Goal: Contribute content: Contribute content

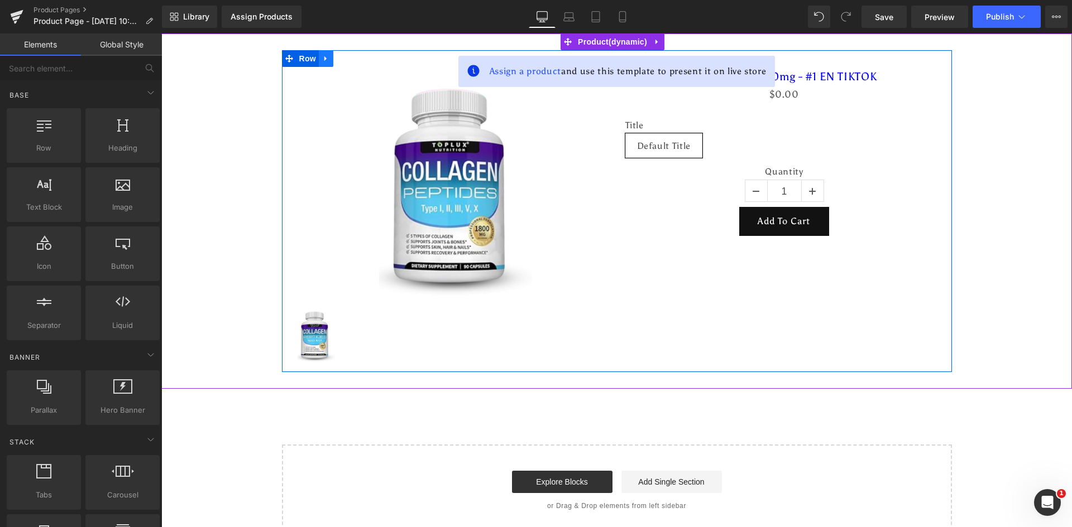
click at [323, 61] on icon at bounding box center [326, 59] width 8 height 8
click at [351, 59] on icon at bounding box center [355, 59] width 8 height 8
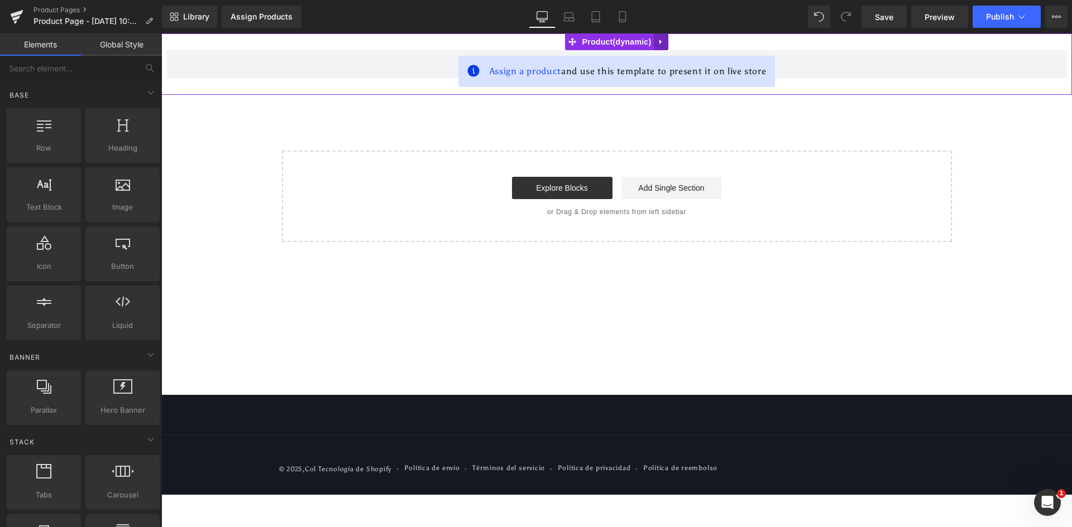
click at [659, 41] on icon at bounding box center [660, 42] width 2 height 5
click at [674, 42] on link at bounding box center [668, 41] width 15 height 17
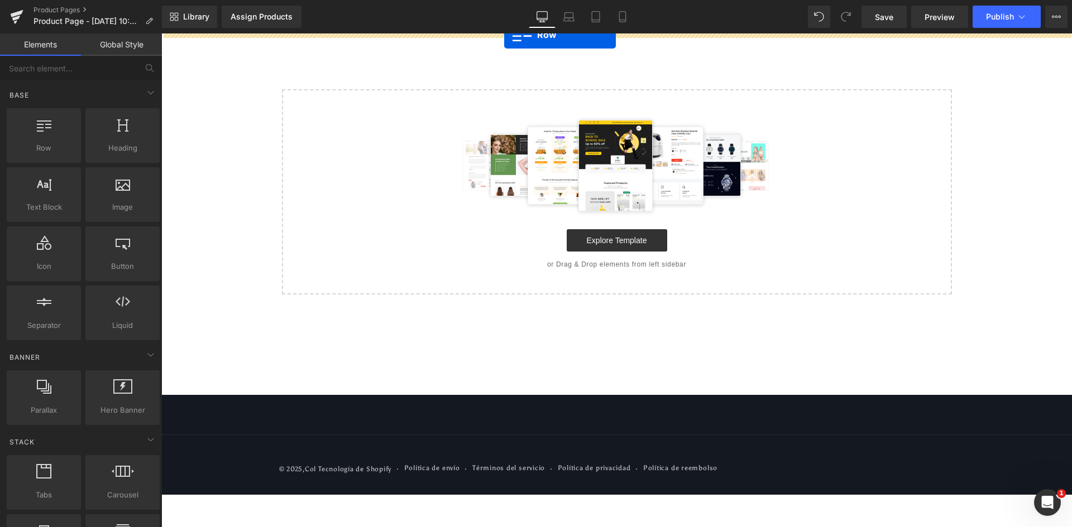
drag, startPoint x: 64, startPoint y: 143, endPoint x: 508, endPoint y: 30, distance: 458.5
click at [508, 30] on div "Row You are previewing how the will restyle your page. You can not edit Element…" at bounding box center [536, 273] width 1072 height 546
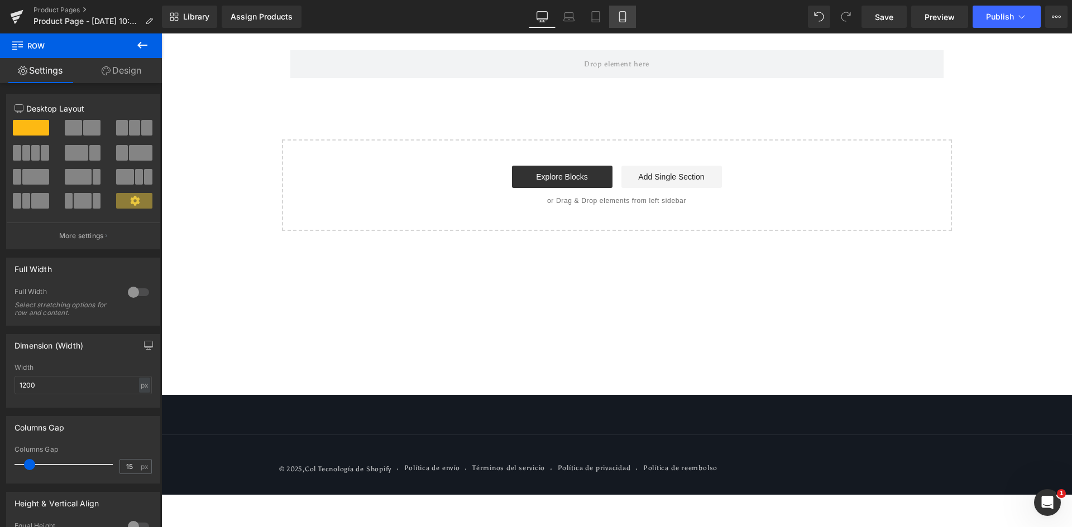
click at [621, 15] on icon at bounding box center [622, 16] width 11 height 11
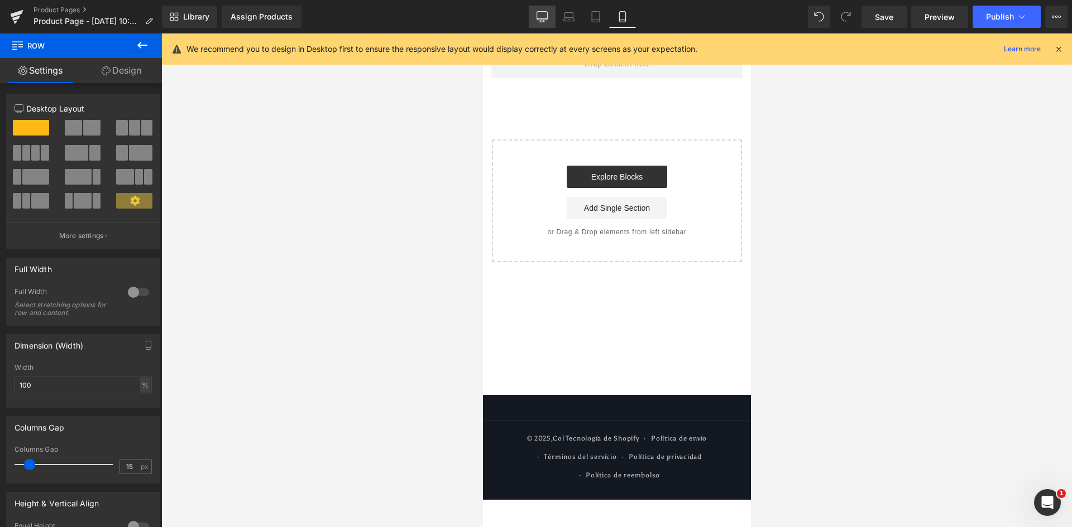
click at [548, 17] on link "Desktop" at bounding box center [542, 17] width 27 height 22
type input "1200"
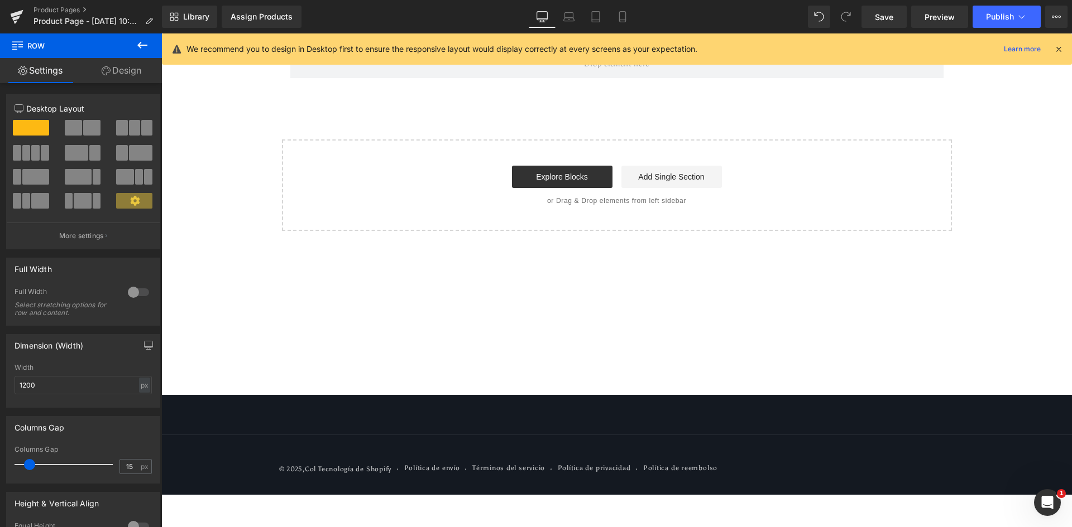
click at [1060, 48] on icon at bounding box center [1058, 49] width 10 height 10
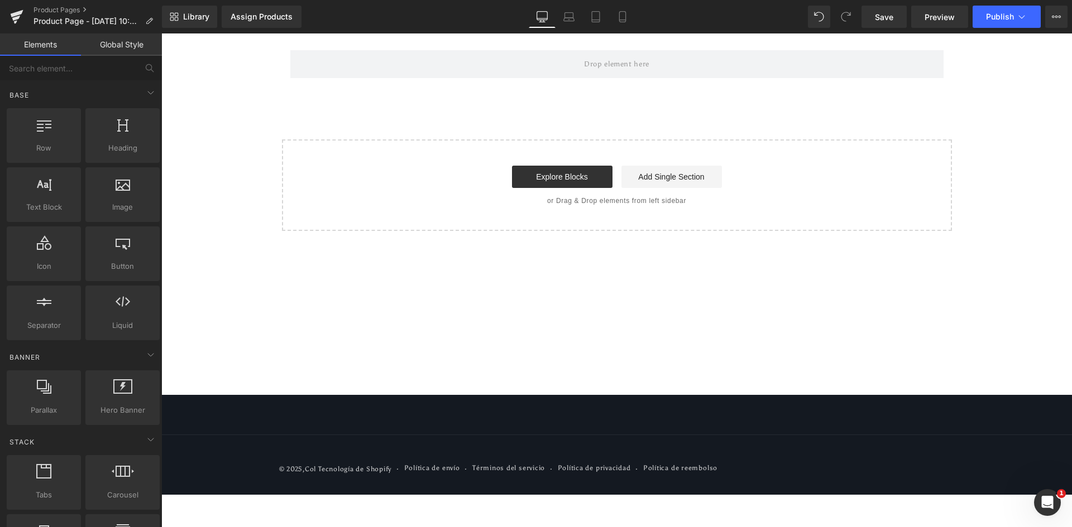
click at [459, 128] on div "Row Select your layout" at bounding box center [616, 132] width 910 height 198
click at [214, 80] on div "Row Select your layout" at bounding box center [616, 132] width 910 height 198
click at [625, 21] on icon at bounding box center [622, 17] width 6 height 11
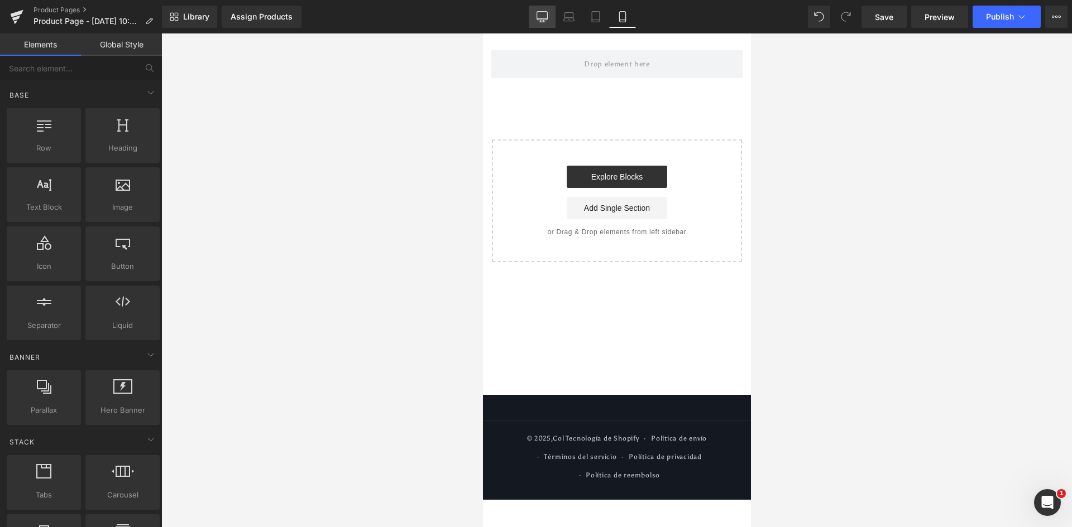
click at [535, 18] on link "Desktop" at bounding box center [542, 17] width 27 height 22
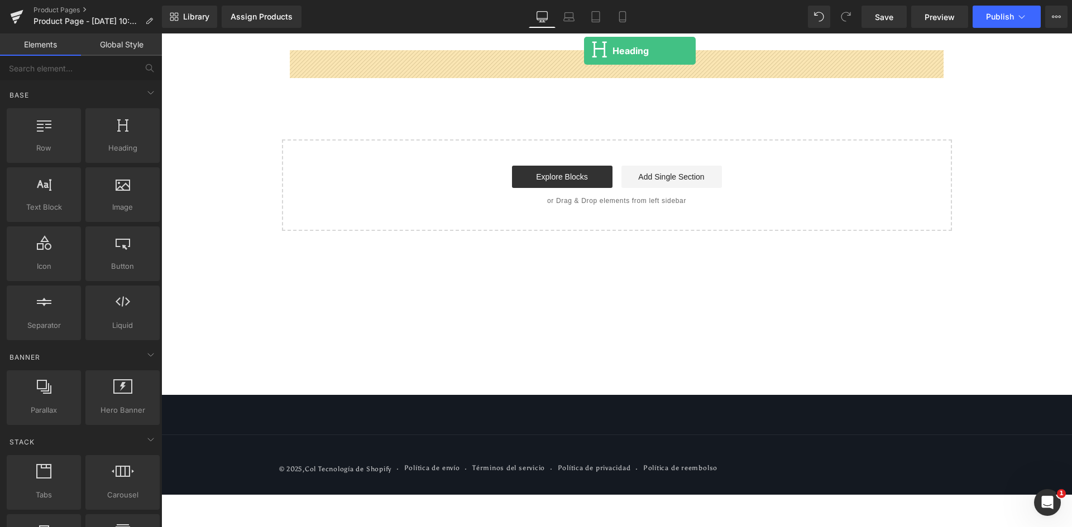
drag, startPoint x: 295, startPoint y: 172, endPoint x: 584, endPoint y: 51, distance: 313.7
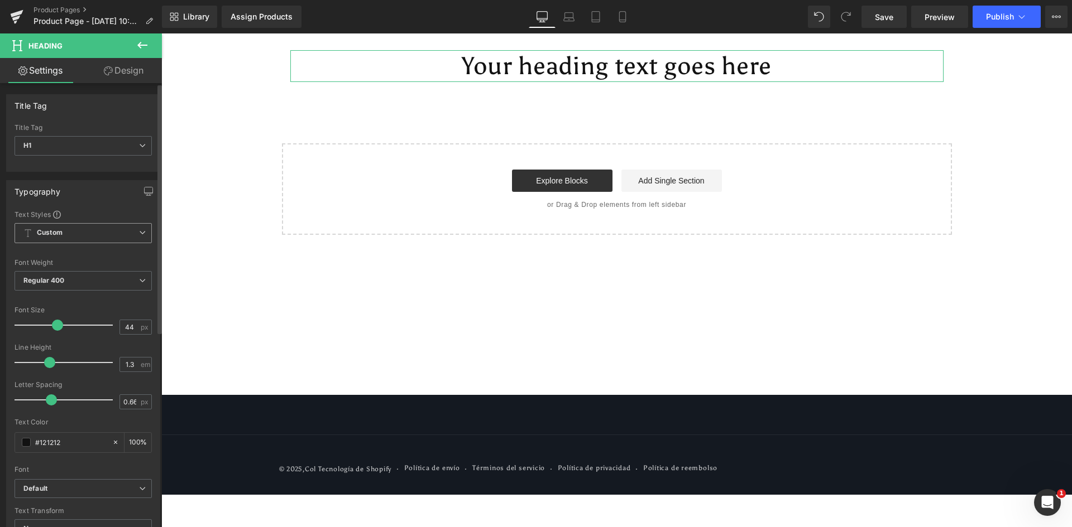
click at [63, 235] on b "Custom" at bounding box center [50, 232] width 26 height 9
click at [73, 269] on div "Setup Global Style" at bounding box center [81, 278] width 133 height 26
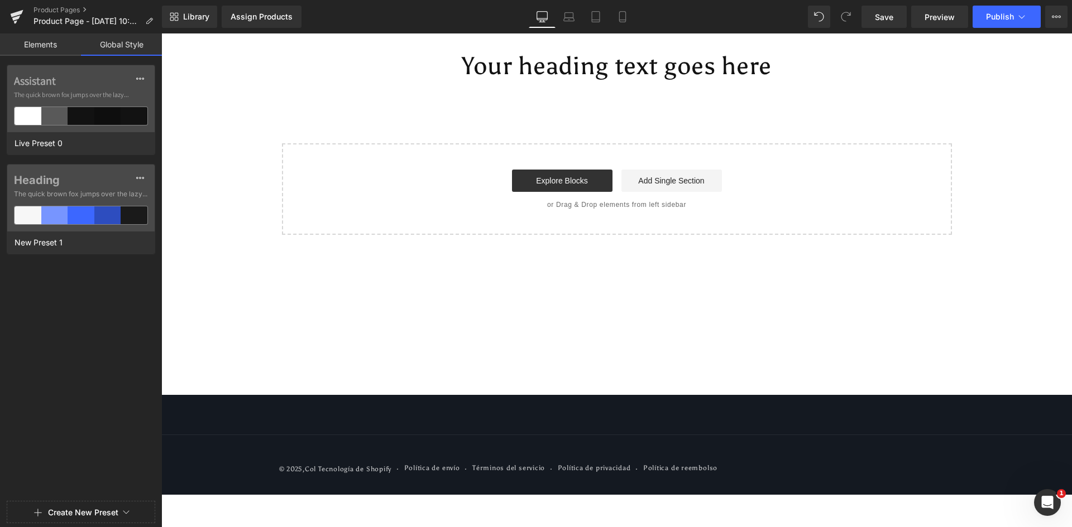
click at [41, 42] on link "Elements" at bounding box center [40, 44] width 81 height 22
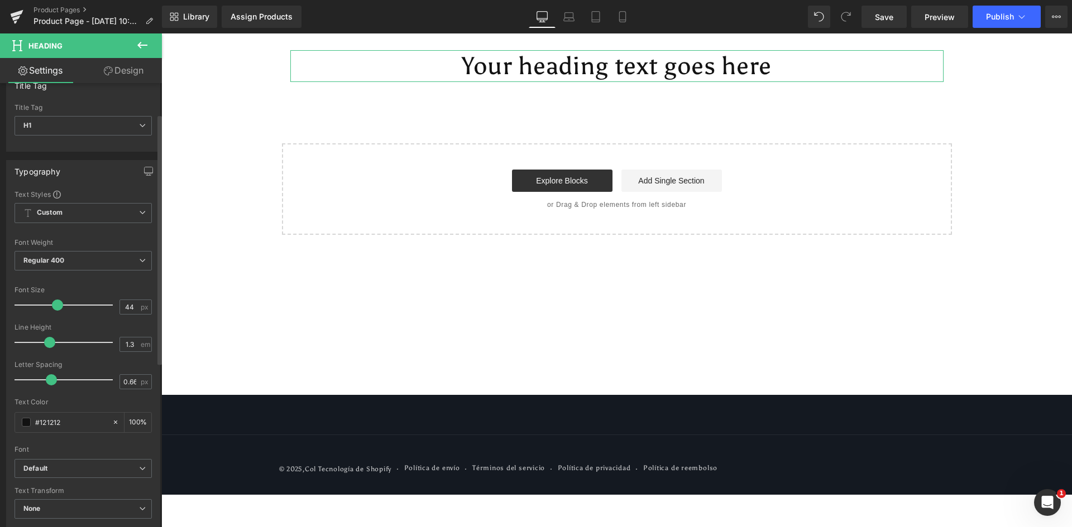
scroll to position [112, 0]
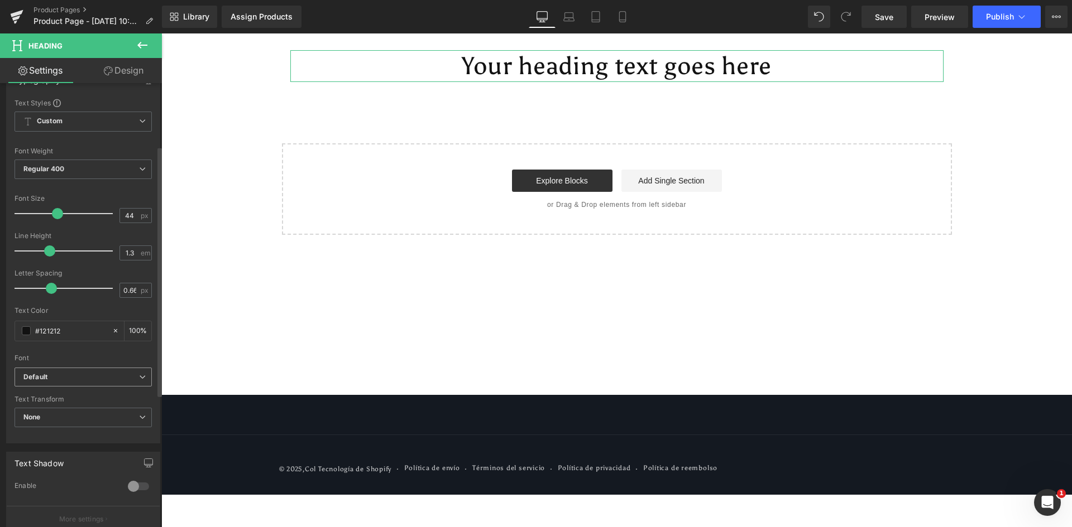
click at [108, 381] on b "Default" at bounding box center [81, 377] width 116 height 9
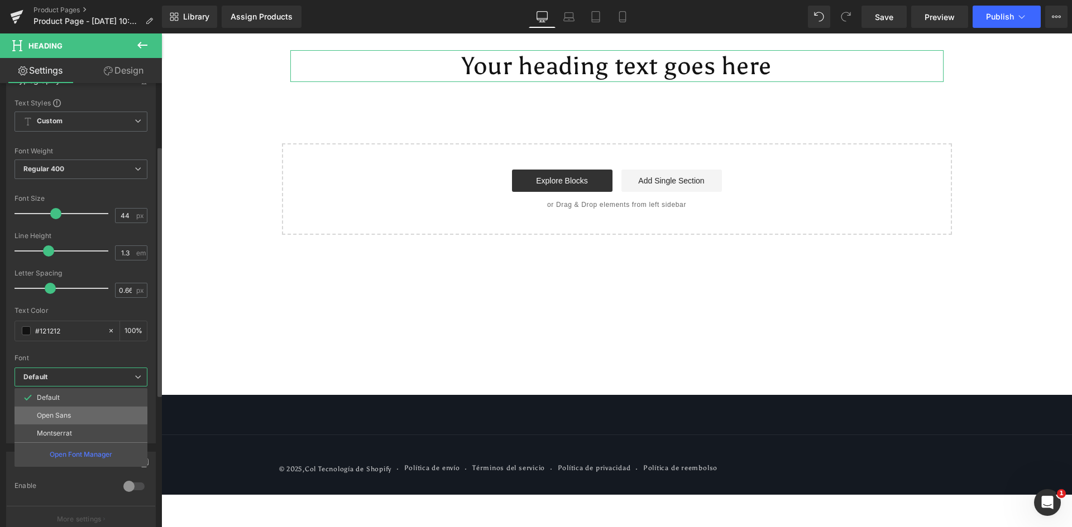
click at [75, 419] on li "Open Sans" at bounding box center [81, 416] width 133 height 18
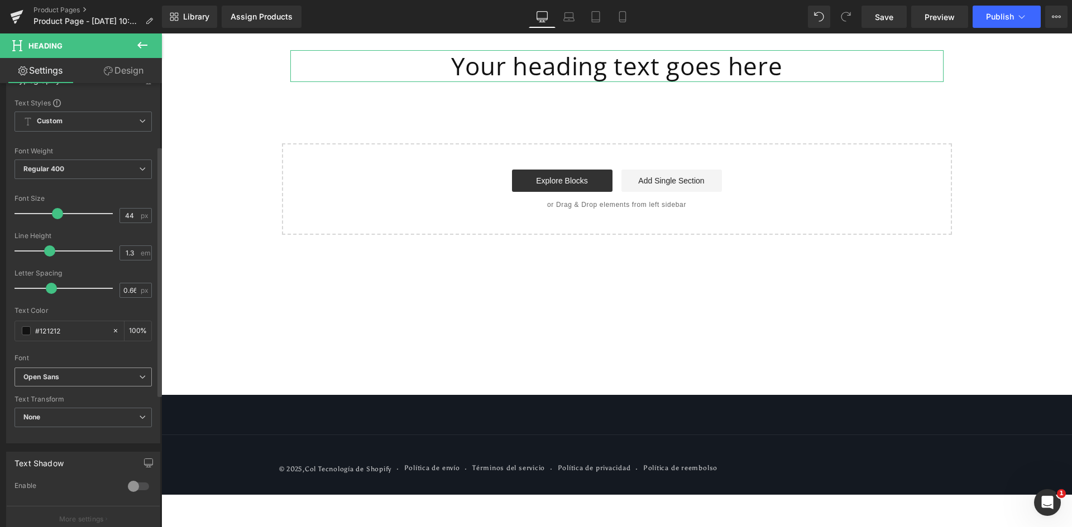
click at [75, 419] on span "None" at bounding box center [83, 418] width 137 height 20
click at [82, 371] on span "Open Sans" at bounding box center [81, 378] width 133 height 20
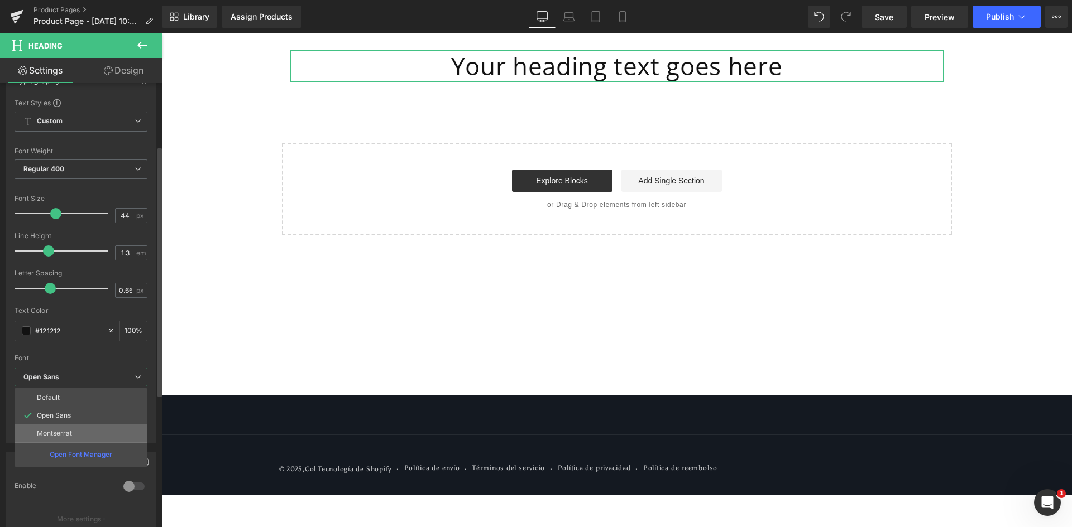
click at [64, 435] on p "Montserrat" at bounding box center [54, 434] width 35 height 8
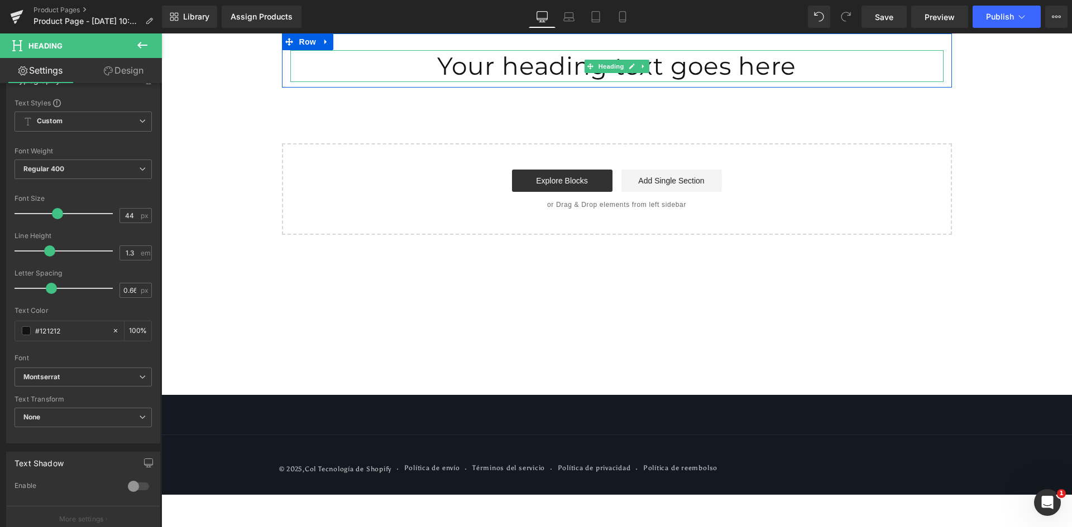
click at [596, 74] on h1 "Your heading text goes here" at bounding box center [616, 66] width 653 height 32
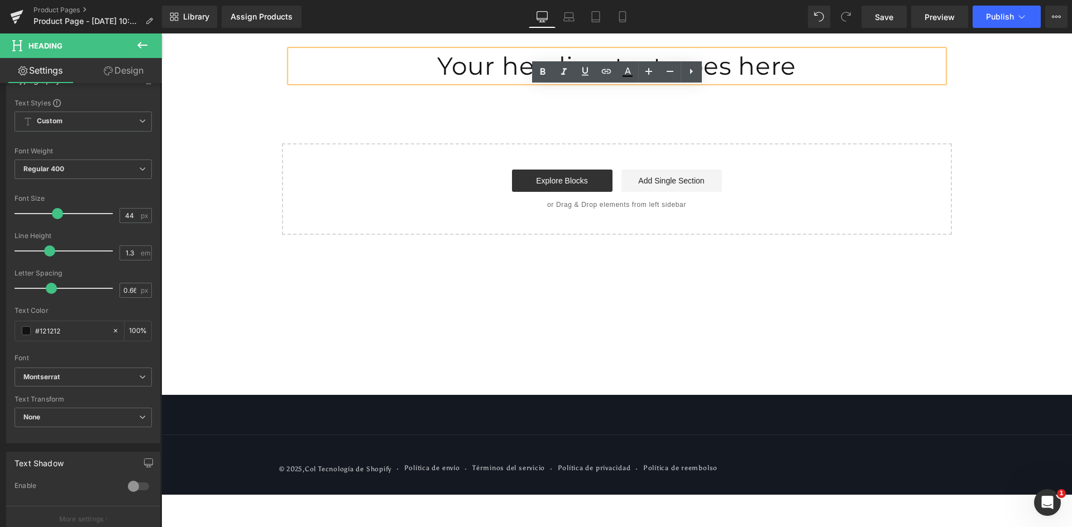
click at [440, 70] on h1 "Your heading text goes here" at bounding box center [616, 66] width 653 height 32
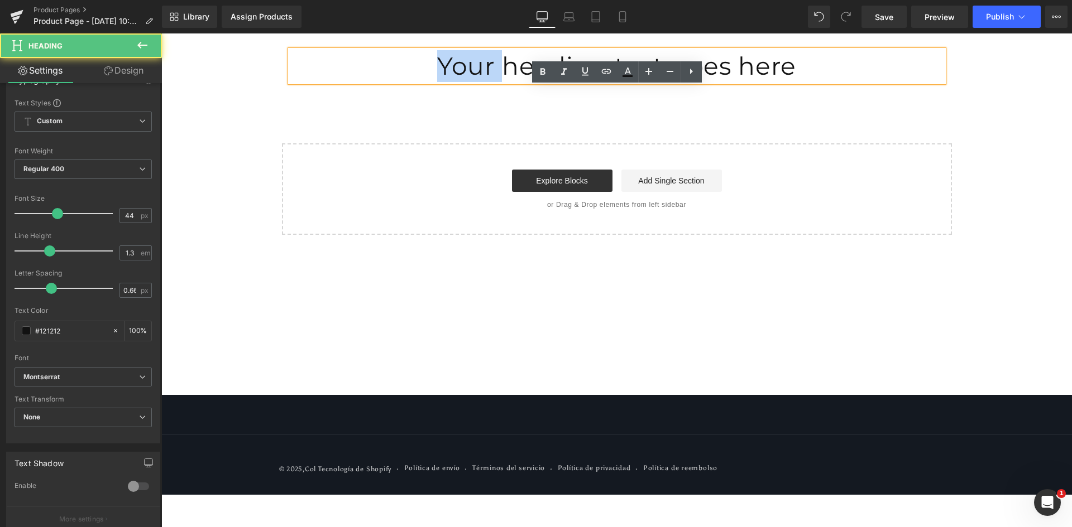
click at [440, 70] on h1 "Your heading text goes here" at bounding box center [616, 66] width 653 height 32
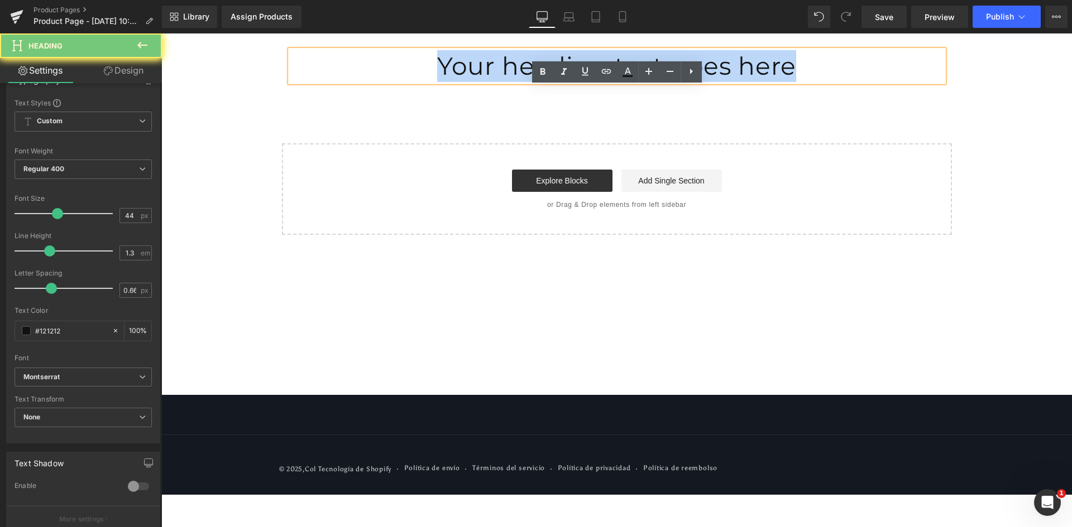
click at [440, 70] on h1 "Your heading text goes here" at bounding box center [616, 66] width 653 height 32
paste div
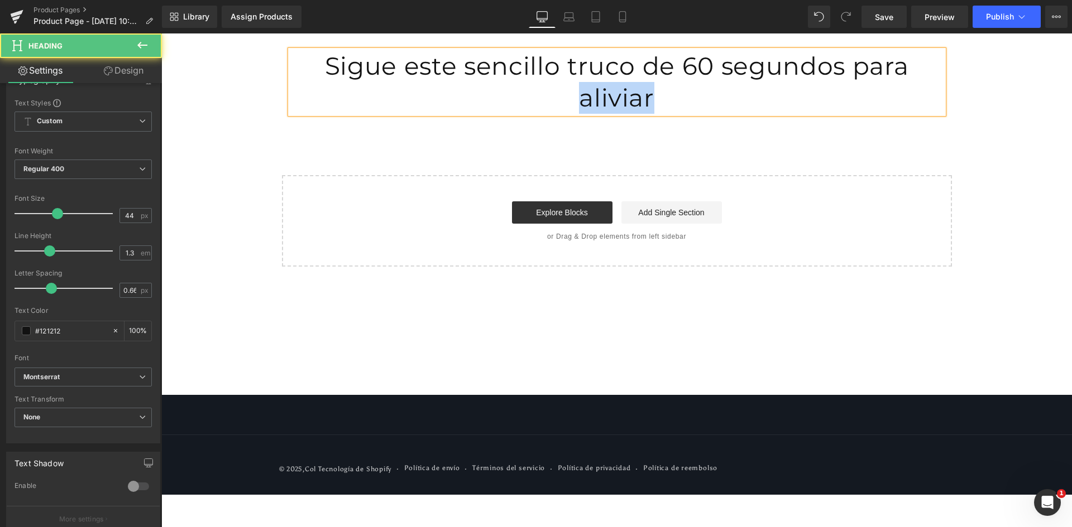
drag, startPoint x: 906, startPoint y: 69, endPoint x: 943, endPoint y: 108, distance: 53.3
click at [943, 108] on h1 "Sigue este sencillo truco de 60 segundos para aliviar" at bounding box center [616, 82] width 653 height 64
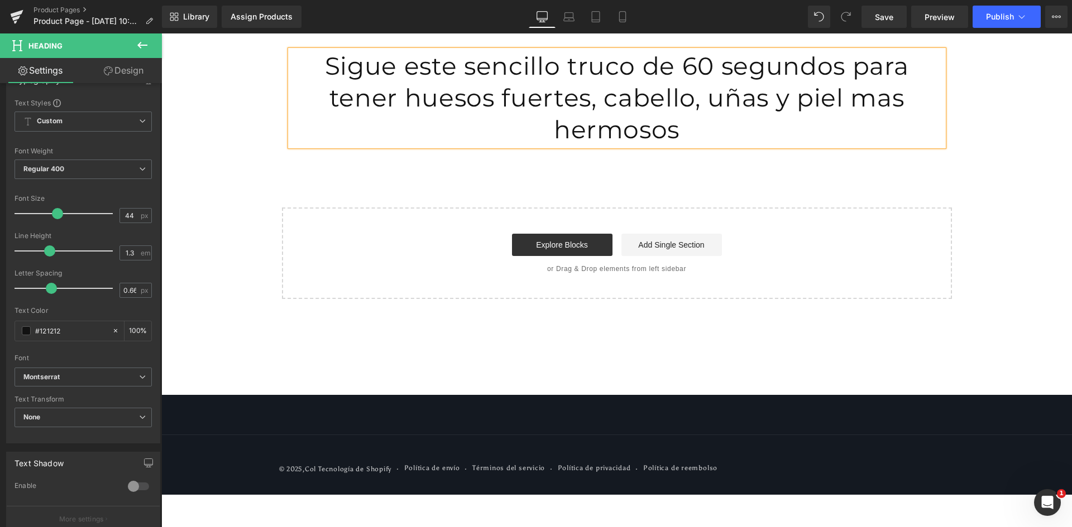
click at [991, 115] on div "Sigue este sencillo truco de 60 segundos para tener huesos fuertes, cabello, uñ…" at bounding box center [616, 166] width 910 height 266
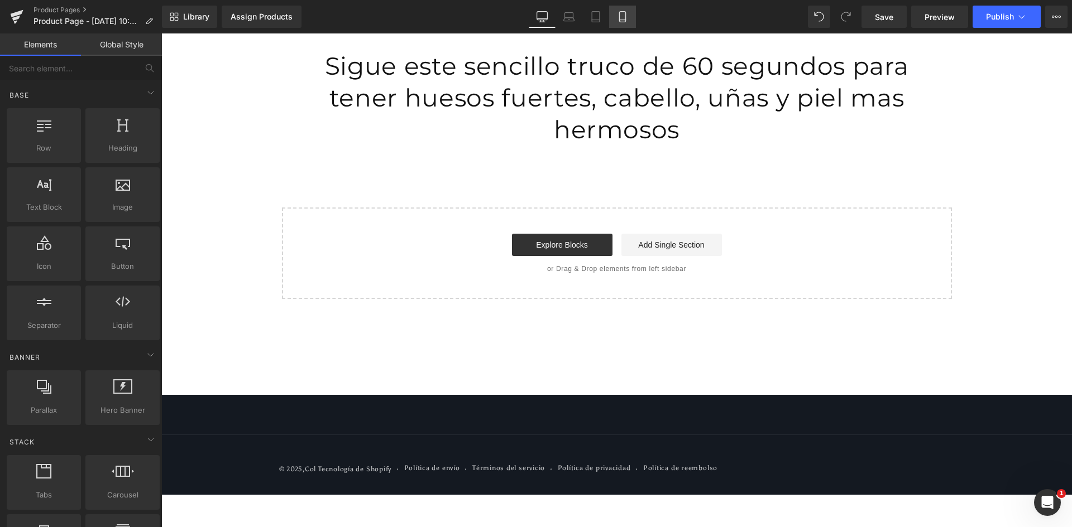
click at [621, 13] on icon at bounding box center [622, 16] width 11 height 11
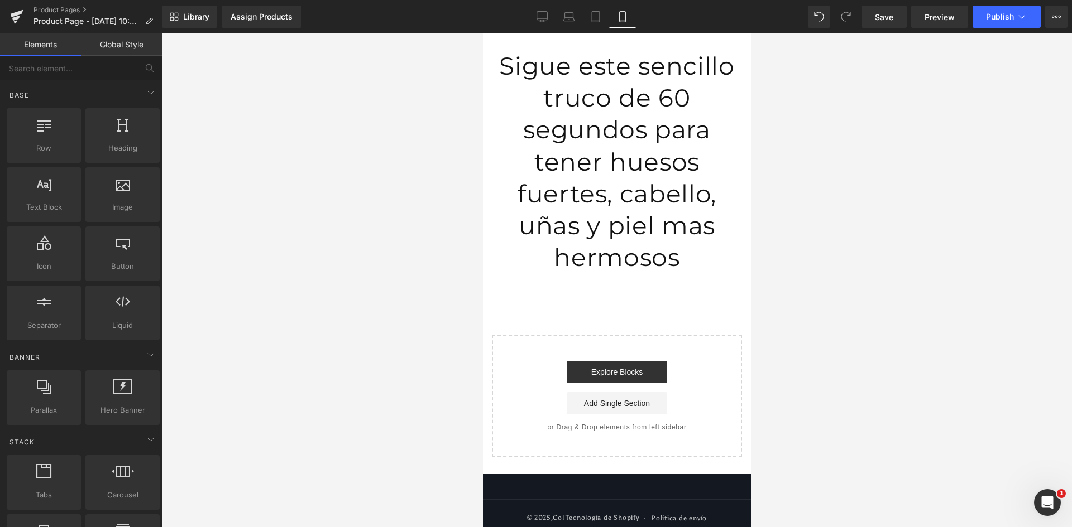
click at [624, 142] on h1 "Sigue este sencillo truco de 60 segundos para tener huesos fuertes, cabello, uñ…" at bounding box center [616, 161] width 251 height 223
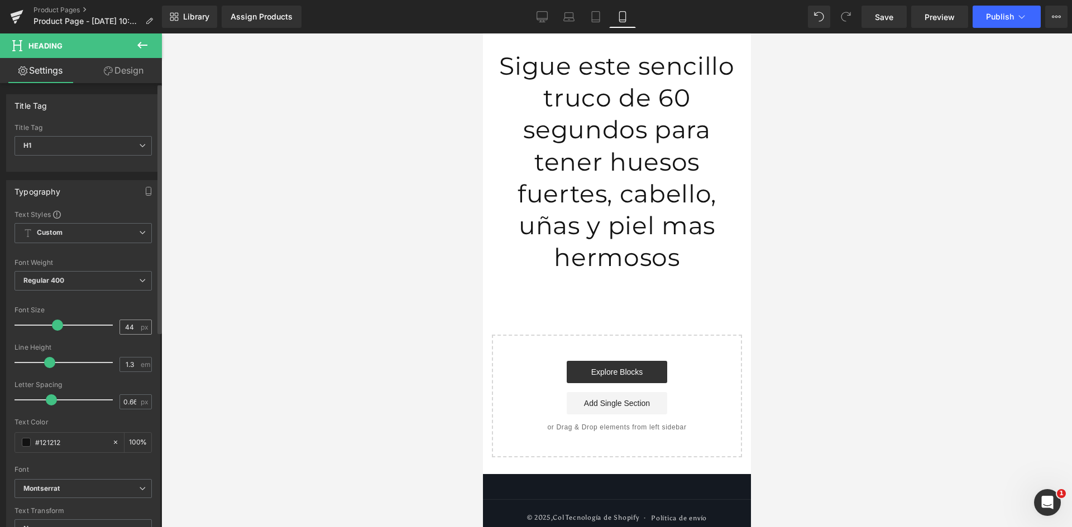
click at [123, 326] on input "44" at bounding box center [130, 327] width 20 height 14
click at [120, 324] on input "44" at bounding box center [130, 327] width 20 height 14
type input "23"
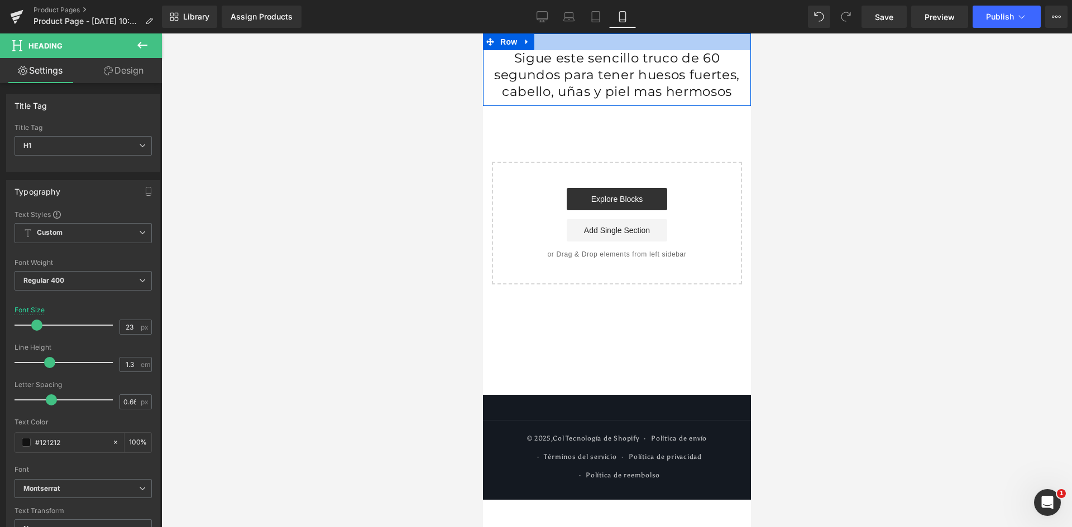
drag, startPoint x: 592, startPoint y: 52, endPoint x: 596, endPoint y: 47, distance: 6.0
click at [596, 47] on div "Sigue este sencillo truco de 60 segundos para tener huesos fuertes, cabello, uñ…" at bounding box center [616, 69] width 268 height 73
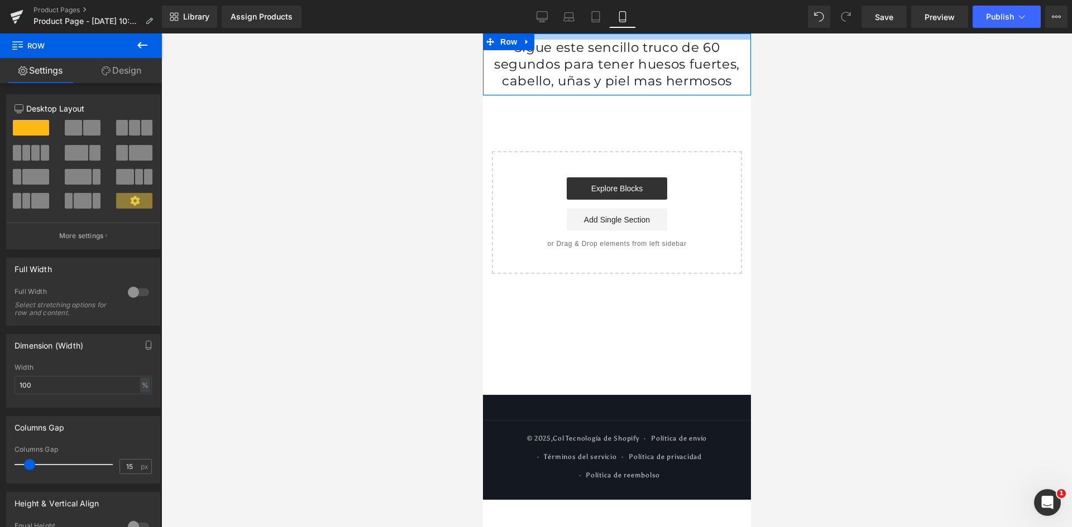
click at [598, 37] on div at bounding box center [616, 36] width 268 height 6
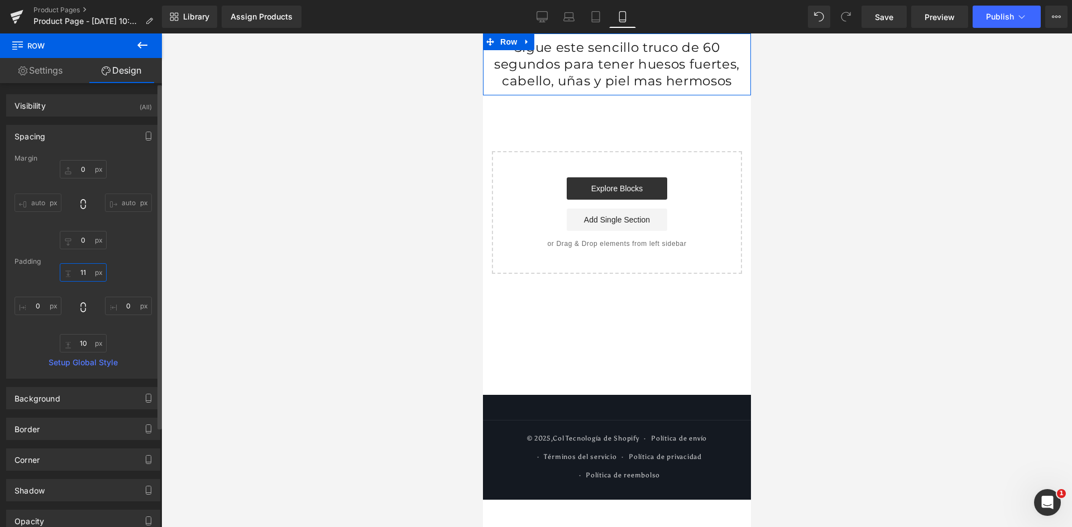
click at [80, 275] on input "11" at bounding box center [83, 272] width 47 height 18
type input "1"
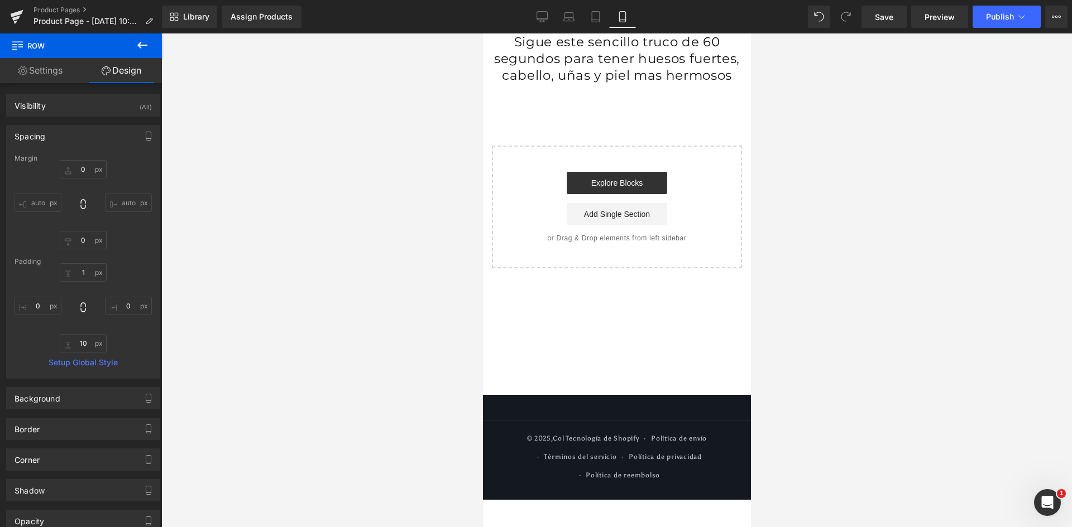
click at [812, 108] on div at bounding box center [616, 280] width 910 height 494
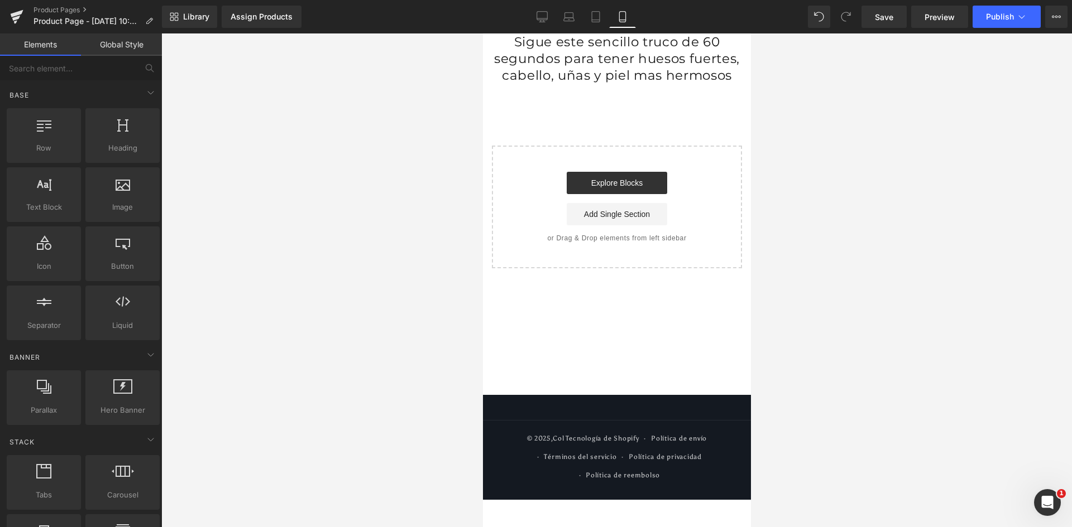
click at [842, 102] on div at bounding box center [616, 280] width 910 height 494
click at [544, 17] on icon at bounding box center [541, 16] width 11 height 11
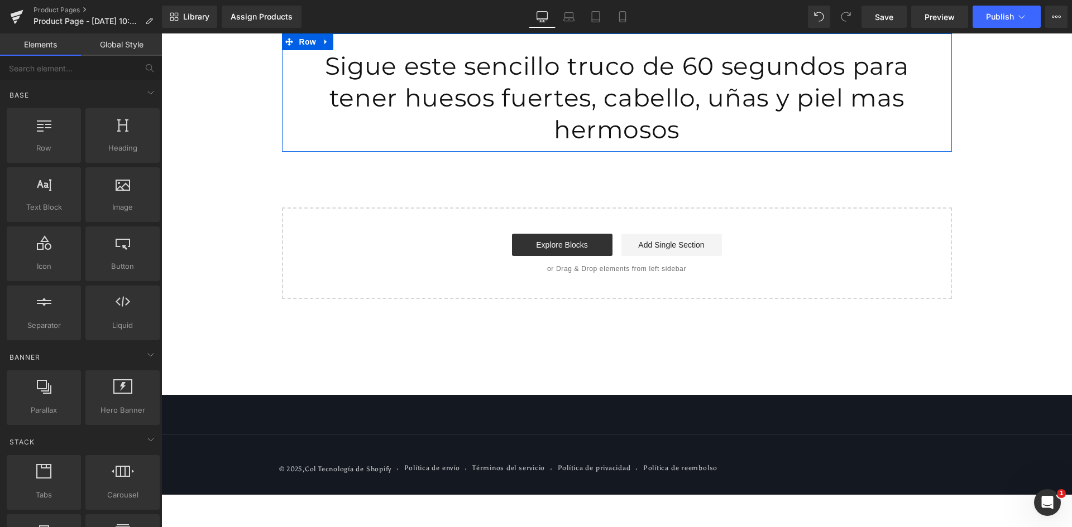
click at [634, 49] on div "Sigue este sencillo truco de 60 segundos para tener huesos fuertes, cabello, uñ…" at bounding box center [617, 92] width 670 height 118
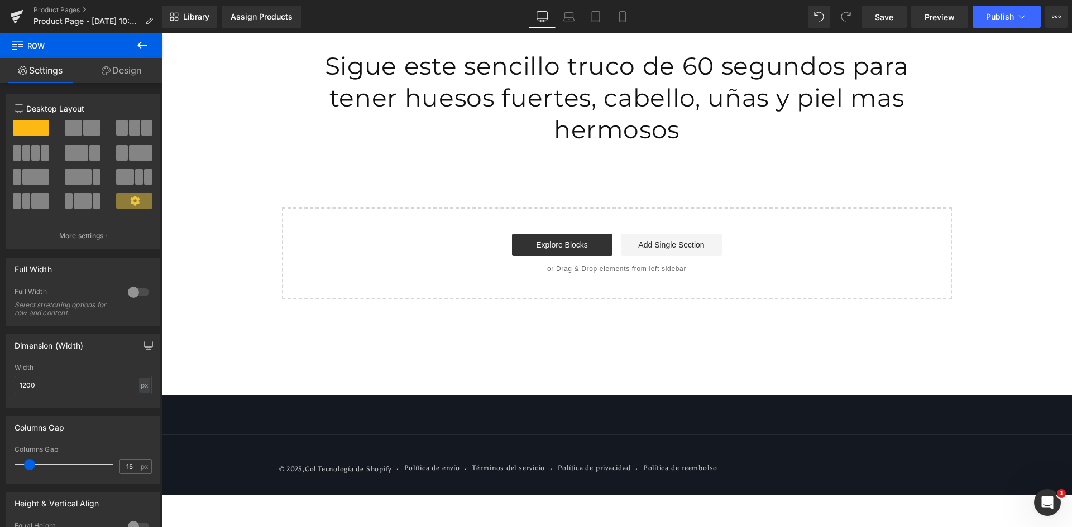
click at [388, 97] on h1 "Sigue este sencillo truco de 60 segundos para tener huesos fuertes, cabello, uñ…" at bounding box center [616, 98] width 653 height 96
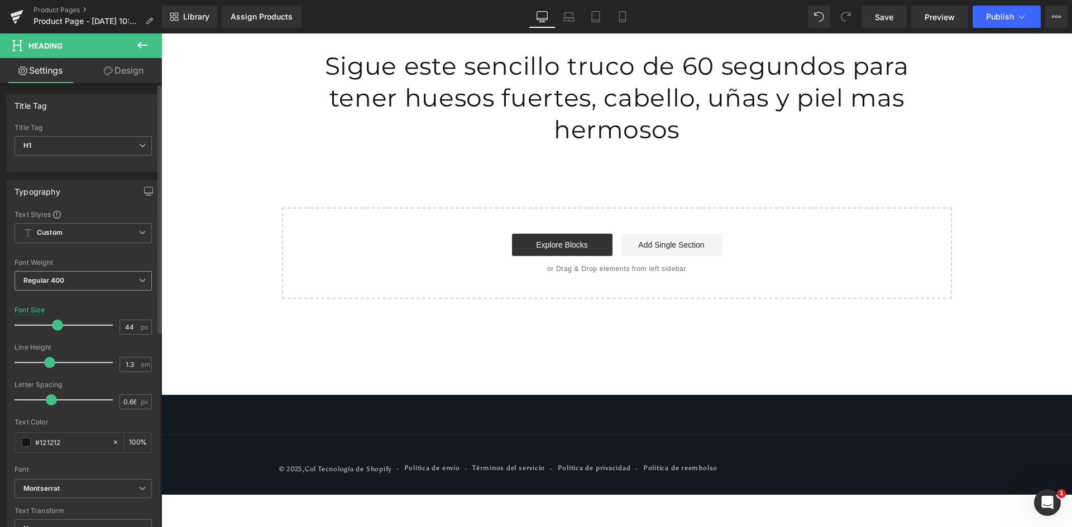
click at [59, 287] on span "Regular 400" at bounding box center [83, 281] width 137 height 20
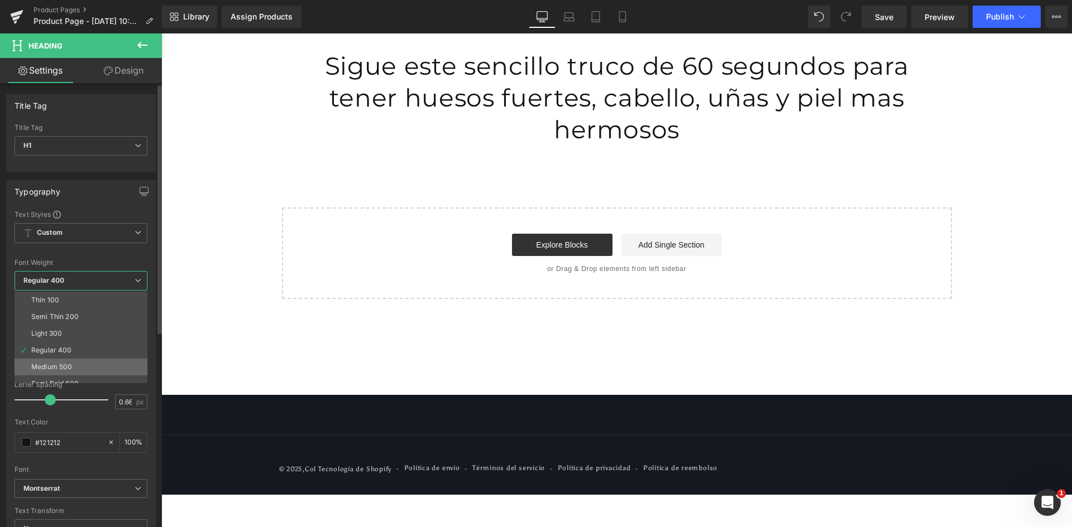
click at [62, 367] on div "Medium 500" at bounding box center [51, 367] width 41 height 8
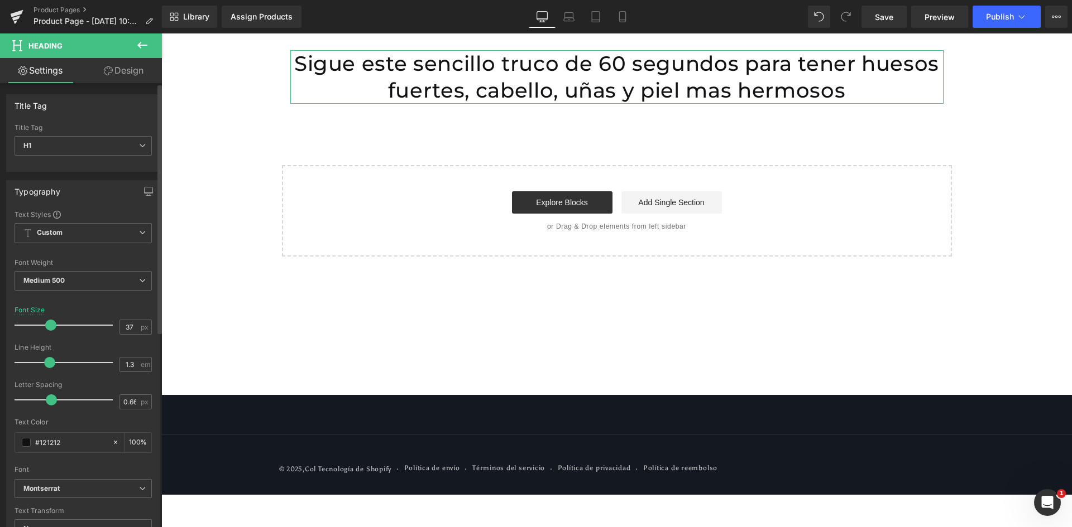
drag, startPoint x: 55, startPoint y: 329, endPoint x: 48, endPoint y: 329, distance: 6.7
click at [48, 329] on span at bounding box center [50, 325] width 11 height 11
click at [624, 13] on icon at bounding box center [622, 16] width 11 height 11
type input "23"
type input "100"
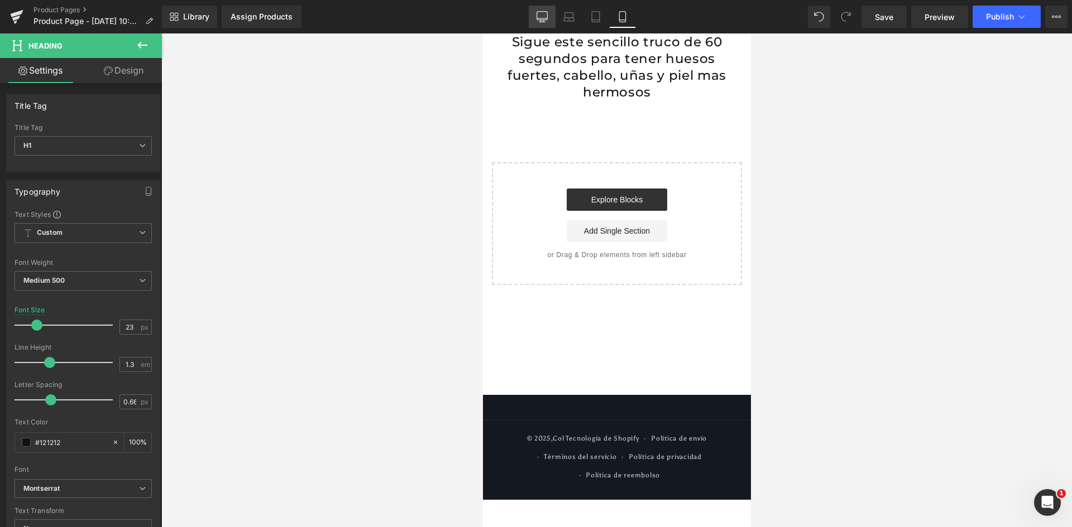
click at [540, 17] on icon at bounding box center [541, 16] width 11 height 11
type input "37"
type input "100"
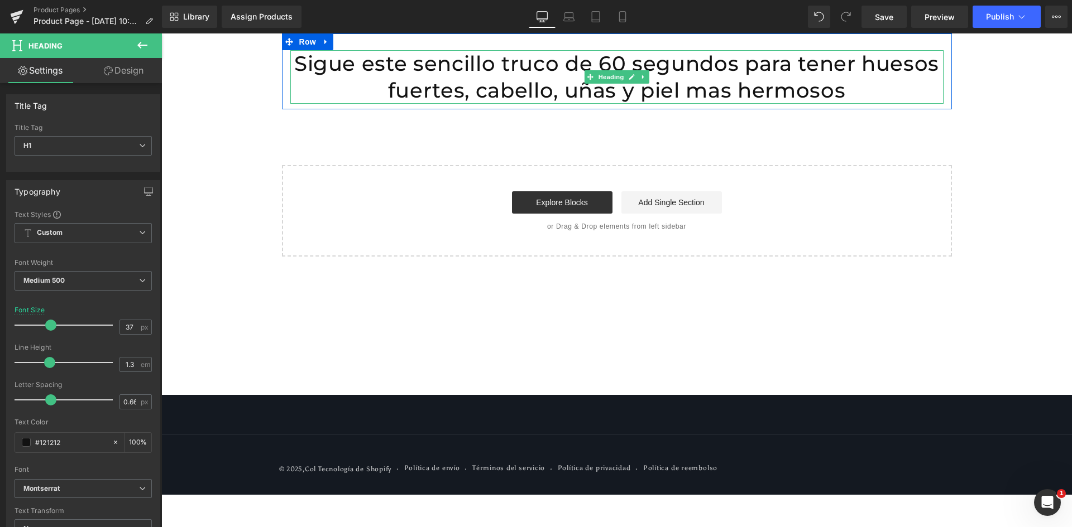
click at [647, 85] on h1 "Sigue este sencillo truco de 60 segundos para tener huesos fuertes, cabello, uñ…" at bounding box center [616, 77] width 653 height 54
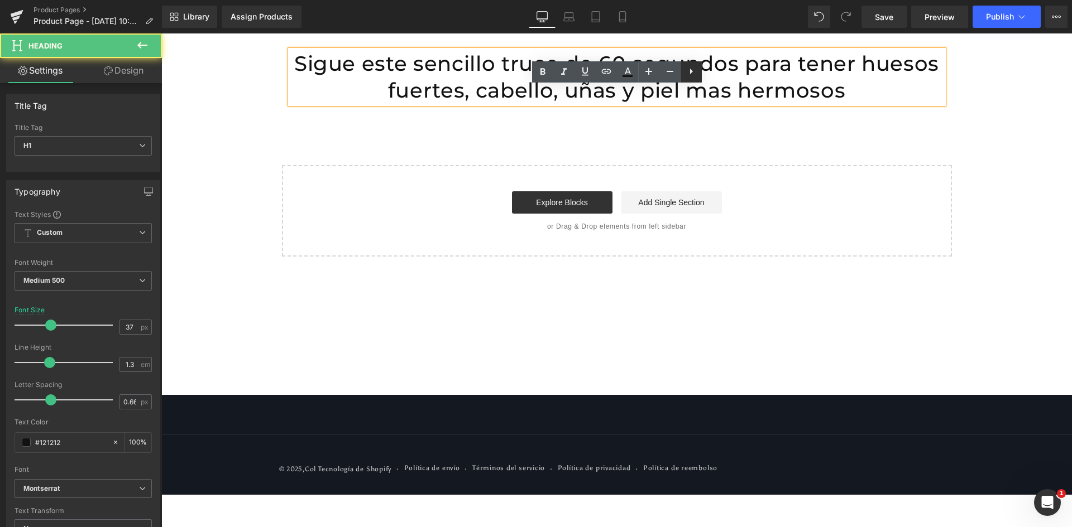
click at [690, 71] on icon at bounding box center [691, 72] width 3 height 6
click at [0, 0] on icon at bounding box center [0, 0] width 0 height 0
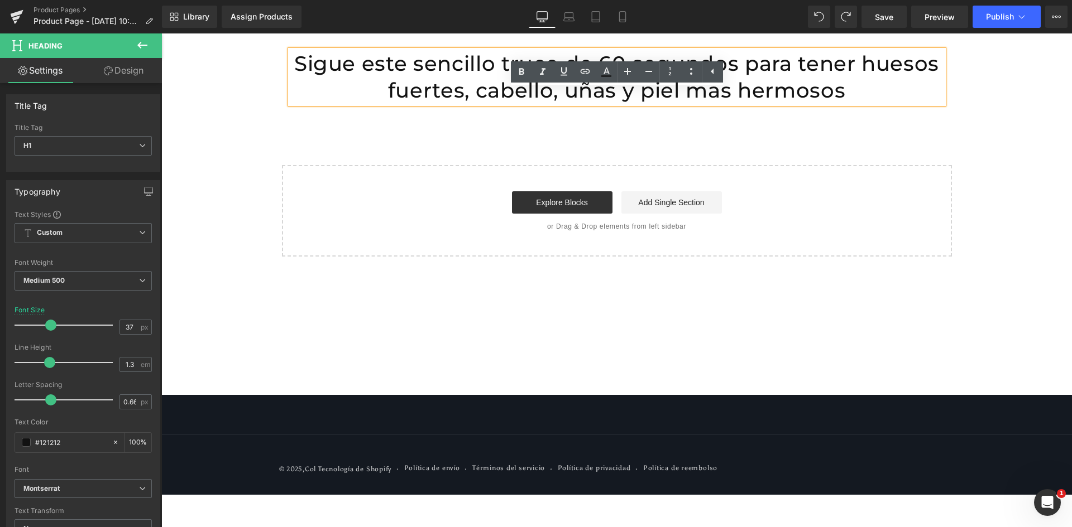
click at [448, 68] on h1 "Sigue este sencillo truco de 60 segundos para tener huesos fuertes, cabello, uñ…" at bounding box center [616, 77] width 653 height 54
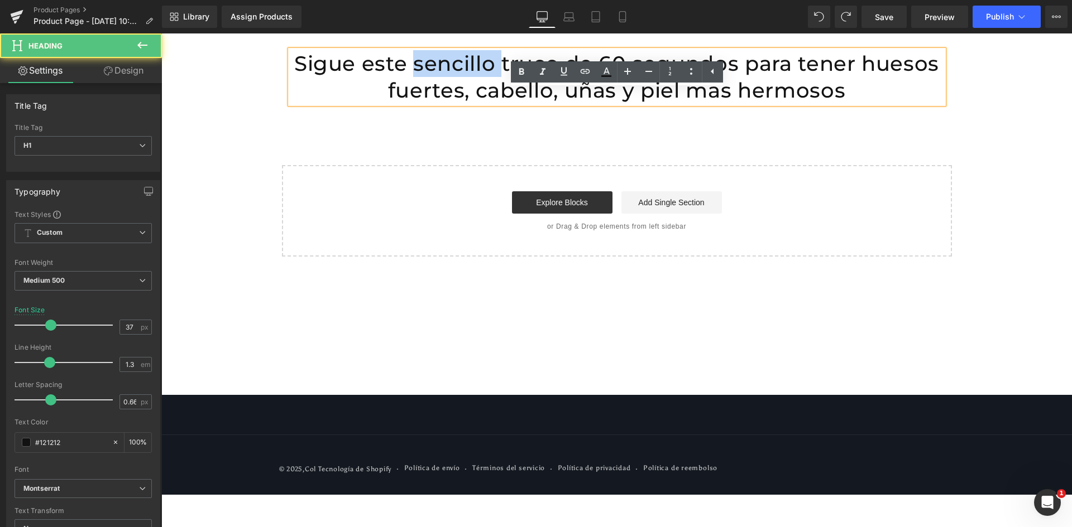
click at [448, 68] on h1 "Sigue este sencillo truco de 60 segundos para tener huesos fuertes, cabello, uñ…" at bounding box center [616, 77] width 653 height 54
click at [481, 60] on h1 "Sigue este sencillo truco de 60 segundos para tener huesos fuertes, cabello, uñ…" at bounding box center [616, 77] width 653 height 54
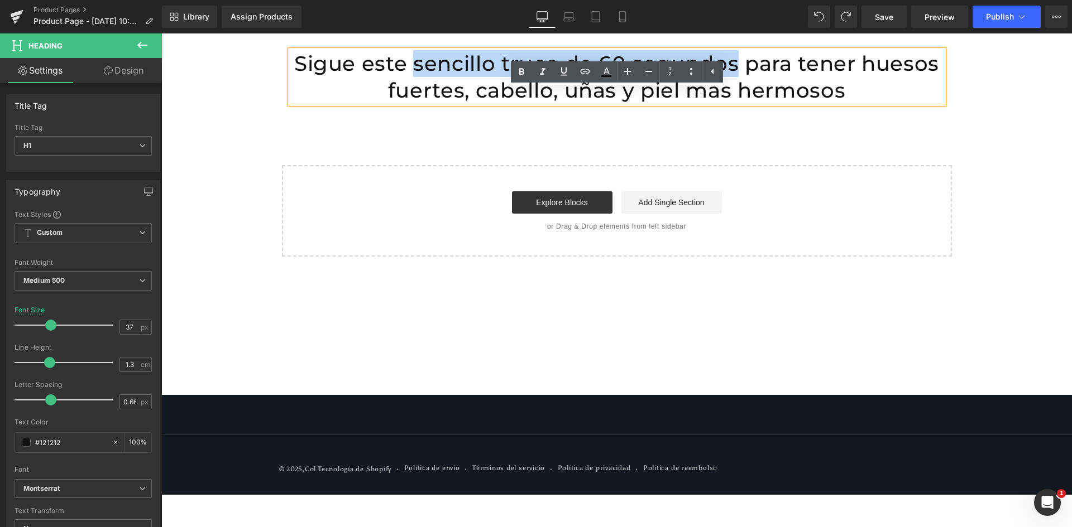
drag, startPoint x: 415, startPoint y: 65, endPoint x: 735, endPoint y: 63, distance: 320.4
click at [735, 63] on h1 "Sigue este sencillo truco de 60 segundos para tener huesos fuertes, cabello, uñ…" at bounding box center [616, 77] width 653 height 54
drag, startPoint x: 449, startPoint y: 66, endPoint x: 782, endPoint y: 68, distance: 333.2
click at [782, 68] on h1 "Sigue este sencillo truco de 60 segundos para tener huesos fuertes, cabello, uñ…" at bounding box center [616, 77] width 653 height 54
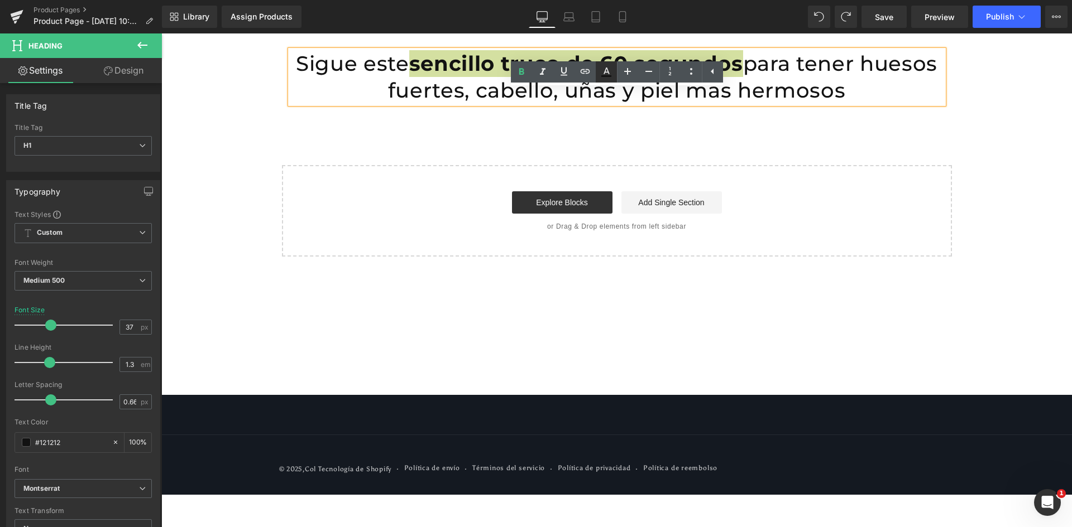
click at [609, 69] on icon at bounding box center [605, 71] width 13 height 13
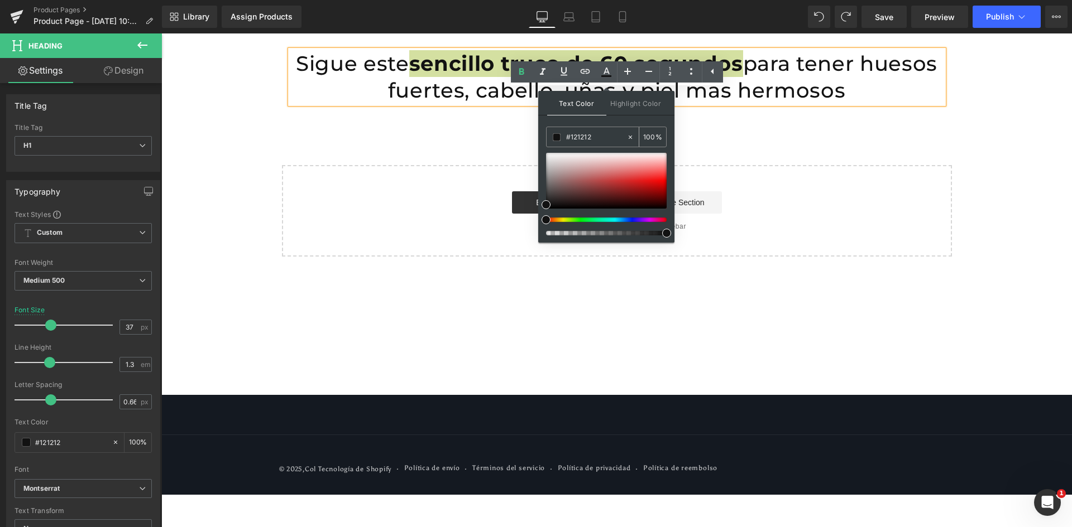
click at [604, 137] on input "#121212" at bounding box center [596, 137] width 60 height 12
paste input "6A00FF"
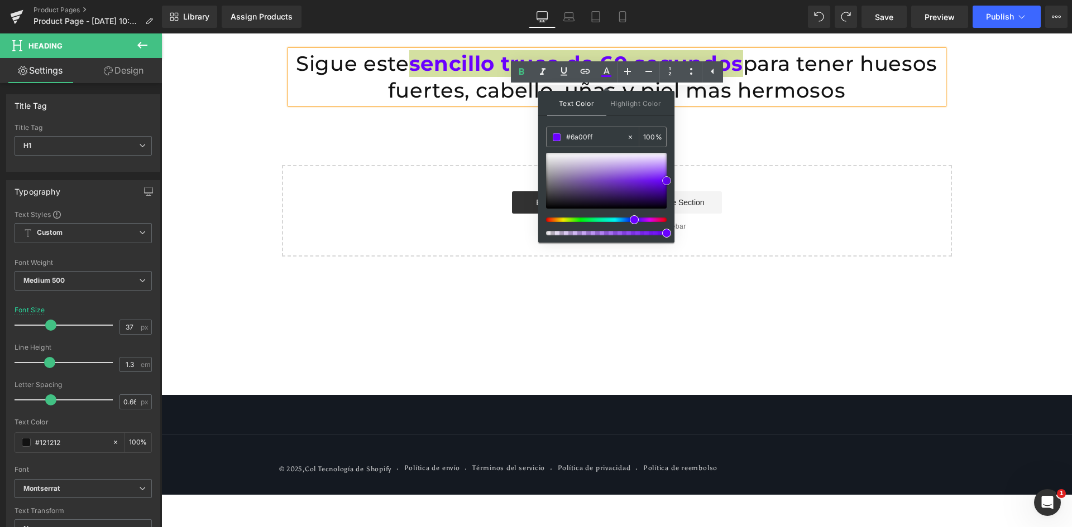
click at [666, 182] on span at bounding box center [666, 180] width 9 height 9
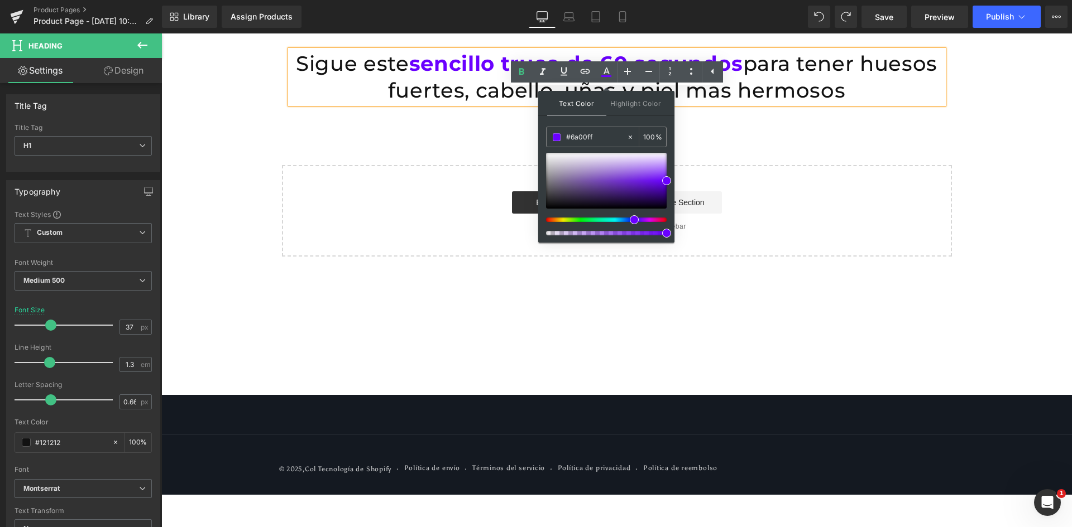
click at [738, 144] on div "Sigue este sencillo truco de 60 segundos para tener huesos fuertes, cabello, uñ…" at bounding box center [616, 144] width 910 height 223
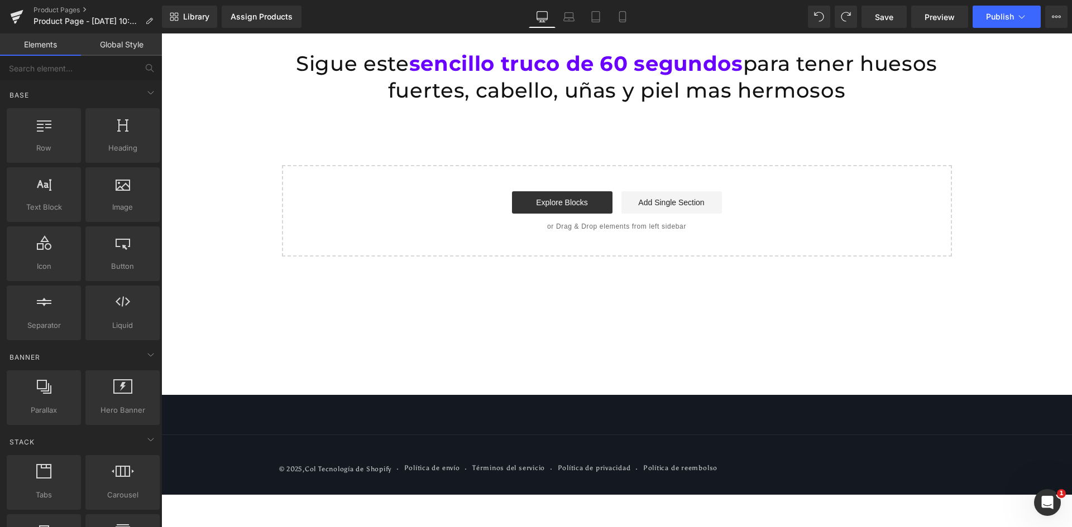
click at [738, 144] on div "Sigue este sencillo truco de 60 segundos para tener huesos fuertes, cabello, uñ…" at bounding box center [616, 144] width 910 height 223
click at [161, 33] on div at bounding box center [161, 33] width 0 height 0
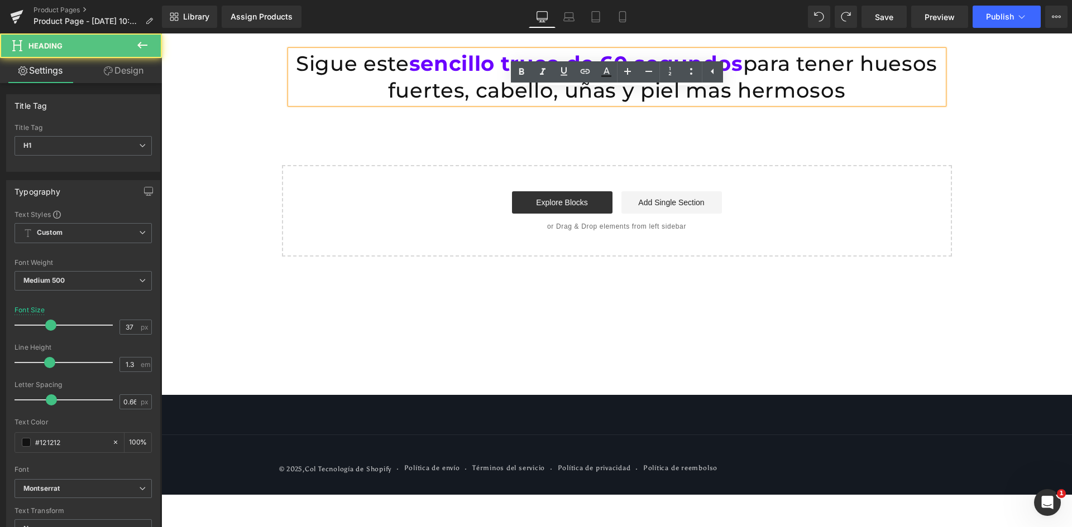
click at [503, 92] on h1 "Sigue este sencillo truco de 60 segundos para tener huesos fuertes, cabello, uñ…" at bounding box center [616, 77] width 653 height 54
drag, startPoint x: 347, startPoint y: 94, endPoint x: 900, endPoint y: 89, distance: 552.6
click at [900, 89] on h1 "Sigue este sencillo truco de 60 segundos para tener huesos fuertes, cabello, uñ…" at bounding box center [616, 77] width 653 height 54
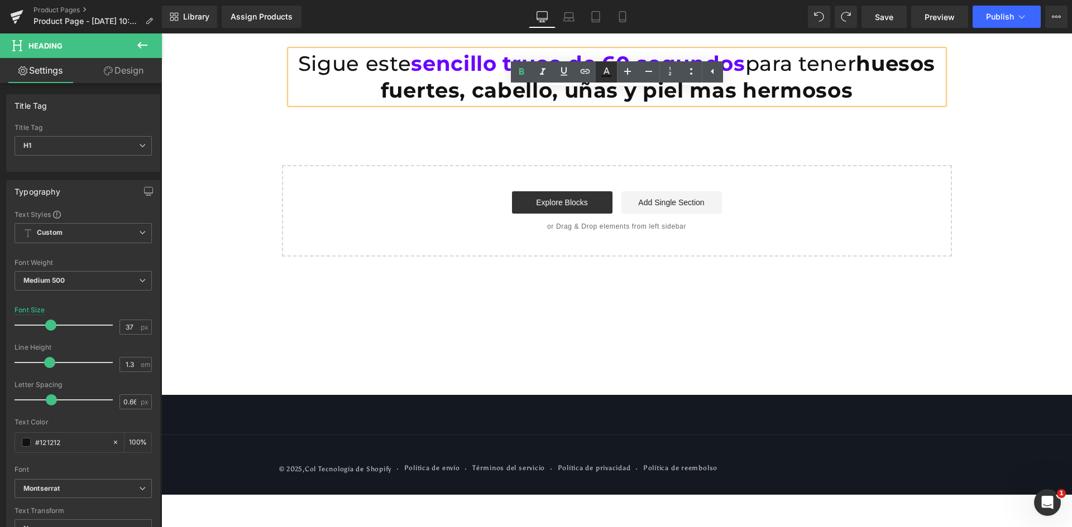
click at [612, 75] on icon at bounding box center [605, 71] width 13 height 13
type input "#121212"
type input "100"
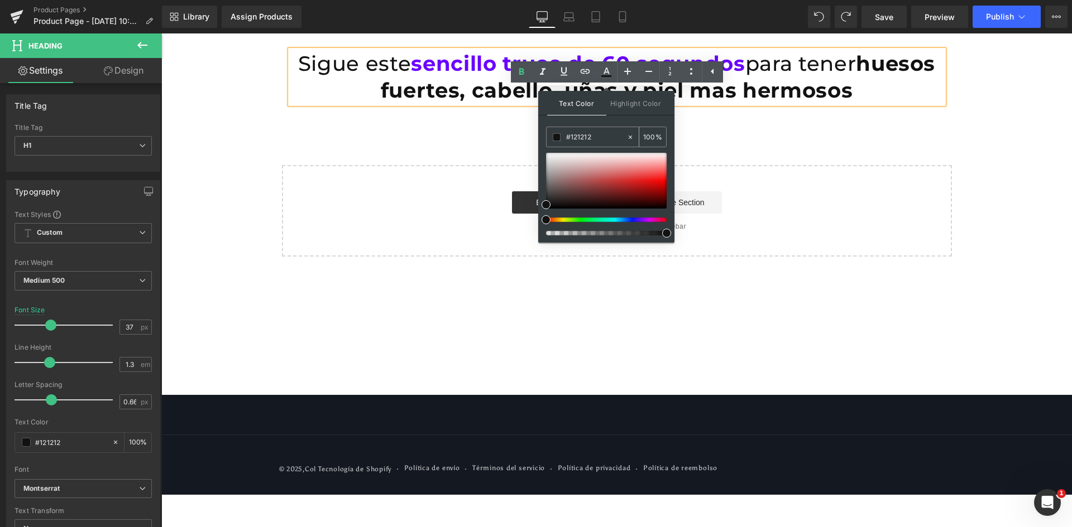
click at [587, 133] on input "#121212" at bounding box center [596, 137] width 60 height 12
paste input "6A00FF"
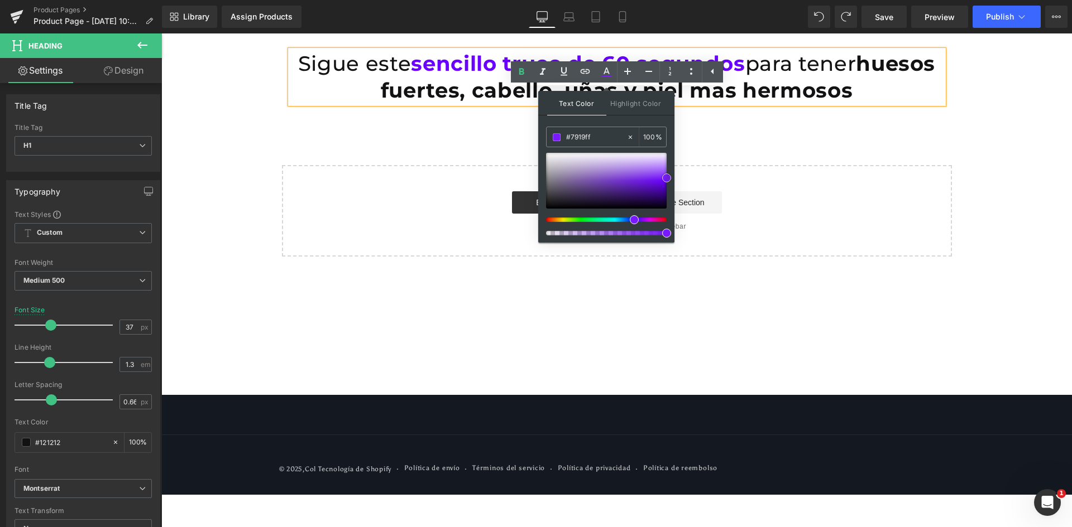
click at [668, 180] on span at bounding box center [666, 178] width 9 height 9
click at [665, 178] on span at bounding box center [666, 182] width 9 height 9
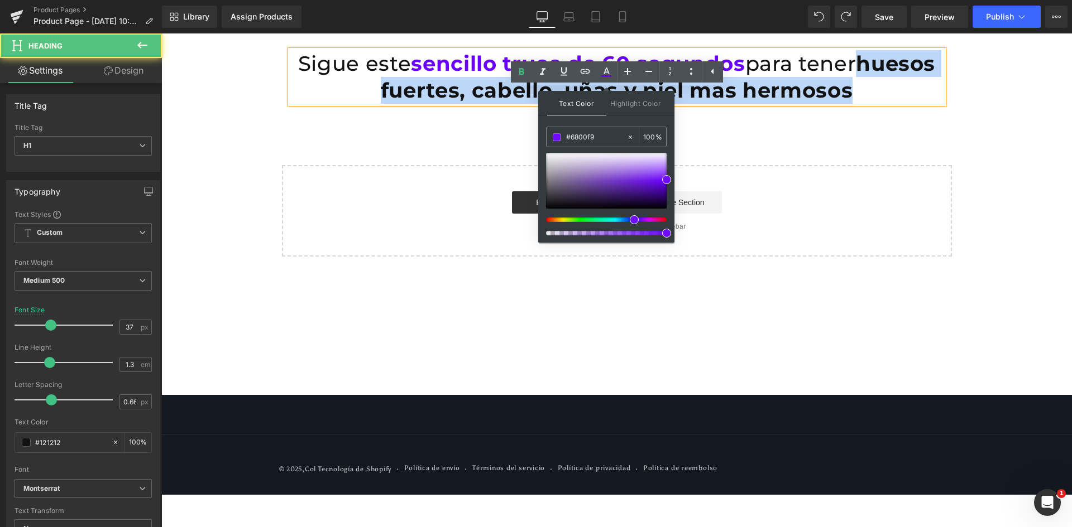
drag, startPoint x: 344, startPoint y: 93, endPoint x: 924, endPoint y: 94, distance: 579.3
click at [924, 94] on h1 "Sigue este sencillo truco de 60 segundos para tener huesos fuertes, cabello, uñ…" at bounding box center [616, 77] width 653 height 54
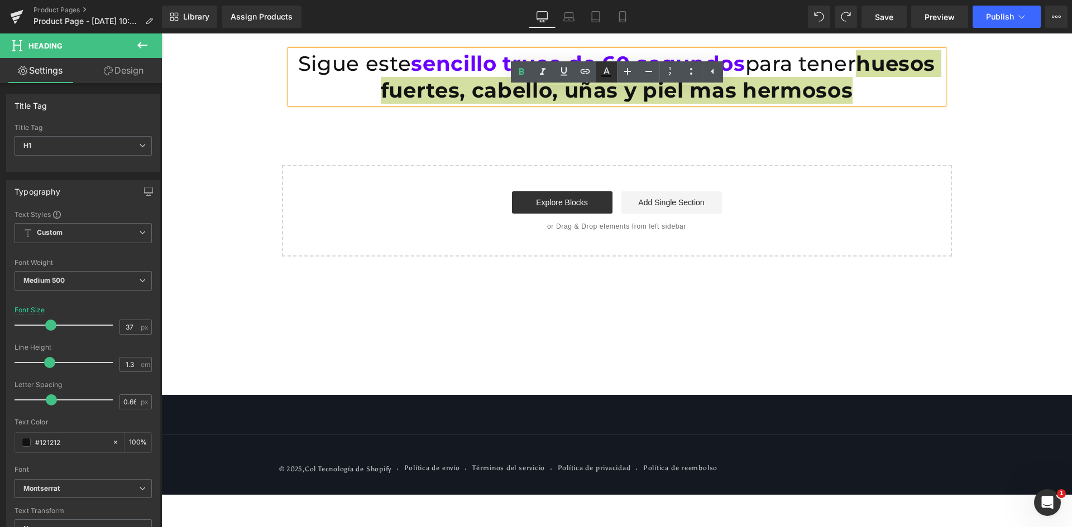
click at [608, 73] on icon at bounding box center [606, 71] width 6 height 7
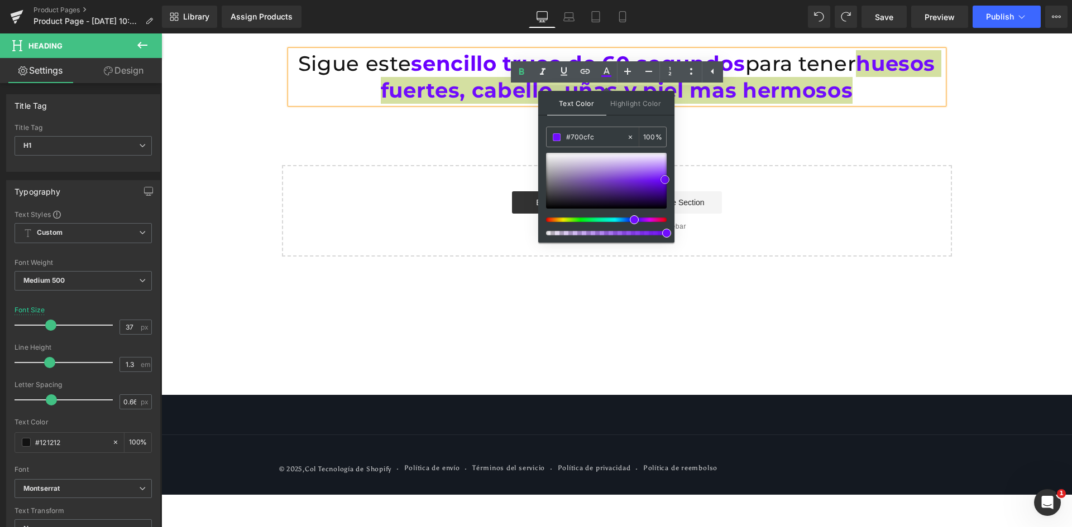
drag, startPoint x: 666, startPoint y: 179, endPoint x: 669, endPoint y: 158, distance: 20.8
click at [664, 177] on span at bounding box center [664, 179] width 9 height 9
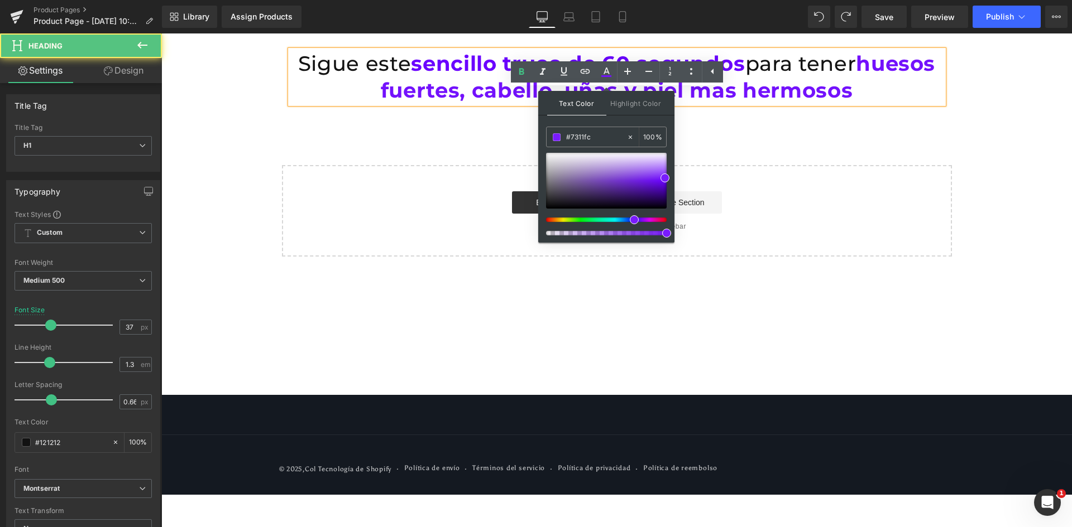
click at [822, 51] on h1 "Sigue este sencillo truco de 60 segundos para tener huesos fuertes, cabello, uñ…" at bounding box center [616, 77] width 653 height 54
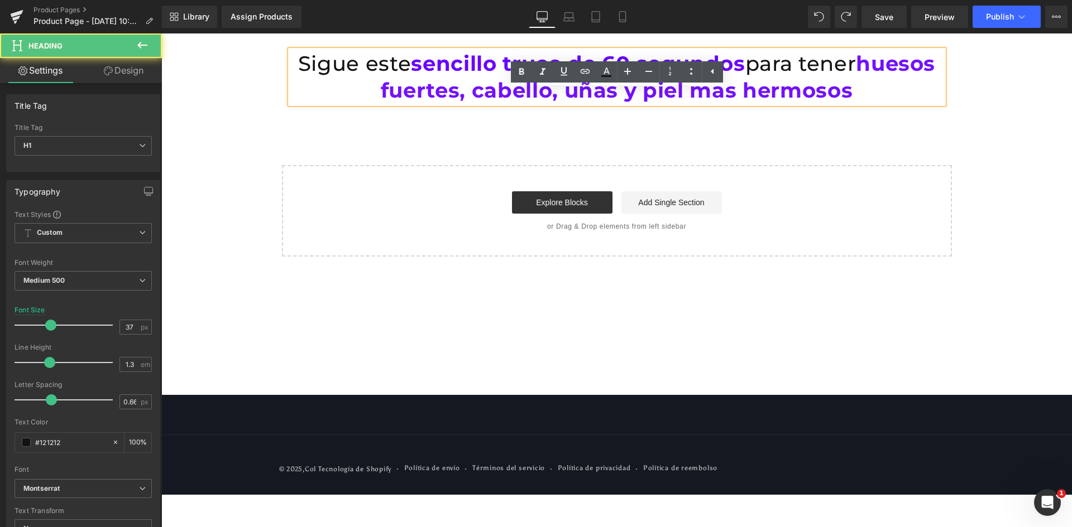
click at [901, 68] on h1 "Sigue este sencillo truco de 60 segundos para tener huesos fuertes, cabello, uñ…" at bounding box center [616, 77] width 653 height 54
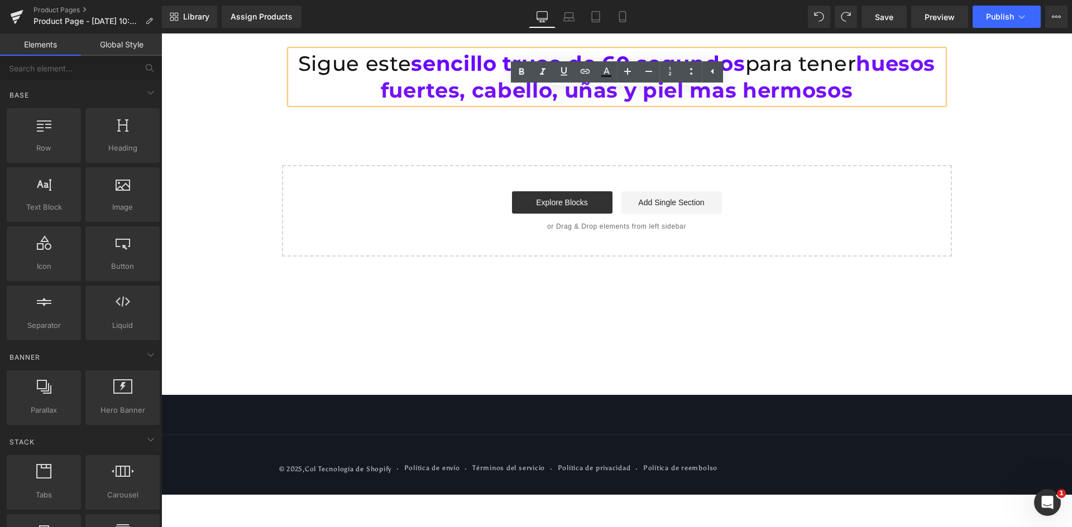
click at [1001, 83] on div "Sigue este sencillo truco de 60 segundos para tener huesos fuertes, cabello, uñ…" at bounding box center [616, 144] width 910 height 223
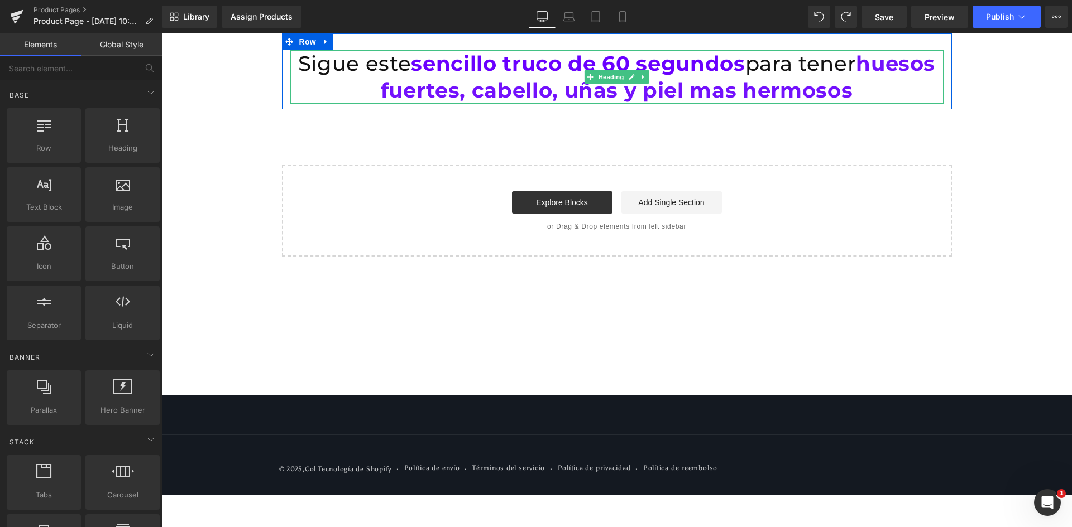
click at [465, 75] on strong "sencillo truco de 60 segundos" at bounding box center [578, 63] width 334 height 25
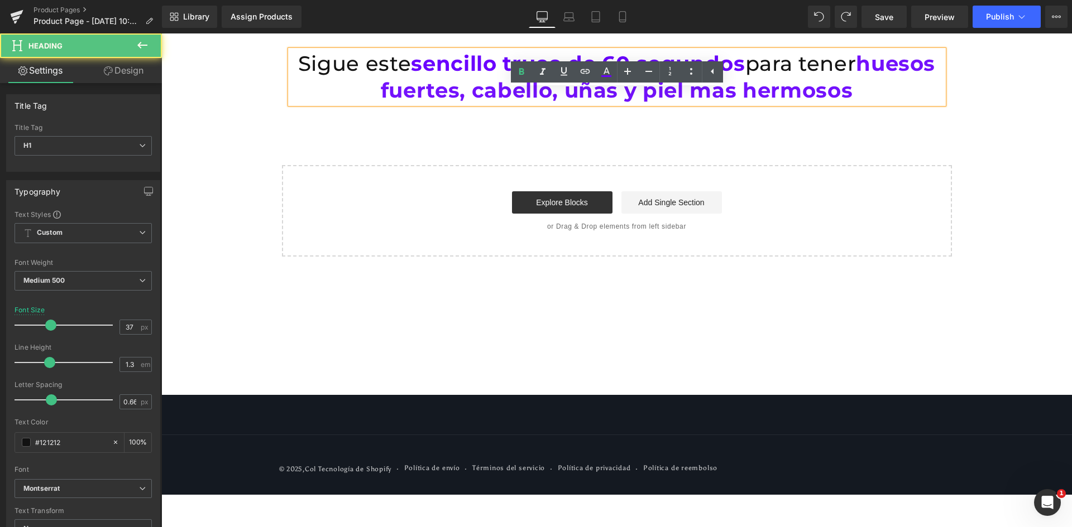
drag, startPoint x: 449, startPoint y: 67, endPoint x: 458, endPoint y: 64, distance: 9.4
click at [450, 67] on h1 "Sigue este sencillo truco de 60 segundos para tener huesos fuertes, cabello, uñ…" at bounding box center [616, 77] width 653 height 54
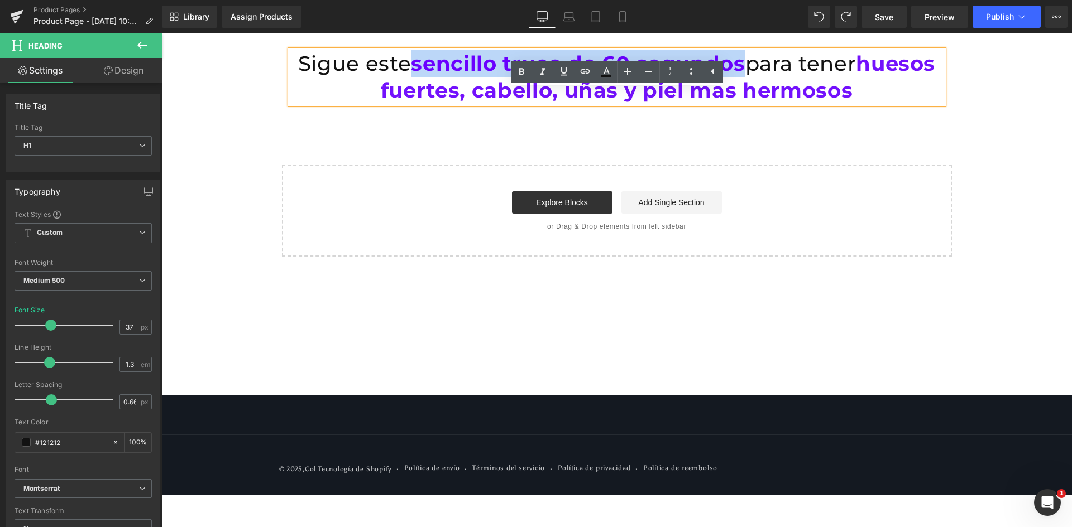
drag, startPoint x: 453, startPoint y: 64, endPoint x: 780, endPoint y: 59, distance: 327.7
click at [745, 59] on strong "sencillo truco de 60 segundos" at bounding box center [578, 63] width 334 height 25
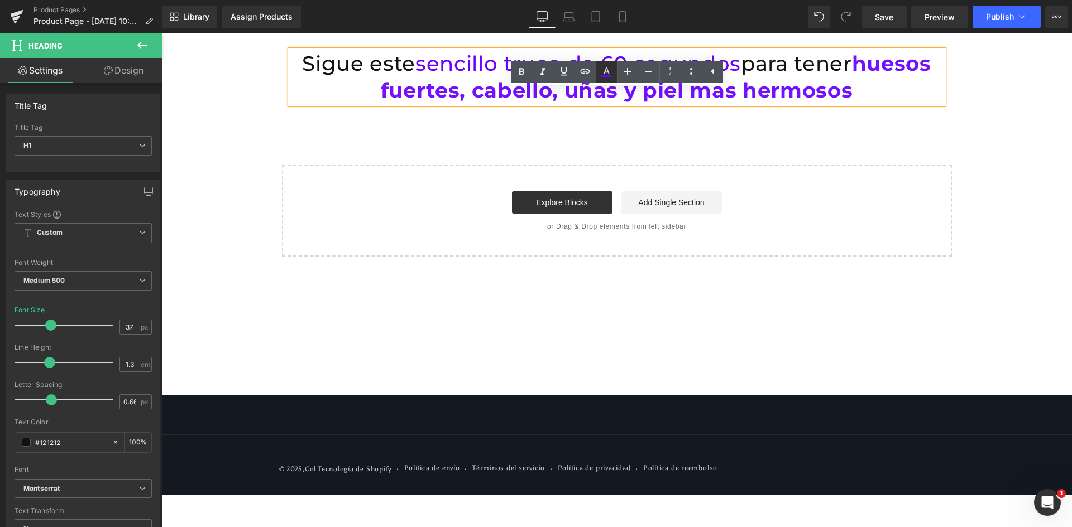
click at [601, 70] on icon at bounding box center [605, 71] width 13 height 13
type input "#121212"
type input "100"
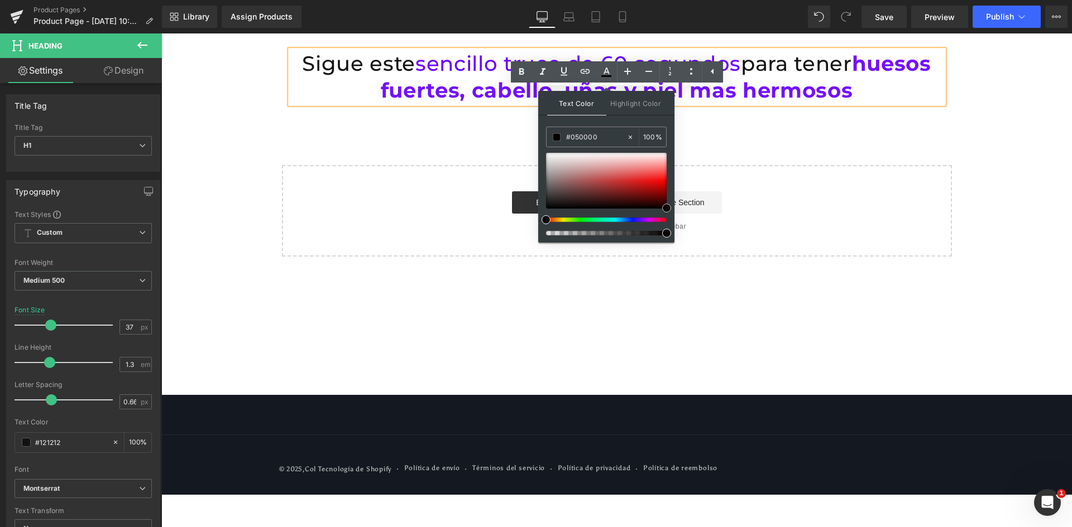
drag, startPoint x: 719, startPoint y: 209, endPoint x: 714, endPoint y: 231, distance: 22.2
drag, startPoint x: 798, startPoint y: 223, endPoint x: 443, endPoint y: 66, distance: 388.1
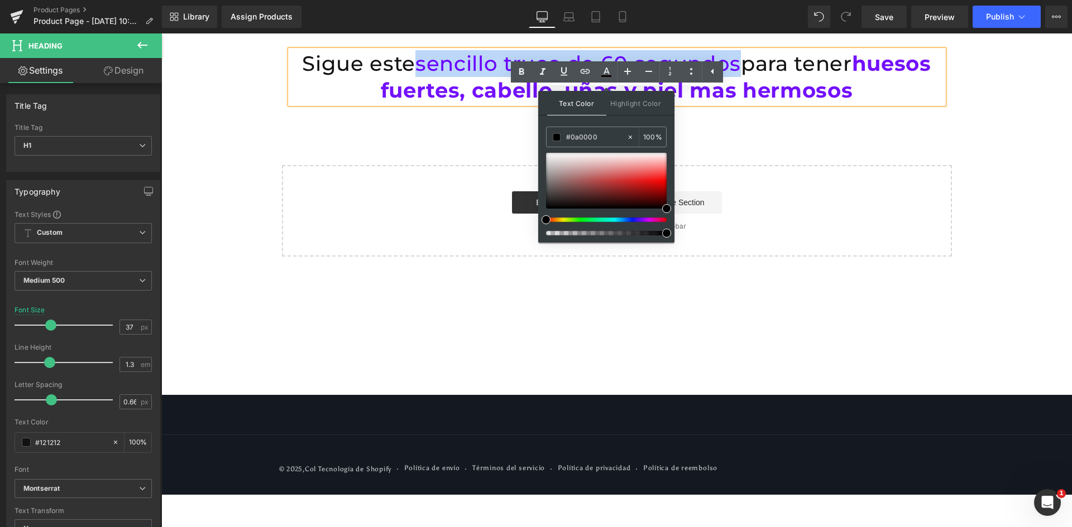
drag, startPoint x: 416, startPoint y: 64, endPoint x: 731, endPoint y: 69, distance: 315.4
click at [731, 69] on span "sencillo truco de 60 segundos" at bounding box center [577, 63] width 325 height 25
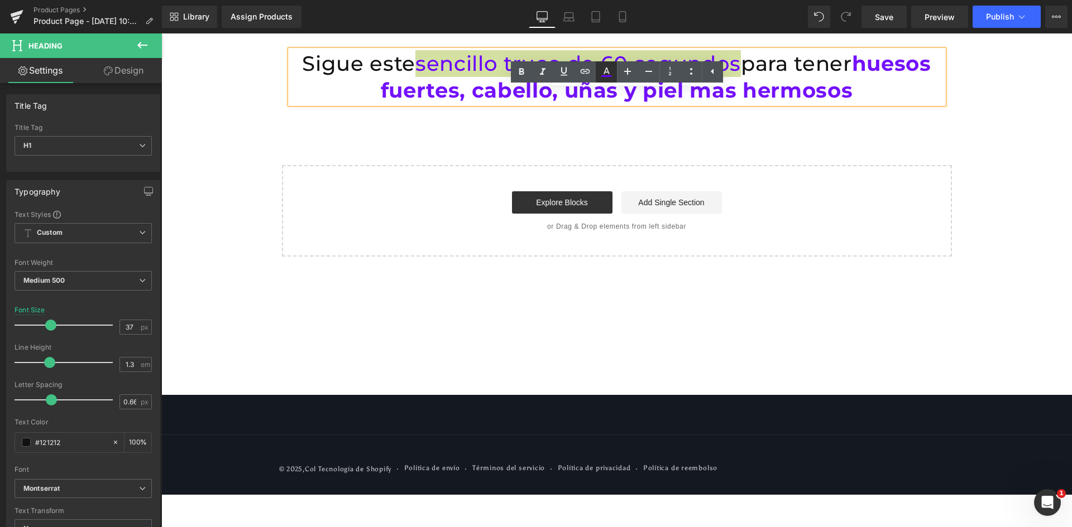
click at [609, 75] on icon at bounding box center [606, 76] width 10 height 2
type input "#6a00ff"
type input "100"
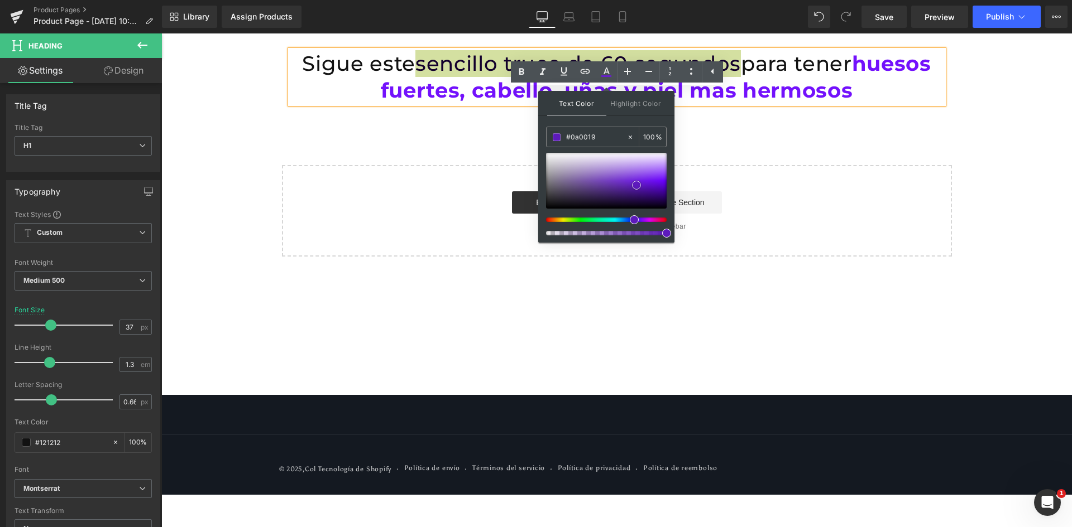
type input "#000000"
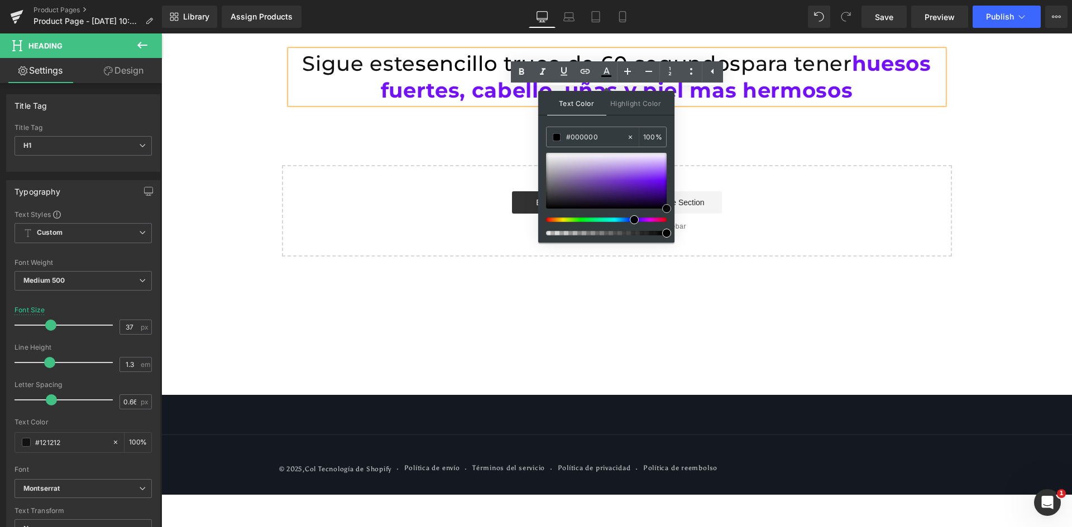
drag, startPoint x: 798, startPoint y: 219, endPoint x: 699, endPoint y: 231, distance: 98.9
click at [532, 142] on div "Sigue este sencillo truco de 60 segundos para tener huesos fuertes, cabello, uñ…" at bounding box center [616, 144] width 910 height 223
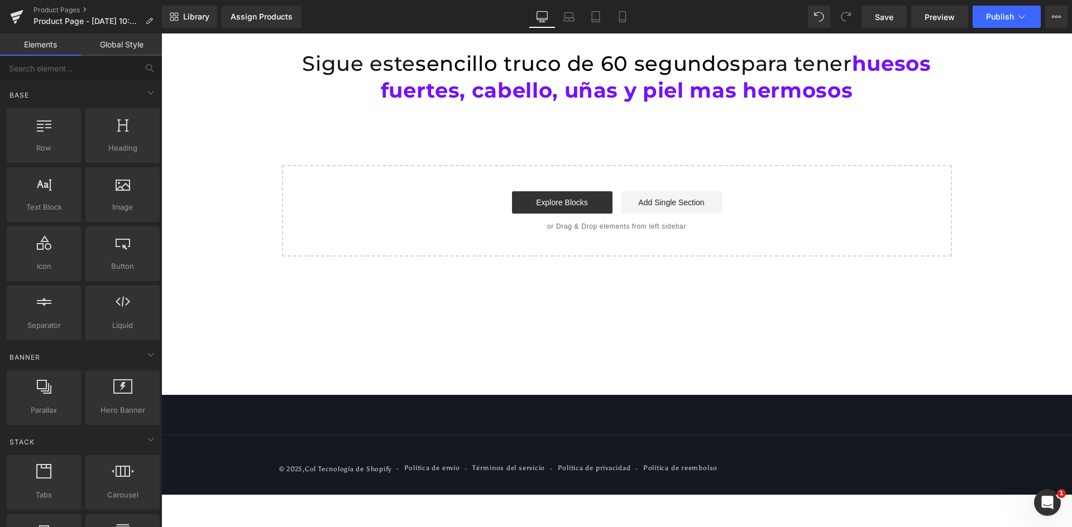
click at [482, 140] on div "Sigue este sencillo truco de 60 segundos para tener huesos fuertes, cabello, uñ…" at bounding box center [616, 144] width 910 height 223
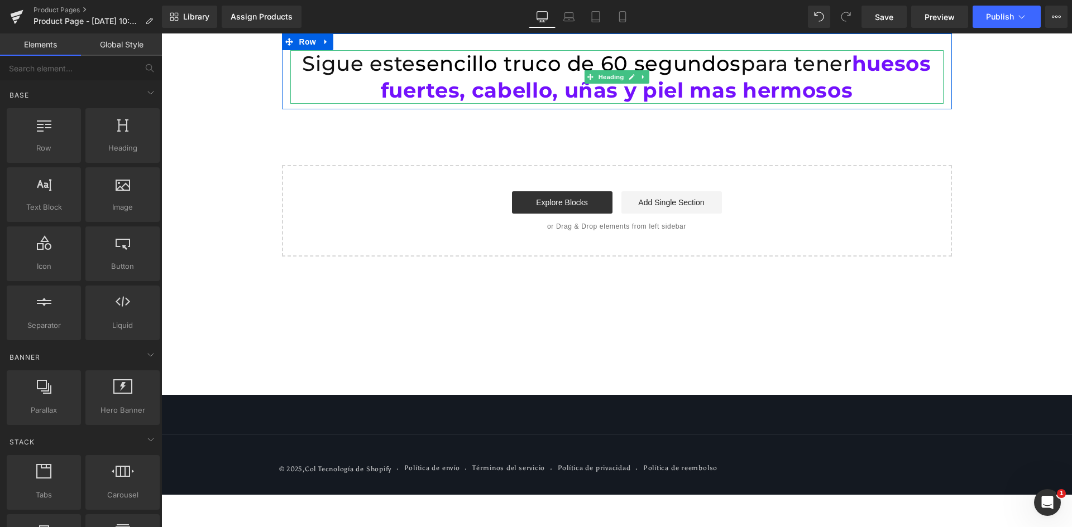
click at [771, 80] on span "huesos fuertes, cabello, uñas y piel mas hermosos" at bounding box center [656, 77] width 550 height 52
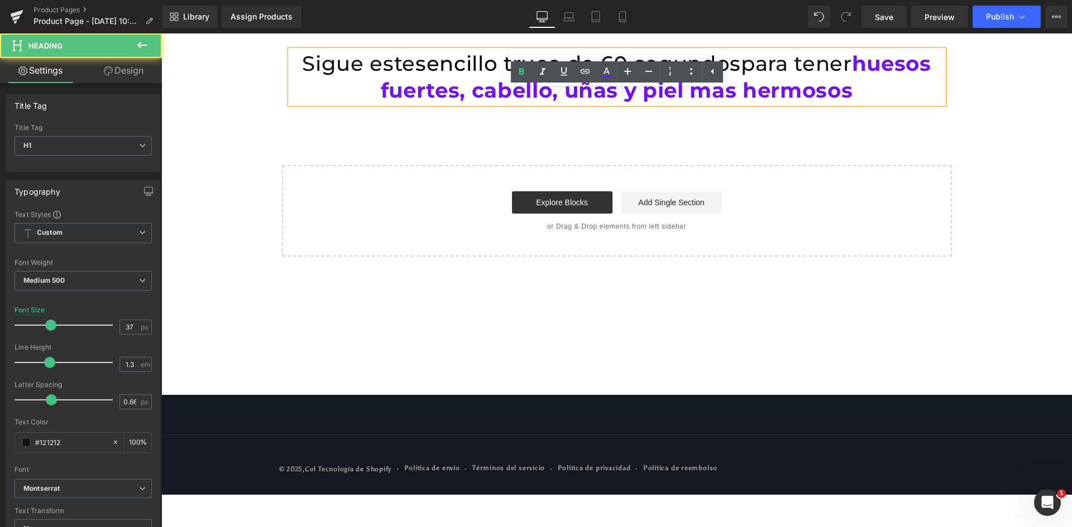
click at [972, 112] on div "Sigue este sencillo truco de 60 segundos para tener huesos fuertes, cabello, uñ…" at bounding box center [616, 144] width 910 height 223
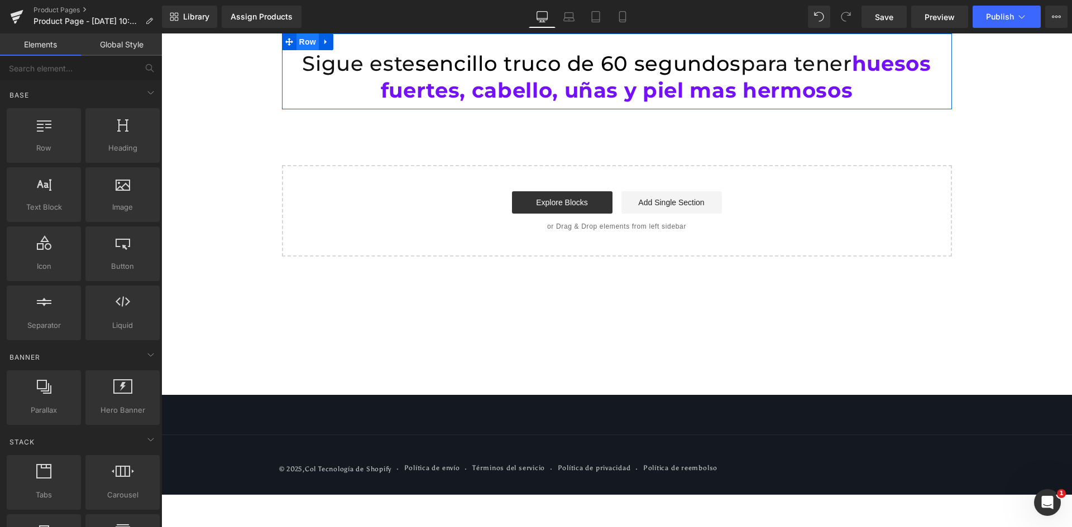
click at [306, 46] on span "Row" at bounding box center [307, 41] width 22 height 17
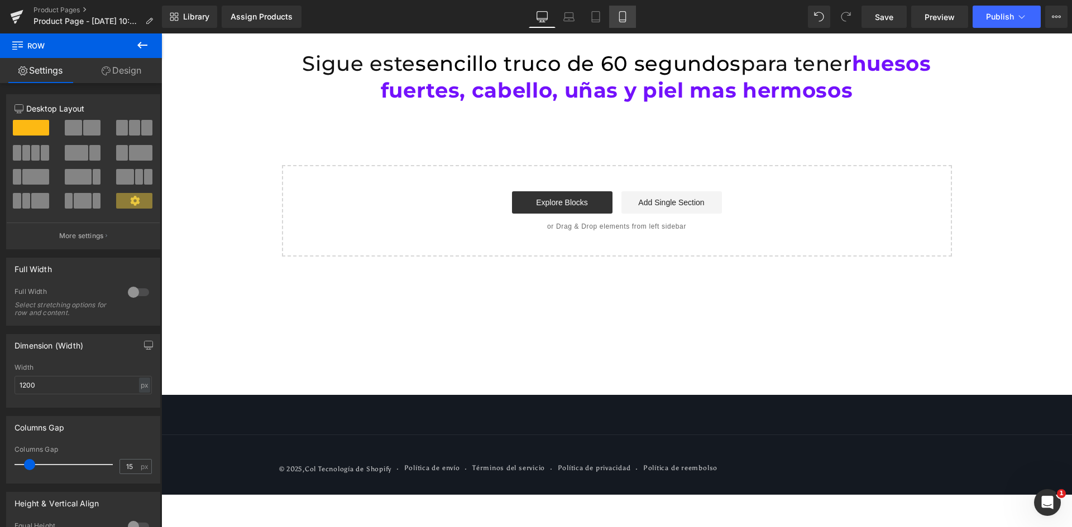
click at [621, 16] on icon at bounding box center [622, 16] width 11 height 11
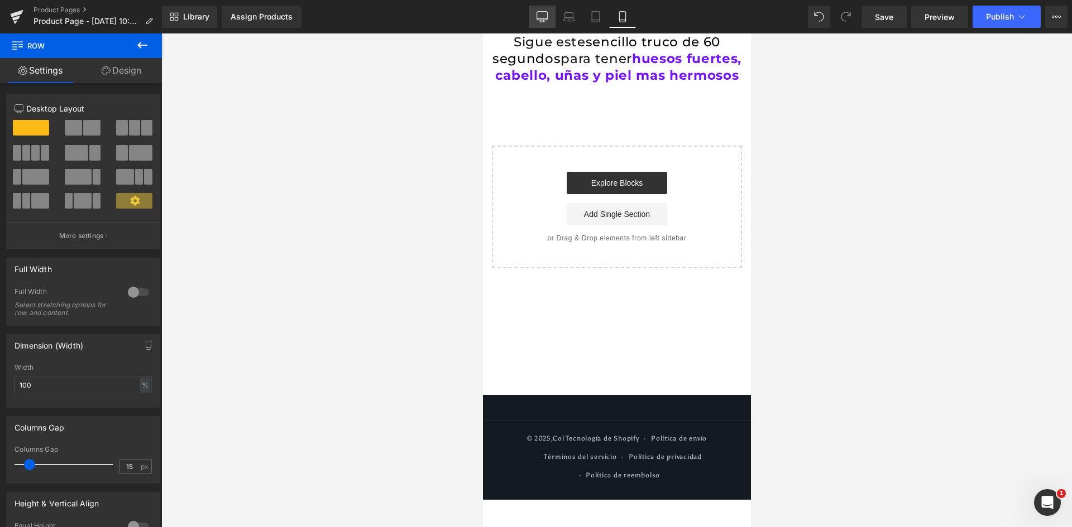
click at [541, 22] on icon at bounding box center [542, 22] width 6 height 0
type input "1200"
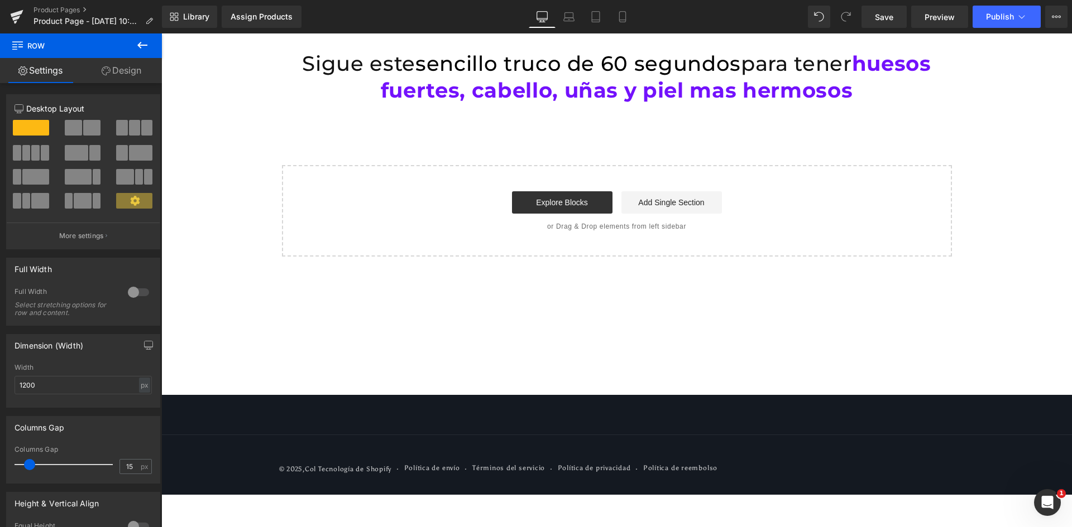
click at [141, 45] on icon at bounding box center [142, 45] width 10 height 7
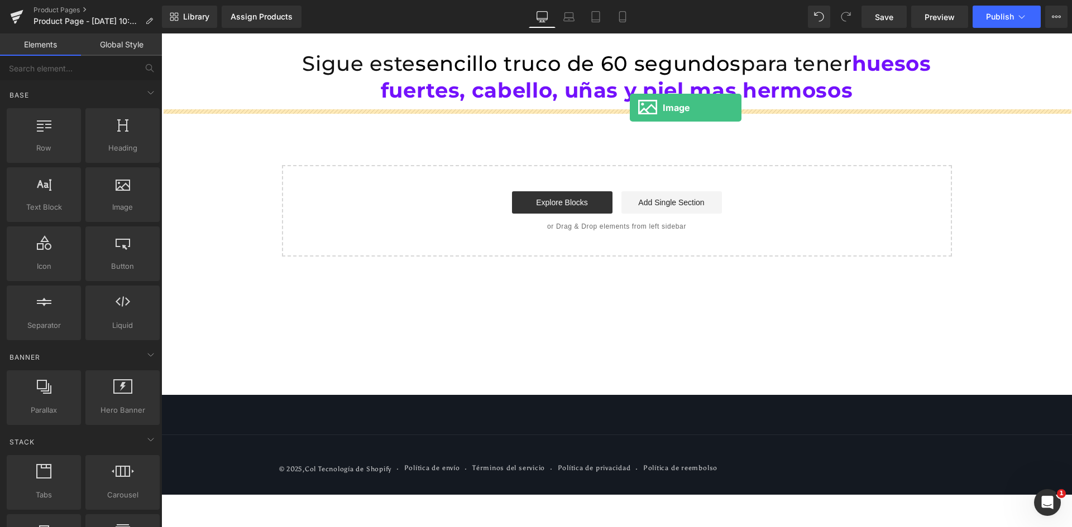
drag, startPoint x: 291, startPoint y: 242, endPoint x: 630, endPoint y: 108, distance: 364.5
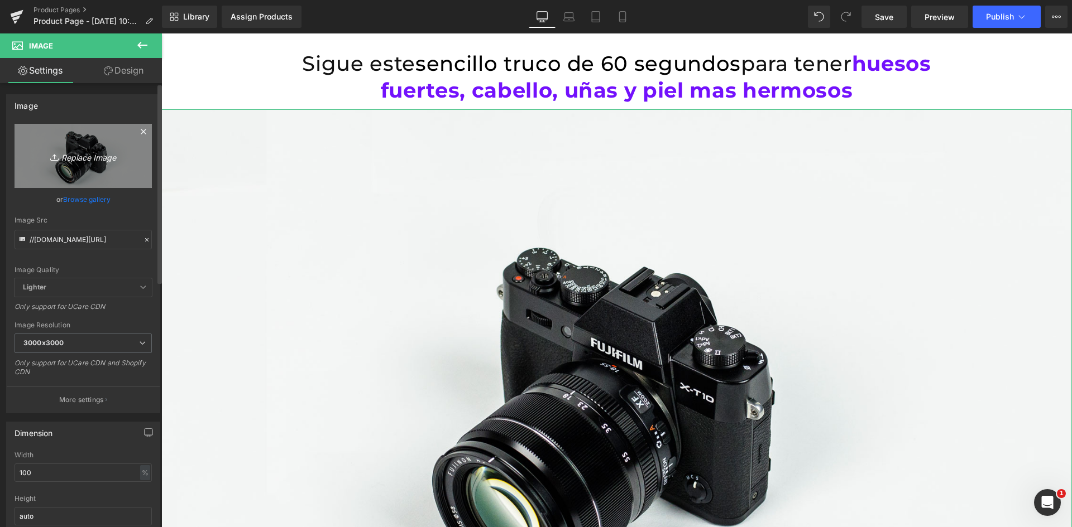
click at [71, 155] on icon "Replace Image" at bounding box center [83, 156] width 89 height 14
type input "C:\fakepath\Video.webp"
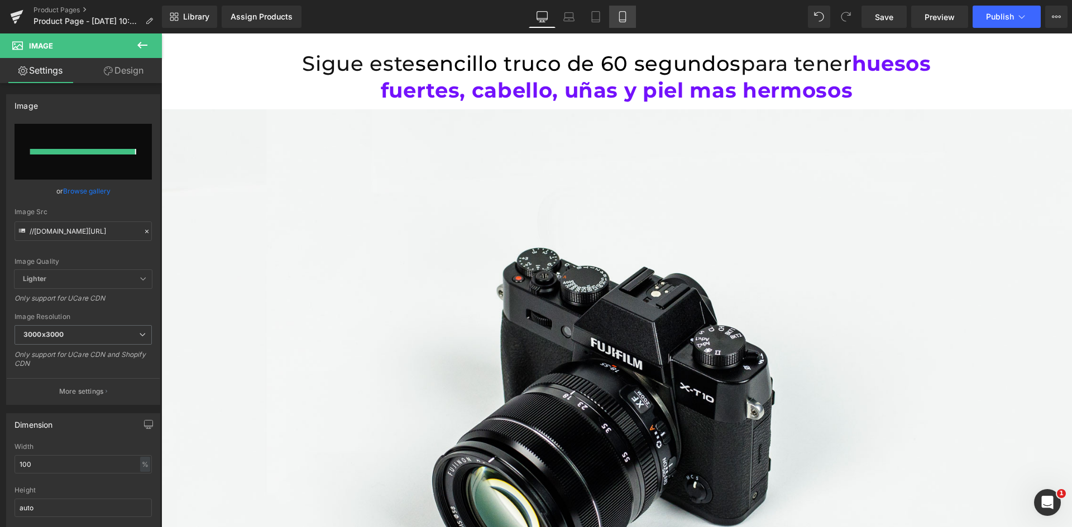
type input "[URL][DOMAIN_NAME]"
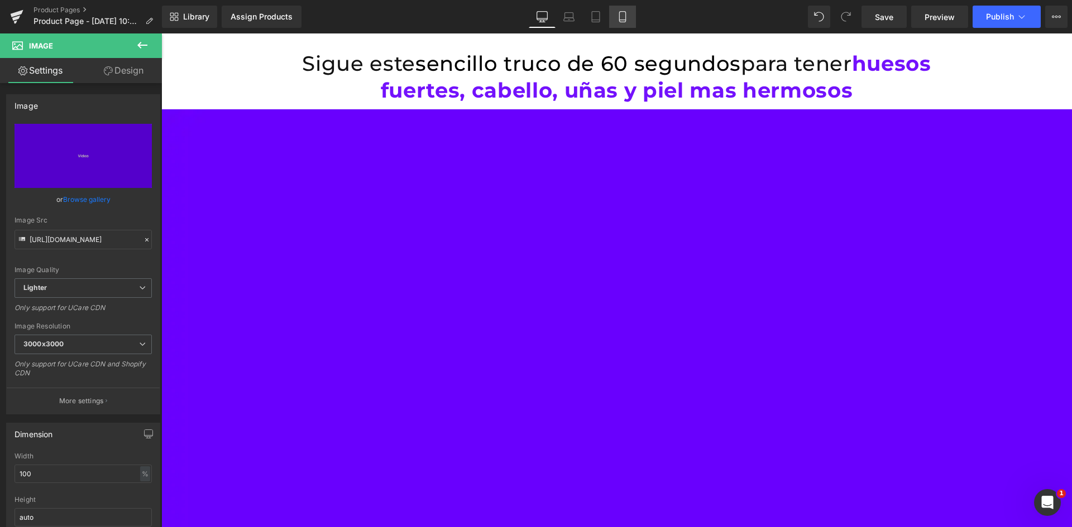
click at [621, 15] on icon at bounding box center [622, 16] width 11 height 11
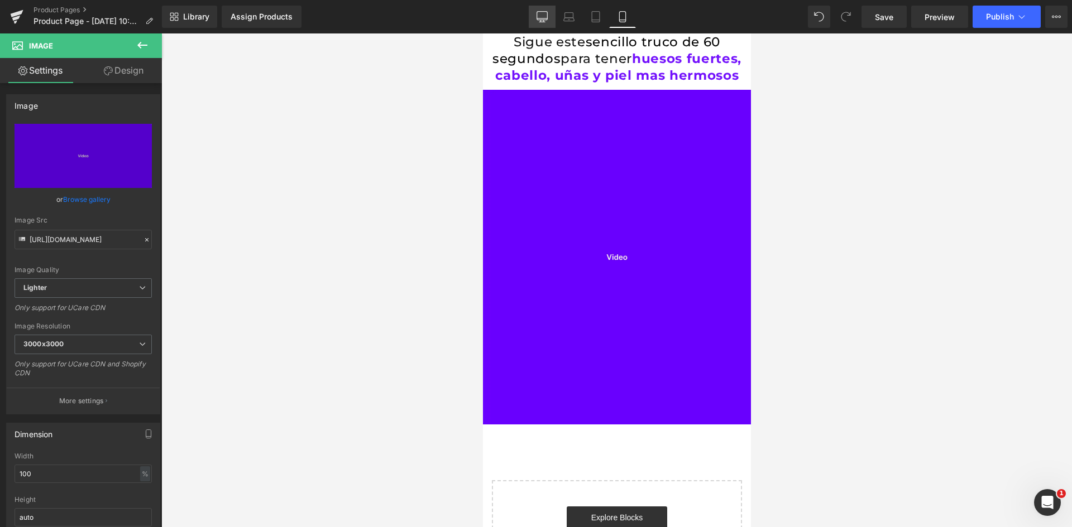
click at [535, 13] on link "Desktop" at bounding box center [542, 17] width 27 height 22
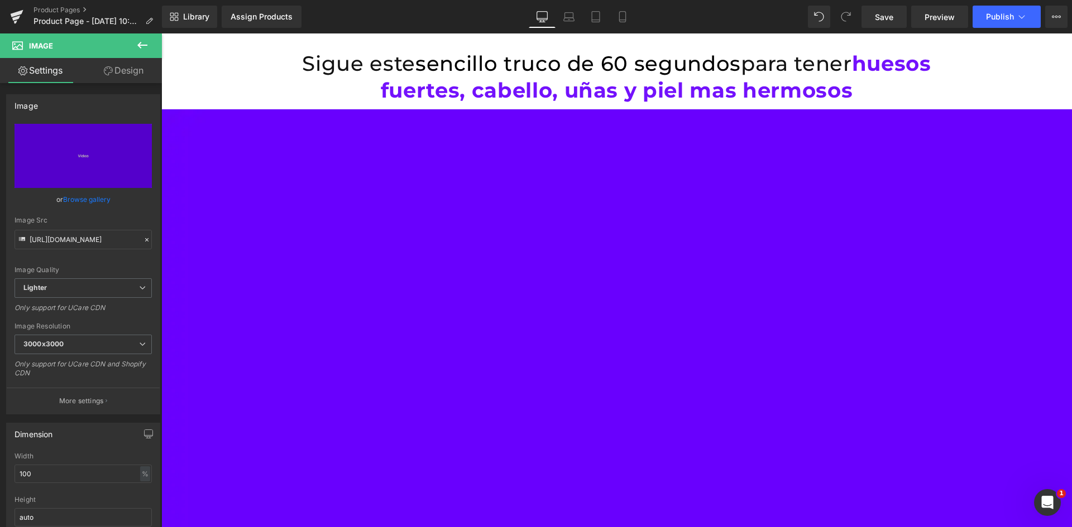
scroll to position [3, 0]
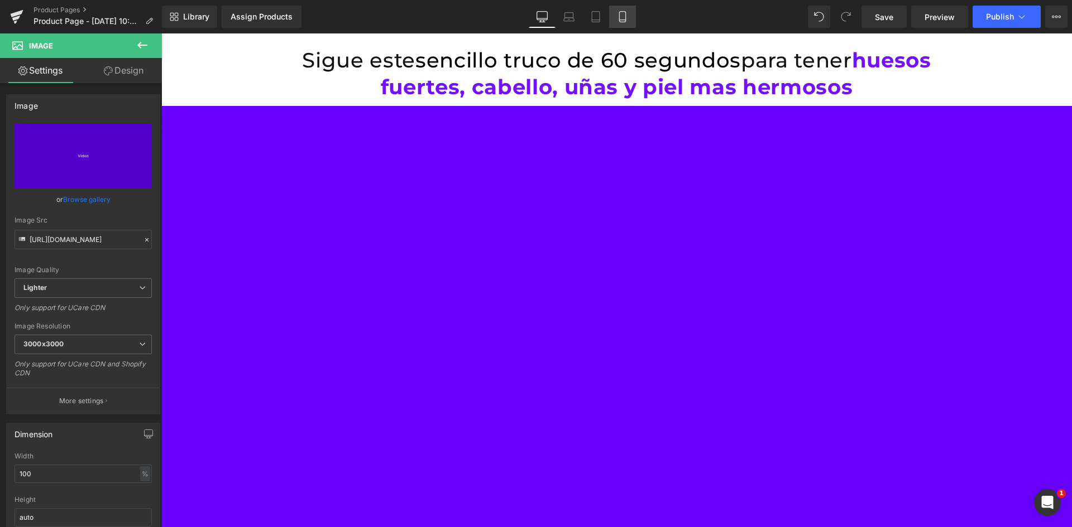
click at [622, 16] on icon at bounding box center [622, 16] width 11 height 11
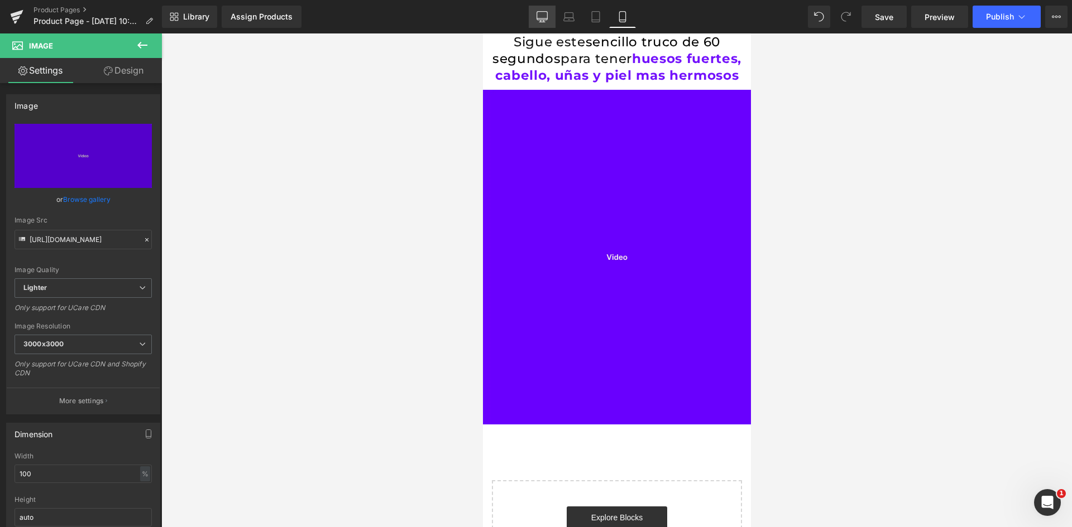
click at [546, 22] on link "Desktop" at bounding box center [542, 17] width 27 height 22
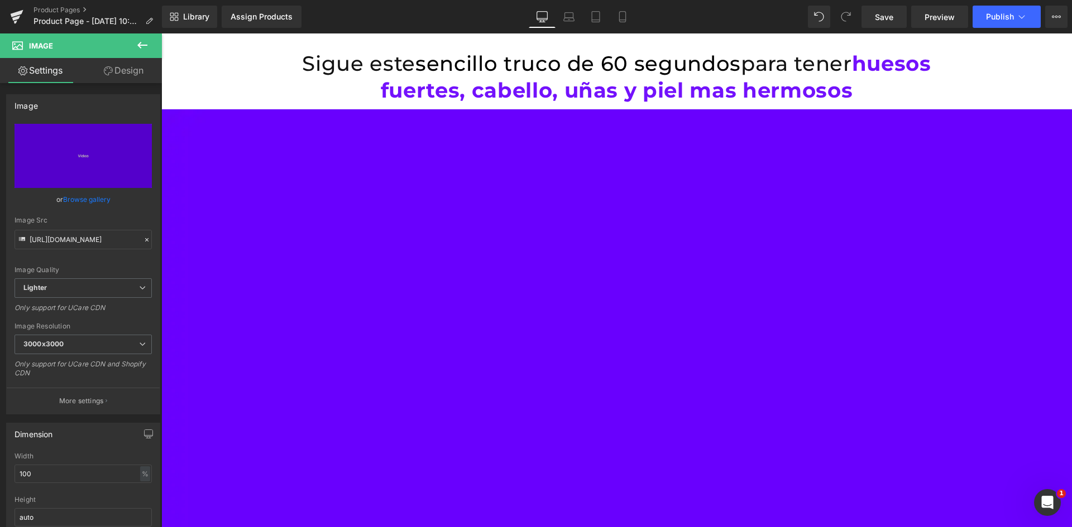
scroll to position [3, 0]
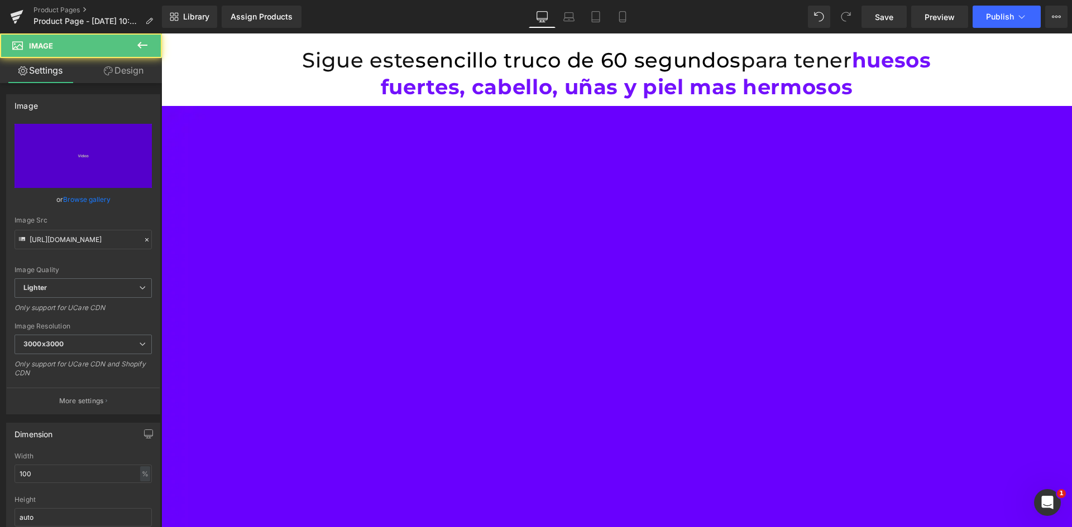
click at [150, 48] on button at bounding box center [142, 45] width 39 height 25
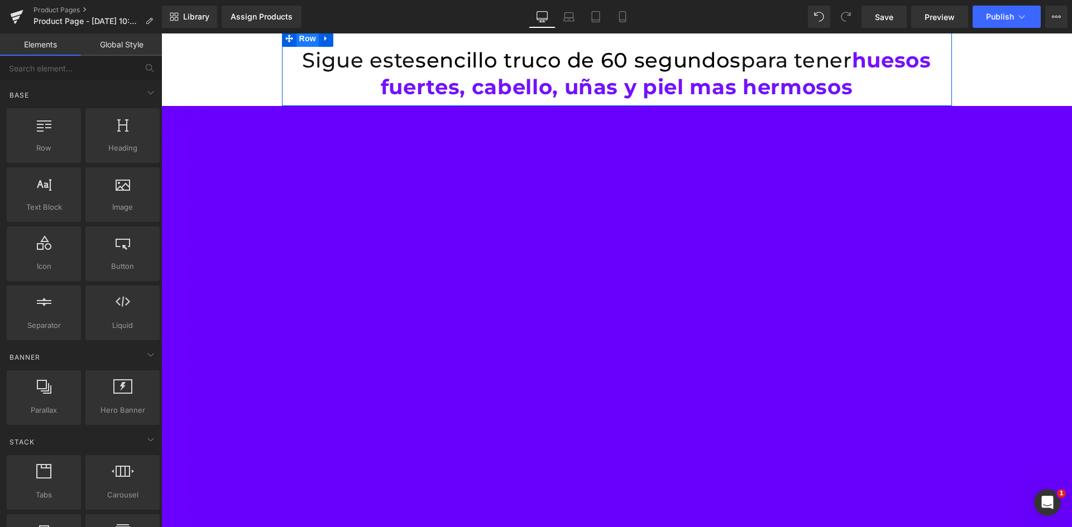
click at [306, 45] on span "Row" at bounding box center [307, 38] width 22 height 17
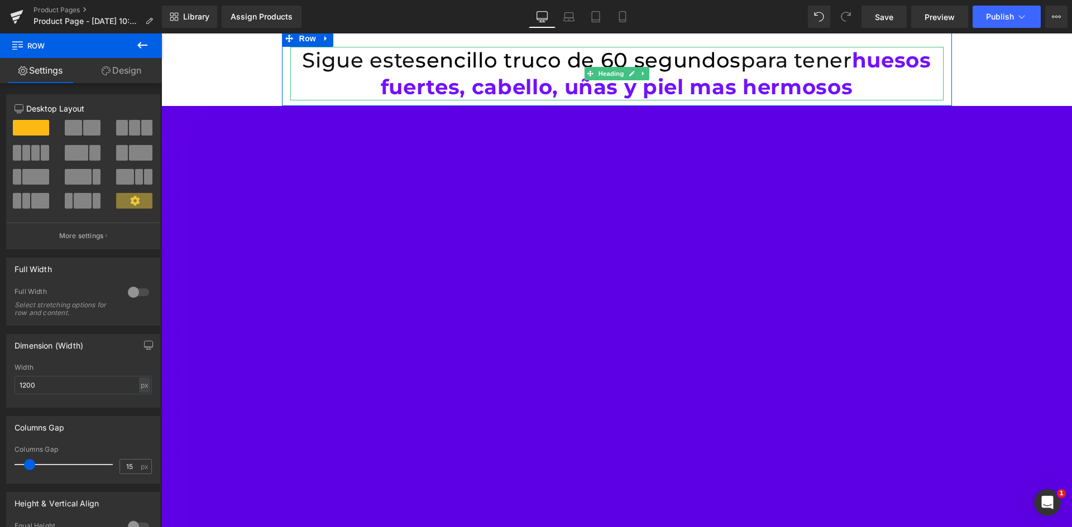
drag, startPoint x: 296, startPoint y: 162, endPoint x: 271, endPoint y: 136, distance: 36.3
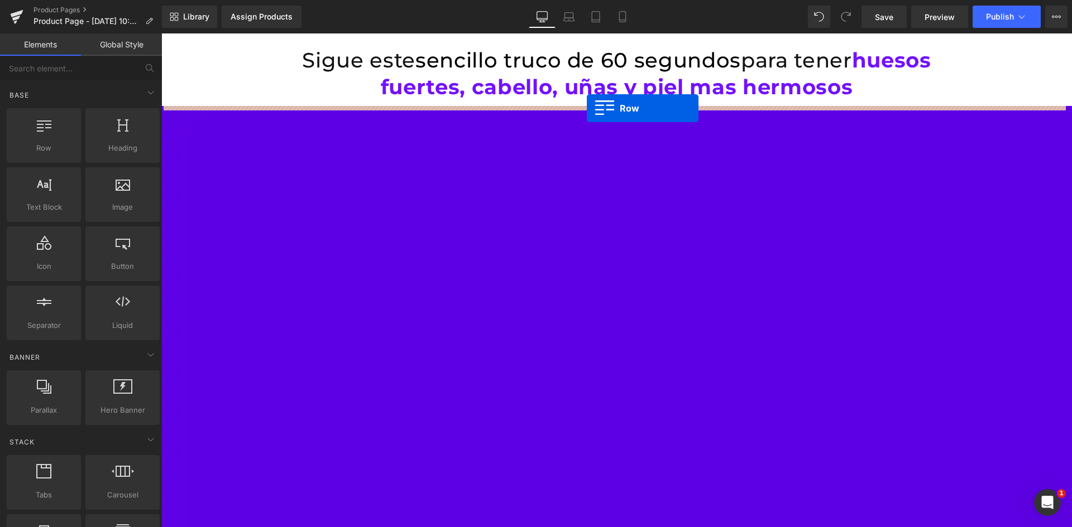
drag, startPoint x: 219, startPoint y: 175, endPoint x: 587, endPoint y: 108, distance: 373.2
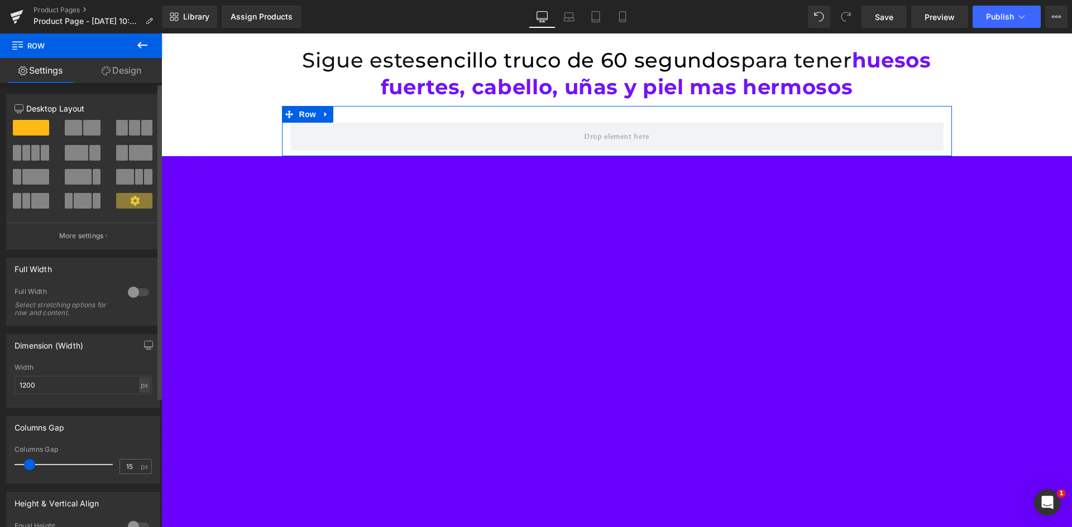
click at [129, 132] on span at bounding box center [134, 128] width 11 height 16
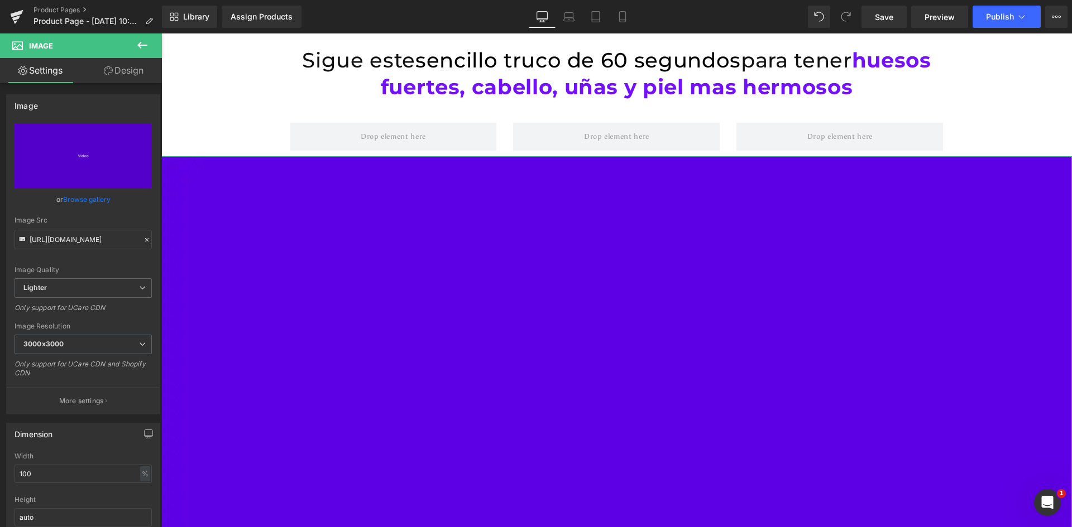
drag, startPoint x: 315, startPoint y: 199, endPoint x: 291, endPoint y: 198, distance: 24.0
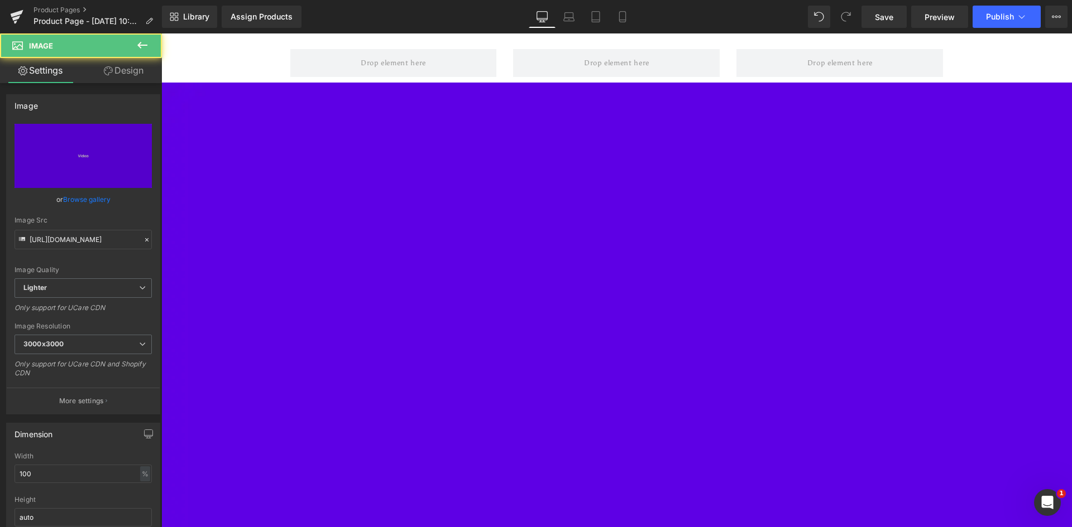
scroll to position [81, 0]
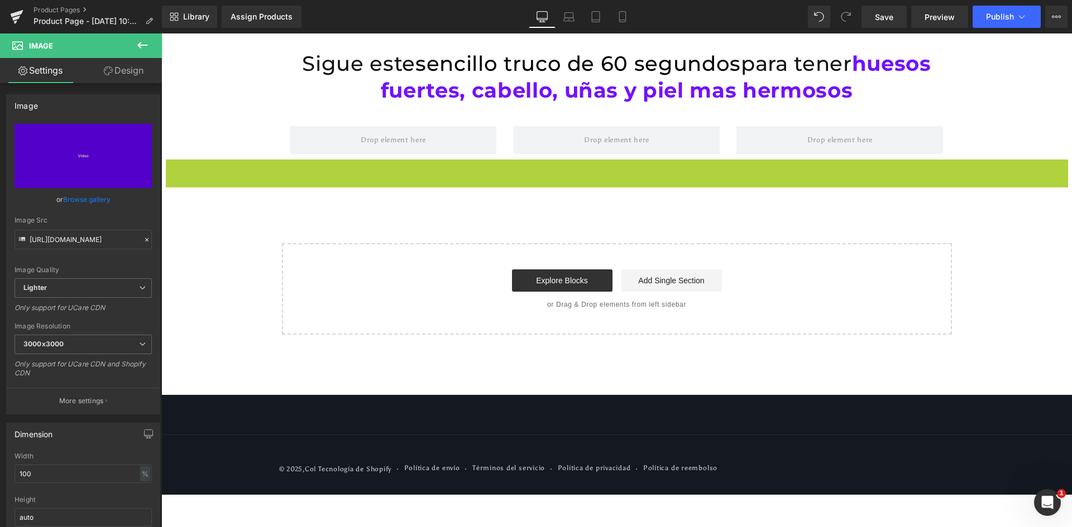
scroll to position [0, 0]
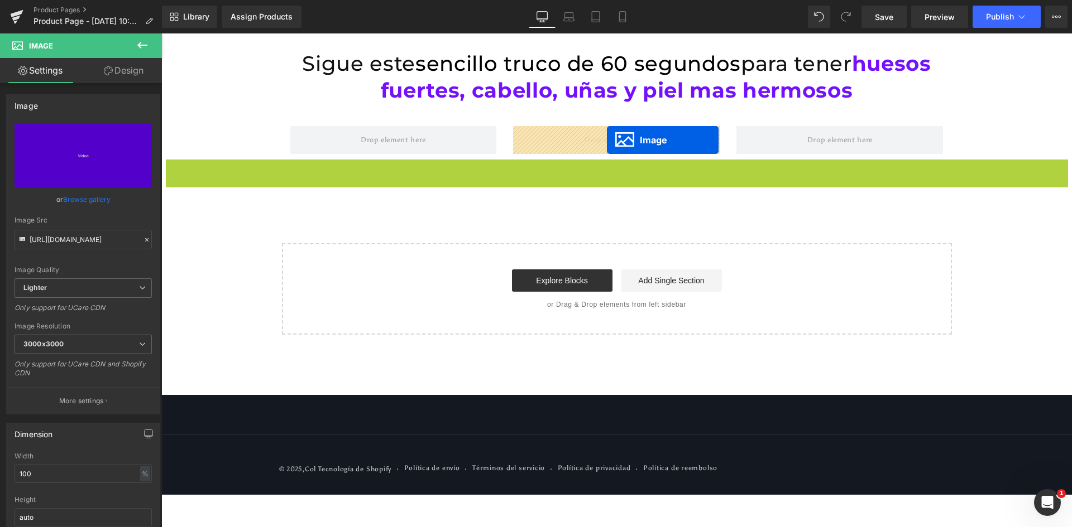
drag, startPoint x: 593, startPoint y: 191, endPoint x: 607, endPoint y: 140, distance: 52.5
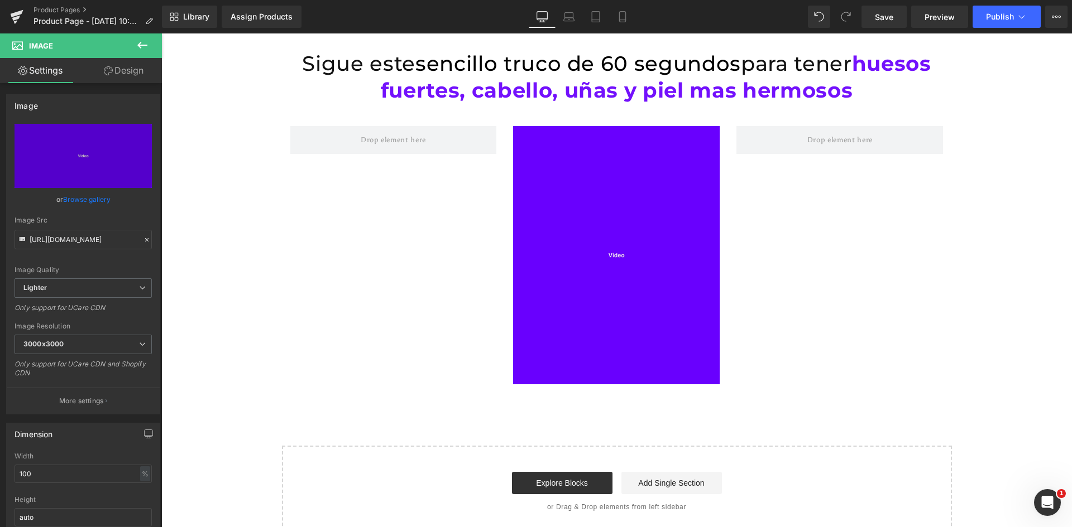
click at [964, 115] on div "Sigue este sencillo truco de 60 segundos para tener huesos fuertes, cabello, uñ…" at bounding box center [616, 285] width 910 height 504
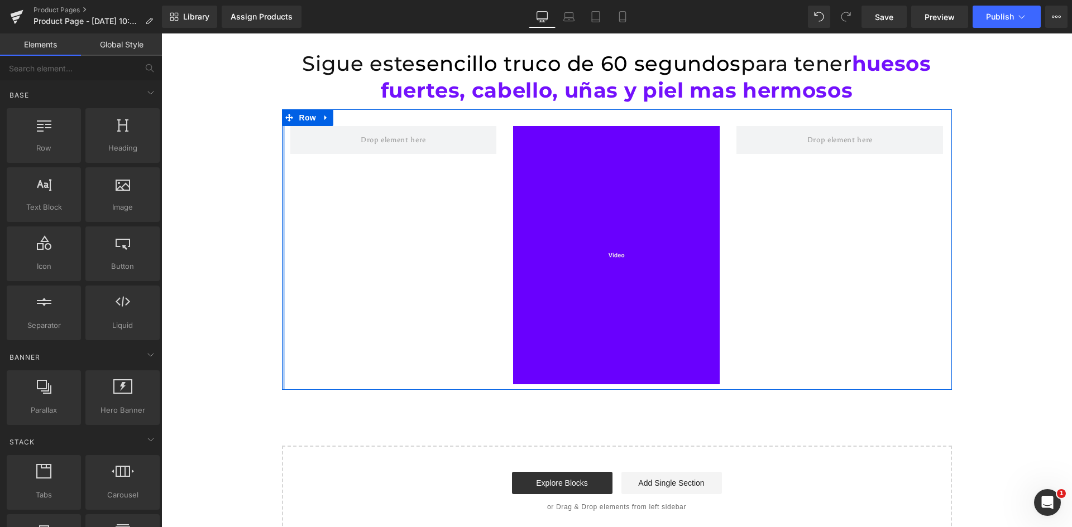
click at [282, 152] on div at bounding box center [283, 249] width 3 height 280
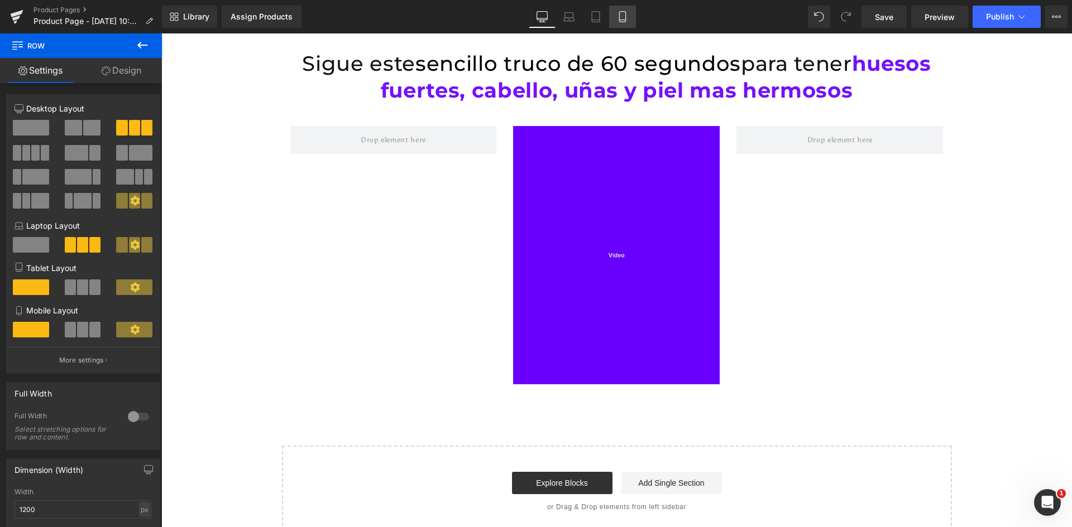
click at [630, 17] on link "Mobile" at bounding box center [622, 17] width 27 height 22
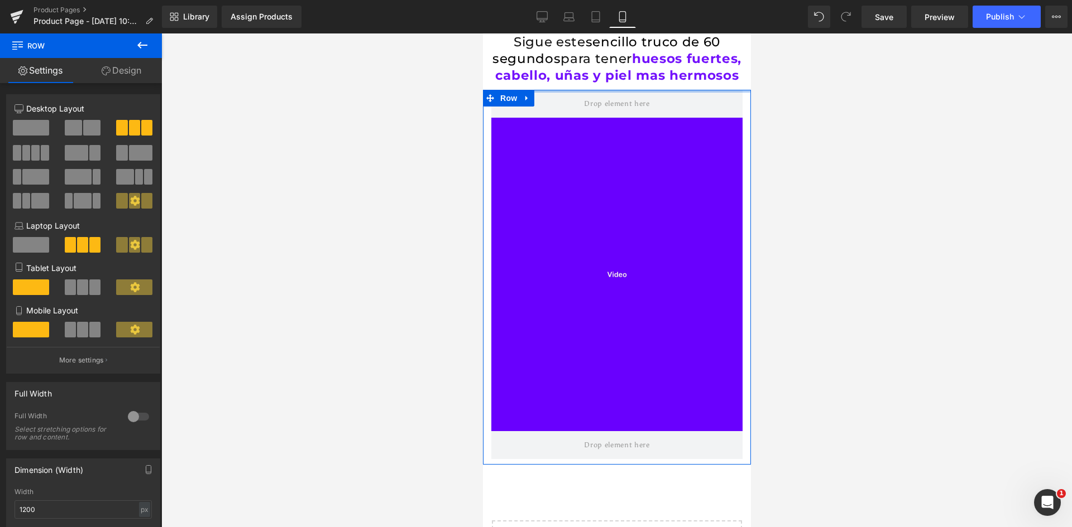
drag, startPoint x: 598, startPoint y: 116, endPoint x: 604, endPoint y: 94, distance: 23.0
click at [604, 94] on div "Sigue este sencillo truco de 60 segundos para tener huesos fuertes, cabello, uñ…" at bounding box center [616, 338] width 268 height 610
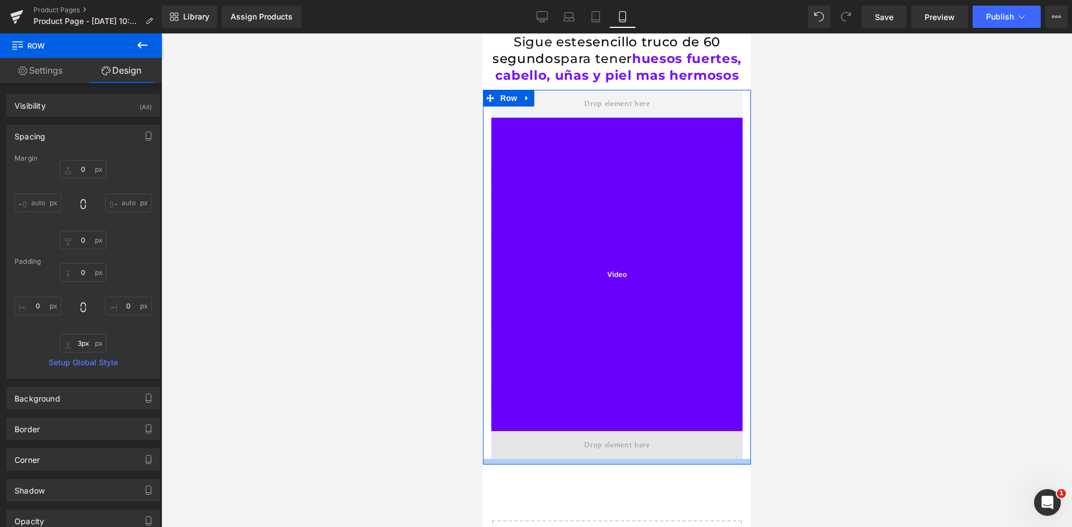
type input "0px"
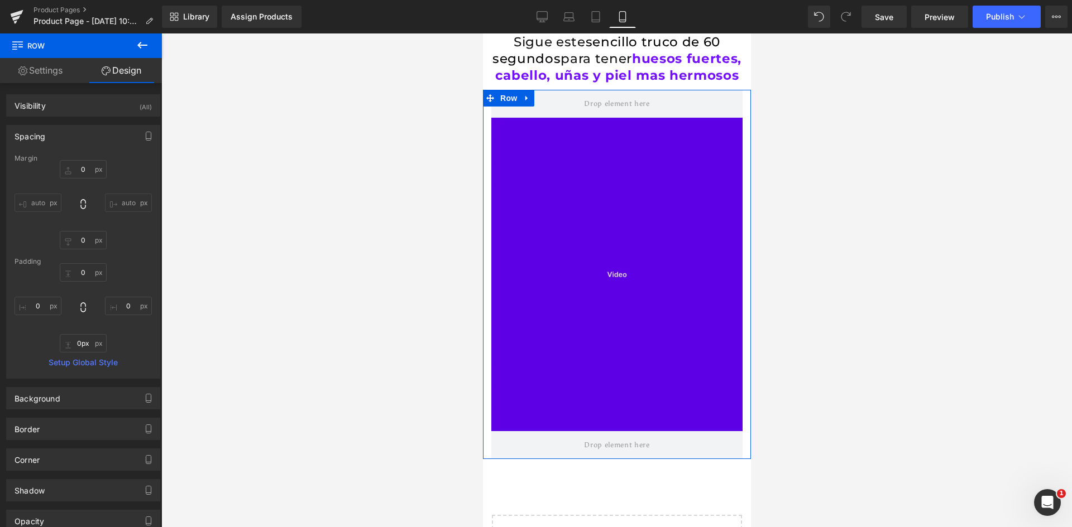
drag, startPoint x: 618, startPoint y: 470, endPoint x: 617, endPoint y: 429, distance: 41.3
click at [618, 436] on div "Image Row" at bounding box center [616, 275] width 268 height 370
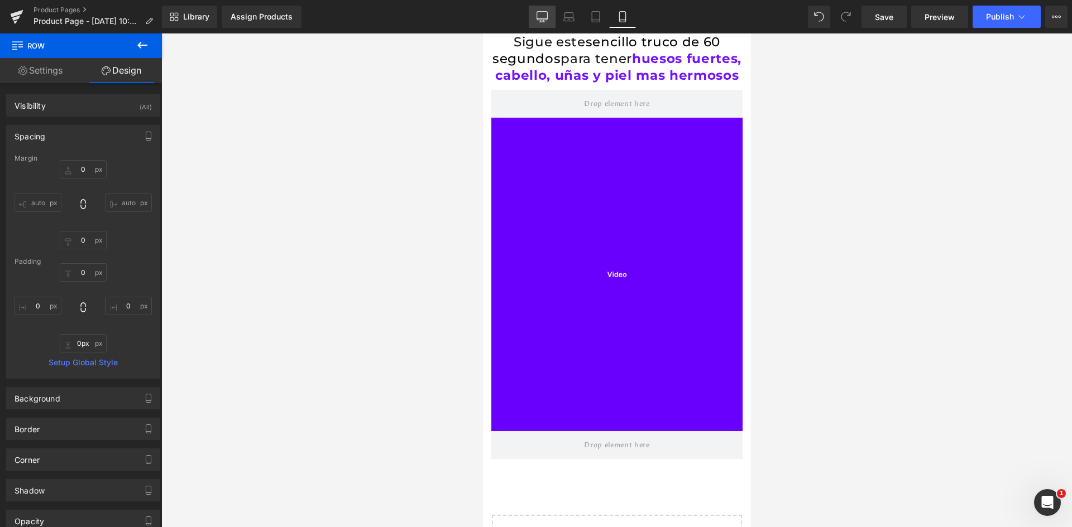
click at [539, 19] on icon at bounding box center [541, 16] width 11 height 11
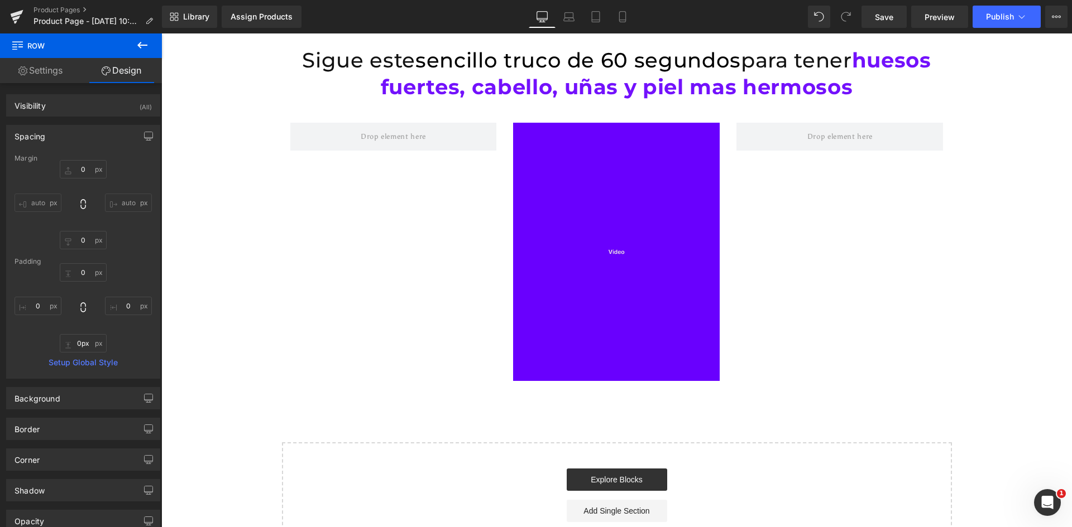
type input "0"
type input "30"
type input "0"
type input "10"
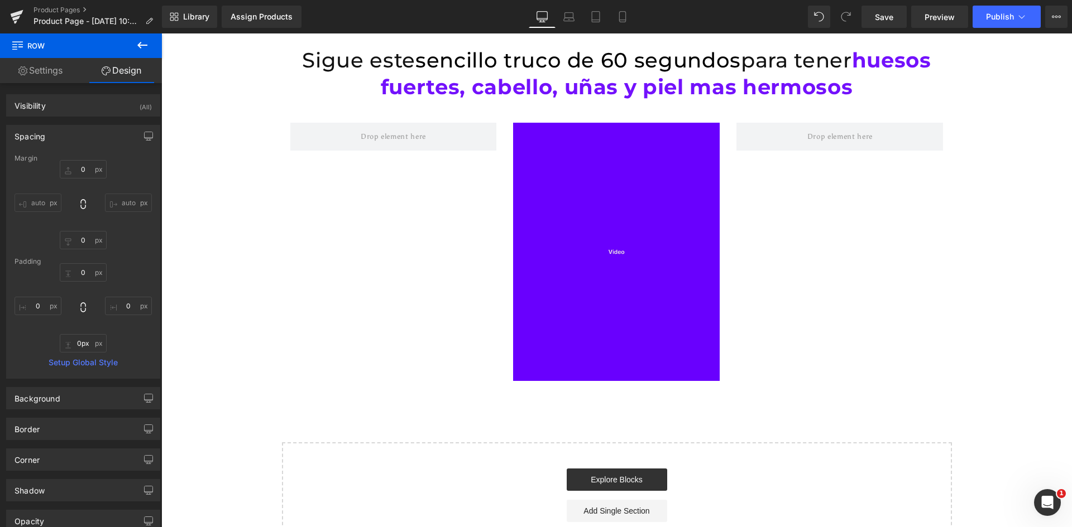
type input "0"
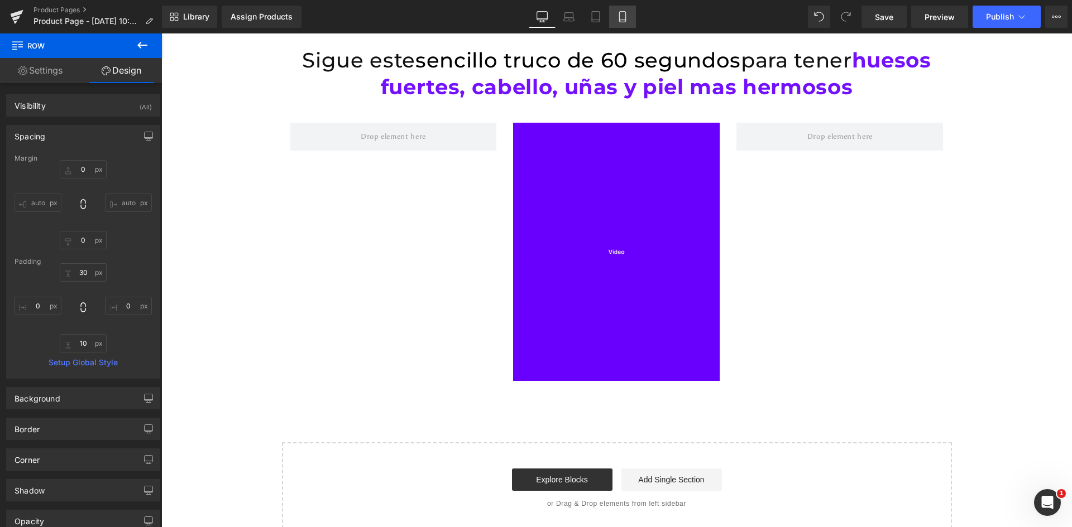
click at [625, 13] on icon at bounding box center [622, 16] width 11 height 11
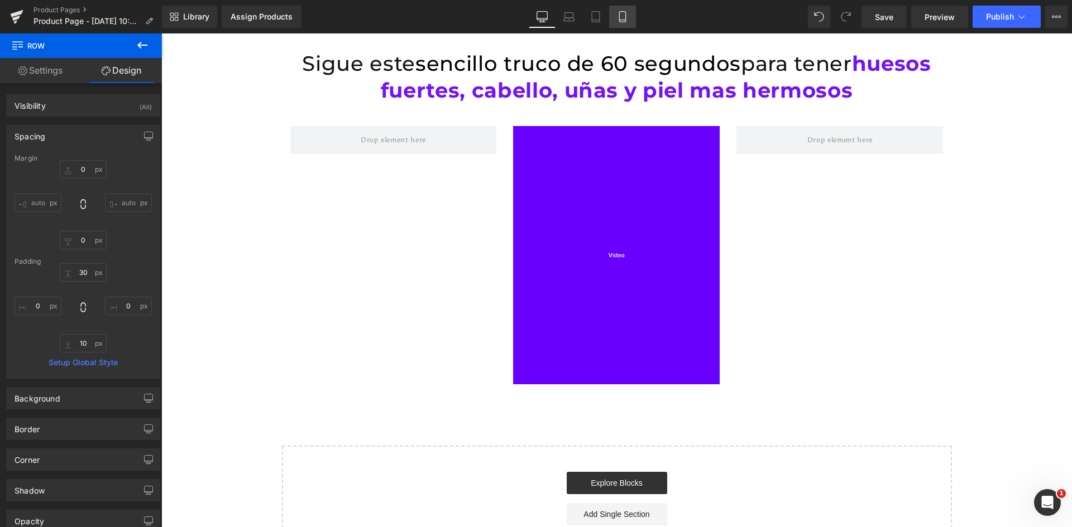
type input "0"
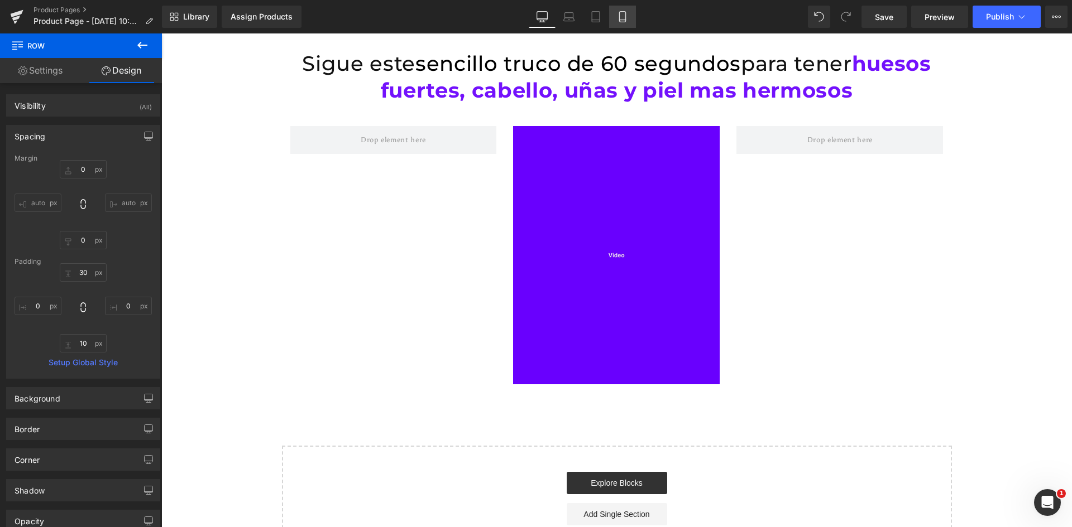
type input "0"
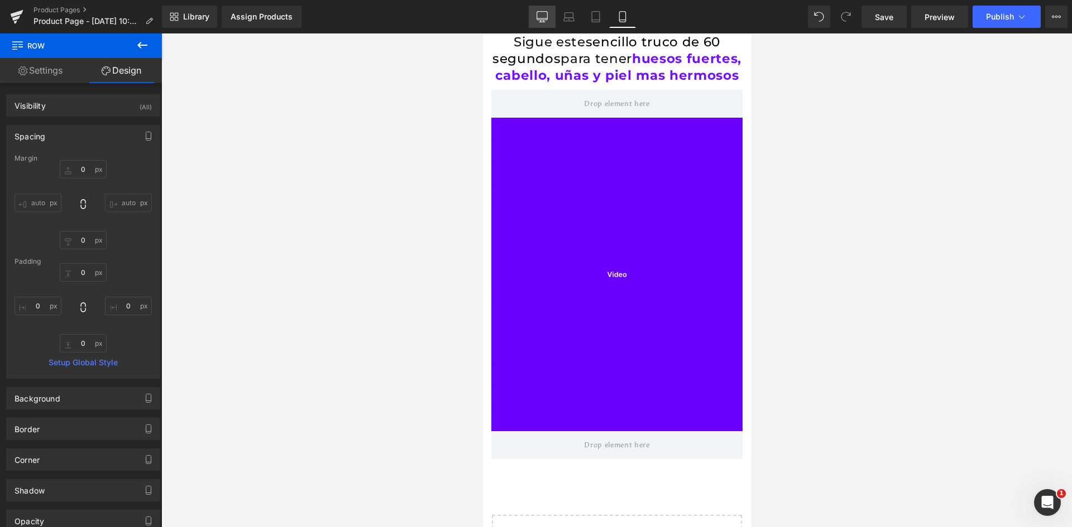
click at [536, 9] on link "Desktop" at bounding box center [542, 17] width 27 height 22
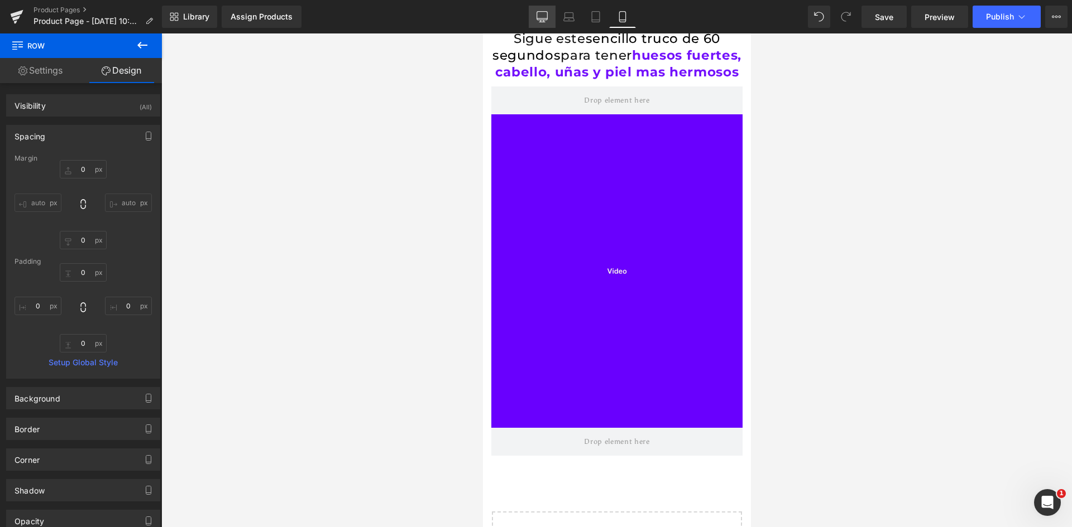
type input "0"
type input "30"
type input "0"
type input "10"
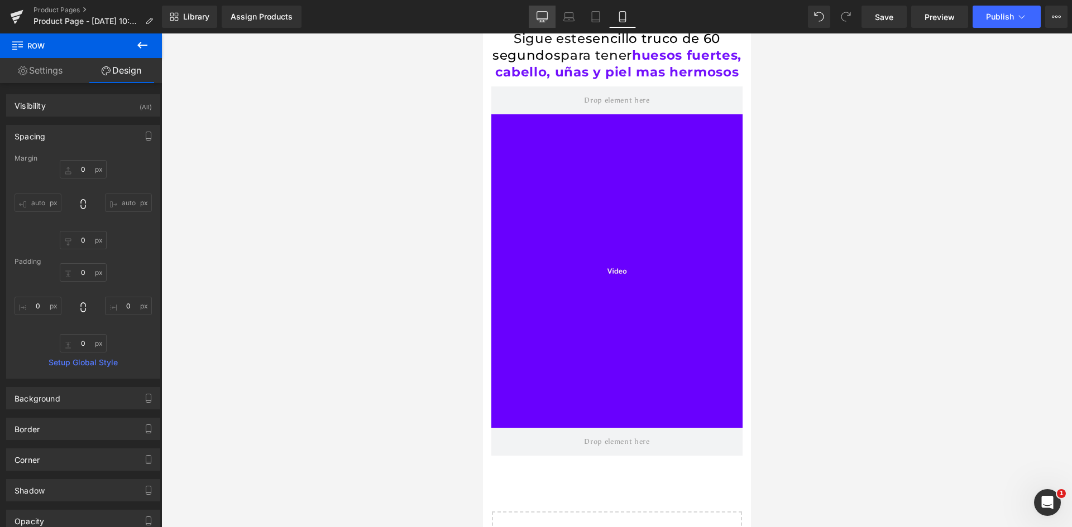
type input "0"
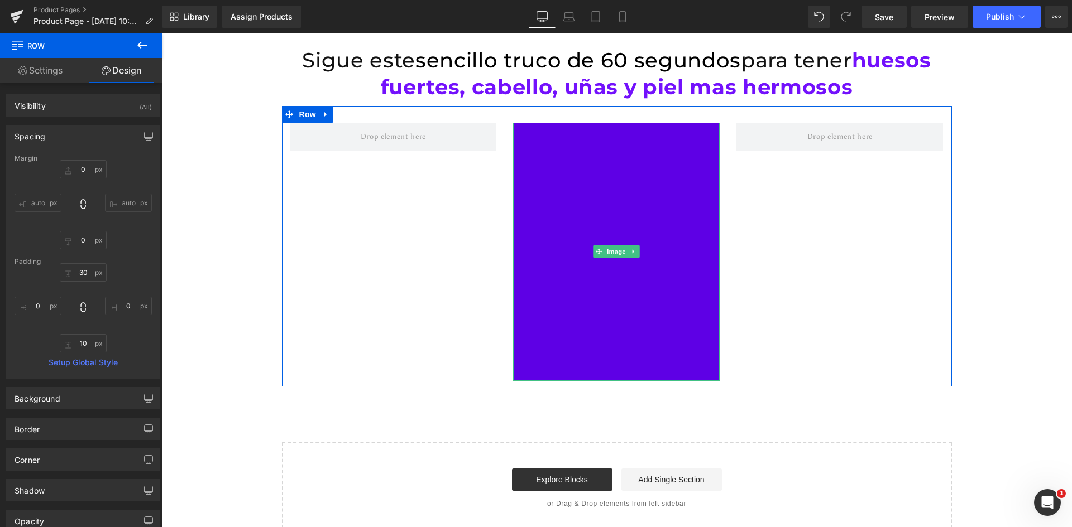
click at [670, 162] on img at bounding box center [616, 252] width 207 height 258
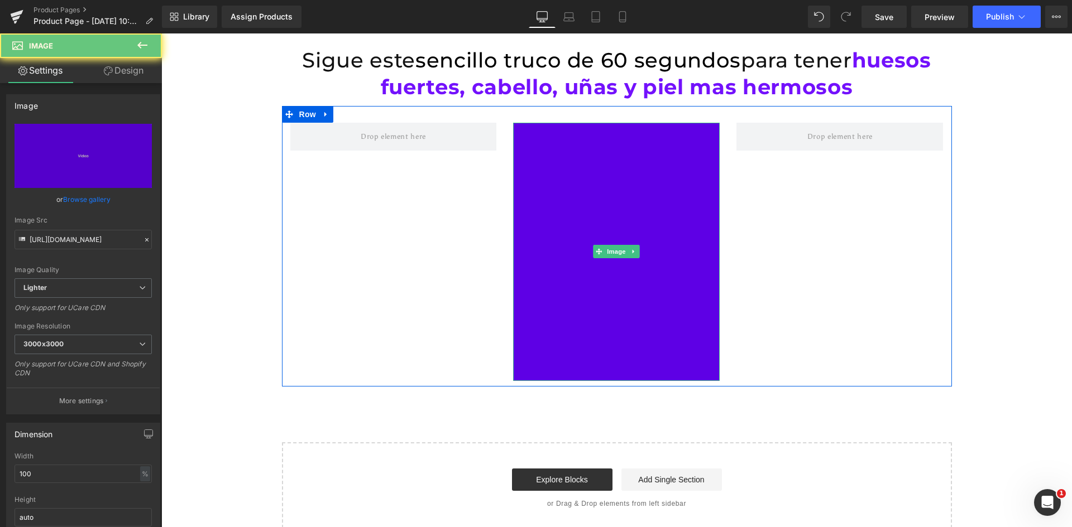
click at [619, 236] on img at bounding box center [616, 252] width 207 height 258
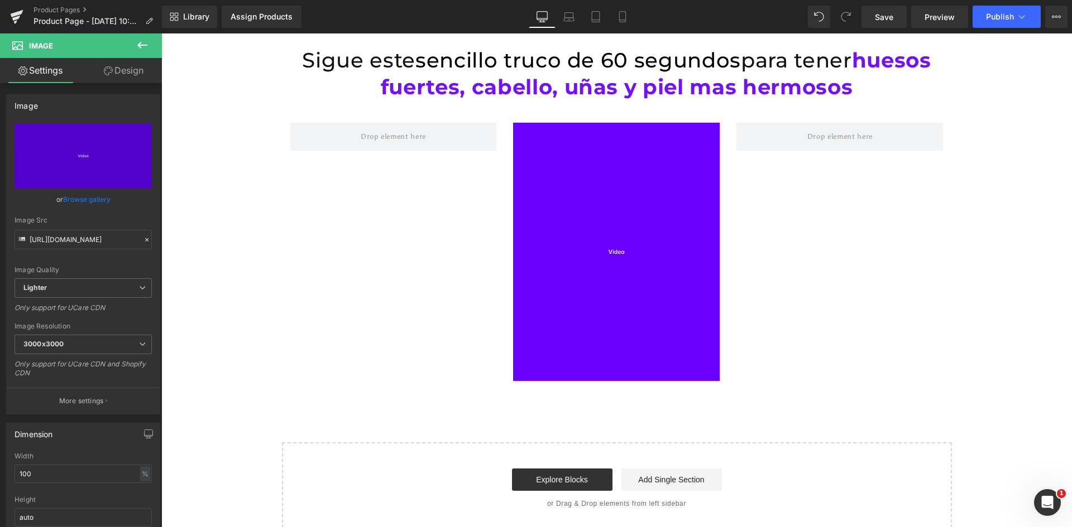
click at [955, 218] on div "Sigue este sencillo truco de 60 segundos para tener huesos fuertes, cabello, uñ…" at bounding box center [616, 282] width 910 height 504
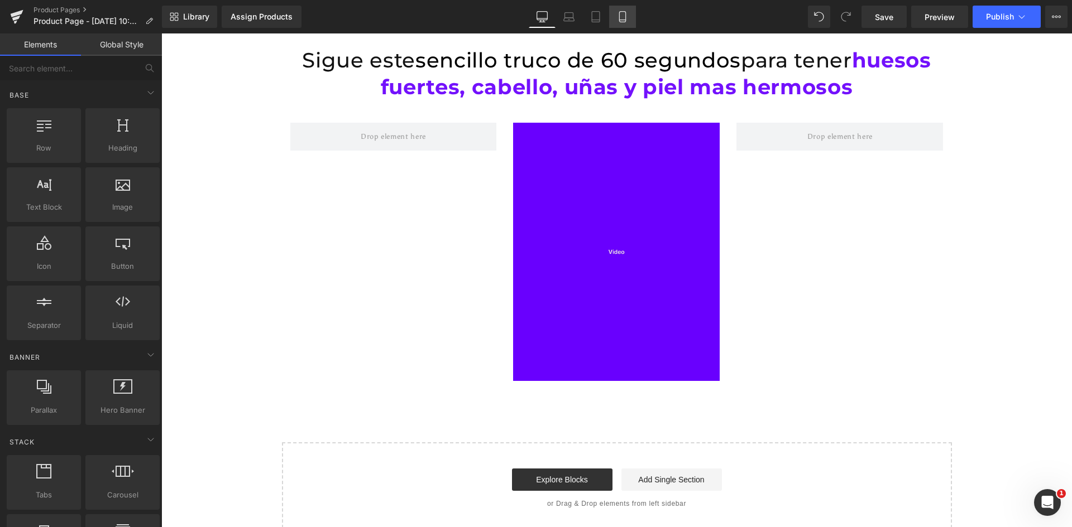
click at [616, 10] on link "Mobile" at bounding box center [622, 17] width 27 height 22
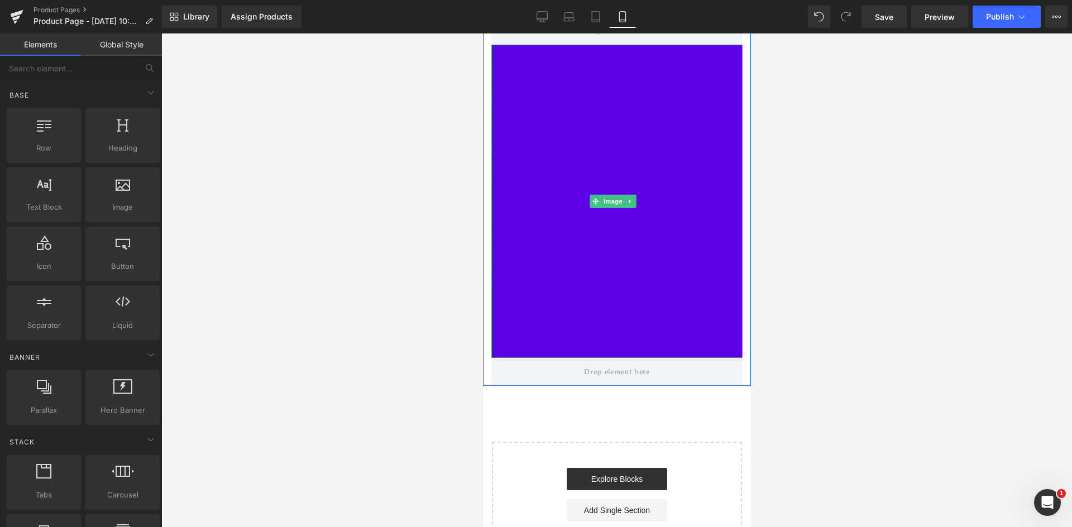
scroll to position [0, 0]
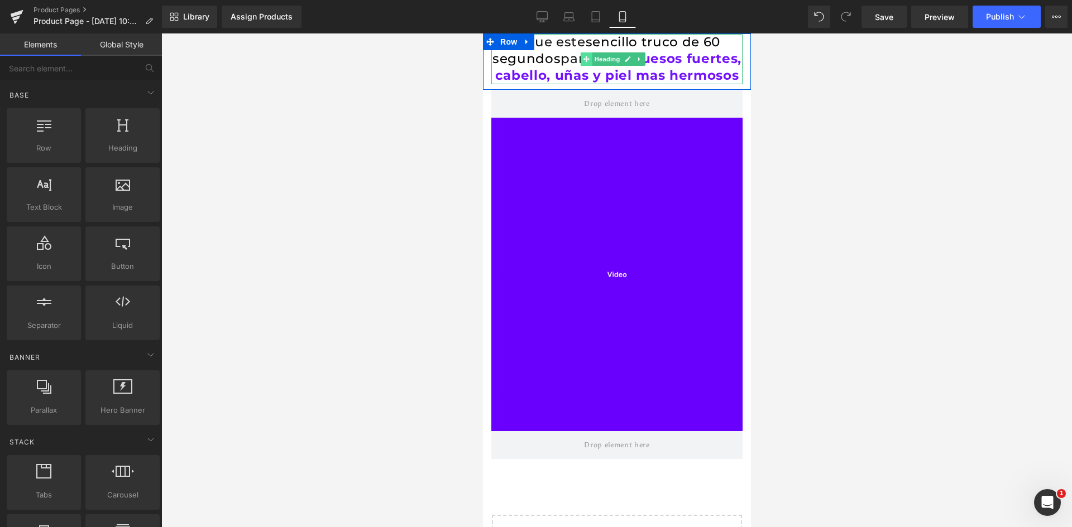
click at [589, 64] on span at bounding box center [585, 58] width 12 height 13
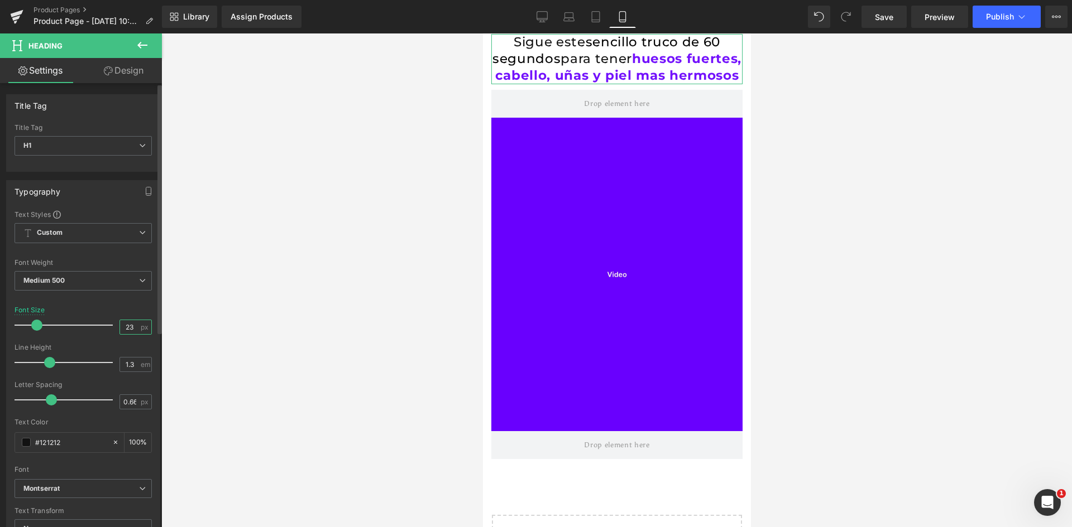
click at [123, 325] on input "23" at bounding box center [130, 327] width 20 height 14
click at [985, 18] on button "Publish" at bounding box center [1006, 17] width 68 height 22
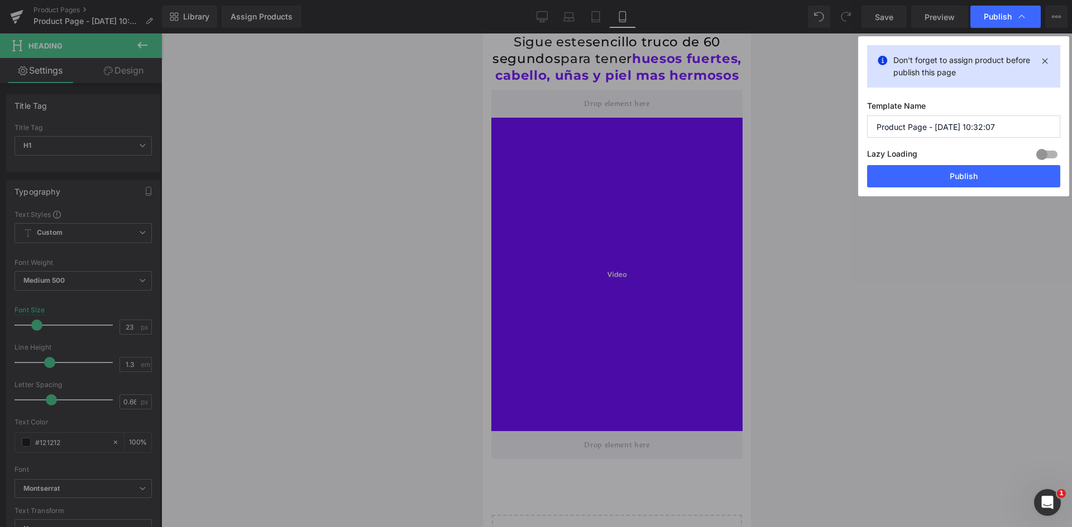
click at [1044, 153] on div at bounding box center [1046, 155] width 27 height 18
click at [923, 120] on input "Product Page - [DATE] 10:32:07" at bounding box center [963, 127] width 193 height 22
click at [924, 132] on input "Product Page - [DATE] 10:32:07" at bounding box center [963, 127] width 193 height 22
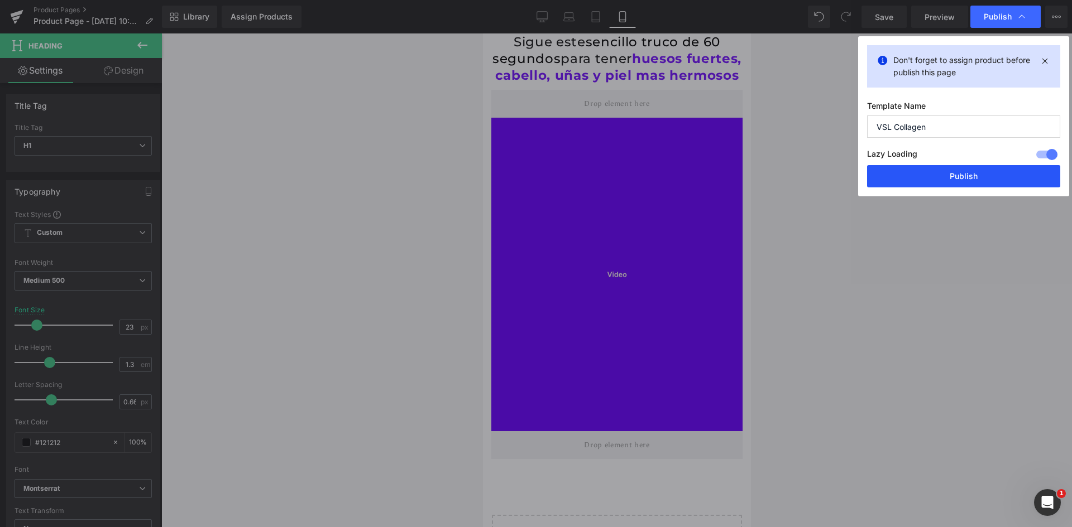
type input "VSL Collagen"
click at [942, 176] on button "Publish" at bounding box center [963, 176] width 193 height 22
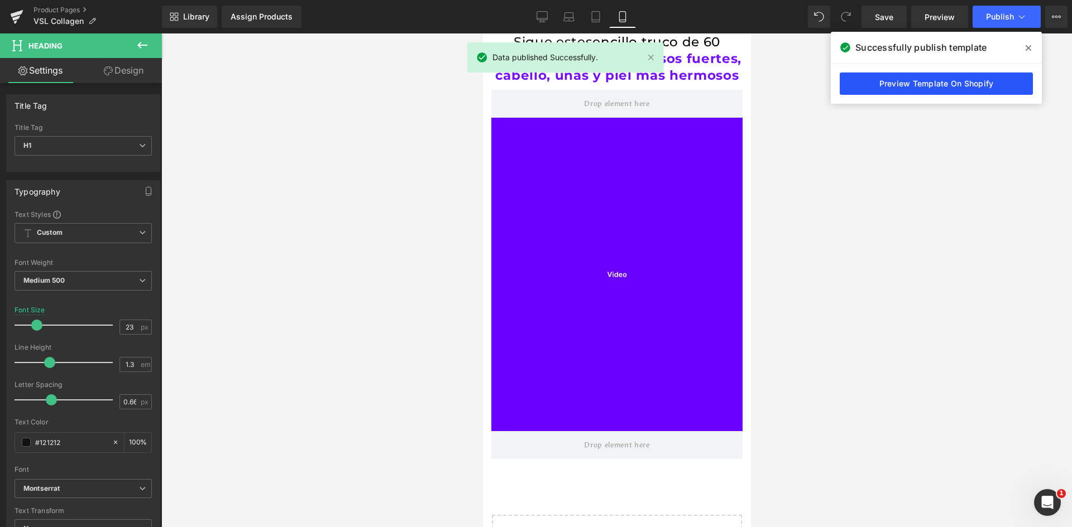
click at [975, 80] on link "Preview Template On Shopify" at bounding box center [935, 84] width 193 height 22
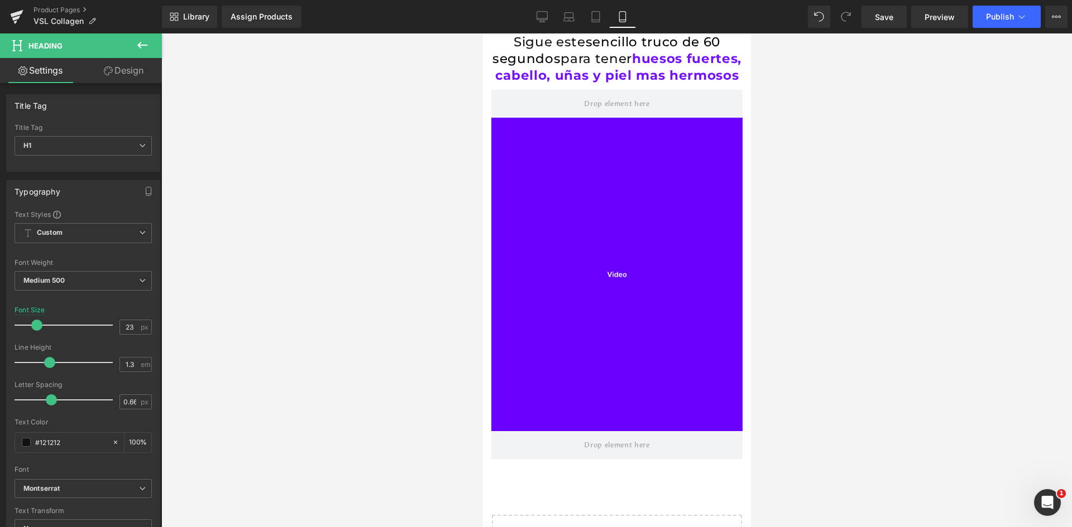
click at [140, 43] on icon at bounding box center [142, 45] width 10 height 7
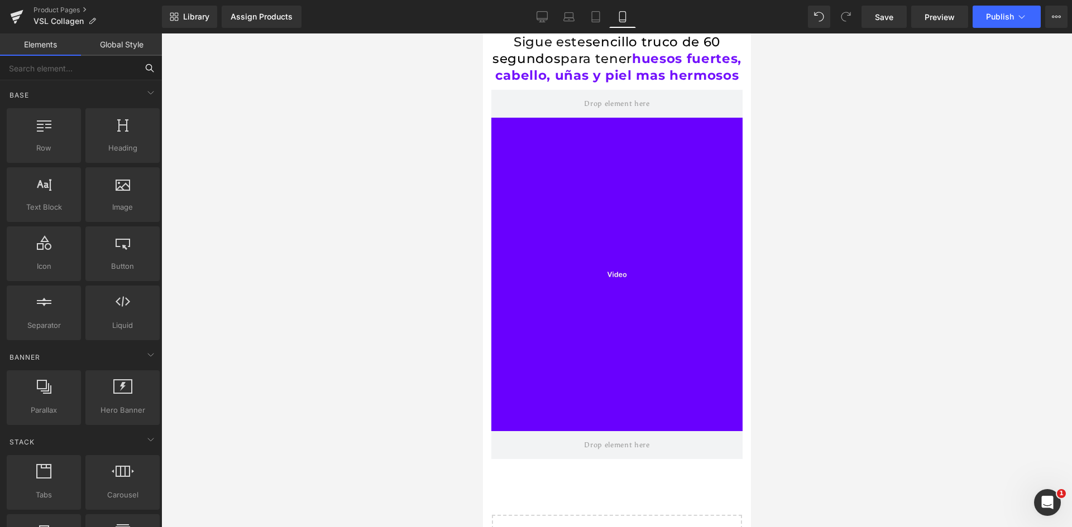
click at [70, 77] on input "text" at bounding box center [68, 68] width 137 height 25
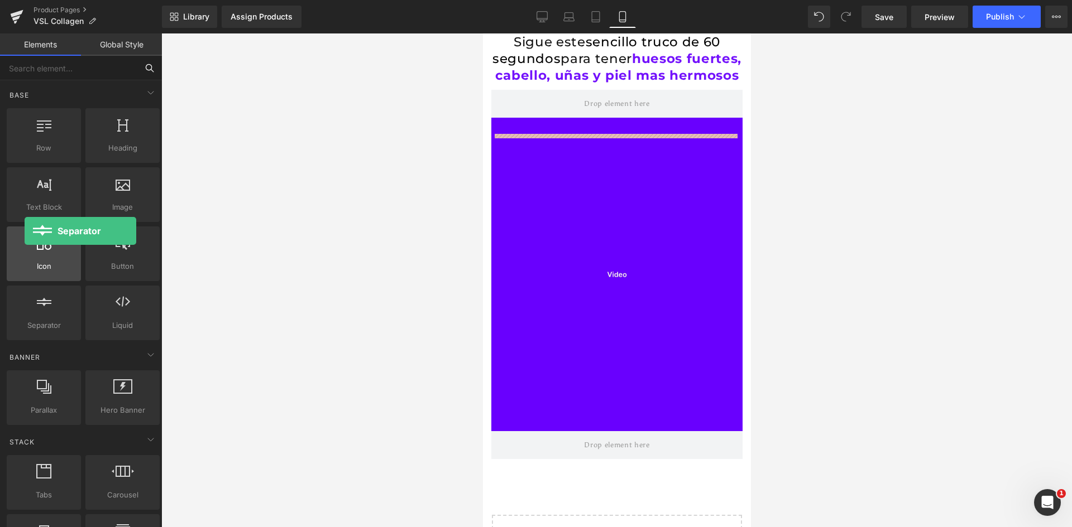
drag, startPoint x: 67, startPoint y: 314, endPoint x: 25, endPoint y: 231, distance: 92.9
click at [25, 231] on div "Row rows, columns, layouts, div Heading headings, titles, h1,h2,h3,h4,h5,h6 Tex…" at bounding box center [82, 224] width 157 height 237
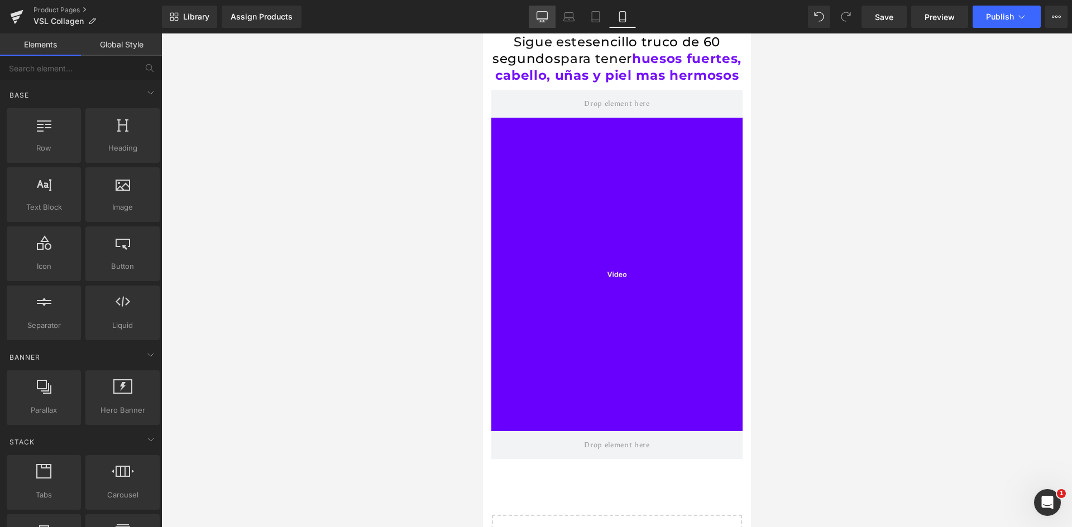
click at [547, 20] on icon at bounding box center [542, 16] width 11 height 8
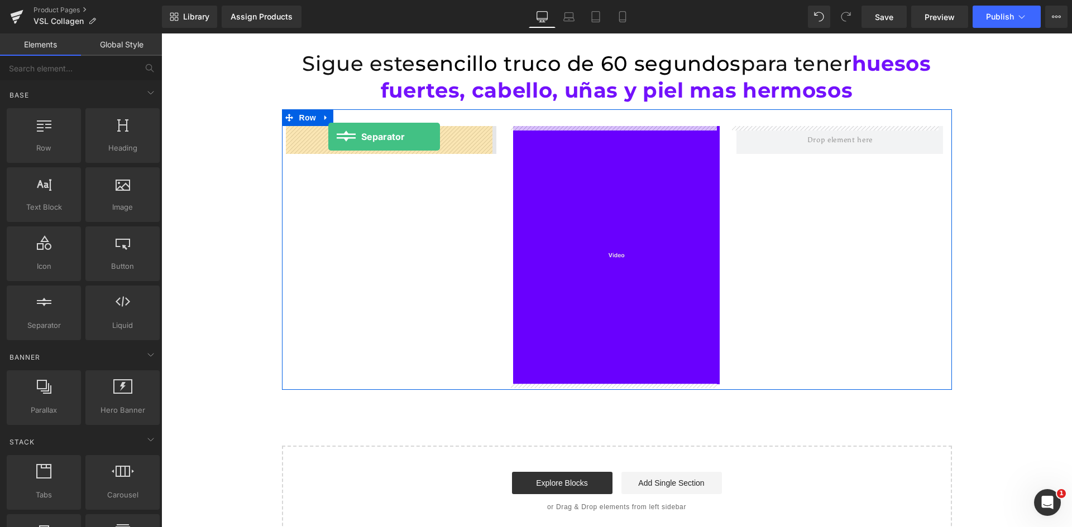
drag, startPoint x: 214, startPoint y: 358, endPoint x: 328, endPoint y: 137, distance: 248.9
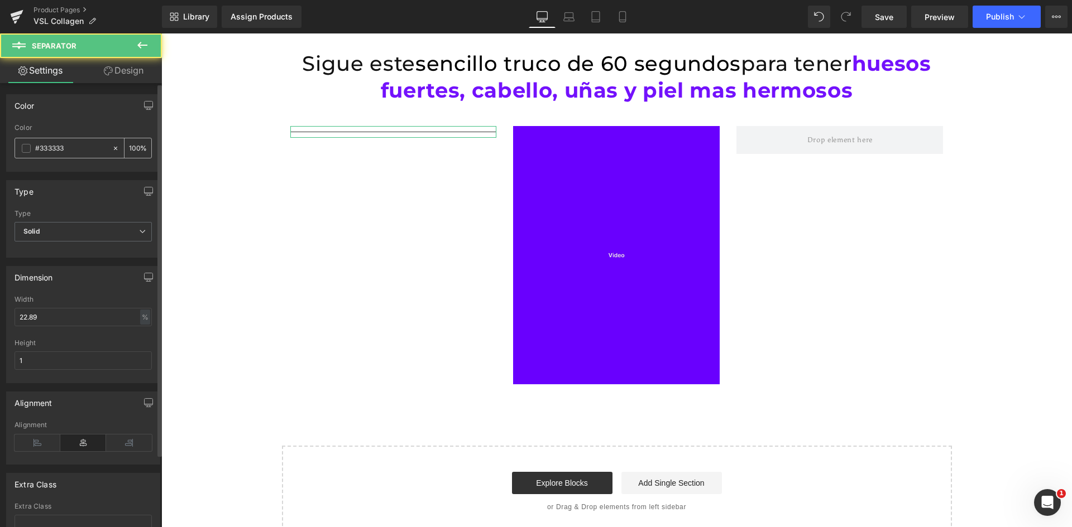
click at [126, 140] on div "100 %" at bounding box center [137, 148] width 27 height 20
click at [129, 150] on input "100" at bounding box center [134, 148] width 11 height 12
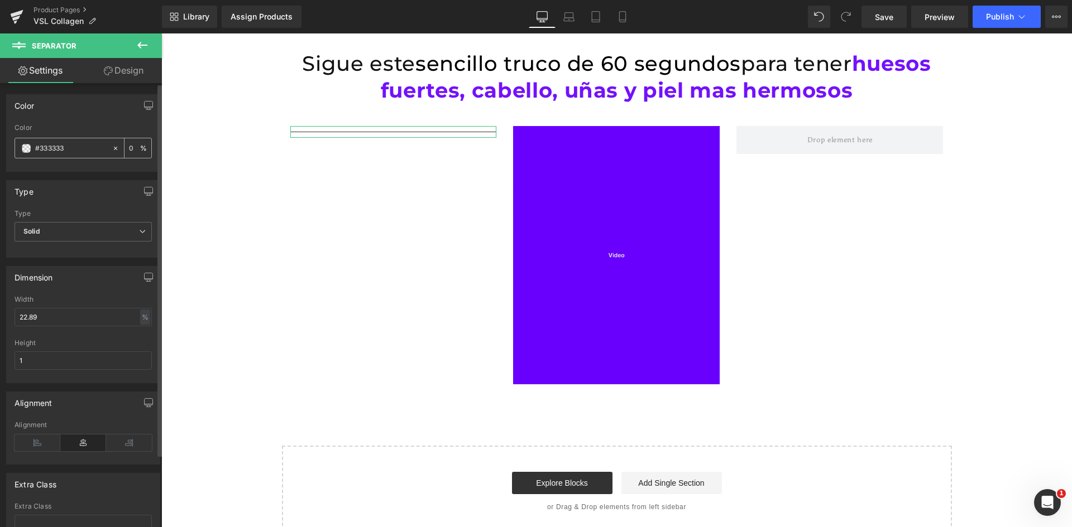
type input "0"
click at [996, 16] on span "Publish" at bounding box center [1000, 16] width 28 height 9
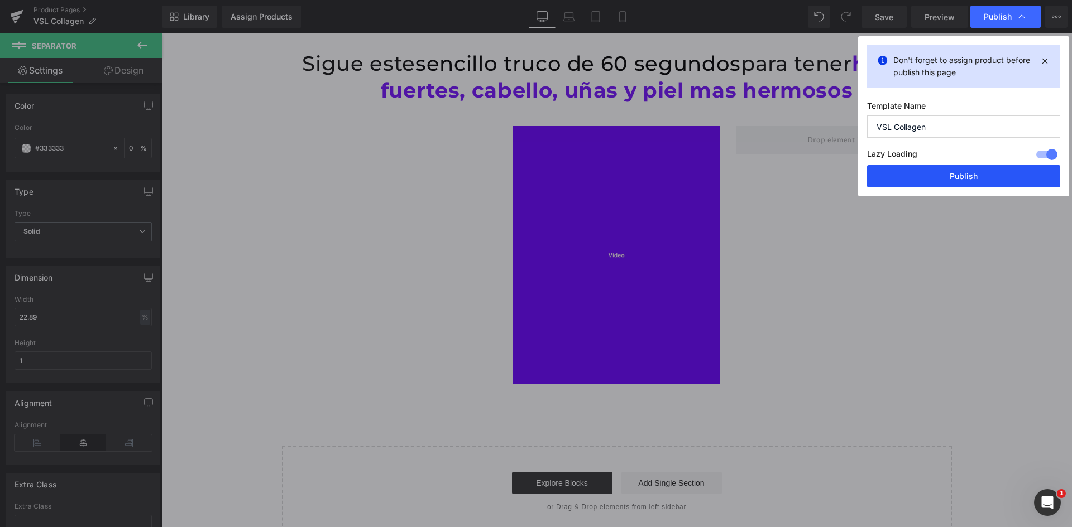
click at [984, 174] on button "Publish" at bounding box center [963, 176] width 193 height 22
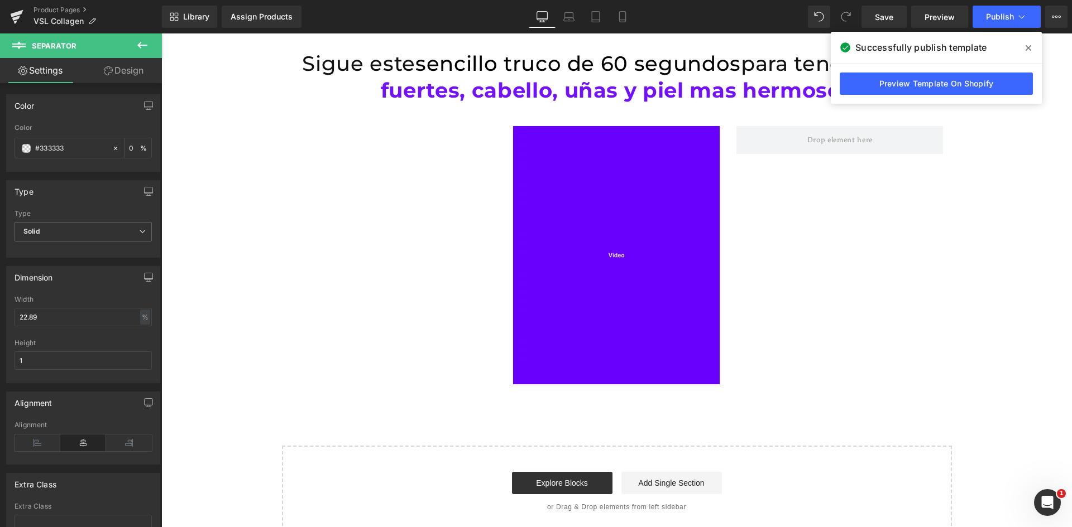
click at [1030, 49] on icon at bounding box center [1028, 48] width 6 height 9
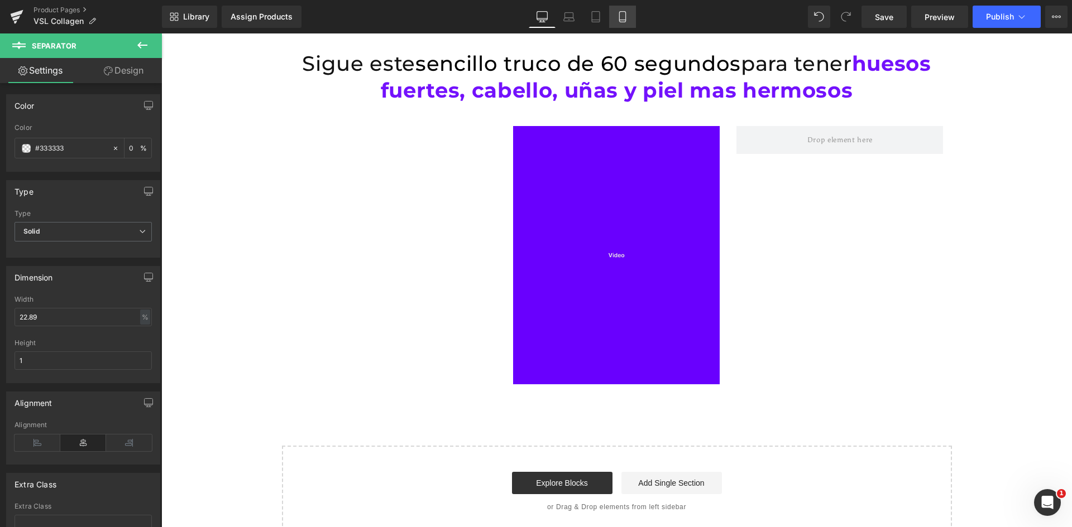
click at [625, 13] on icon at bounding box center [622, 17] width 6 height 11
type input "transparent"
type input "0"
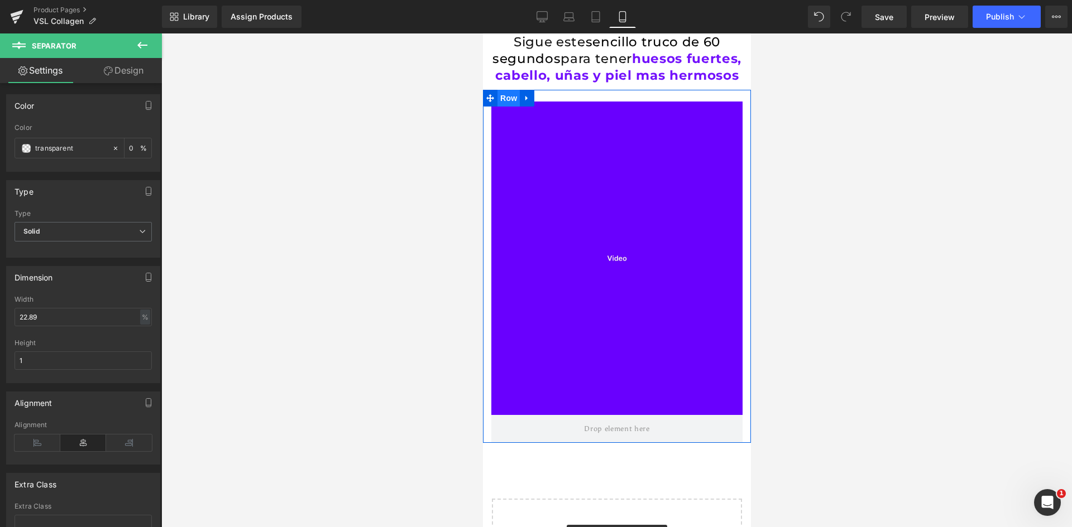
click at [508, 107] on span "Row" at bounding box center [508, 98] width 22 height 17
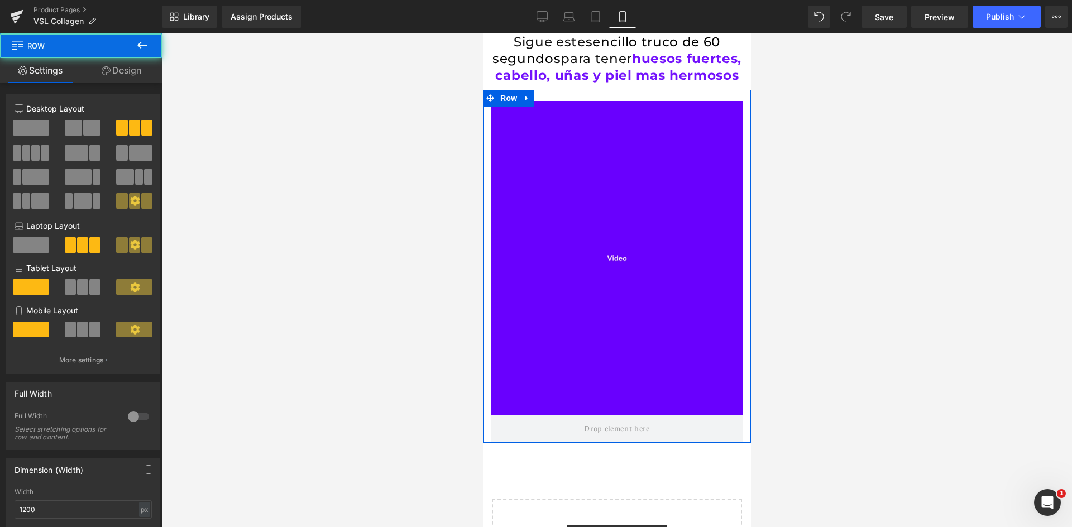
click at [132, 75] on link "Design" at bounding box center [121, 70] width 81 height 25
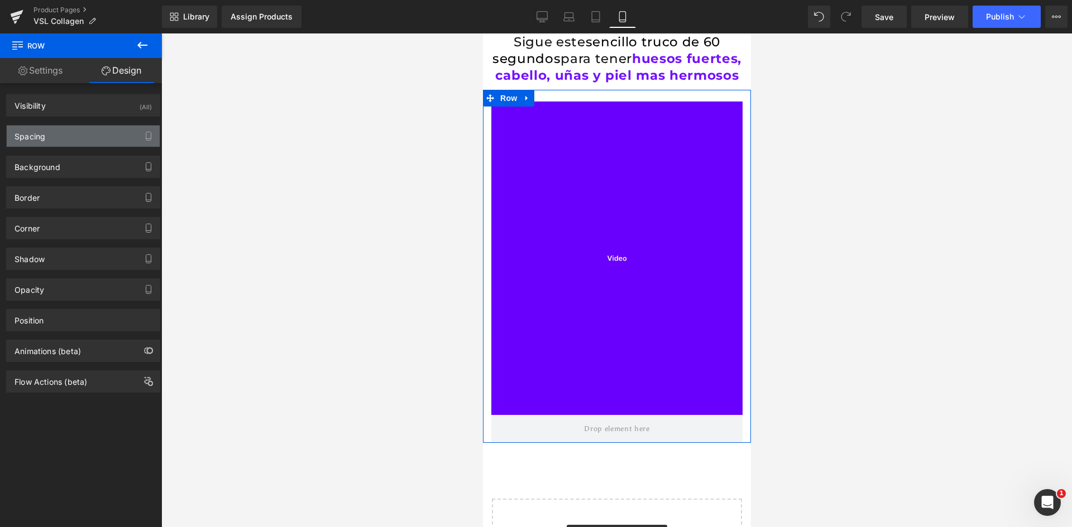
click at [58, 136] on div "Spacing" at bounding box center [83, 136] width 153 height 21
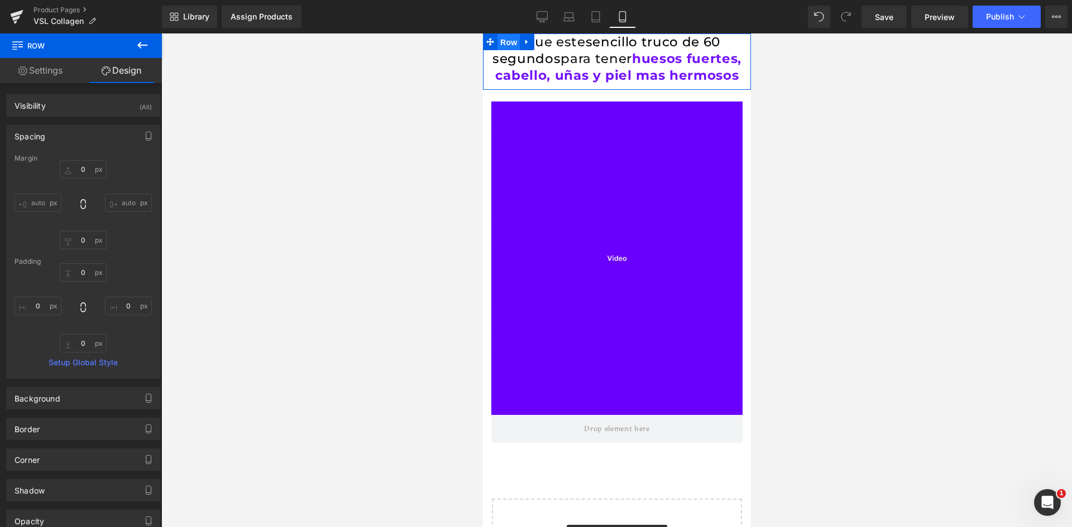
click at [497, 40] on span "Row" at bounding box center [508, 42] width 22 height 17
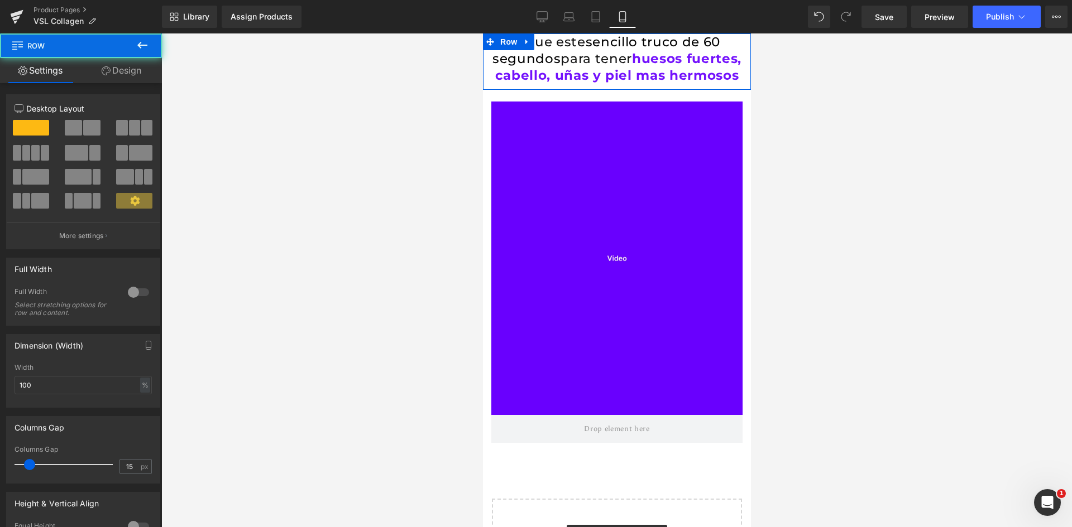
click at [111, 67] on link "Design" at bounding box center [121, 70] width 81 height 25
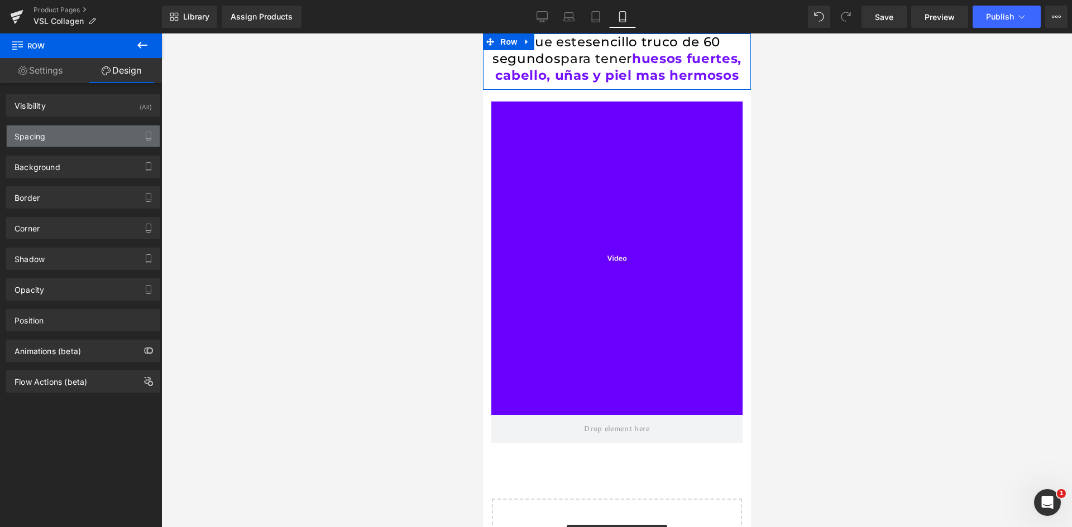
click at [112, 132] on div "Spacing" at bounding box center [83, 136] width 153 height 21
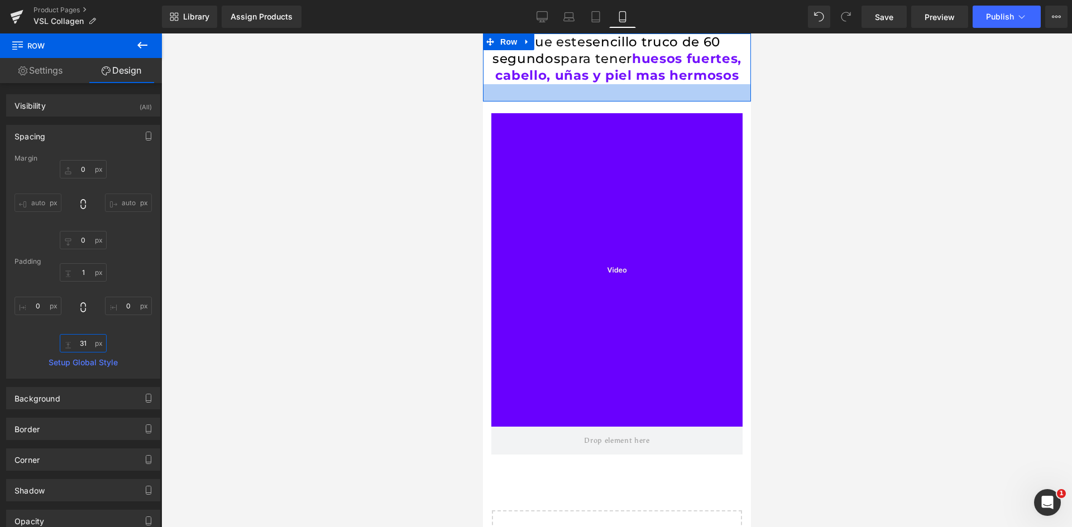
click at [82, 349] on input "31" at bounding box center [83, 343] width 47 height 18
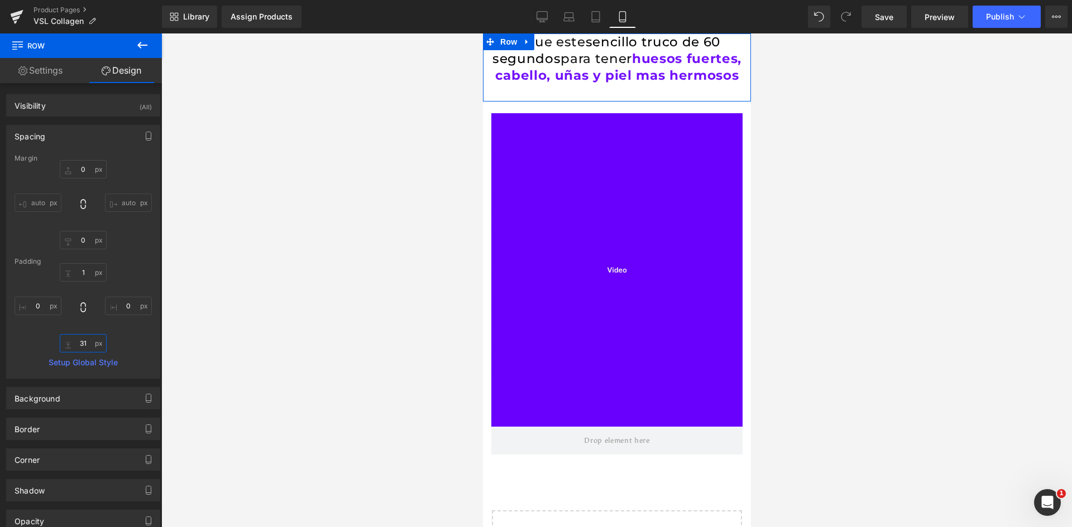
click at [82, 349] on input "31" at bounding box center [83, 343] width 47 height 18
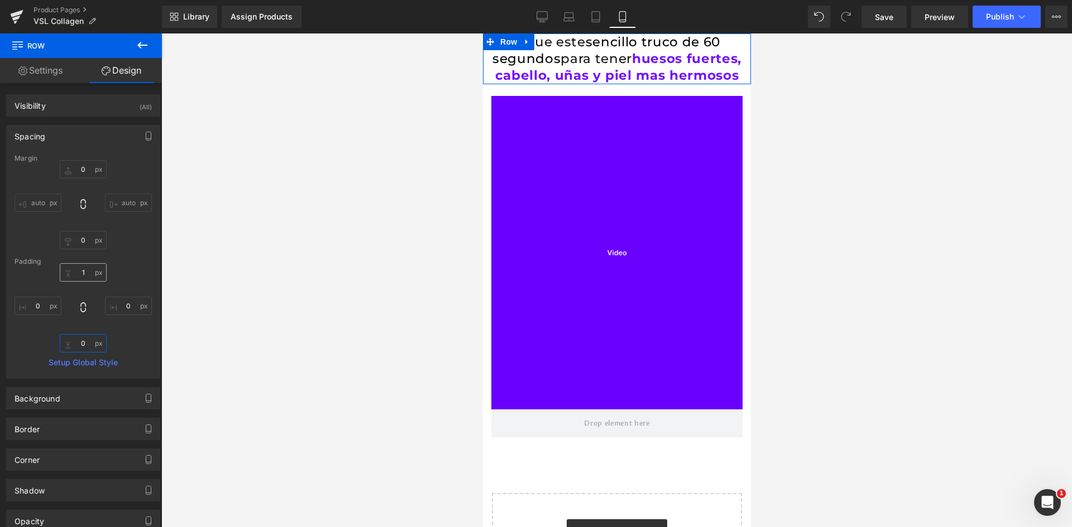
type input "0"
click at [84, 270] on input "1" at bounding box center [83, 272] width 47 height 18
type input "0"
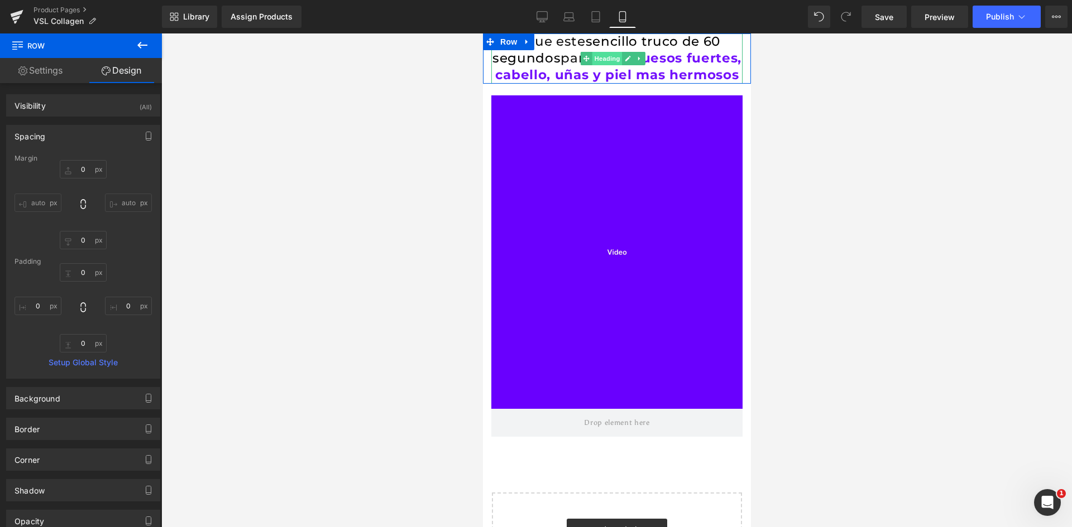
click at [607, 62] on span "Heading" at bounding box center [606, 58] width 30 height 13
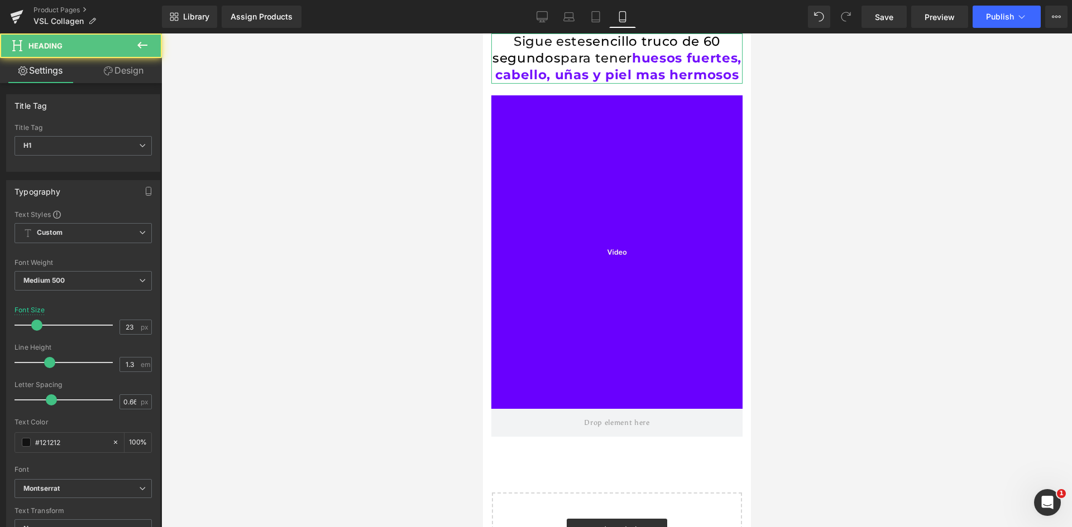
click at [116, 74] on link "Design" at bounding box center [123, 70] width 81 height 25
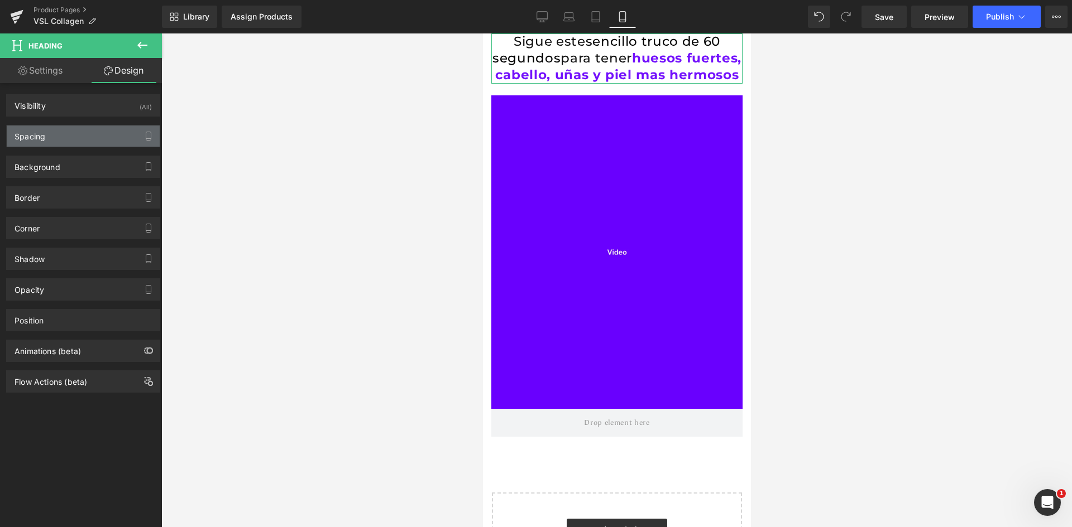
click at [53, 132] on div "Spacing" at bounding box center [83, 136] width 153 height 21
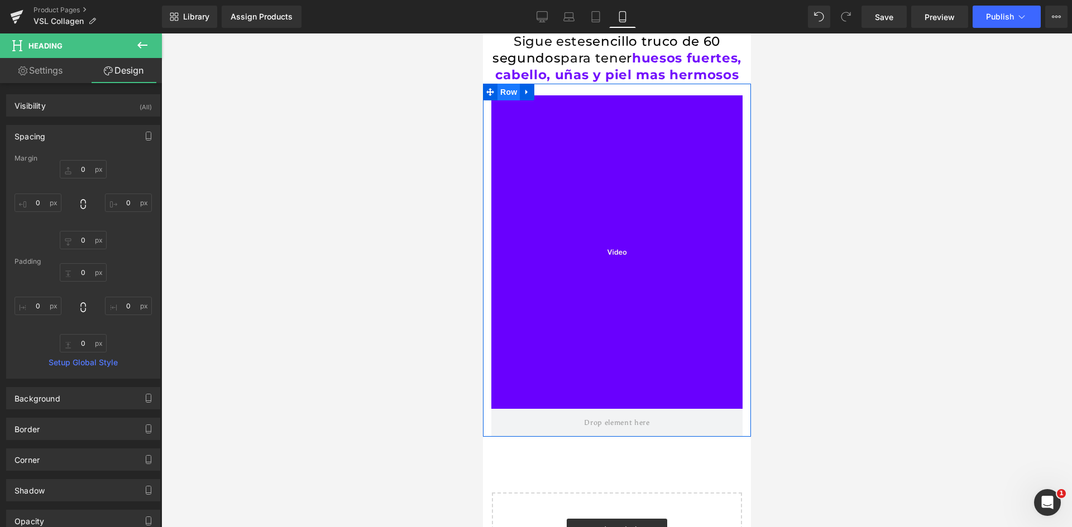
click at [505, 100] on span "Row" at bounding box center [508, 92] width 22 height 17
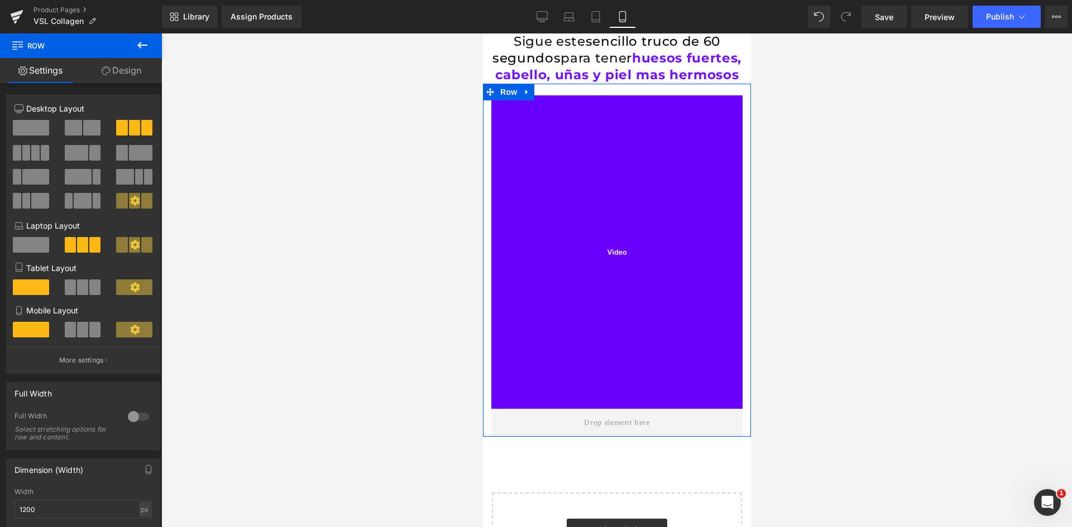
click at [144, 74] on link "Design" at bounding box center [121, 70] width 81 height 25
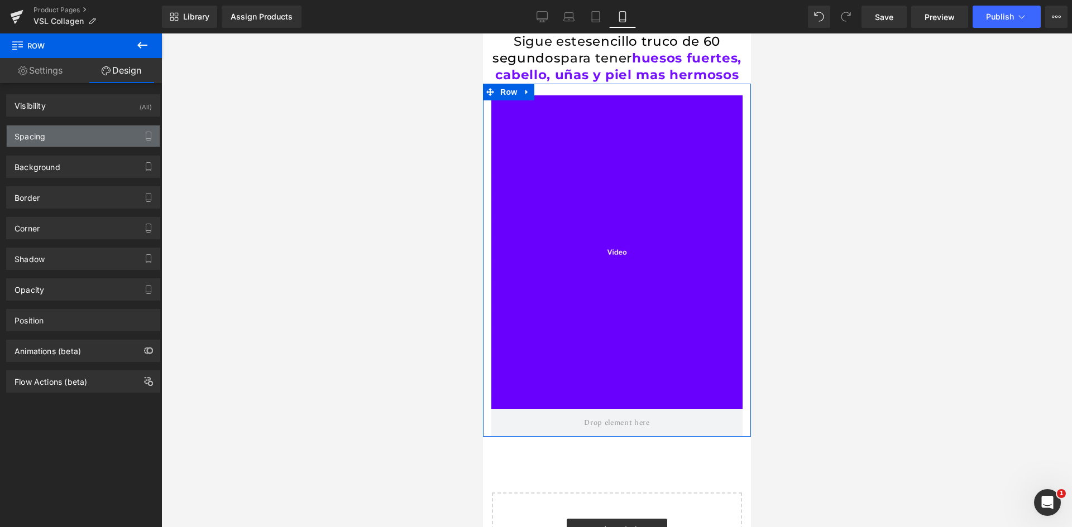
click at [56, 135] on div "Spacing" at bounding box center [83, 136] width 153 height 21
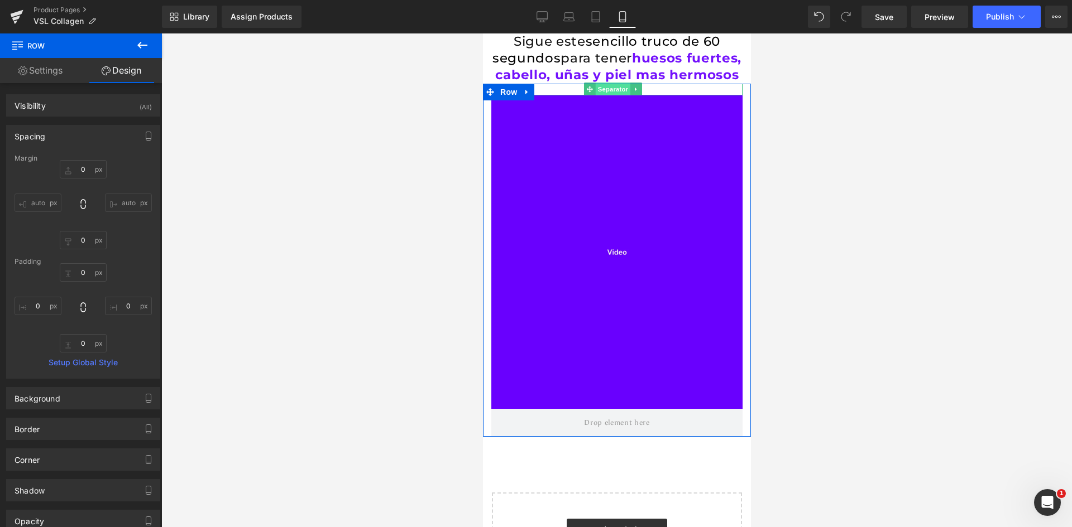
click at [613, 96] on span "Separator" at bounding box center [611, 89] width 35 height 13
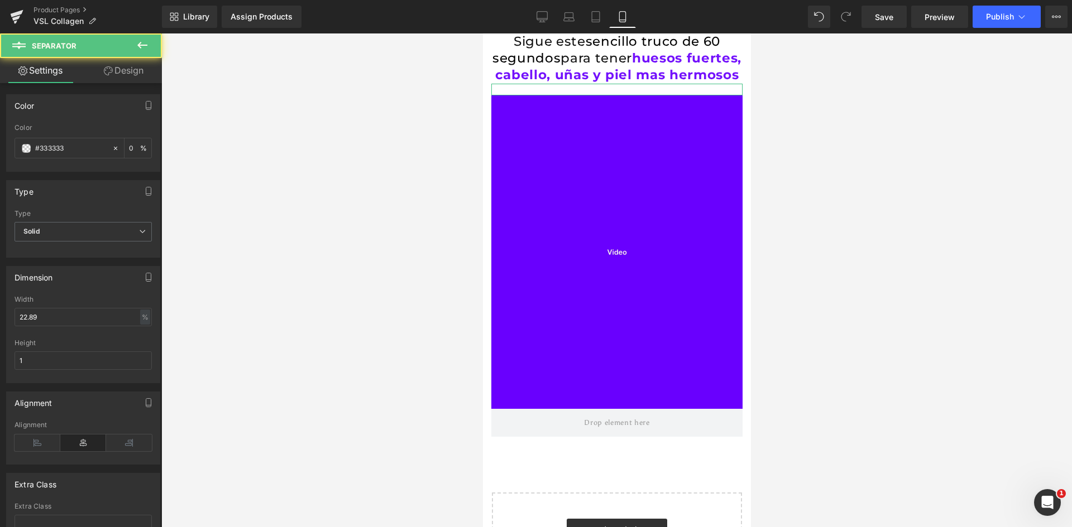
click at [140, 69] on link "Design" at bounding box center [123, 70] width 81 height 25
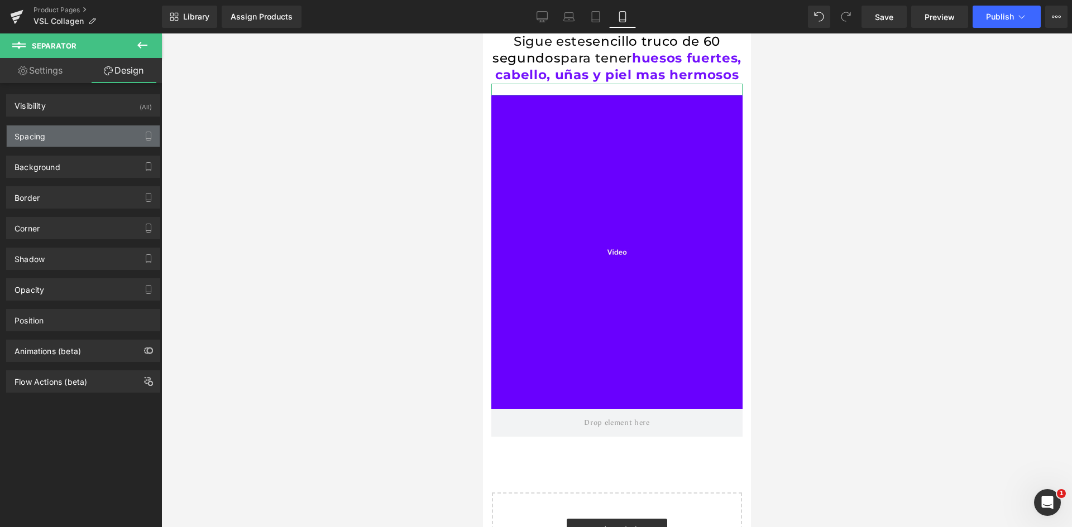
type input "0"
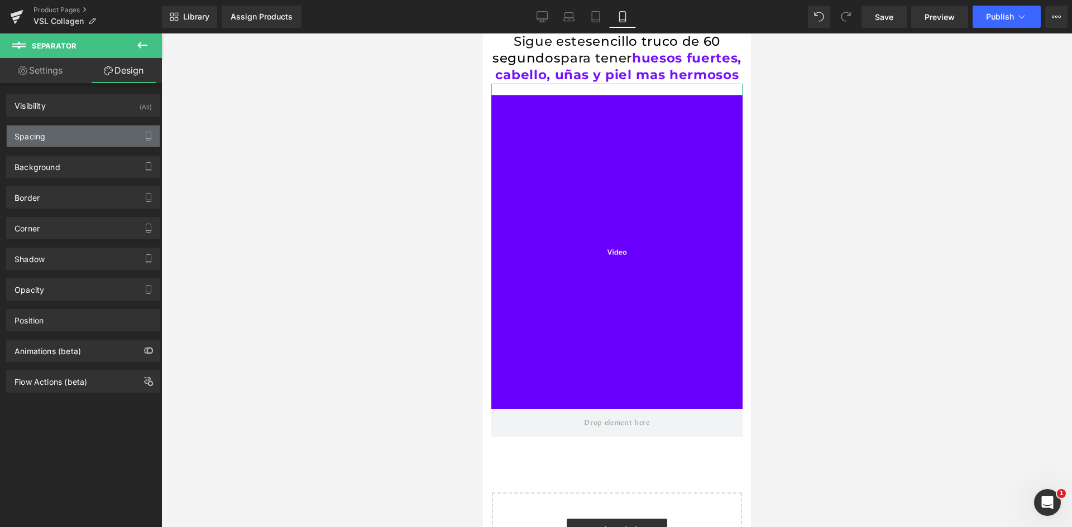
type input "0"
type input "10"
type input "0"
click at [71, 136] on div "Spacing" at bounding box center [83, 136] width 153 height 21
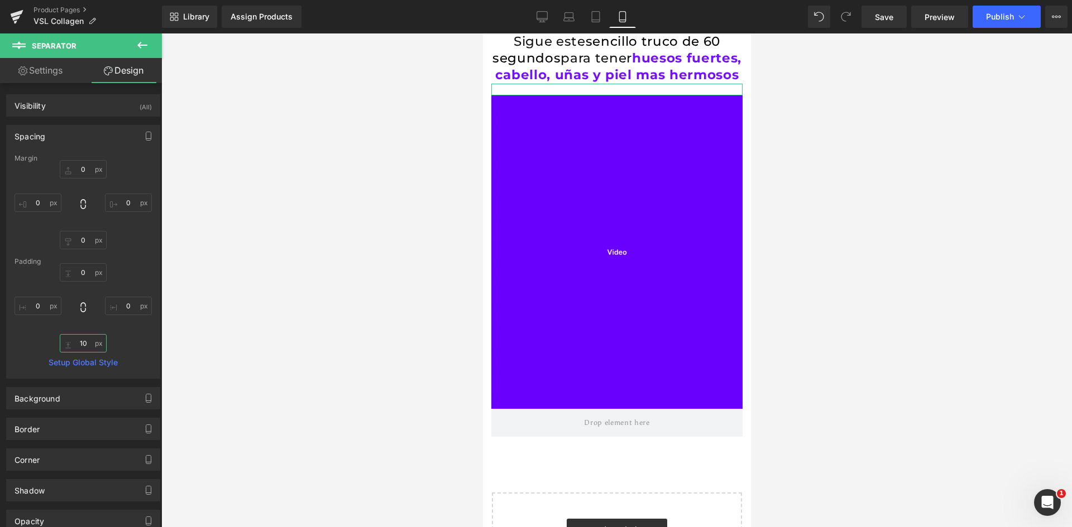
click at [78, 342] on input "10" at bounding box center [83, 343] width 47 height 18
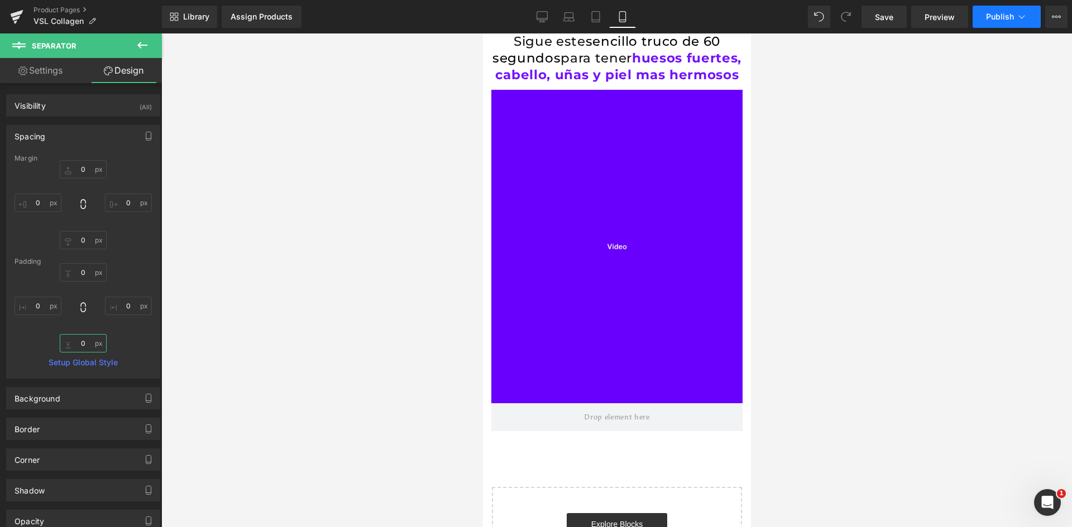
type input "0"
click at [986, 20] on span "Publish" at bounding box center [1000, 16] width 28 height 9
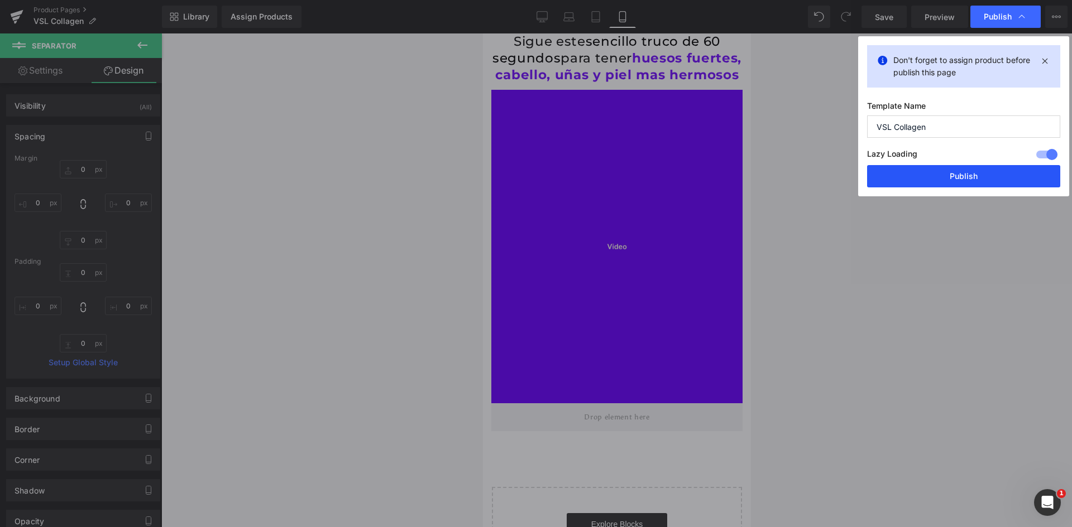
click at [925, 172] on button "Publish" at bounding box center [963, 176] width 193 height 22
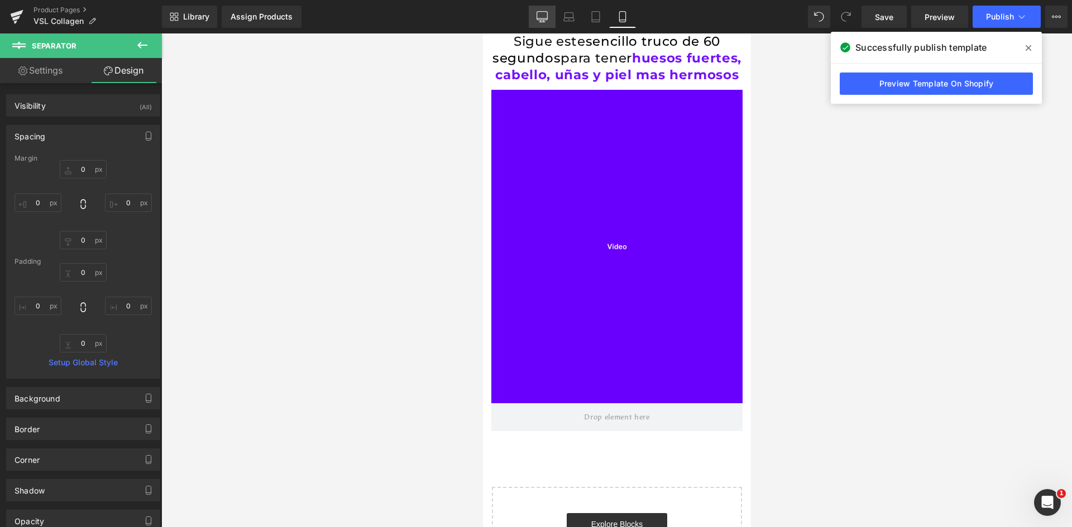
click at [545, 15] on icon at bounding box center [541, 16] width 11 height 11
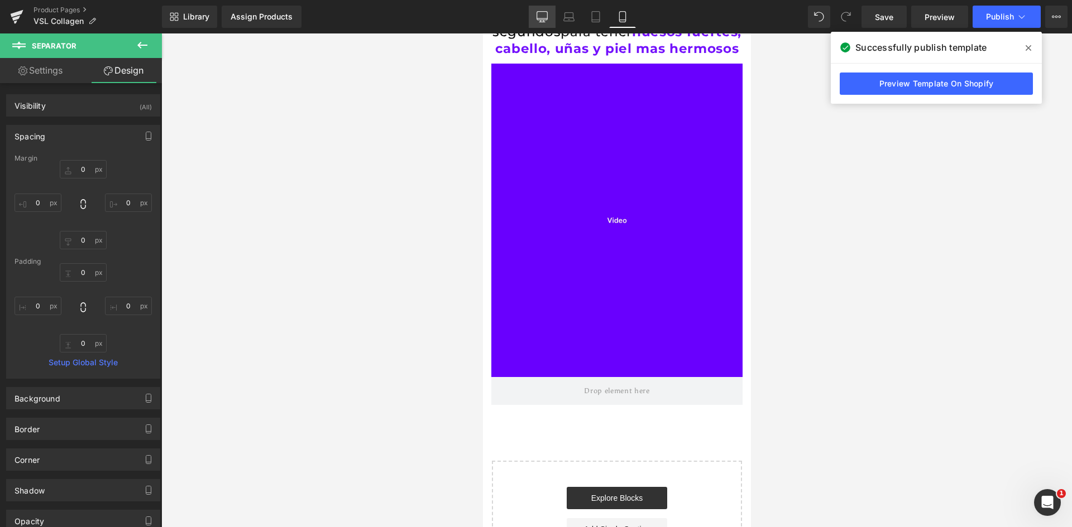
type input "0"
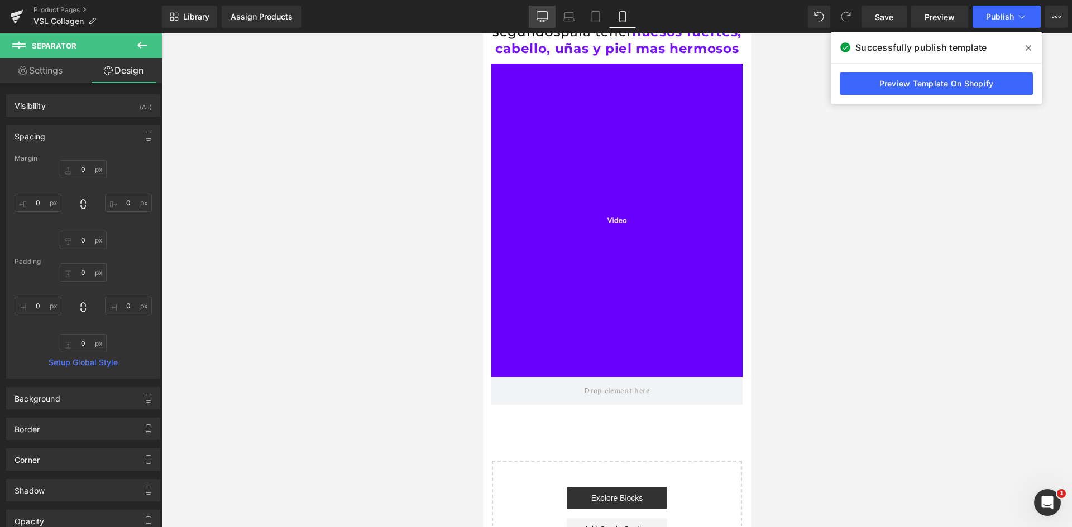
type input "0"
type input "10"
type input "0"
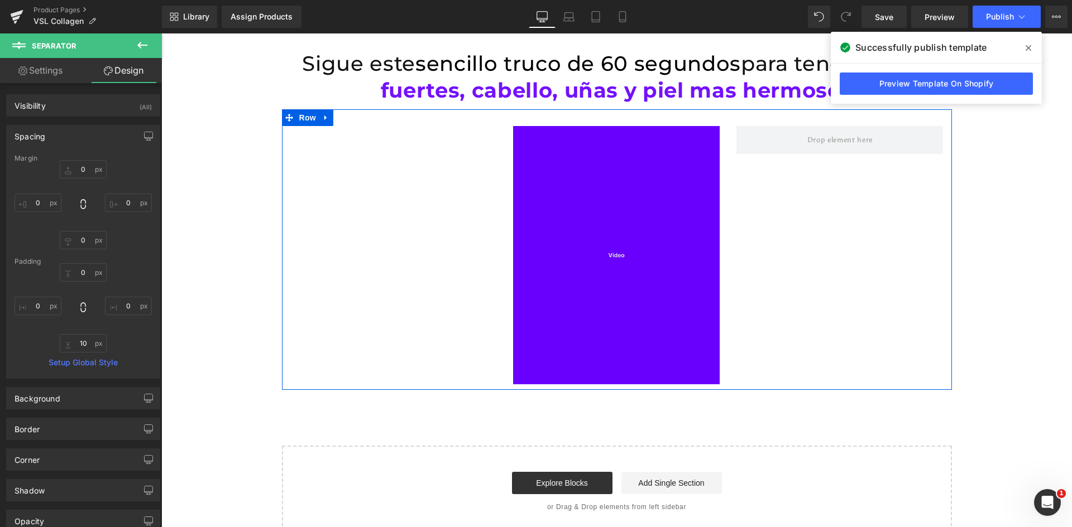
click at [505, 208] on div "Image" at bounding box center [616, 255] width 223 height 258
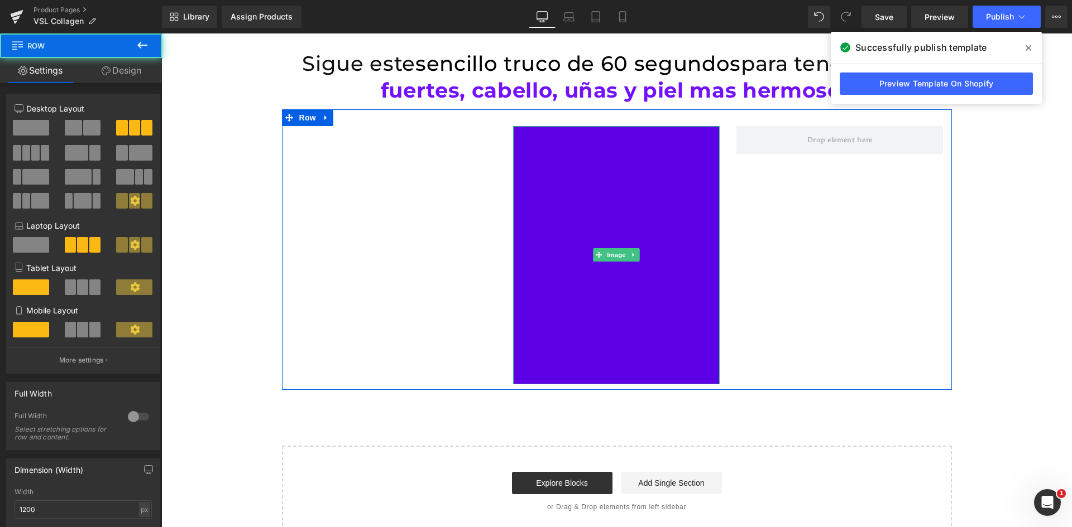
click at [535, 200] on img at bounding box center [616, 255] width 207 height 258
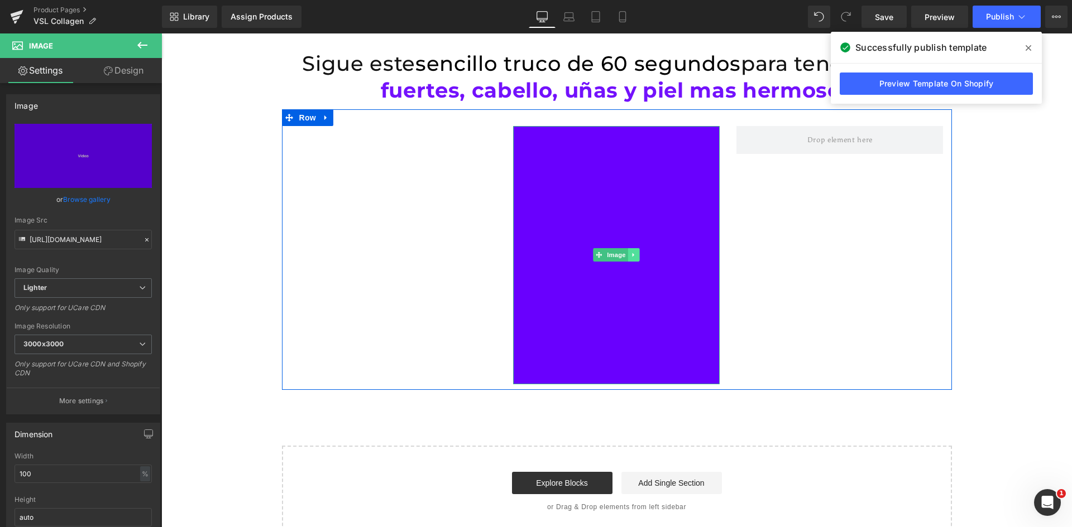
click at [631, 258] on icon at bounding box center [634, 255] width 6 height 7
click at [625, 257] on icon at bounding box center [628, 255] width 6 height 6
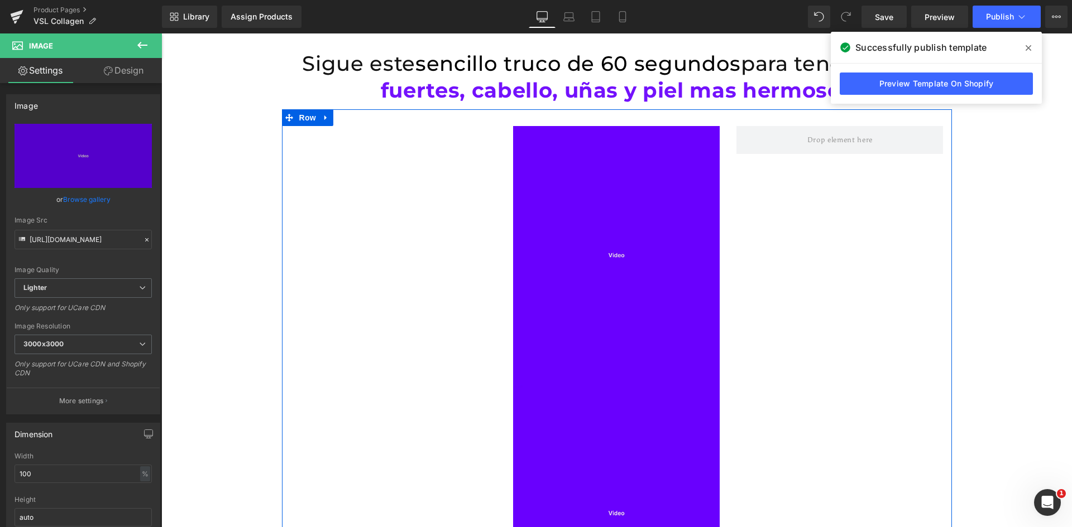
scroll to position [167, 0]
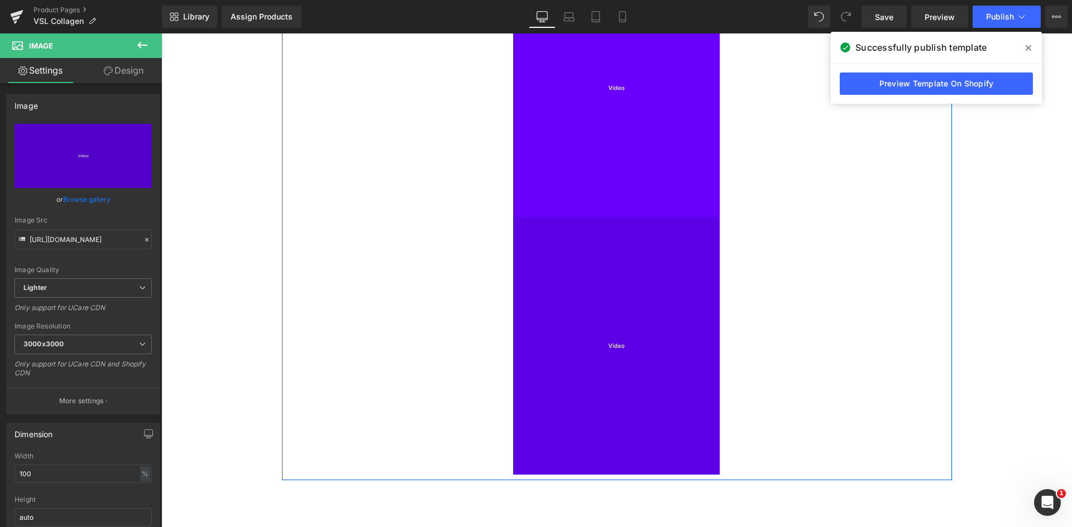
click at [652, 335] on img at bounding box center [616, 346] width 207 height 258
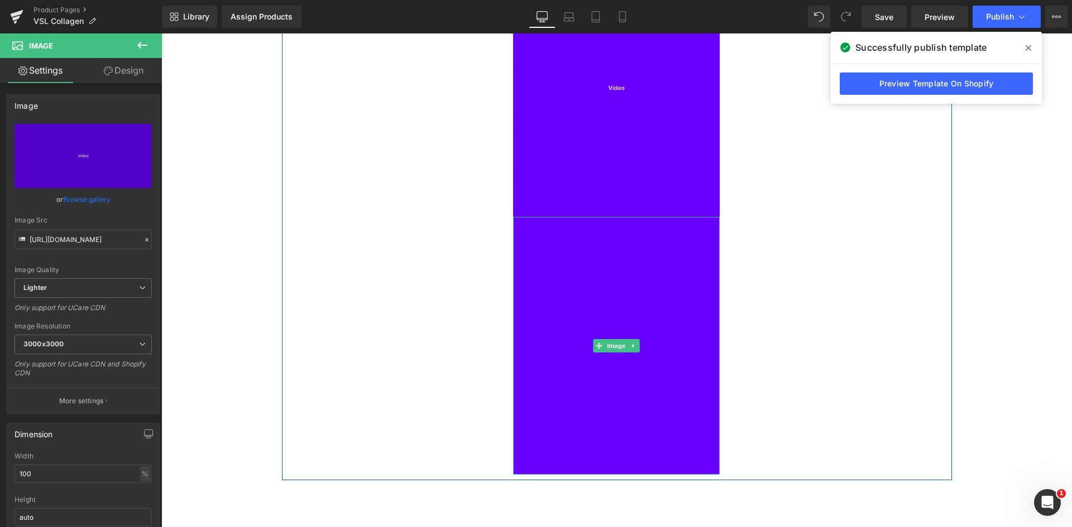
scroll to position [155, 0]
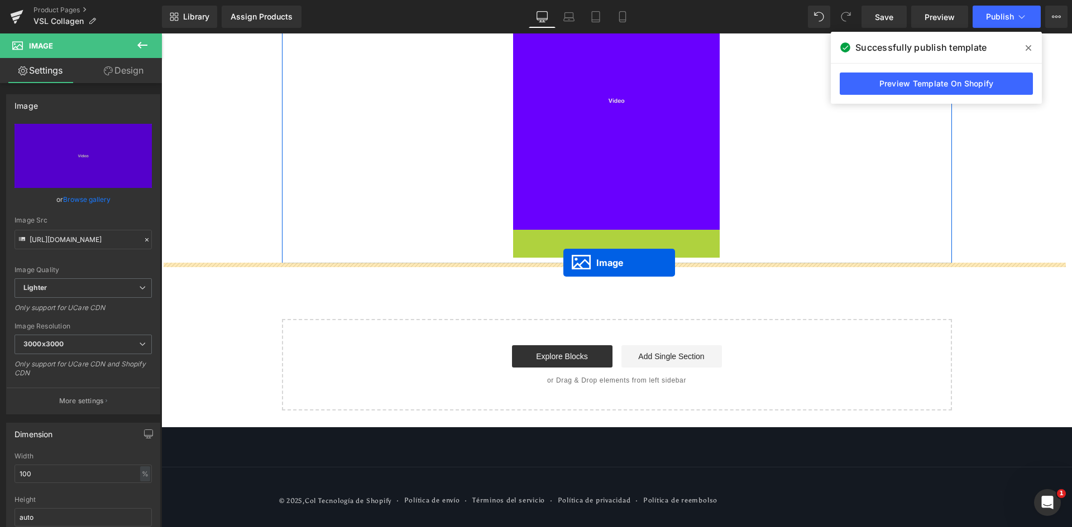
drag, startPoint x: 599, startPoint y: 360, endPoint x: 563, endPoint y: 263, distance: 103.7
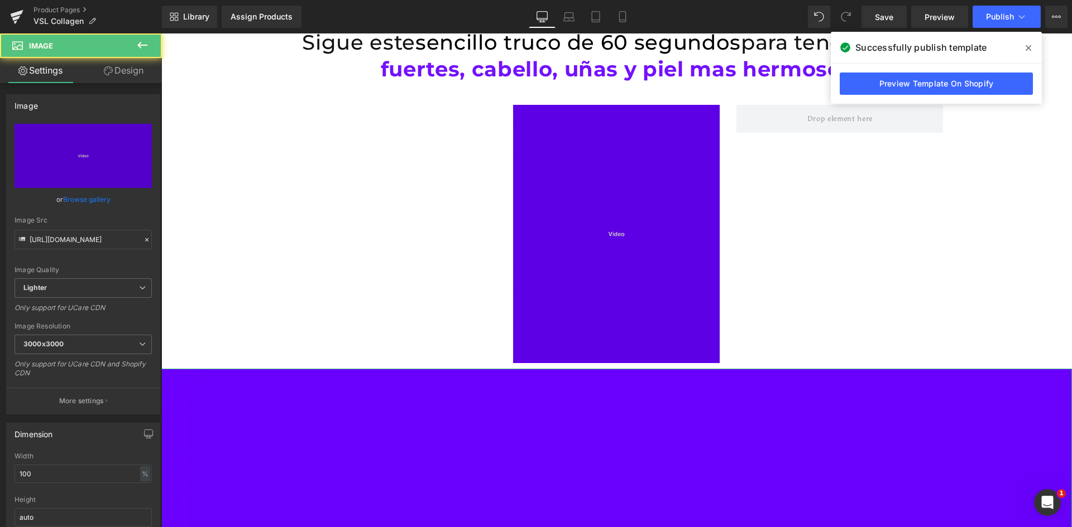
scroll to position [0, 0]
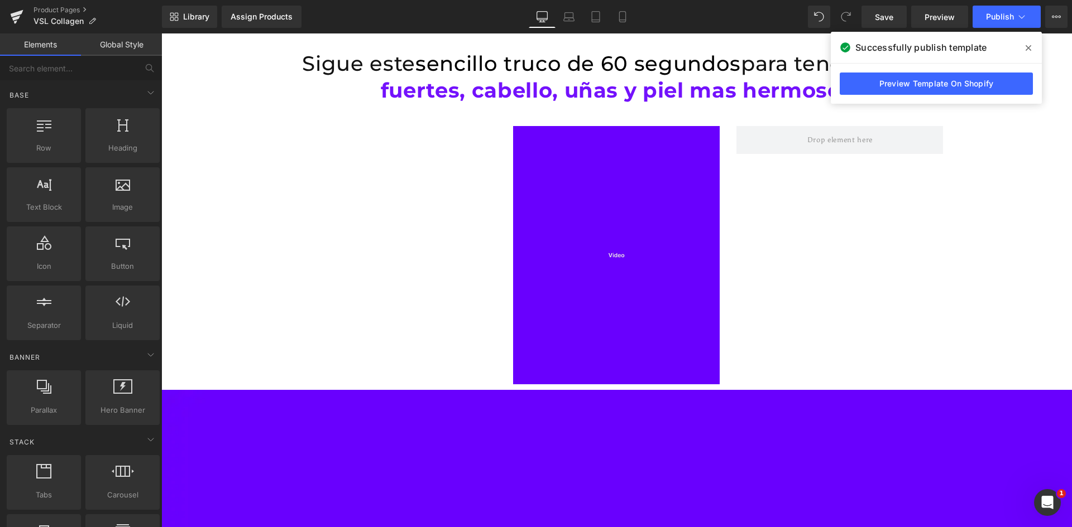
click at [348, 175] on div "Separator Image Row" at bounding box center [617, 249] width 670 height 280
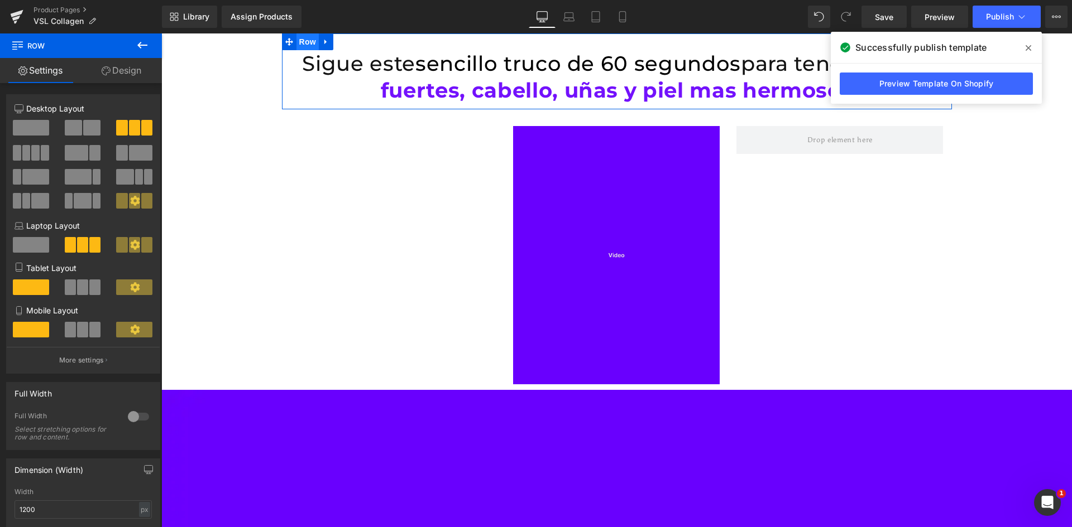
click at [303, 43] on span "Row" at bounding box center [307, 41] width 22 height 17
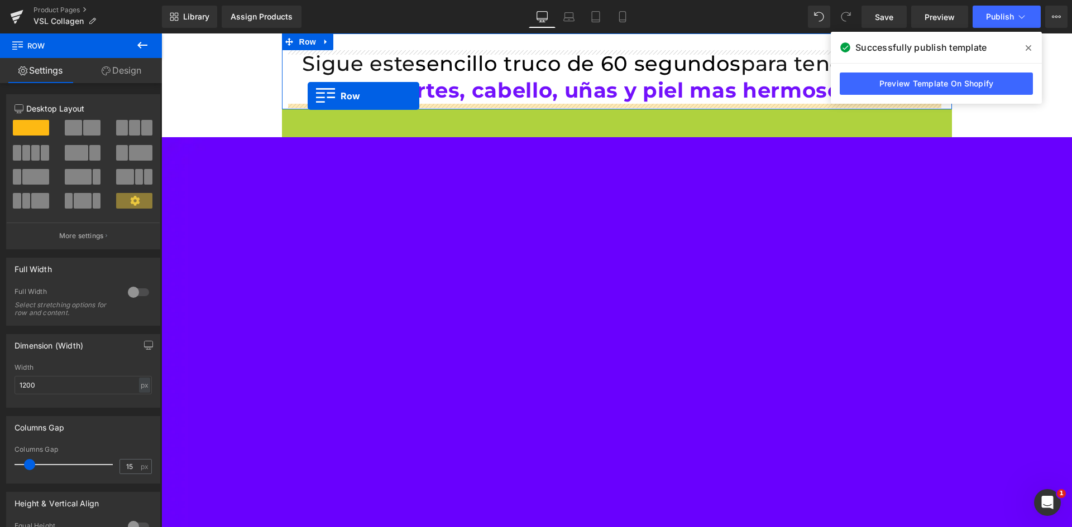
drag, startPoint x: 301, startPoint y: 119, endPoint x: 308, endPoint y: 96, distance: 23.8
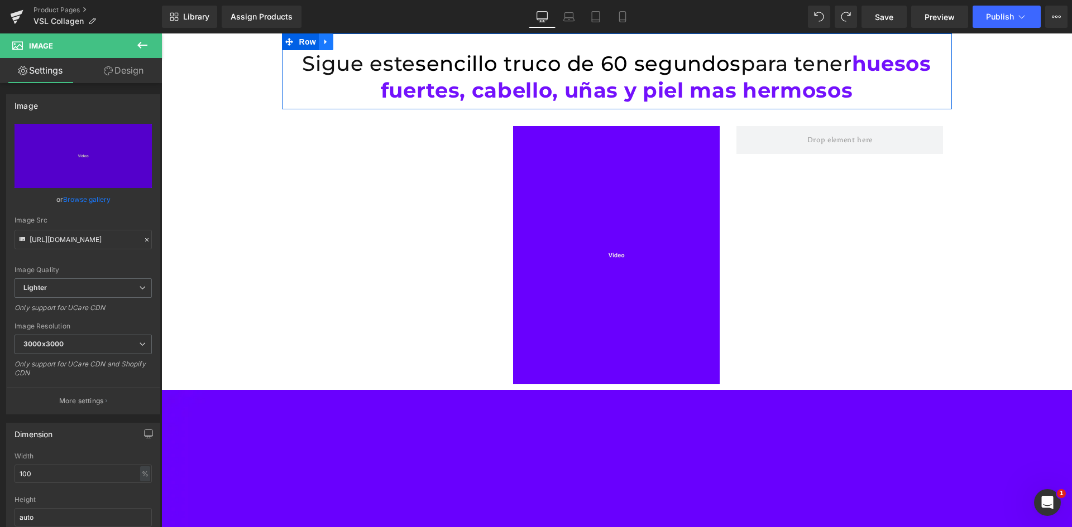
click at [322, 45] on icon at bounding box center [326, 42] width 8 height 8
click at [337, 44] on icon at bounding box center [341, 42] width 8 height 8
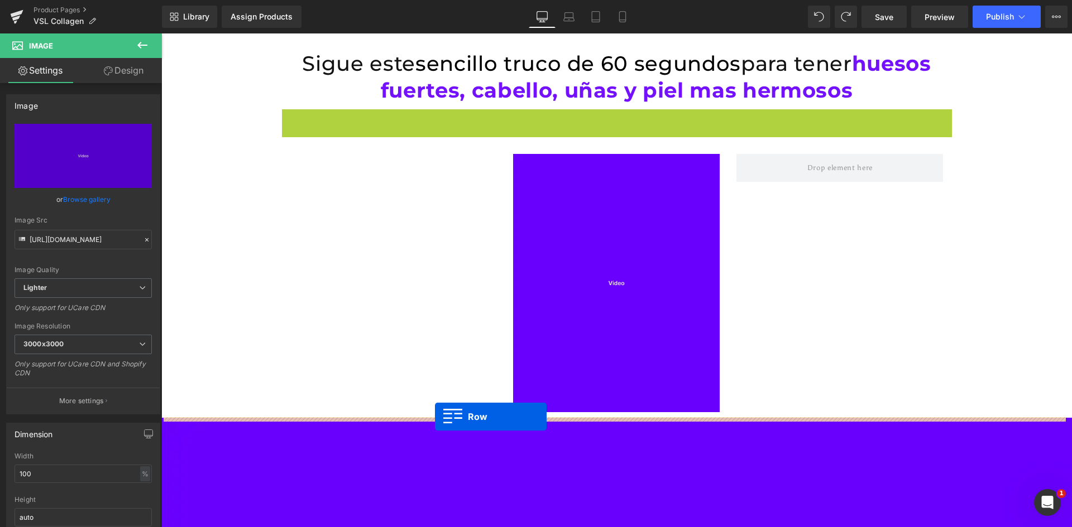
drag, startPoint x: 283, startPoint y: 119, endPoint x: 435, endPoint y: 417, distance: 334.0
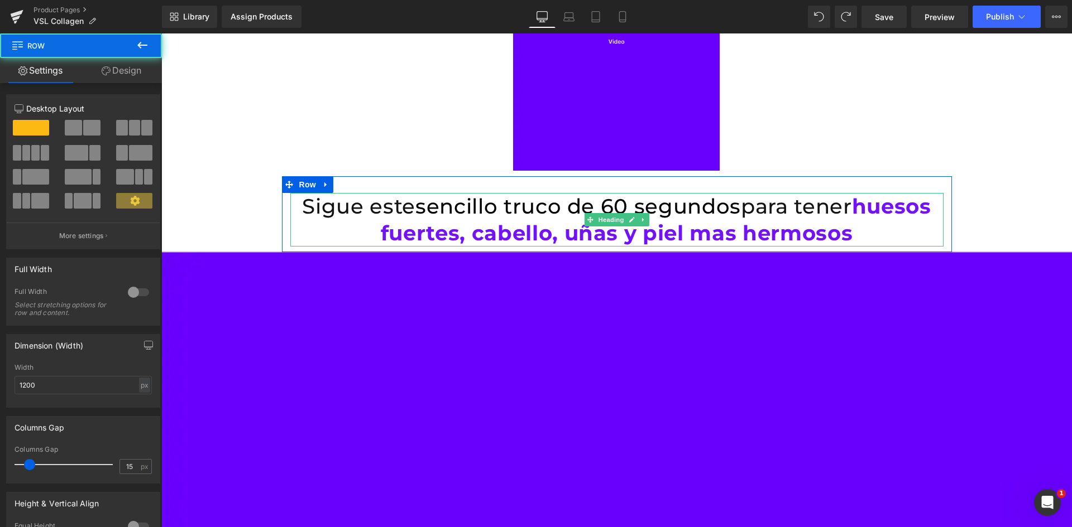
scroll to position [223, 0]
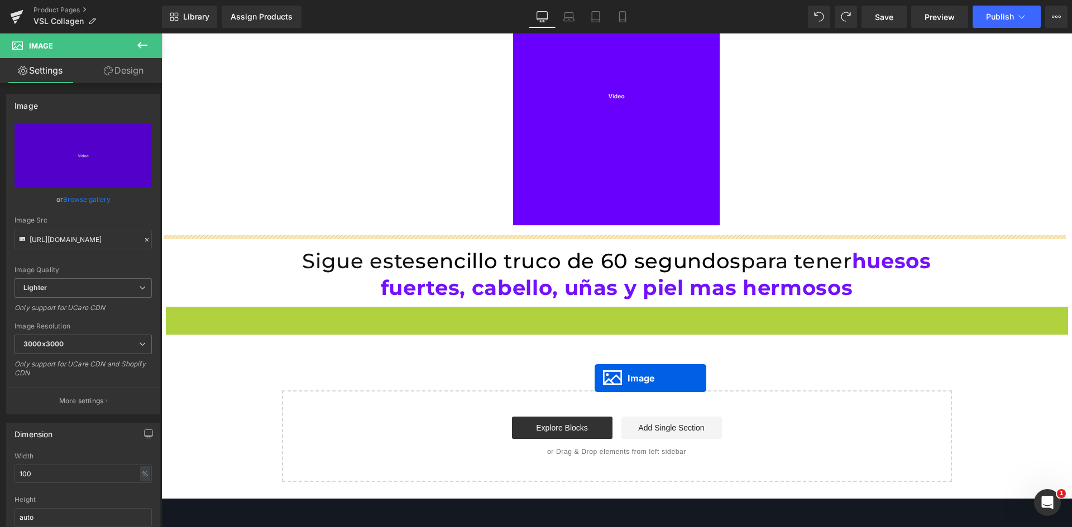
scroll to position [63, 0]
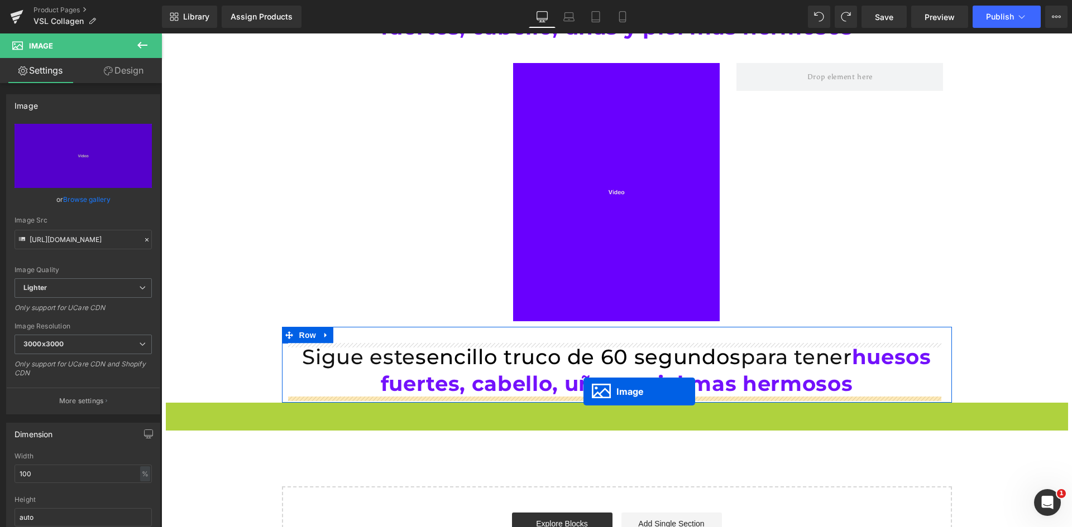
drag, startPoint x: 594, startPoint y: 416, endPoint x: 583, endPoint y: 392, distance: 26.5
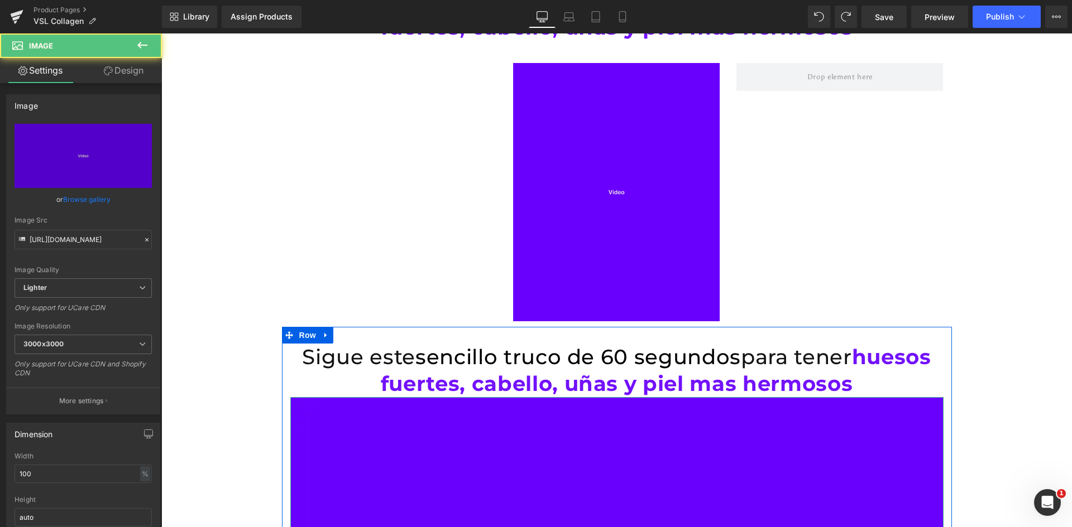
click at [537, 364] on span "sencillo truco de 60 segundos" at bounding box center [577, 356] width 325 height 25
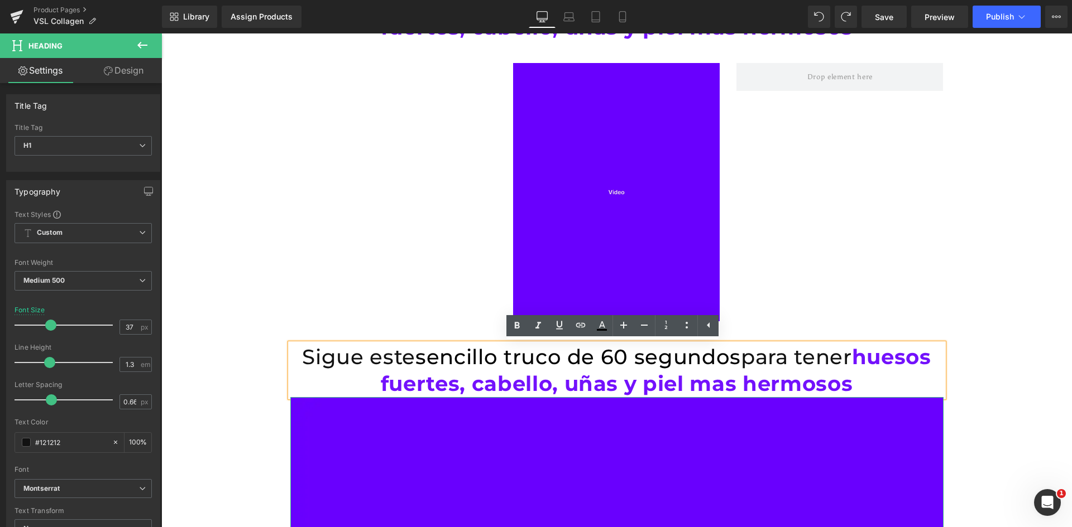
click at [706, 381] on span "huesos fuertes, cabello, uñas y piel mas hermosos" at bounding box center [656, 370] width 550 height 52
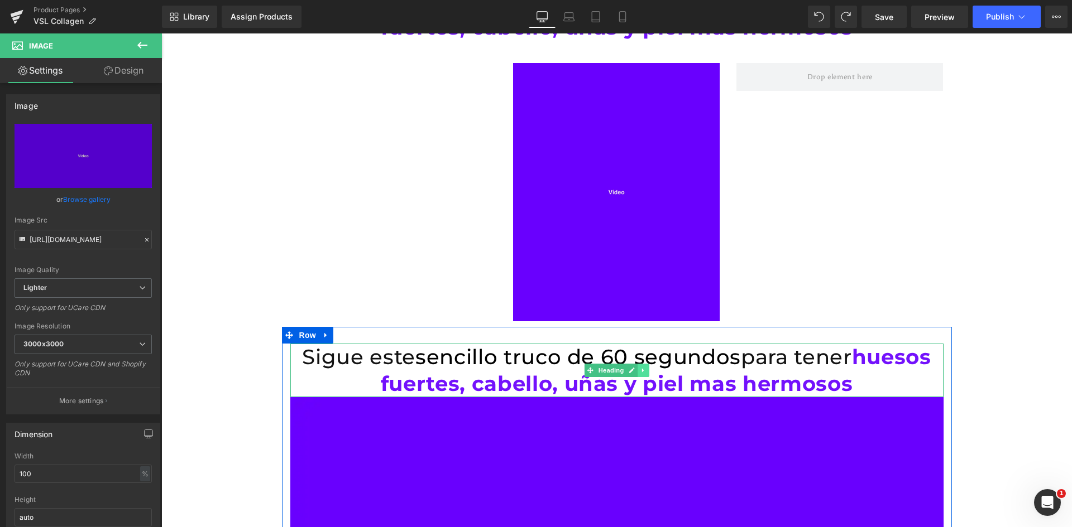
click at [644, 376] on link at bounding box center [643, 370] width 12 height 13
click at [646, 372] on icon at bounding box center [649, 370] width 6 height 7
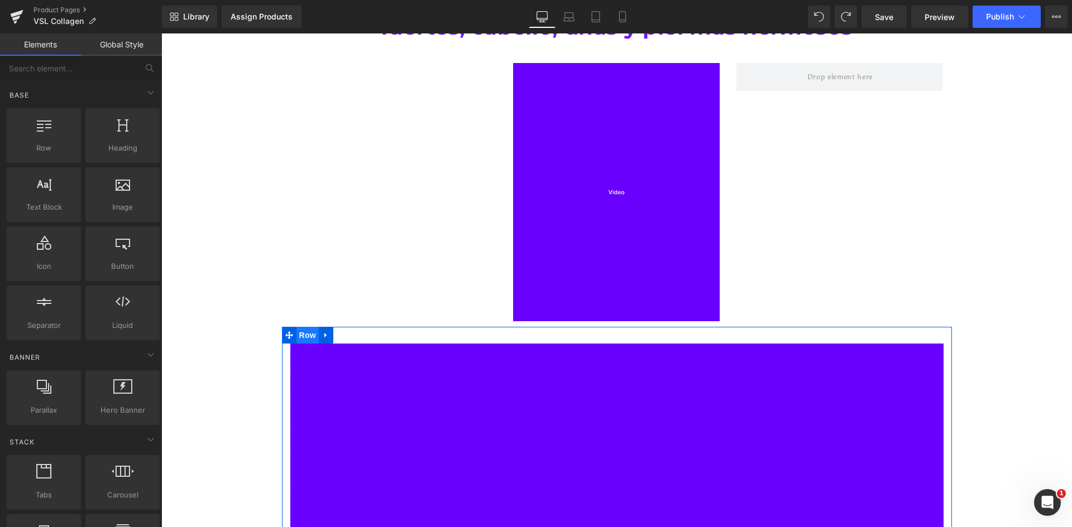
click at [304, 334] on span "Row" at bounding box center [307, 335] width 22 height 17
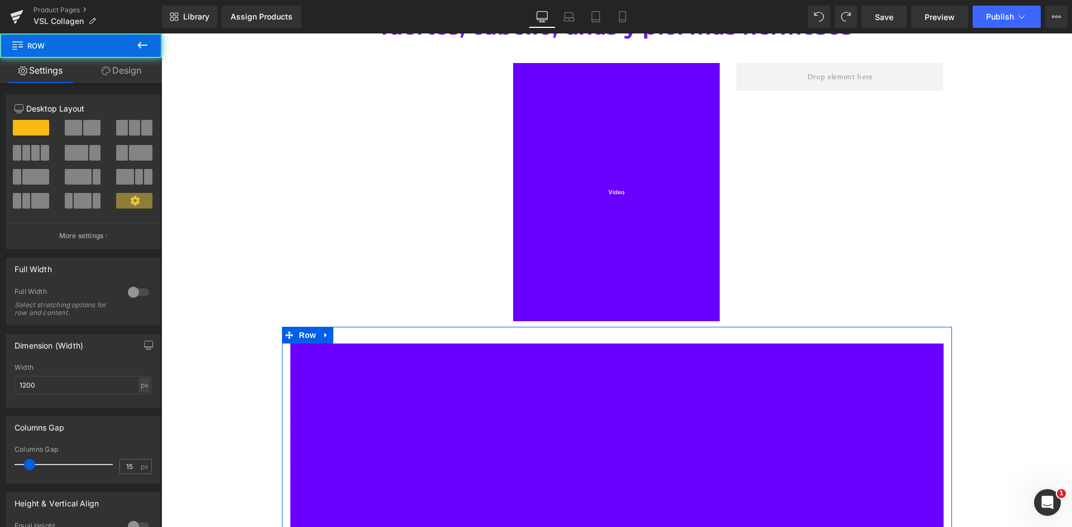
click at [116, 78] on link "Design" at bounding box center [121, 70] width 81 height 25
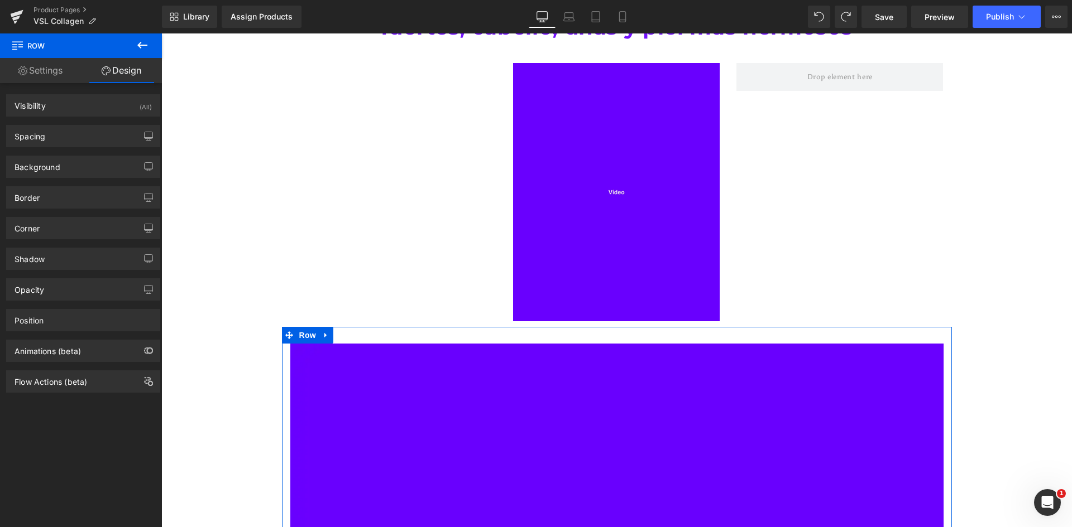
drag, startPoint x: 72, startPoint y: 138, endPoint x: 91, endPoint y: 151, distance: 23.2
click at [72, 138] on div "Spacing" at bounding box center [83, 136] width 153 height 21
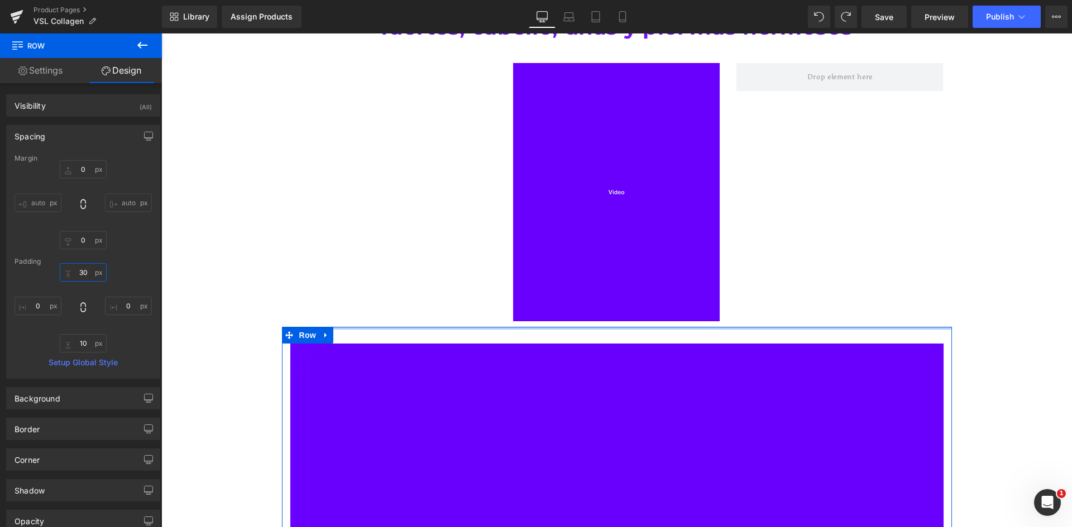
click at [89, 268] on input "30" at bounding box center [83, 272] width 47 height 18
type input "."
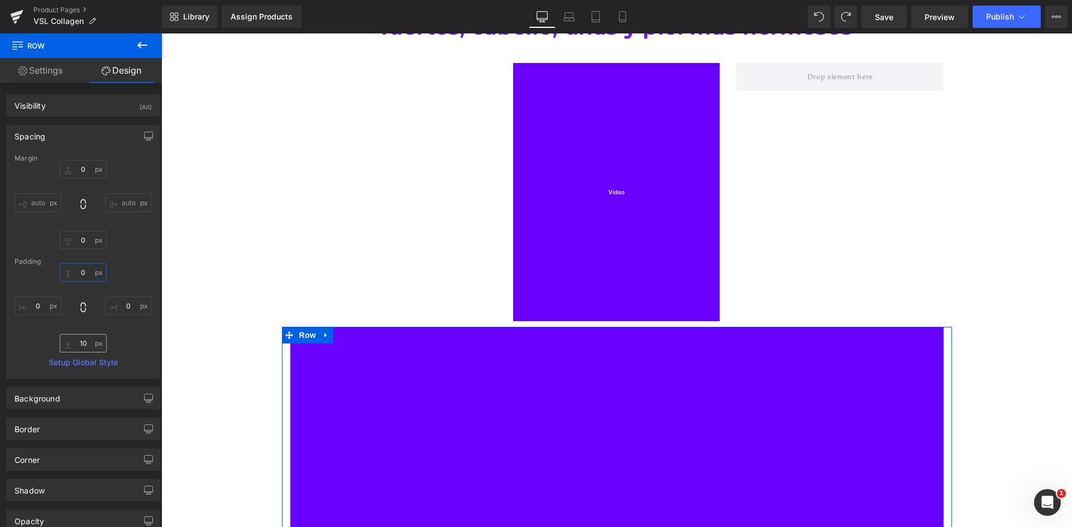
type input "0"
click at [89, 337] on input "10" at bounding box center [83, 343] width 47 height 18
type input "0"
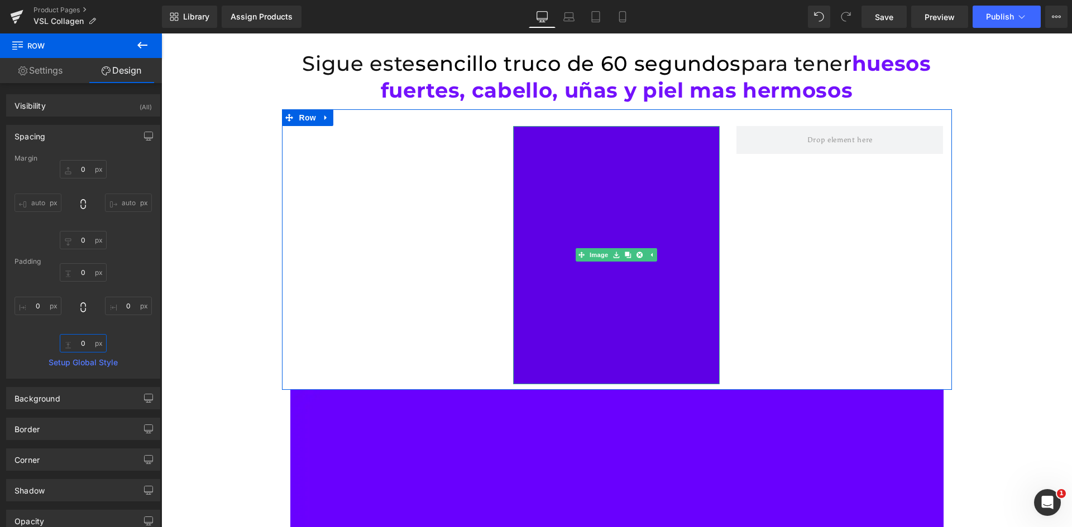
scroll to position [335, 0]
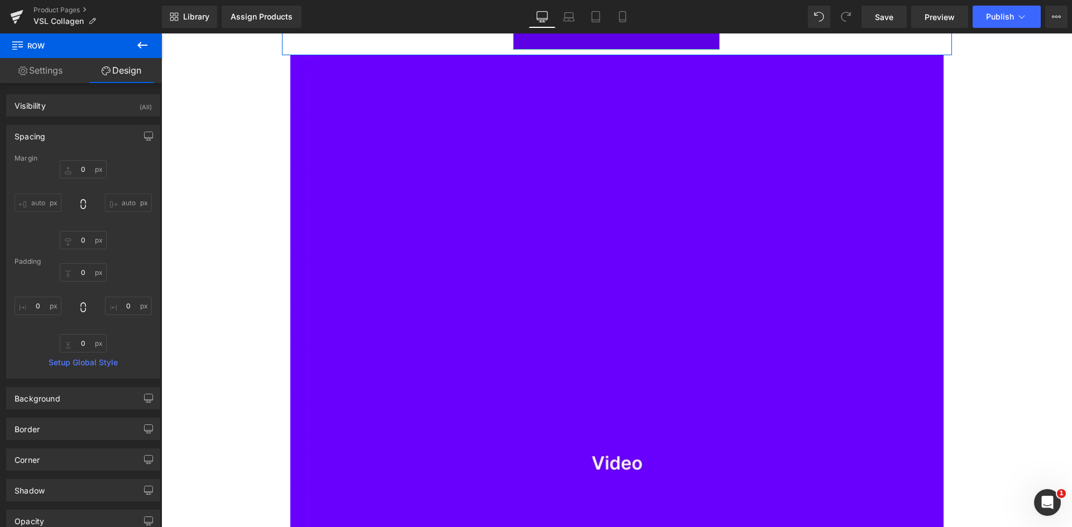
click at [641, 303] on img at bounding box center [616, 463] width 653 height 817
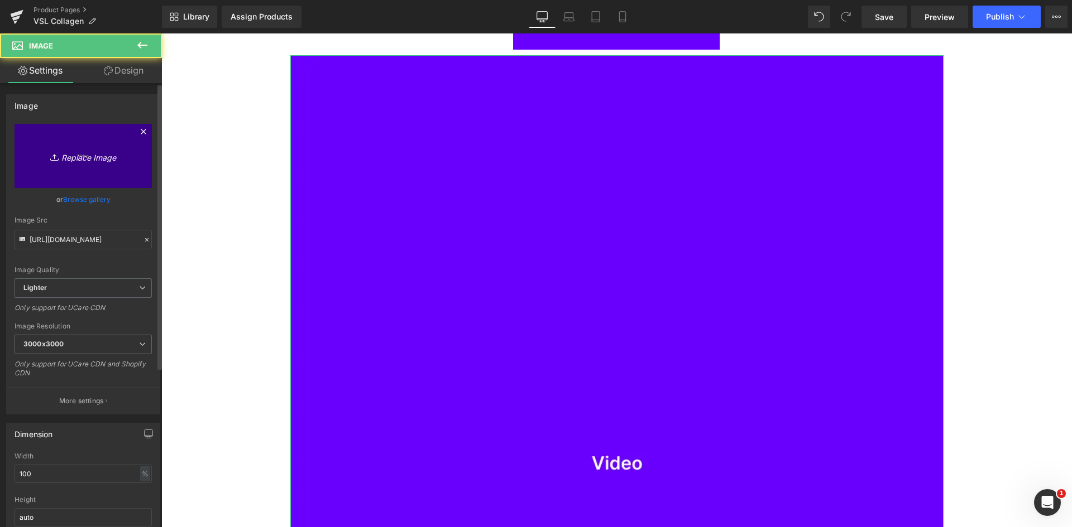
click at [38, 147] on link "Replace Image" at bounding box center [83, 156] width 137 height 64
type input "C:\fakepath\Doctora.webp"
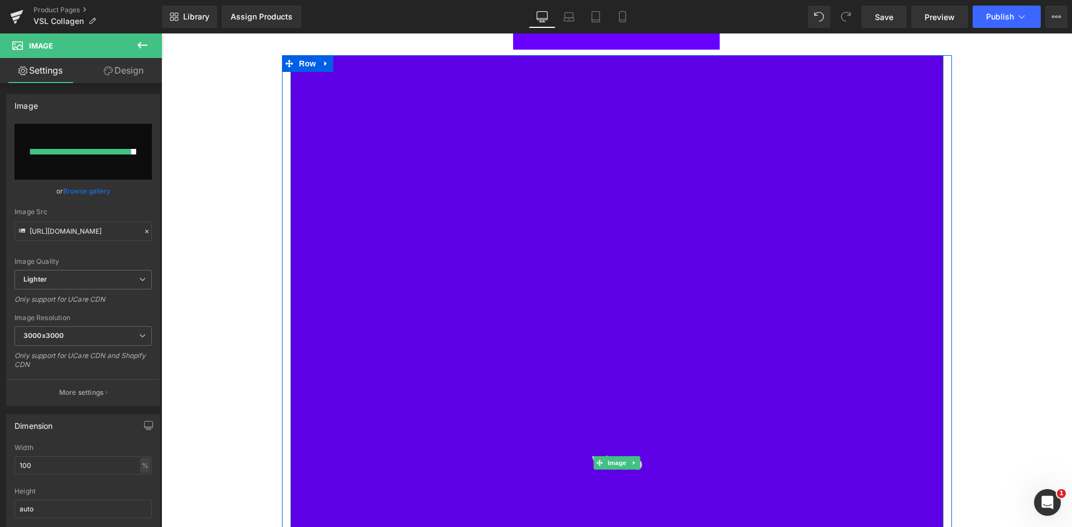
type input "[URL][DOMAIN_NAME]"
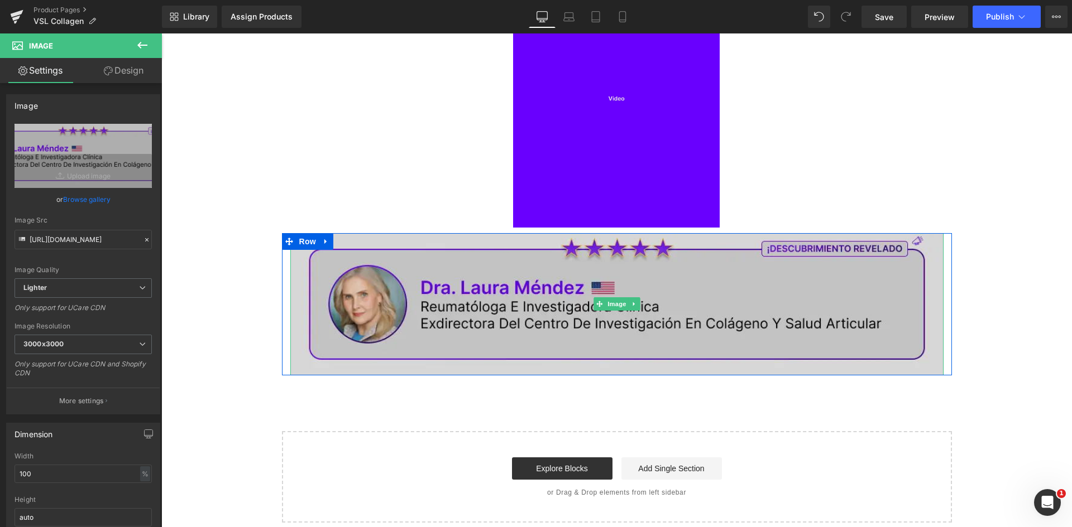
scroll to position [46, 0]
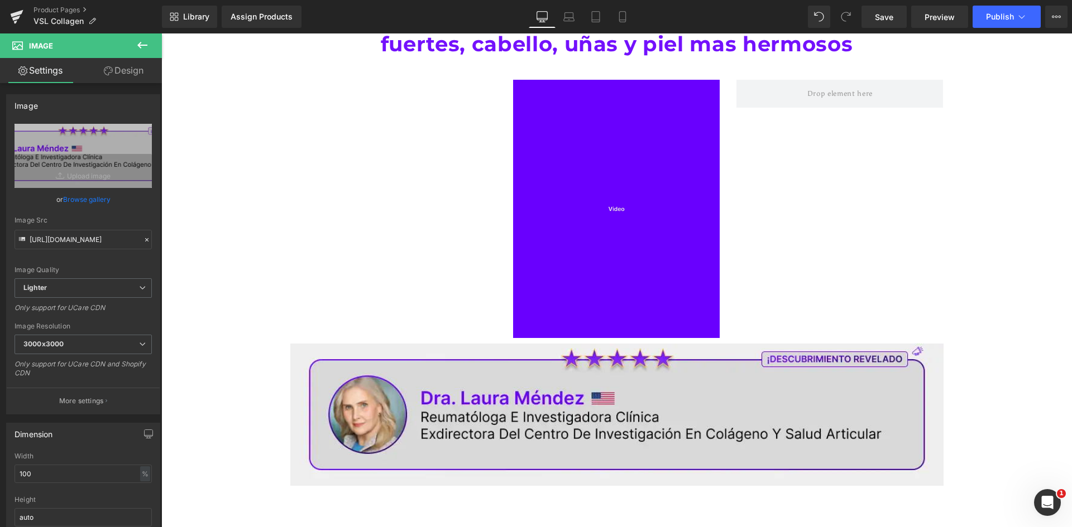
click at [868, 199] on div "Separator Image Row" at bounding box center [617, 203] width 670 height 280
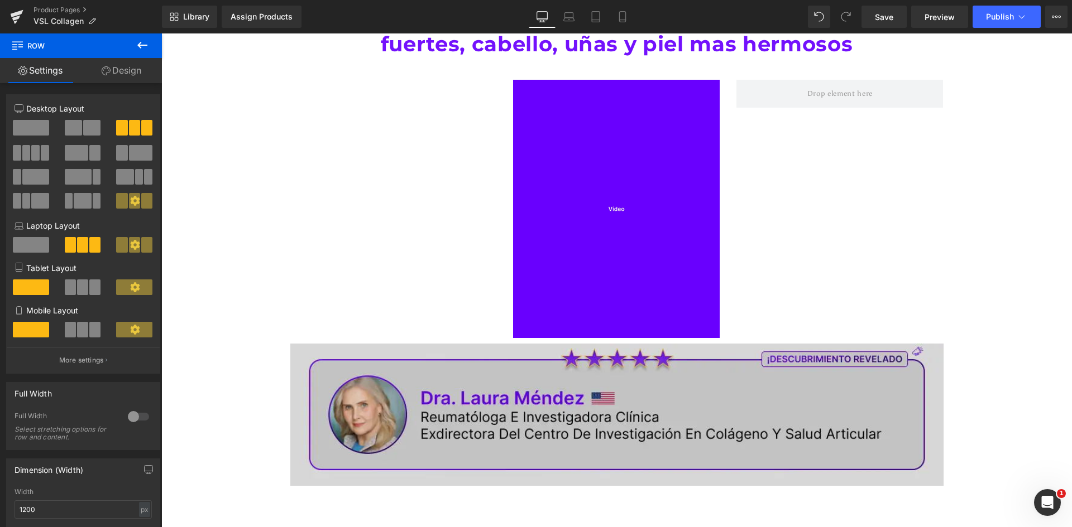
click at [527, 443] on img at bounding box center [616, 415] width 653 height 143
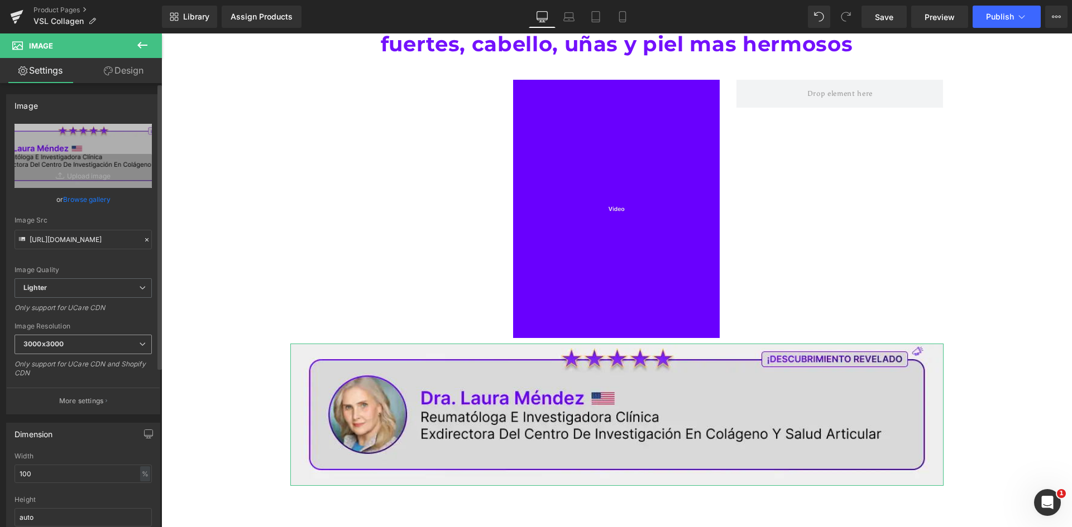
click at [83, 340] on span "3000x3000" at bounding box center [83, 345] width 137 height 20
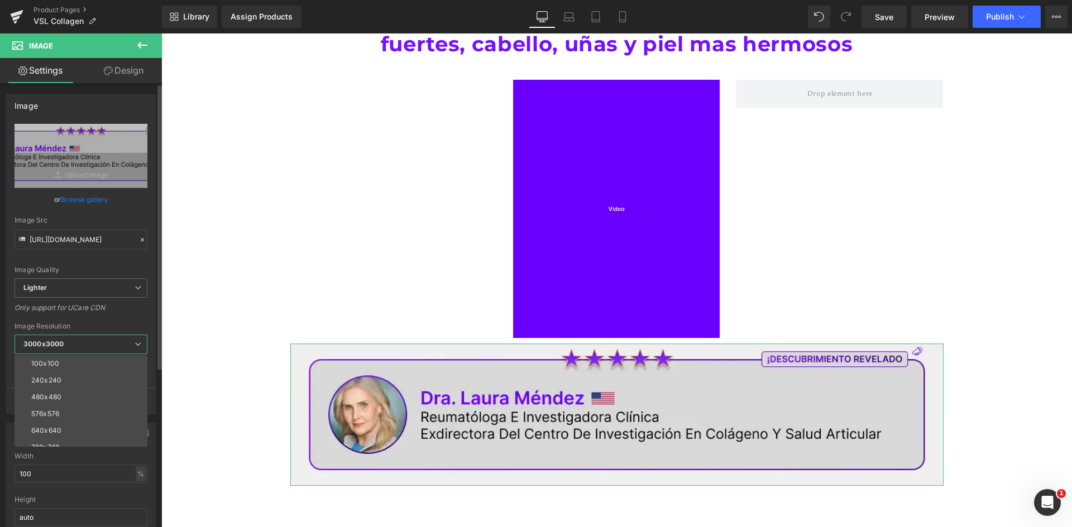
click at [83, 340] on span "3000x3000" at bounding box center [81, 345] width 133 height 20
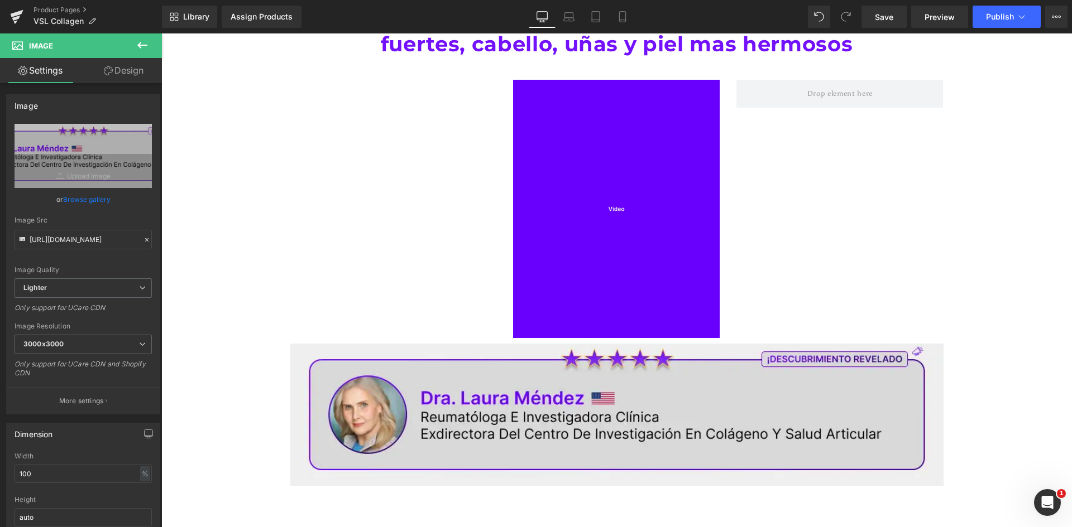
click at [412, 325] on div "Separator Image Row" at bounding box center [617, 203] width 670 height 280
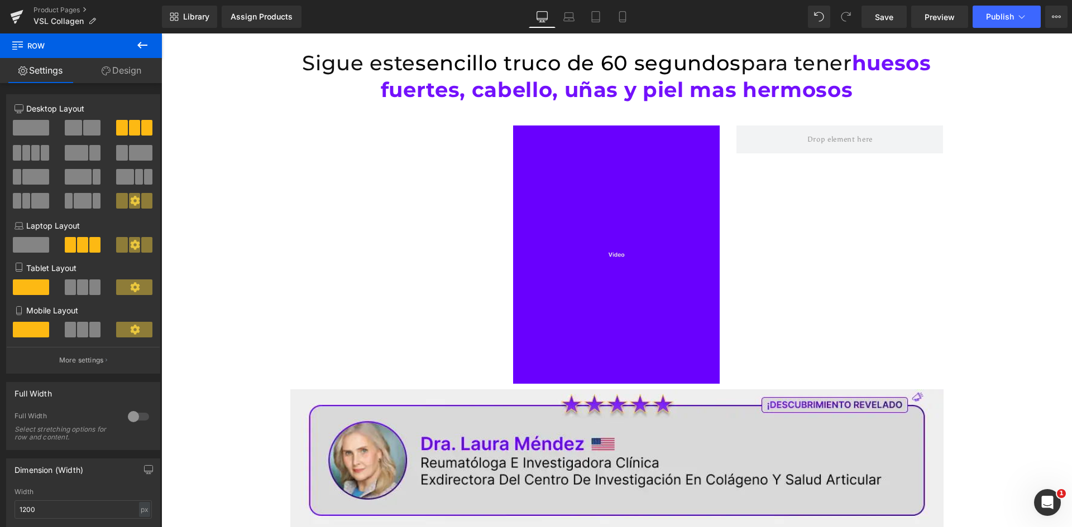
scroll to position [0, 0]
click at [626, 26] on link "Mobile" at bounding box center [622, 17] width 27 height 22
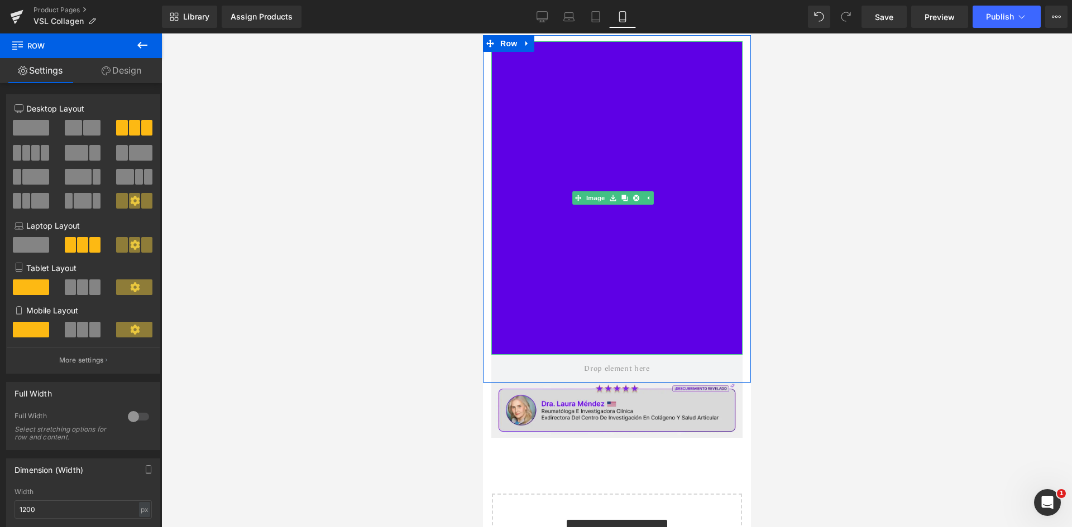
scroll to position [56, 0]
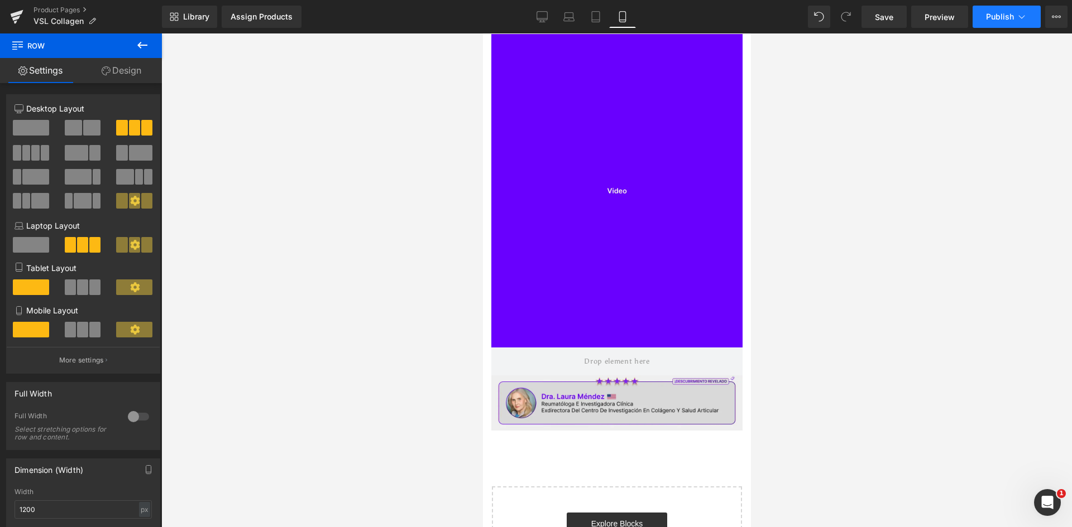
click at [995, 17] on span "Publish" at bounding box center [1000, 16] width 28 height 9
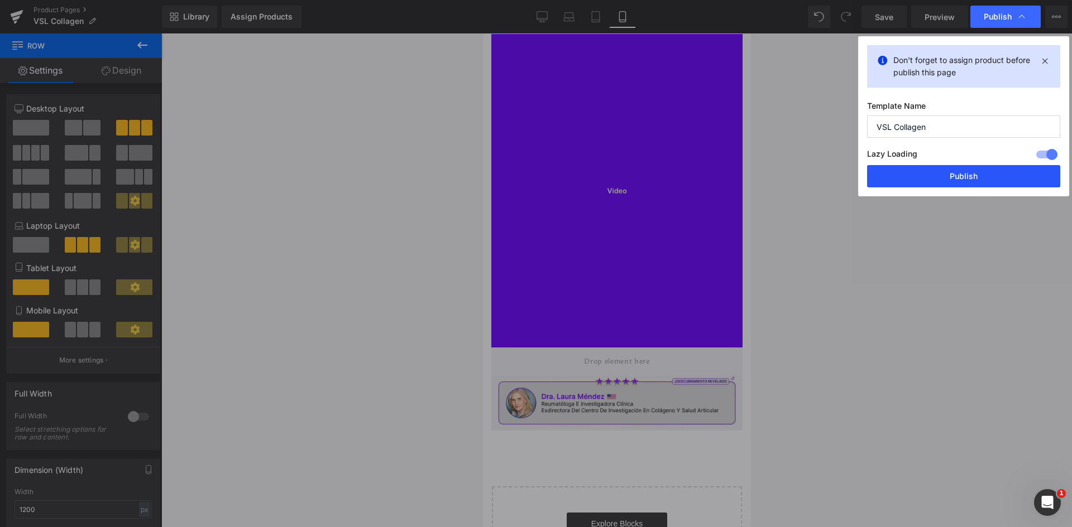
click at [942, 174] on button "Publish" at bounding box center [963, 176] width 193 height 22
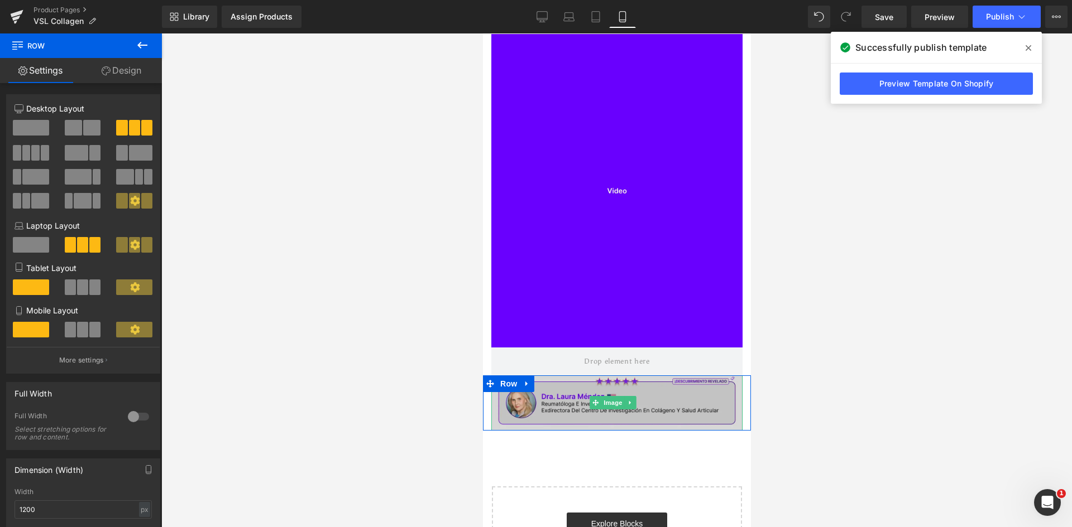
click at [583, 403] on img at bounding box center [616, 403] width 251 height 55
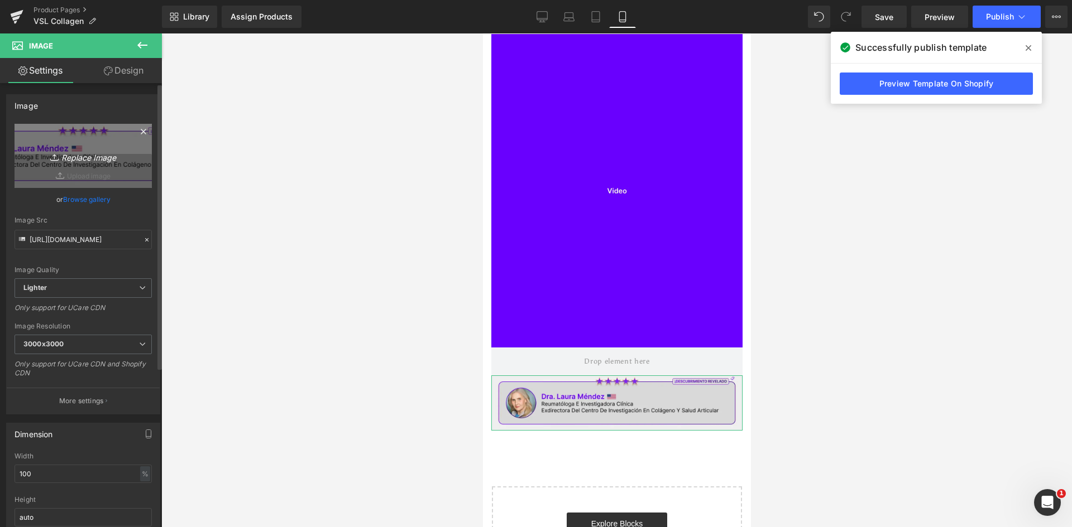
click at [99, 165] on link "Replace Image" at bounding box center [83, 156] width 137 height 64
type input "C:\fakepath\Doctora.png"
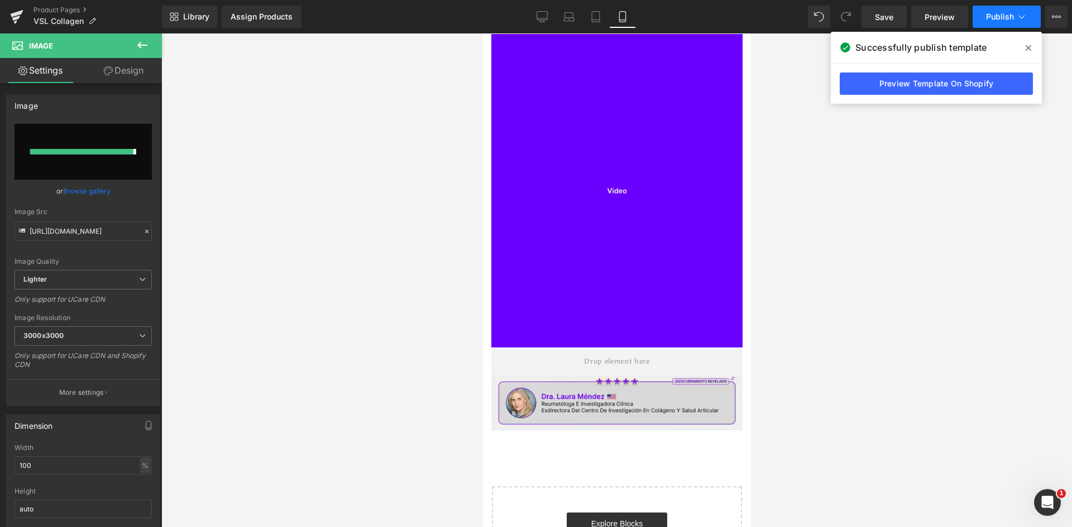
type input "[URL][DOMAIN_NAME]"
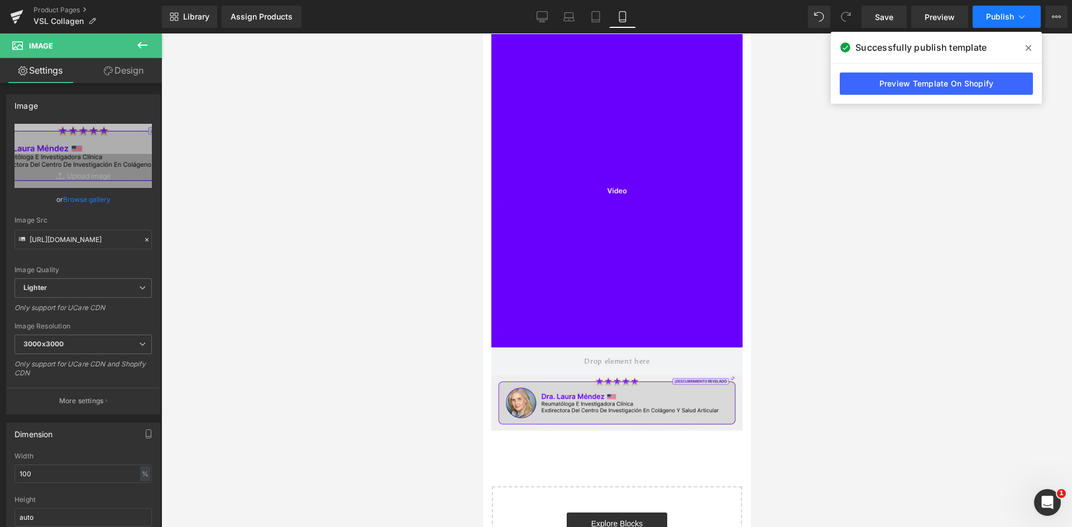
click at [1007, 11] on button "Publish" at bounding box center [1006, 17] width 68 height 22
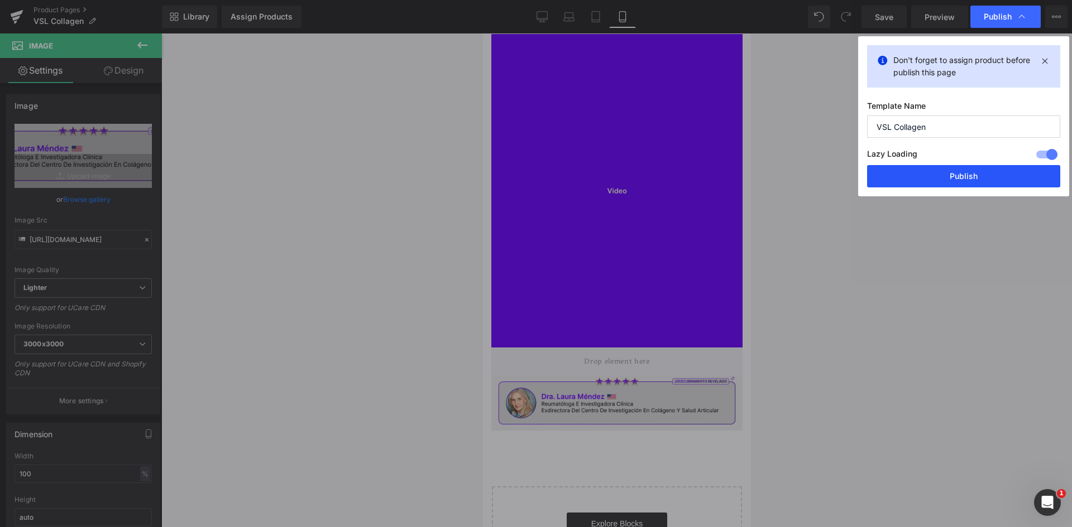
click at [949, 181] on button "Publish" at bounding box center [963, 176] width 193 height 22
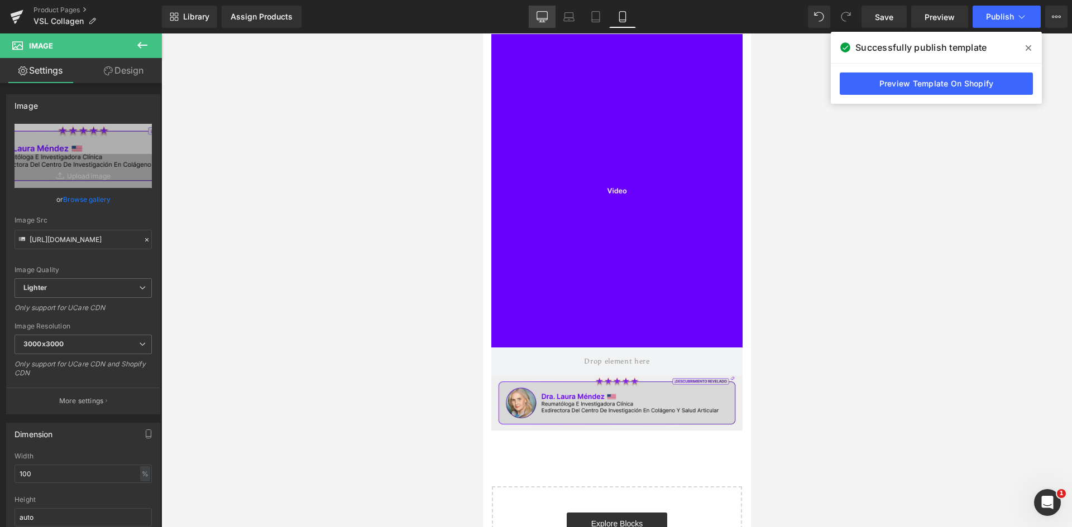
click at [553, 12] on link "Desktop" at bounding box center [542, 17] width 27 height 22
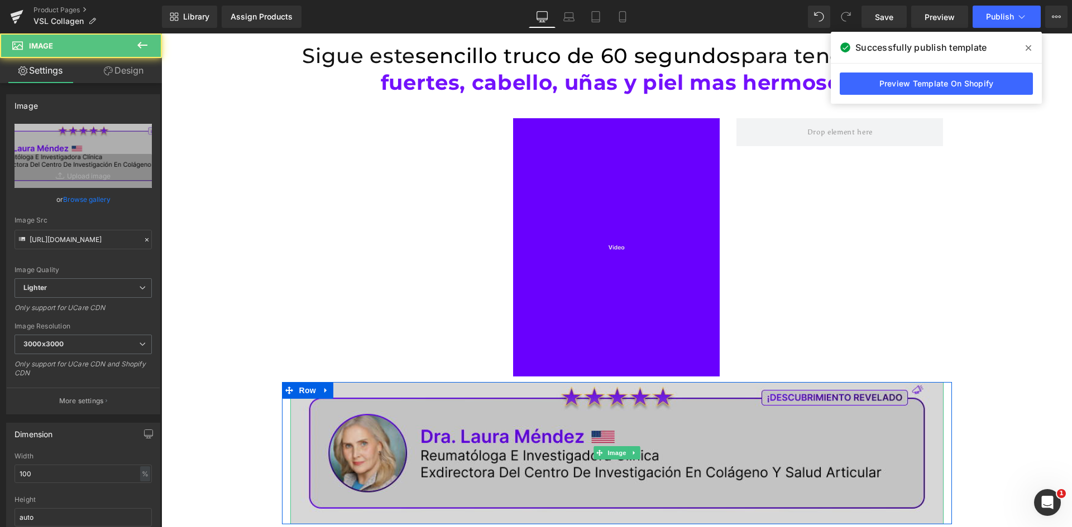
click at [334, 398] on img at bounding box center [616, 453] width 653 height 143
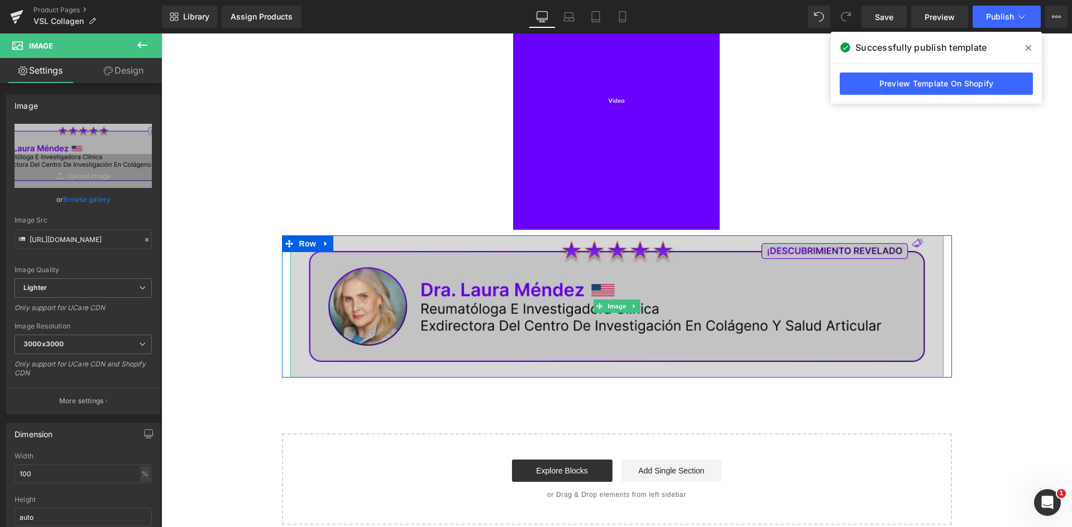
scroll to position [175, 0]
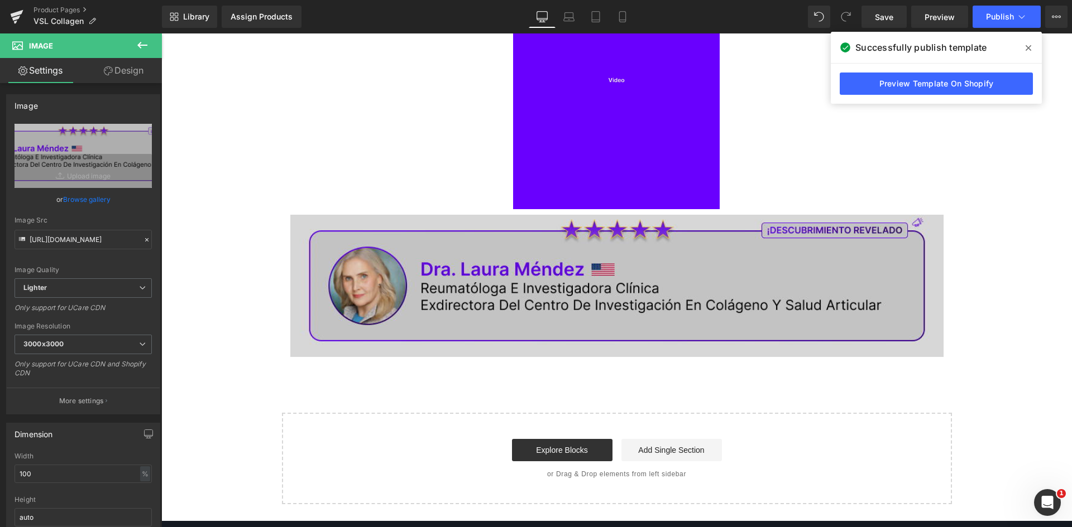
click at [584, 291] on img at bounding box center [616, 286] width 653 height 143
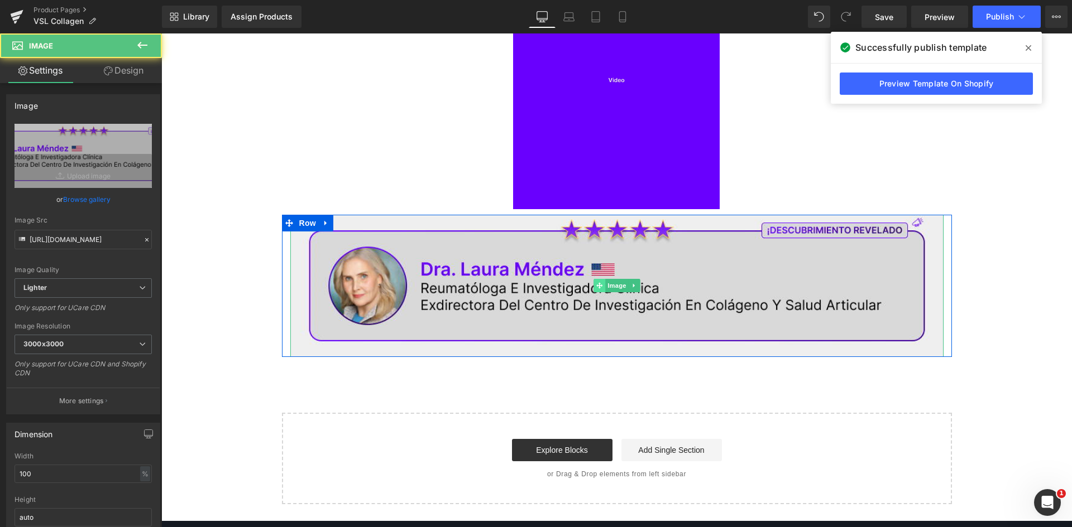
click at [596, 281] on span at bounding box center [599, 285] width 12 height 13
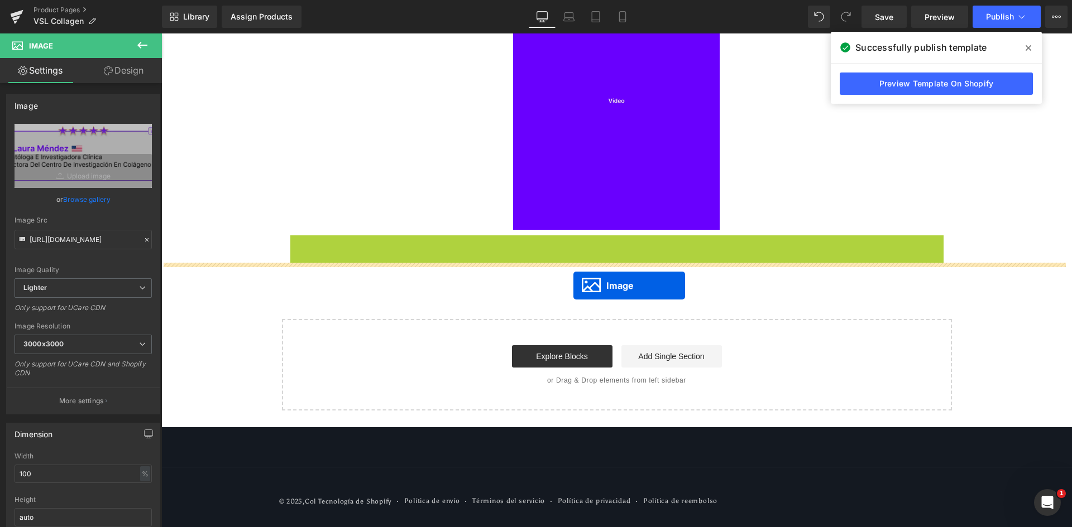
drag, startPoint x: 594, startPoint y: 284, endPoint x: 573, endPoint y: 285, distance: 21.2
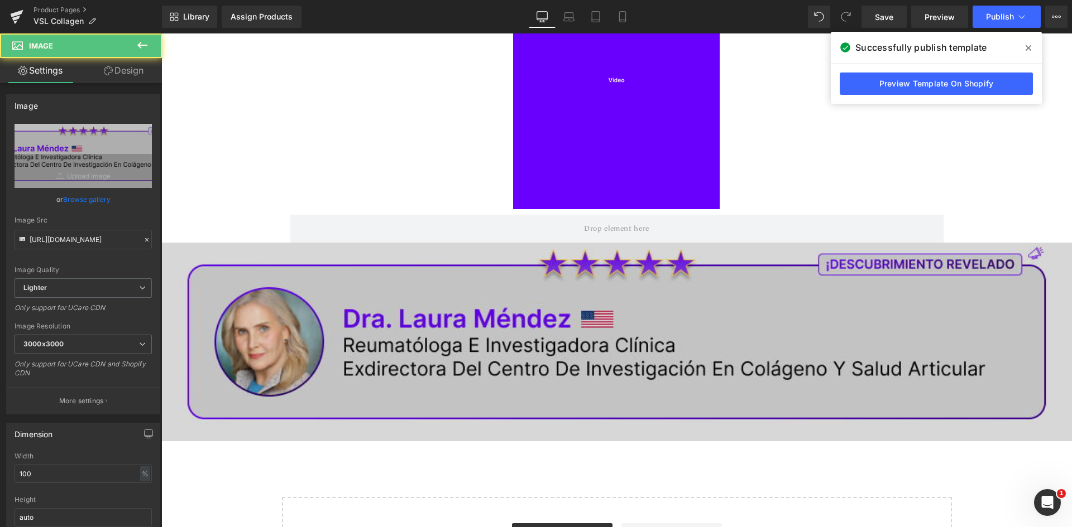
click at [390, 289] on img at bounding box center [616, 342] width 910 height 199
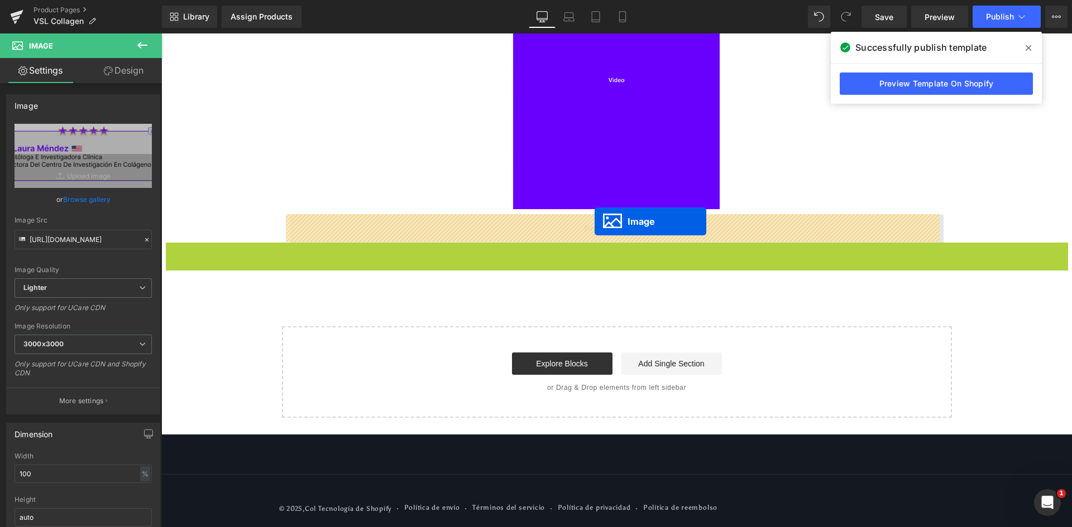
drag, startPoint x: 592, startPoint y: 337, endPoint x: 594, endPoint y: 222, distance: 115.0
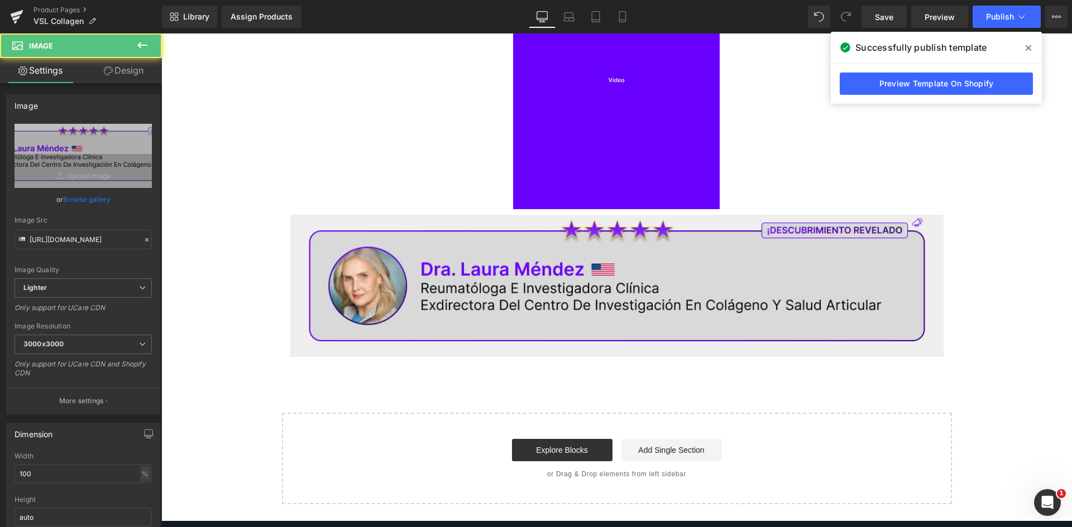
click at [204, 270] on div "Sigue este sencillo truco de 60 segundos para tener huesos fuertes, cabello, uñ…" at bounding box center [616, 181] width 910 height 646
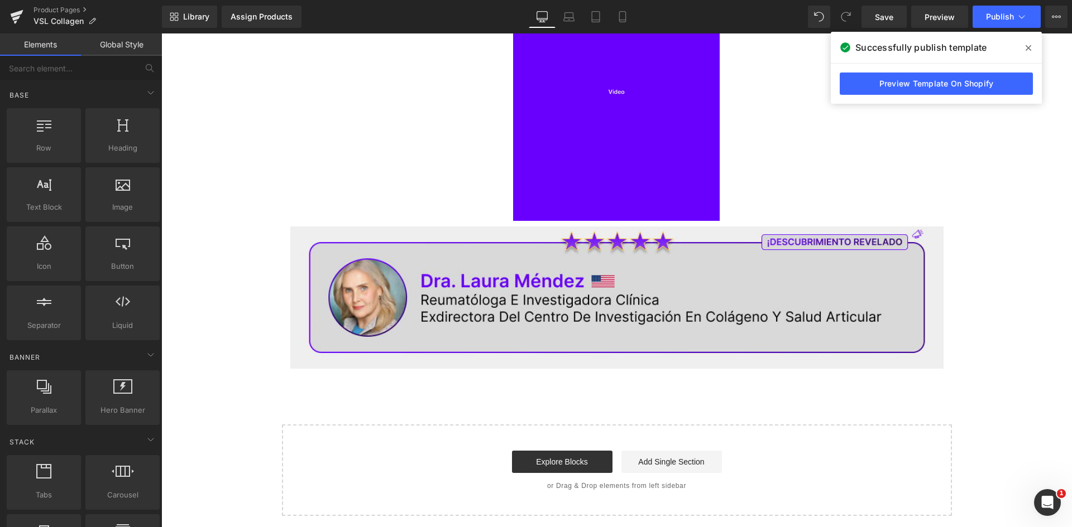
scroll to position [167, 0]
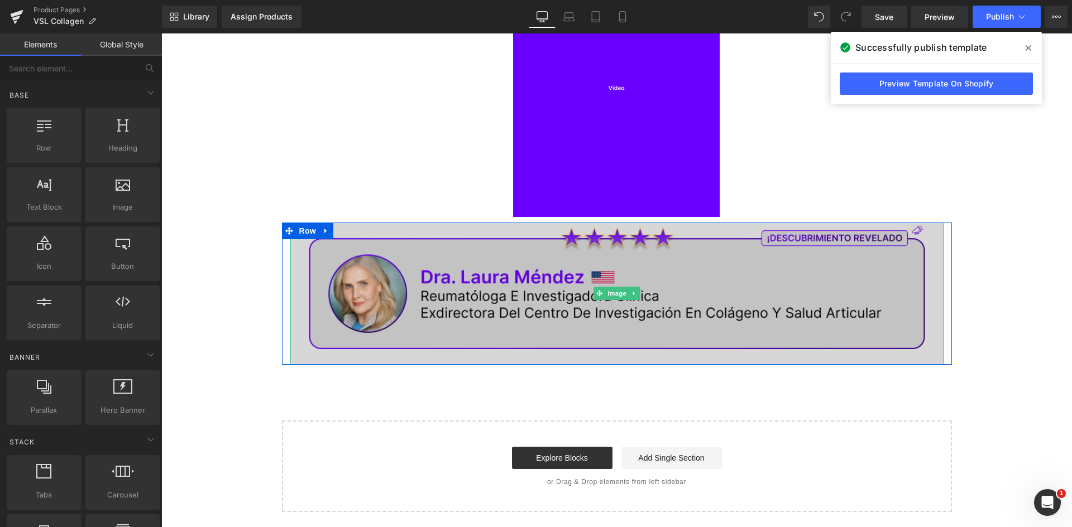
click at [424, 258] on img at bounding box center [616, 294] width 653 height 143
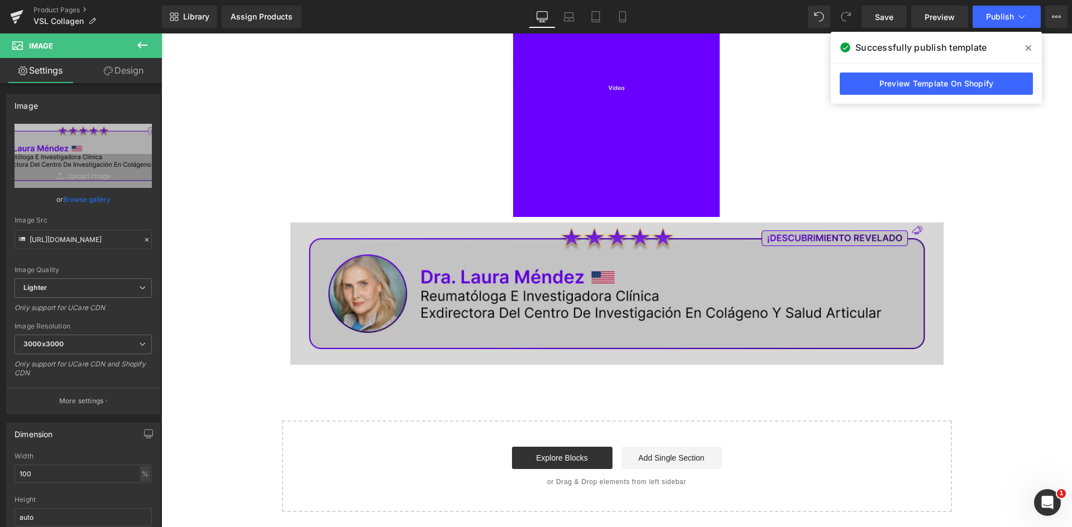
click at [695, 279] on img at bounding box center [616, 294] width 653 height 143
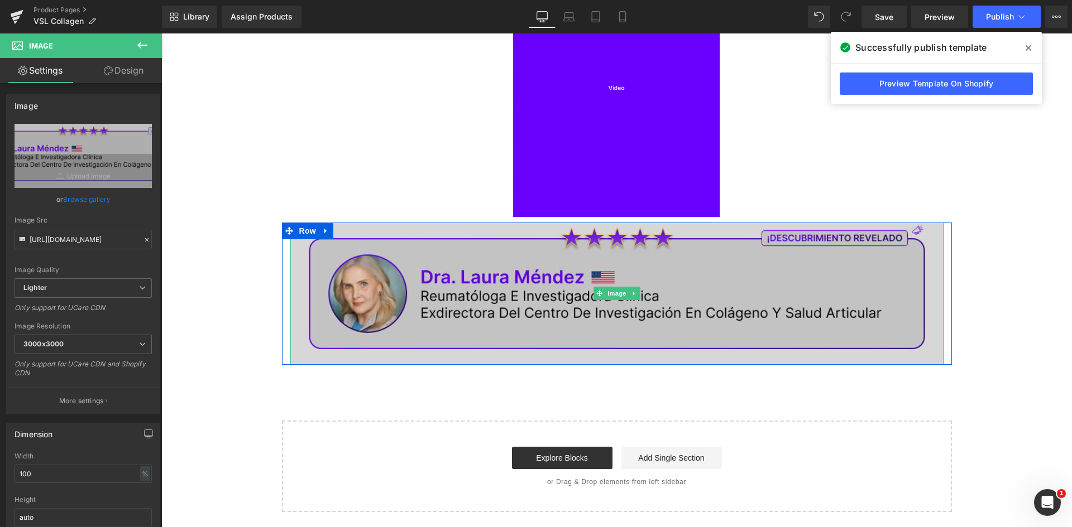
click at [635, 295] on link at bounding box center [634, 293] width 12 height 13
click at [497, 285] on img at bounding box center [616, 294] width 653 height 143
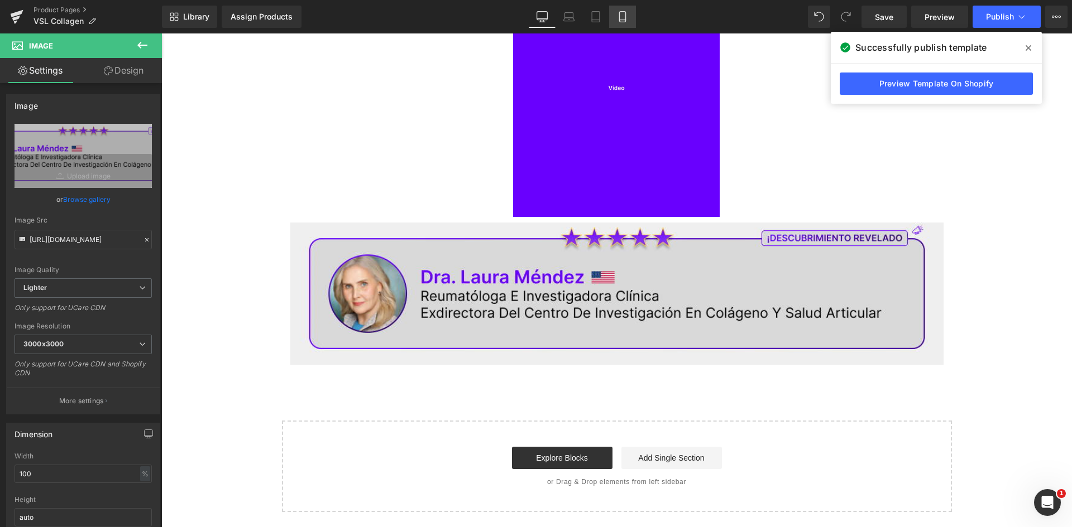
click at [625, 16] on icon at bounding box center [622, 17] width 6 height 11
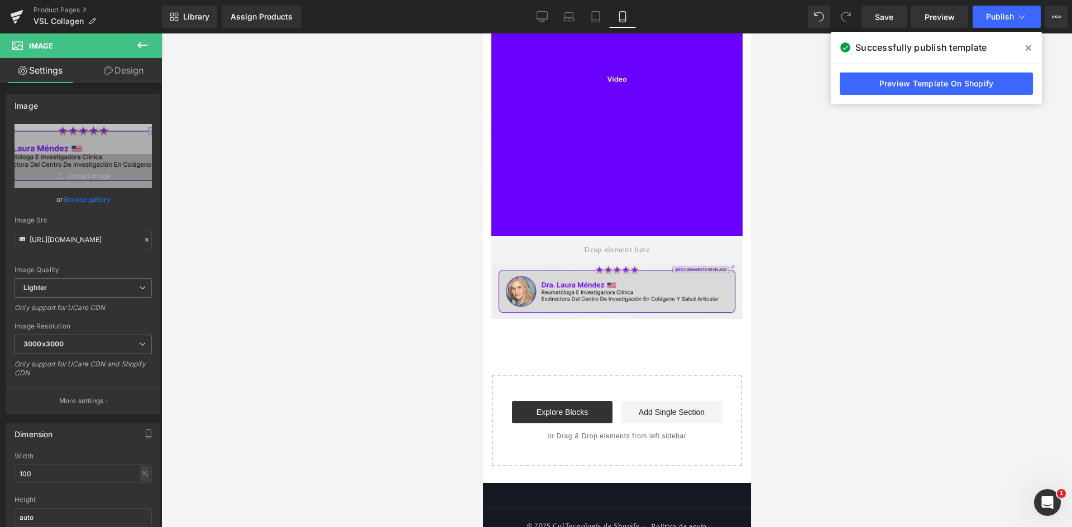
scroll to position [215, 0]
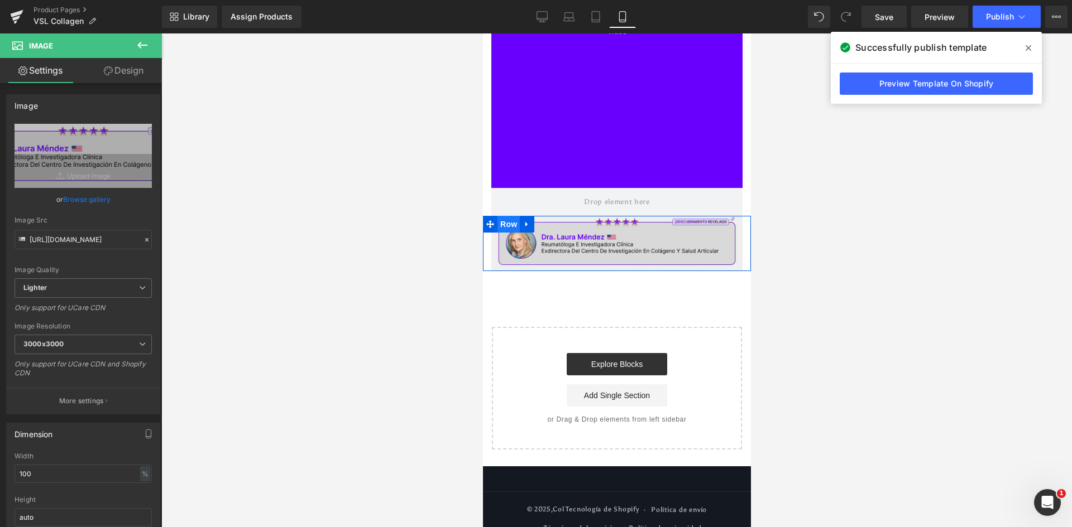
click at [508, 229] on span "Row" at bounding box center [508, 224] width 22 height 17
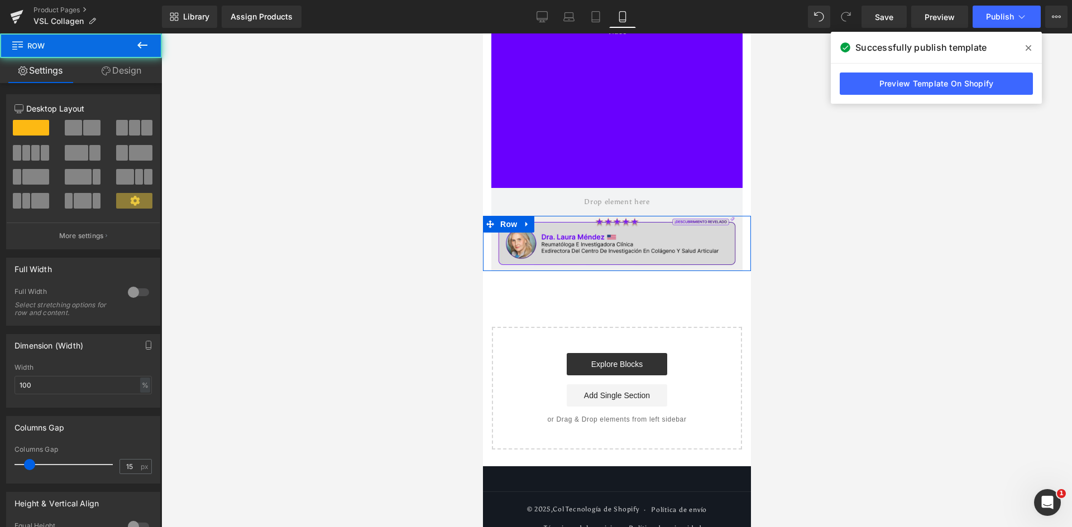
click at [142, 78] on link "Design" at bounding box center [121, 70] width 81 height 25
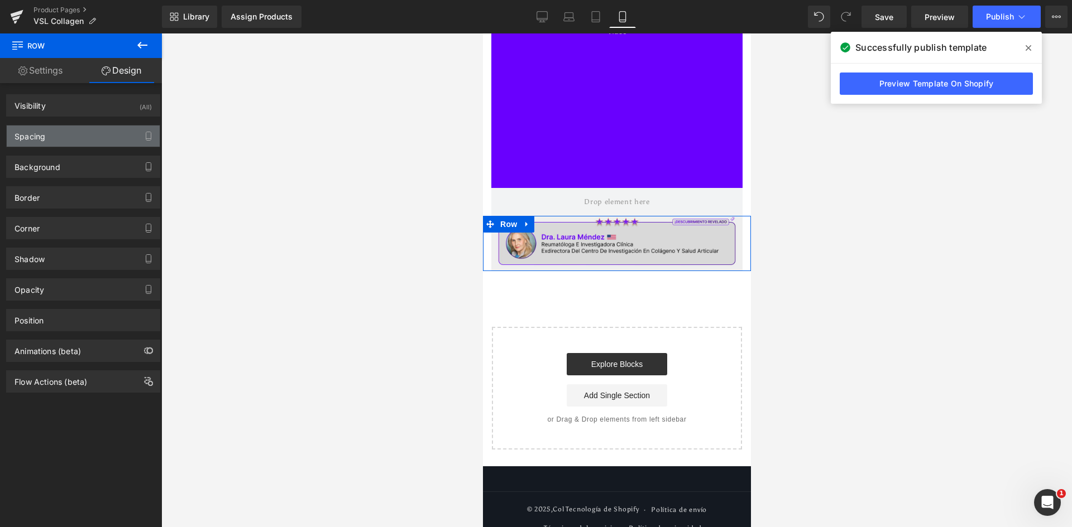
click at [67, 139] on div "Spacing" at bounding box center [83, 136] width 153 height 21
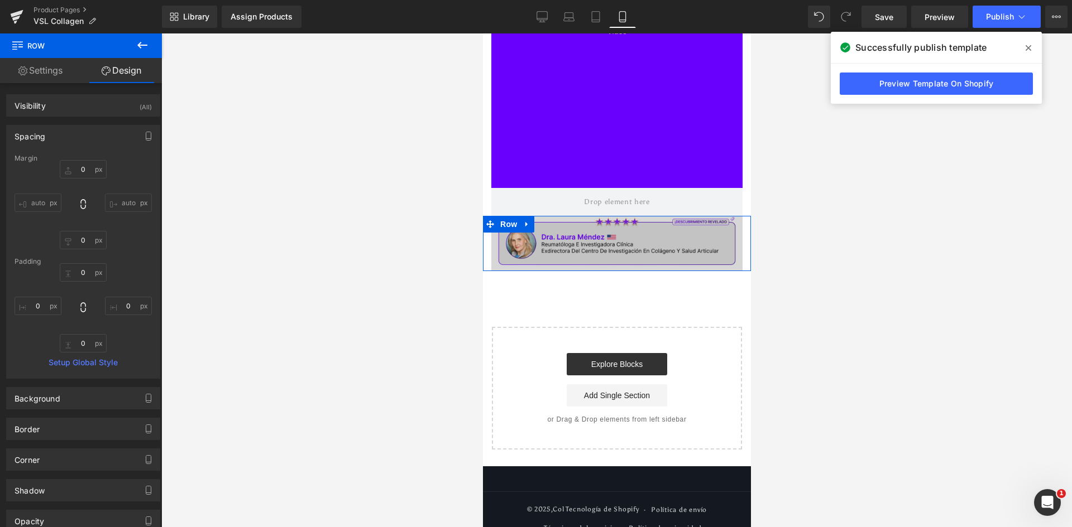
click at [555, 242] on img at bounding box center [616, 243] width 251 height 55
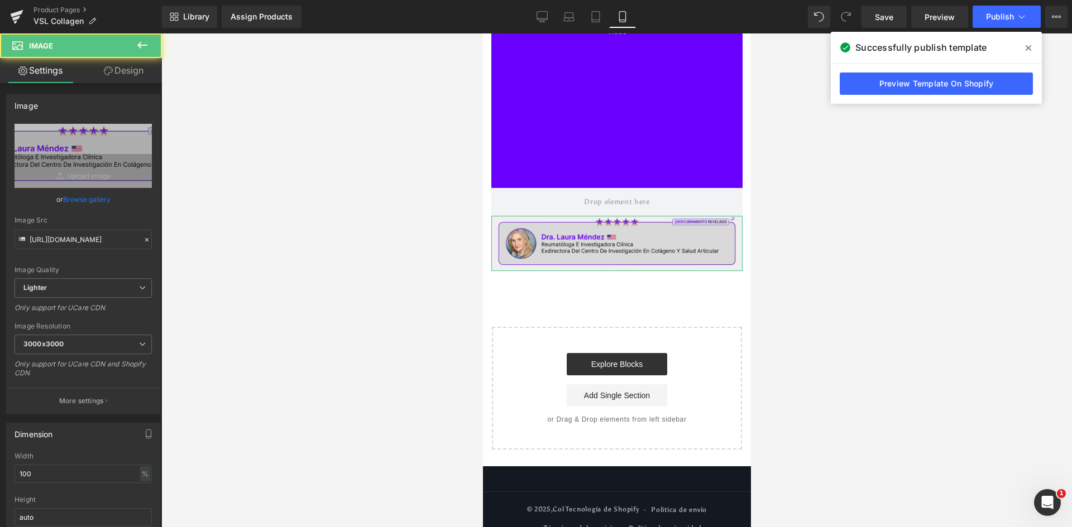
click at [122, 65] on link "Design" at bounding box center [123, 70] width 81 height 25
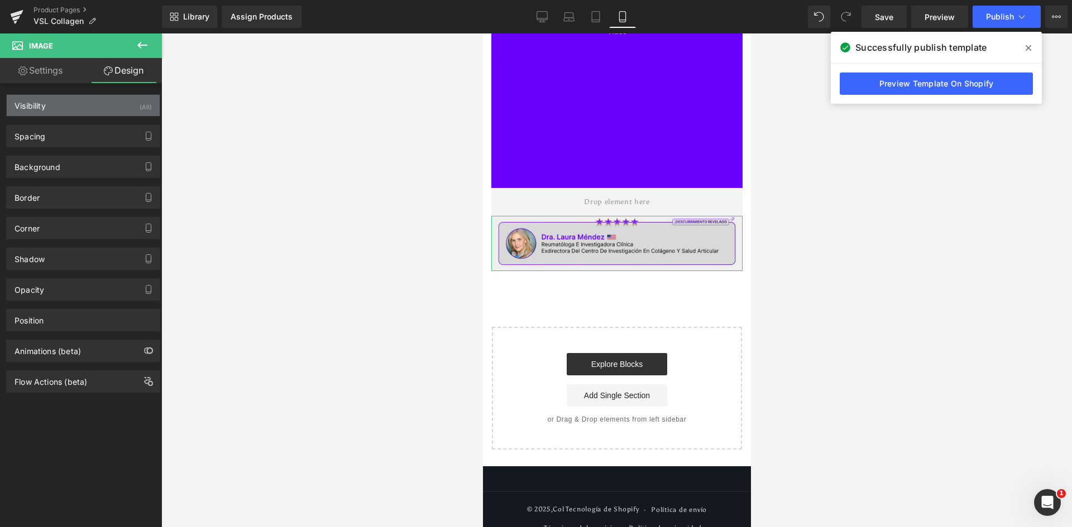
type input "0"
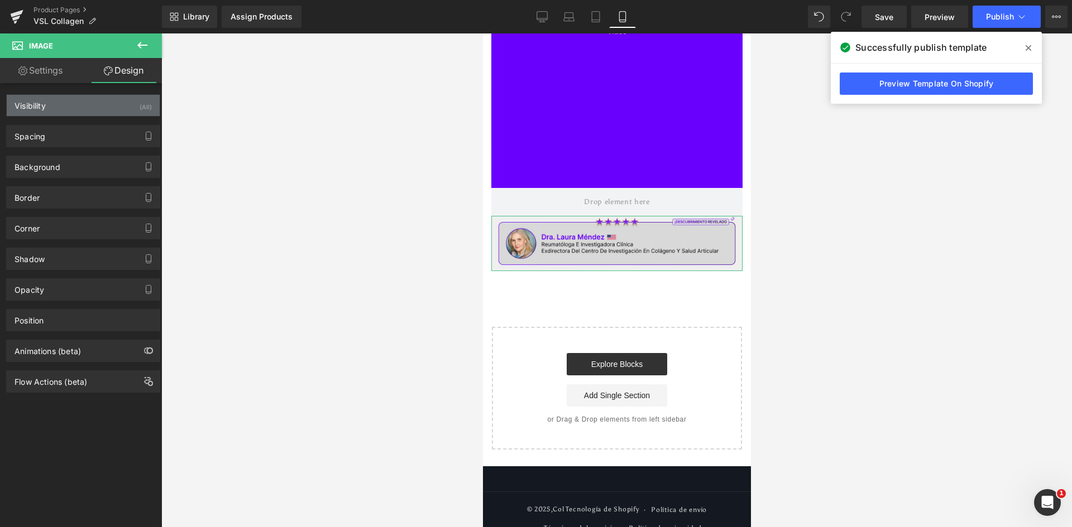
type input "0"
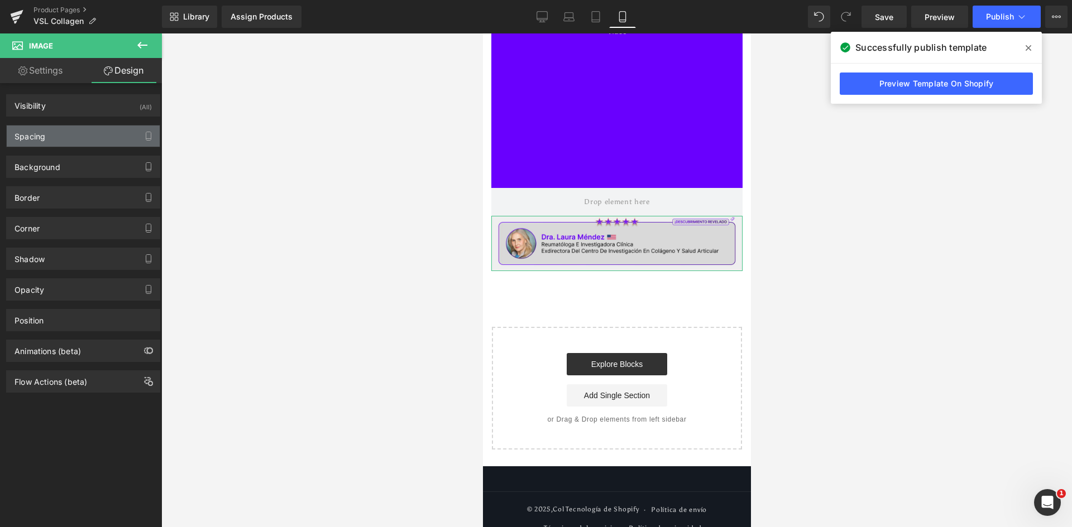
click at [59, 140] on div "Spacing" at bounding box center [83, 136] width 153 height 21
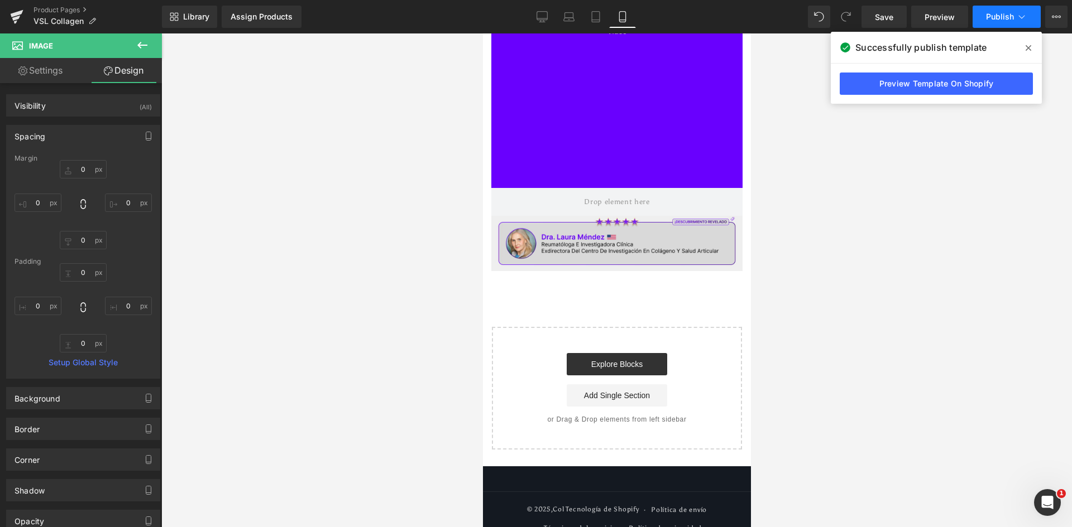
click at [1009, 13] on span "Publish" at bounding box center [1000, 16] width 28 height 9
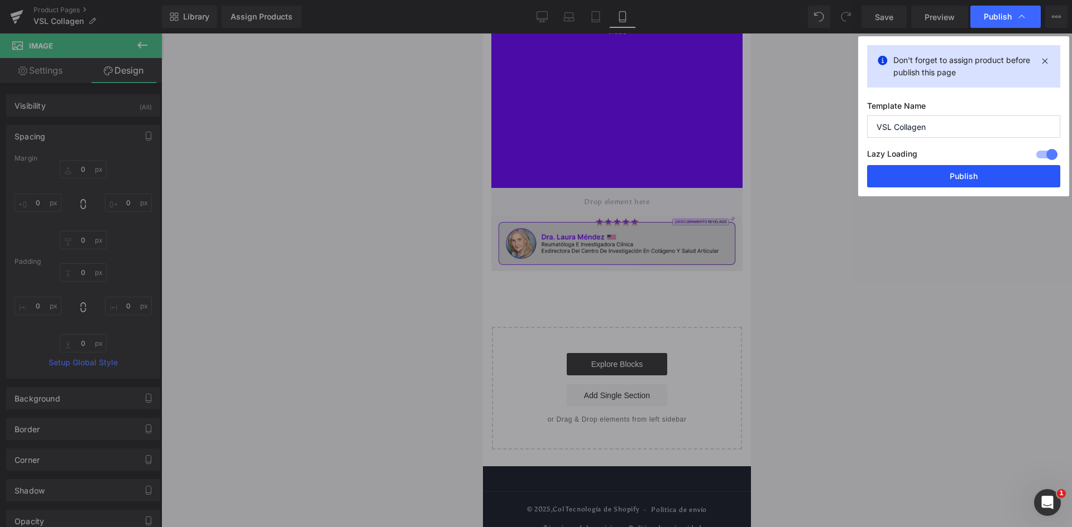
click at [944, 171] on button "Publish" at bounding box center [963, 176] width 193 height 22
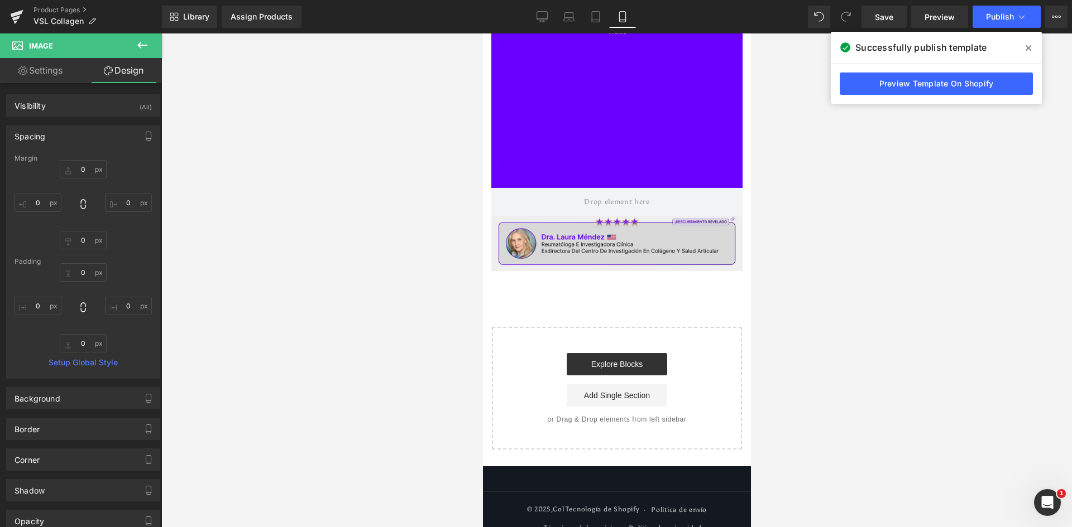
click at [373, 201] on div at bounding box center [616, 280] width 910 height 494
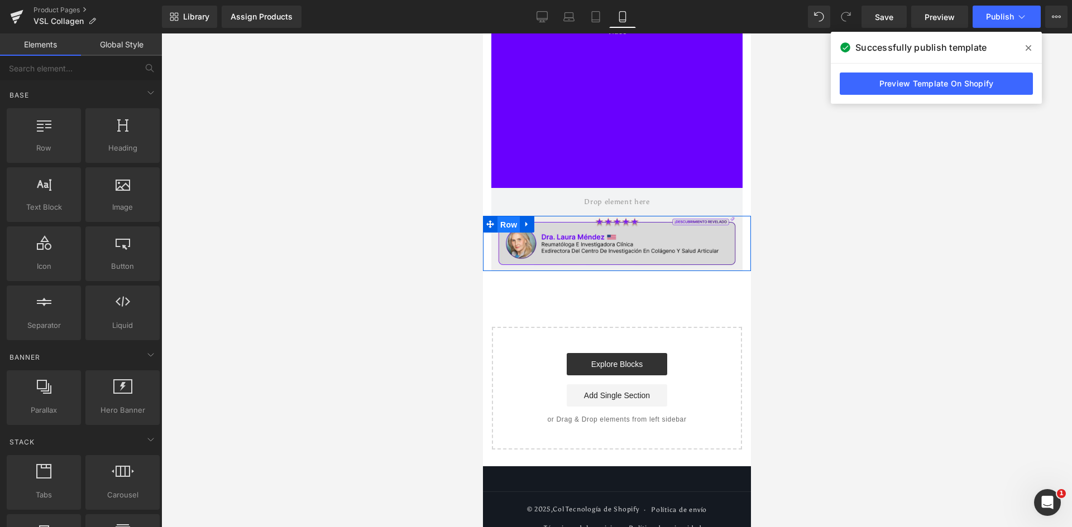
click at [507, 230] on span "Row" at bounding box center [508, 225] width 22 height 17
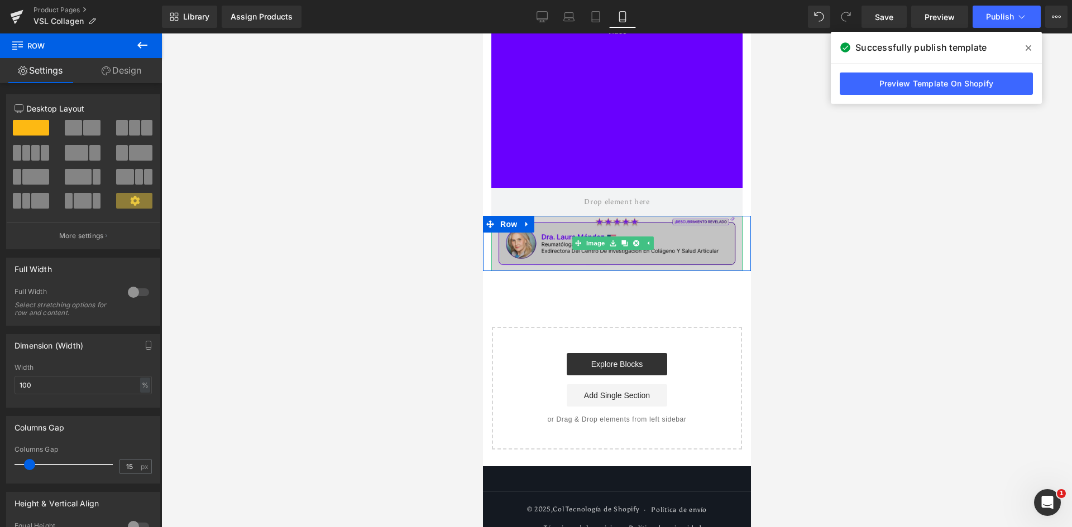
click at [530, 243] on img at bounding box center [616, 243] width 251 height 55
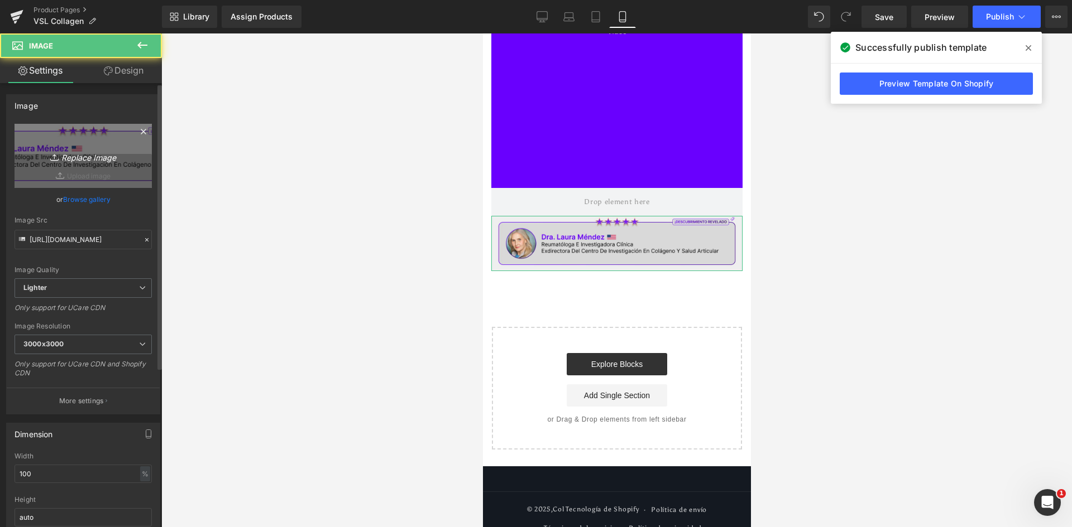
click at [90, 147] on link "Replace Image" at bounding box center [83, 156] width 137 height 64
type input "C:\fakepath\Doctora.webp"
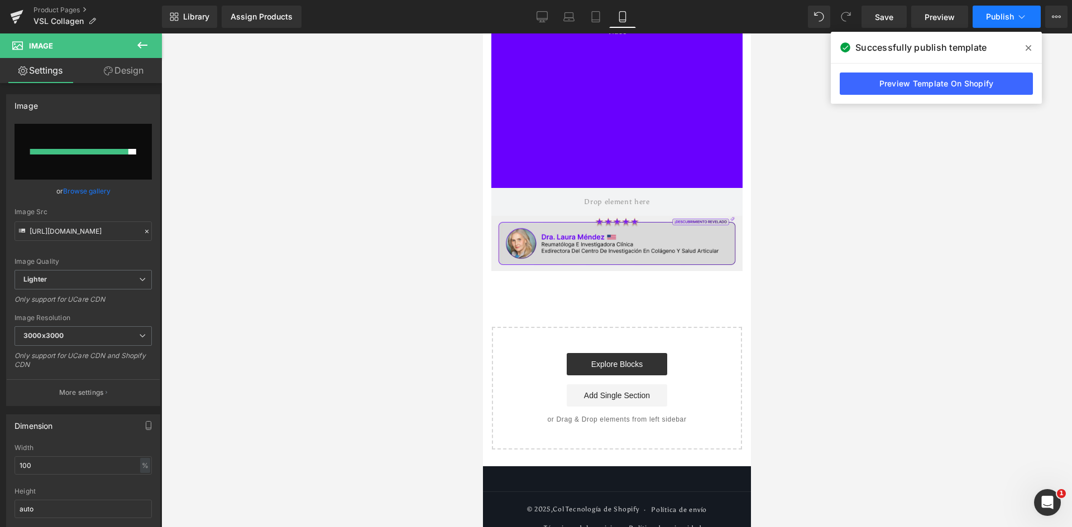
type input "[URL][DOMAIN_NAME]"
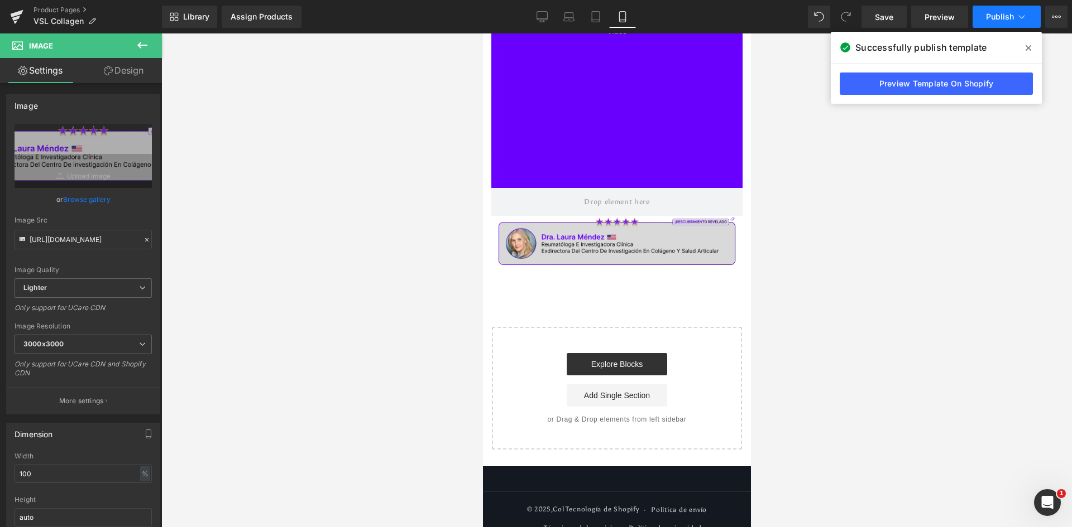
click at [999, 13] on span "Publish" at bounding box center [1000, 16] width 28 height 9
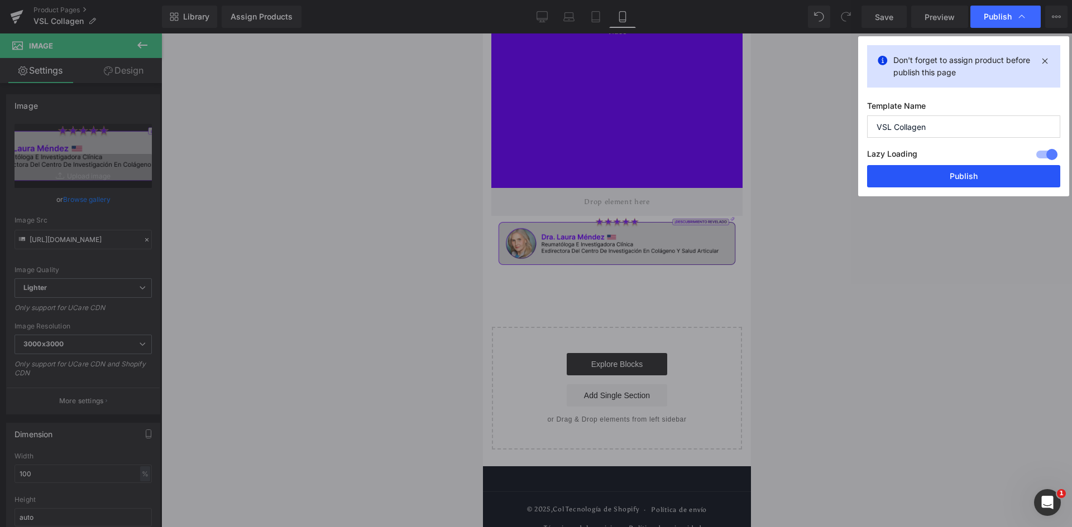
click at [978, 182] on button "Publish" at bounding box center [963, 176] width 193 height 22
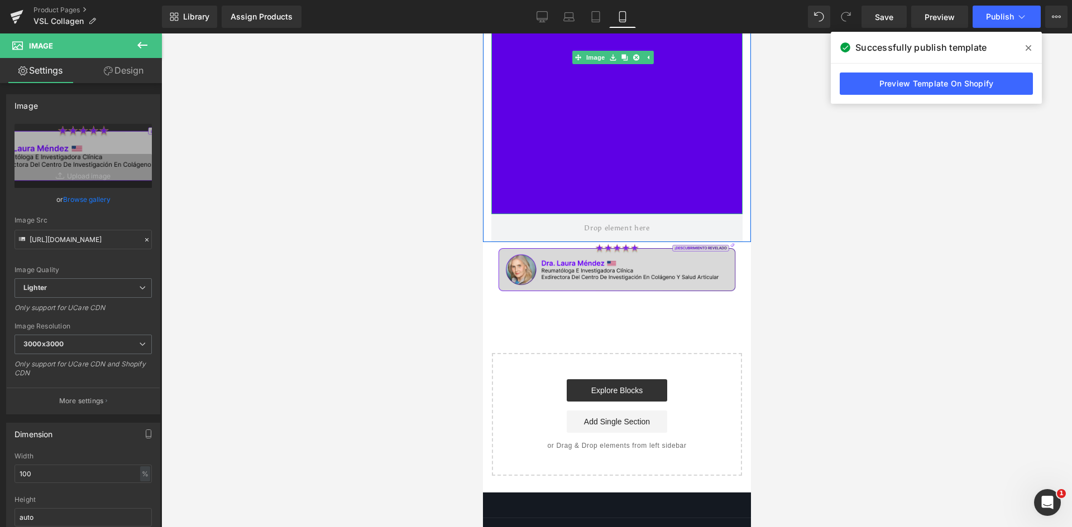
scroll to position [0, 0]
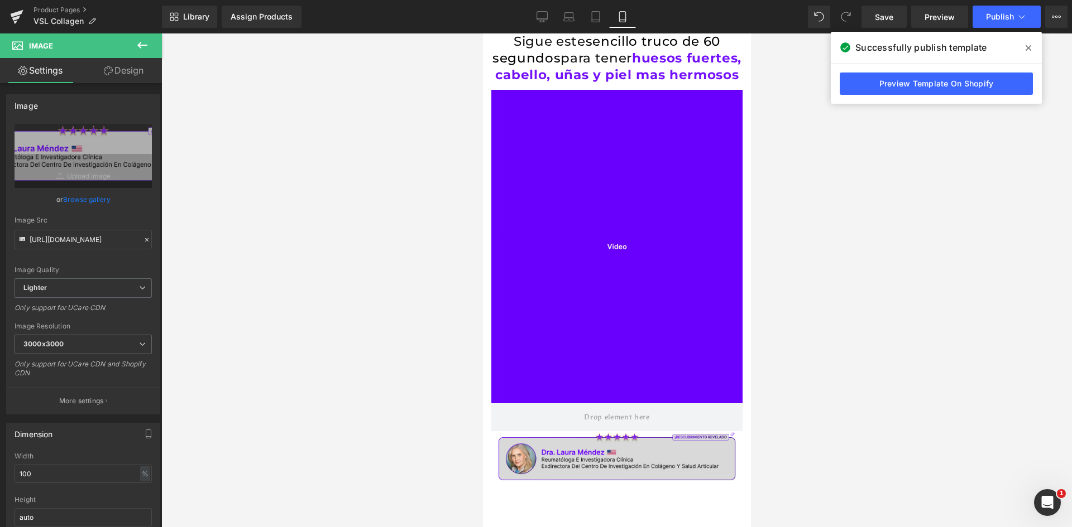
click at [628, 75] on span "huesos fuertes, cabello, uñas y piel mas hermosos" at bounding box center [618, 66] width 246 height 32
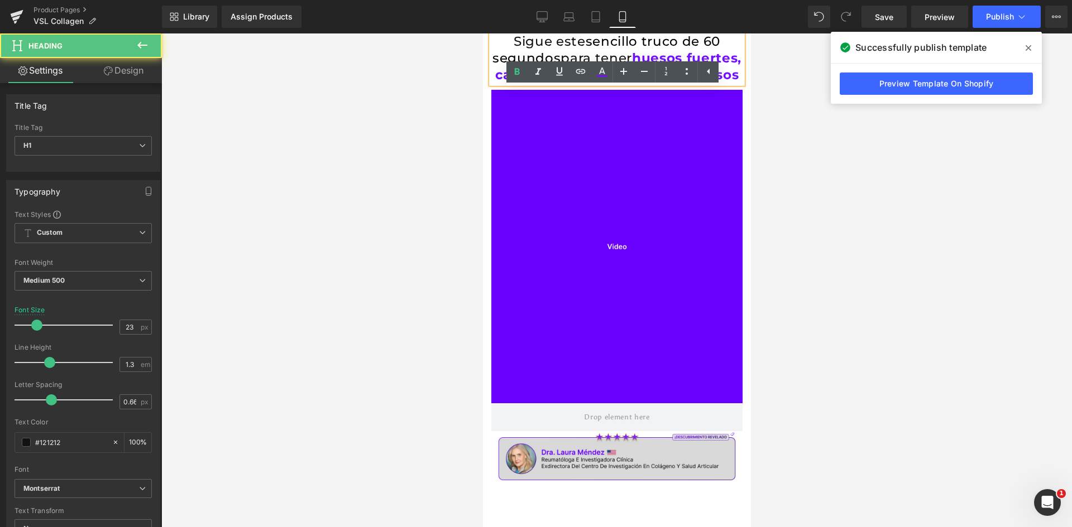
click at [360, 94] on div at bounding box center [616, 280] width 910 height 494
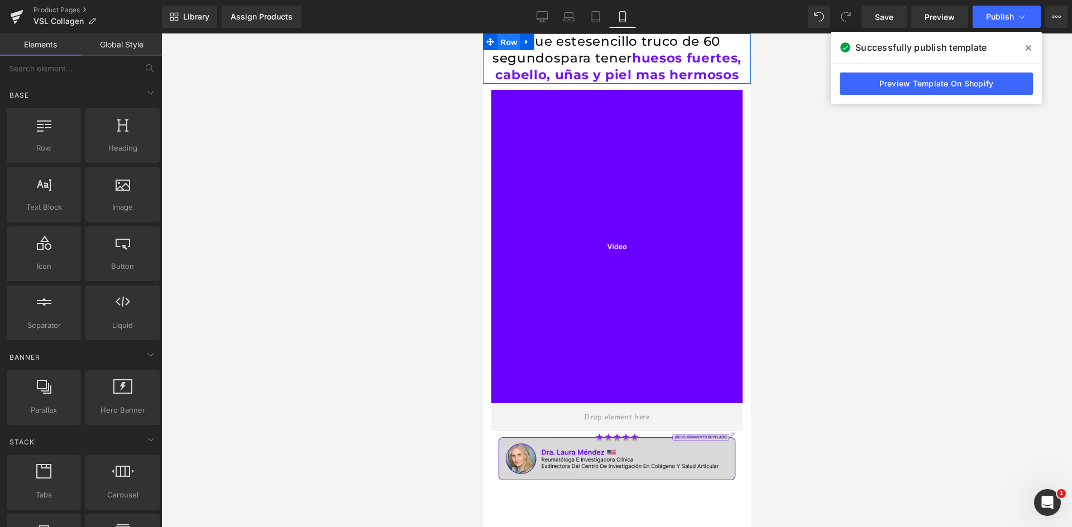
click at [511, 44] on span "Row" at bounding box center [508, 42] width 22 height 17
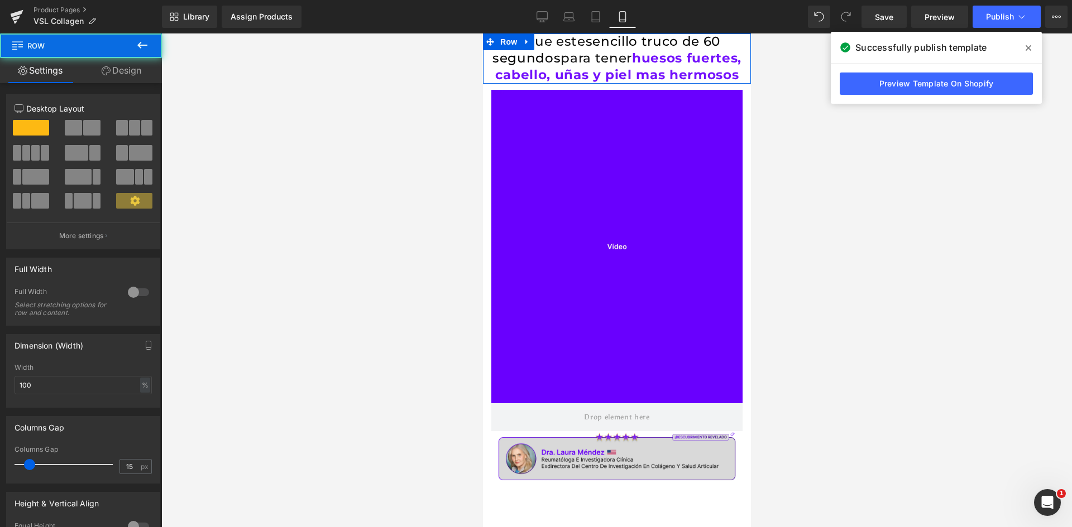
click at [561, 46] on h1 "Sigue este sencillo truco de 60 segundos para tener huesos fuertes, cabello, uñ…" at bounding box center [616, 58] width 251 height 50
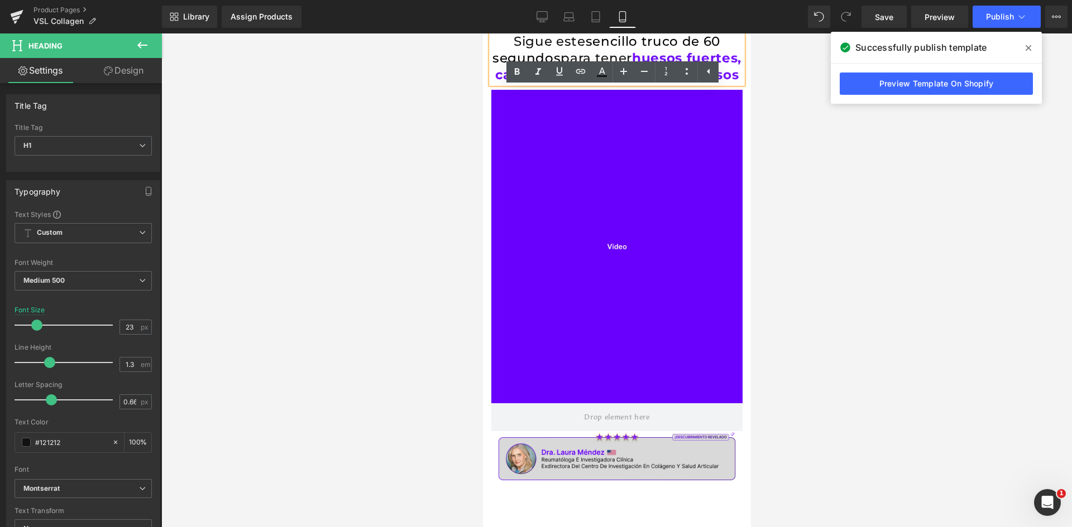
click at [674, 51] on span "huesos fuertes, cabello, uñas y piel mas hermosos" at bounding box center [618, 66] width 246 height 32
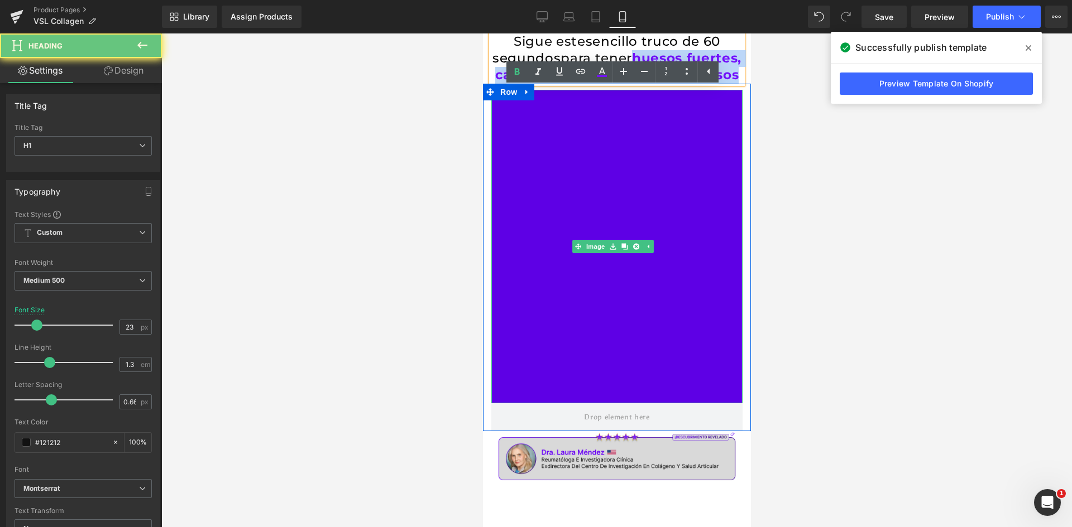
drag, startPoint x: 659, startPoint y: 55, endPoint x: 717, endPoint y: 132, distance: 96.4
click at [717, 132] on div "Sigue este sencillo truco de 60 segundos para tener huesos fuertes, cabello, uñ…" at bounding box center [616, 349] width 268 height 632
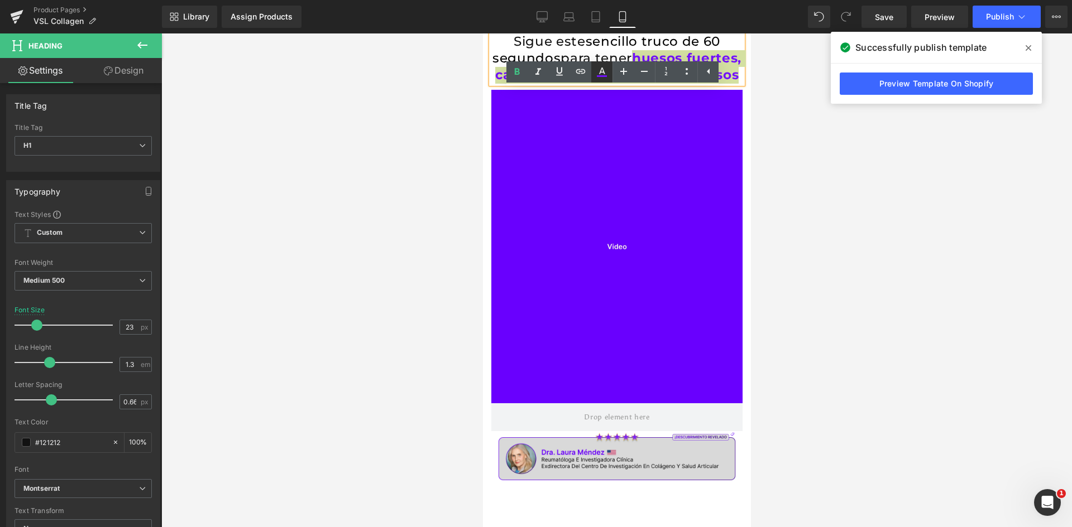
click at [593, 71] on link at bounding box center [601, 71] width 21 height 21
type input "#7311fc"
type input "100"
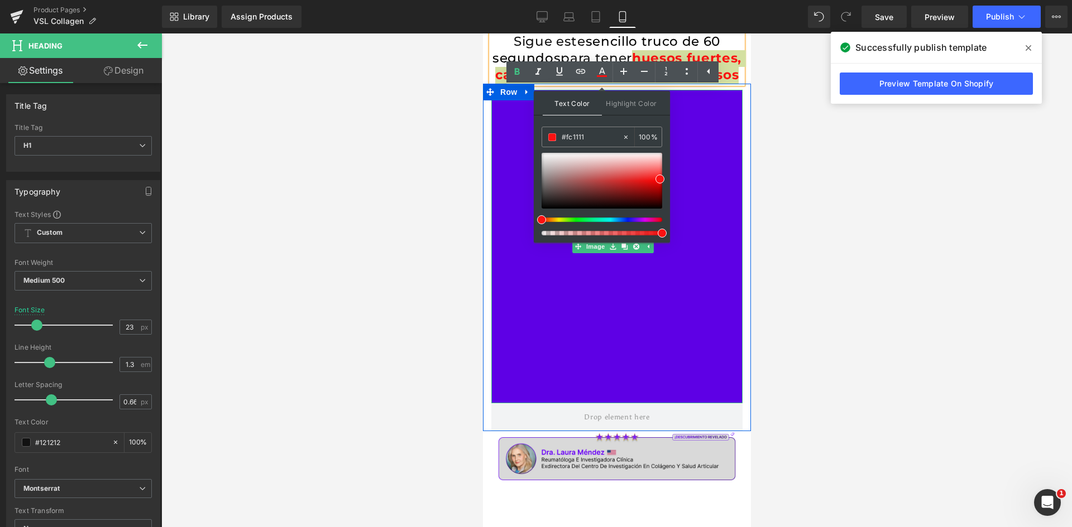
drag, startPoint x: 1035, startPoint y: 253, endPoint x: 520, endPoint y: 220, distance: 516.2
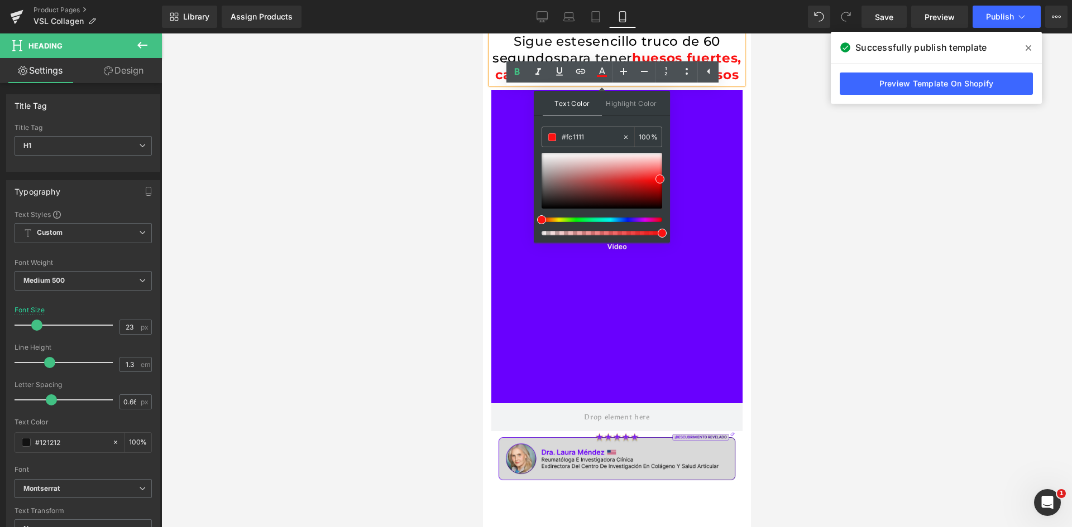
click at [616, 54] on h1 "Sigue este sencillo truco de 60 segundos para tener huesos fuertes, cabello, uñ…" at bounding box center [616, 58] width 251 height 50
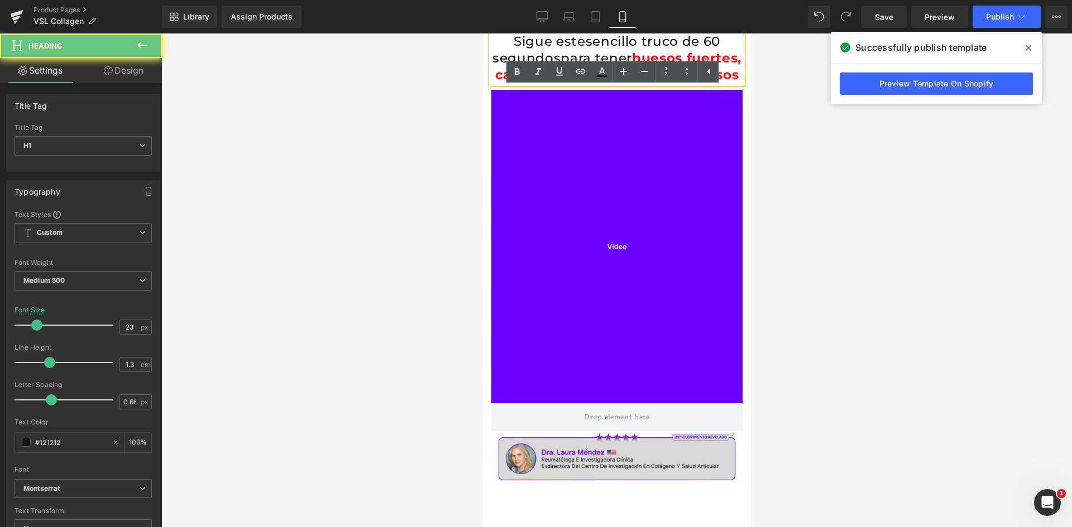
drag, startPoint x: 656, startPoint y: 57, endPoint x: 424, endPoint y: 21, distance: 234.4
click at [482, 33] on html "Ir directamente al contenido Sigue este sencillo truco de 60 segundos para tene…" at bounding box center [616, 280] width 268 height 494
click at [603, 74] on icon at bounding box center [601, 71] width 13 height 13
type input "#121212"
type input "100"
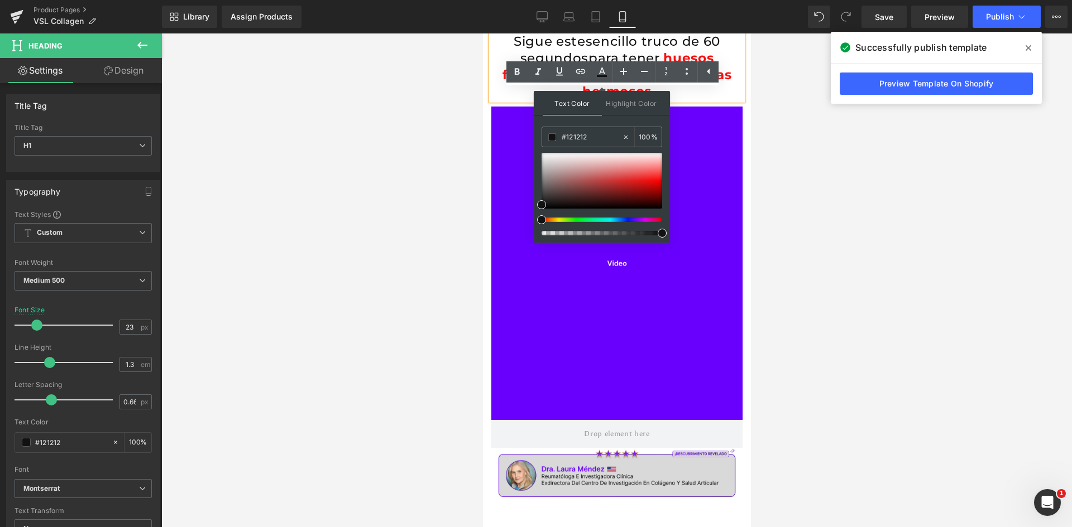
type input "#111111"
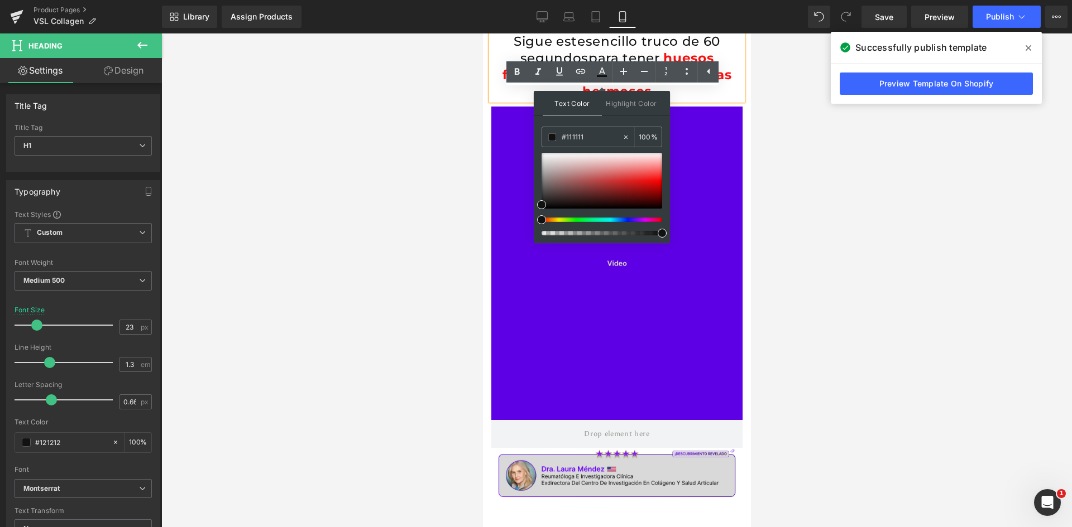
drag, startPoint x: 1028, startPoint y: 252, endPoint x: 518, endPoint y: 214, distance: 511.0
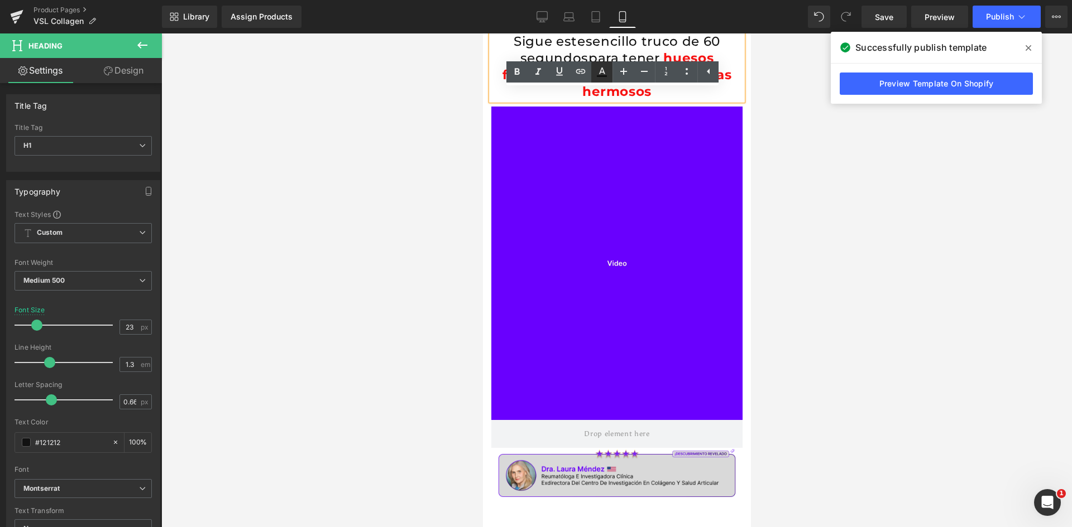
click at [603, 74] on icon at bounding box center [601, 71] width 13 height 13
type input "100"
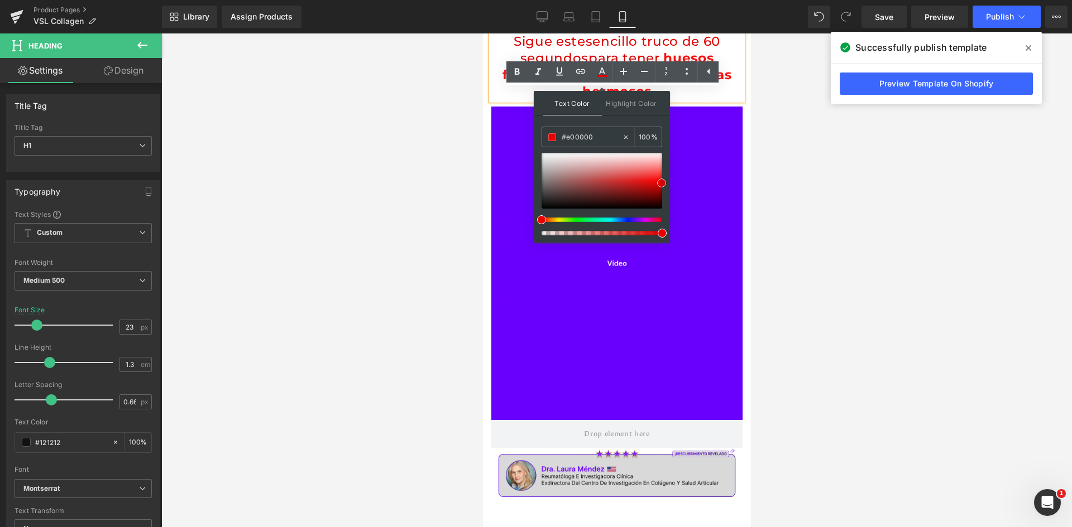
type input "#d60000"
drag, startPoint x: 556, startPoint y: 199, endPoint x: 663, endPoint y: 186, distance: 108.0
click at [663, 186] on span at bounding box center [661, 185] width 9 height 9
click at [803, 114] on div at bounding box center [616, 280] width 910 height 494
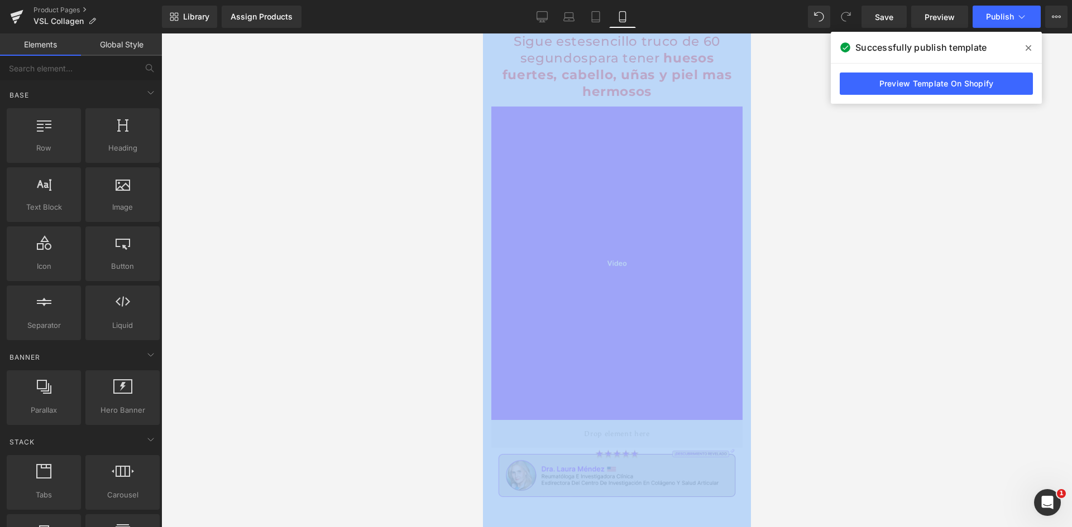
click at [803, 114] on div at bounding box center [616, 280] width 910 height 494
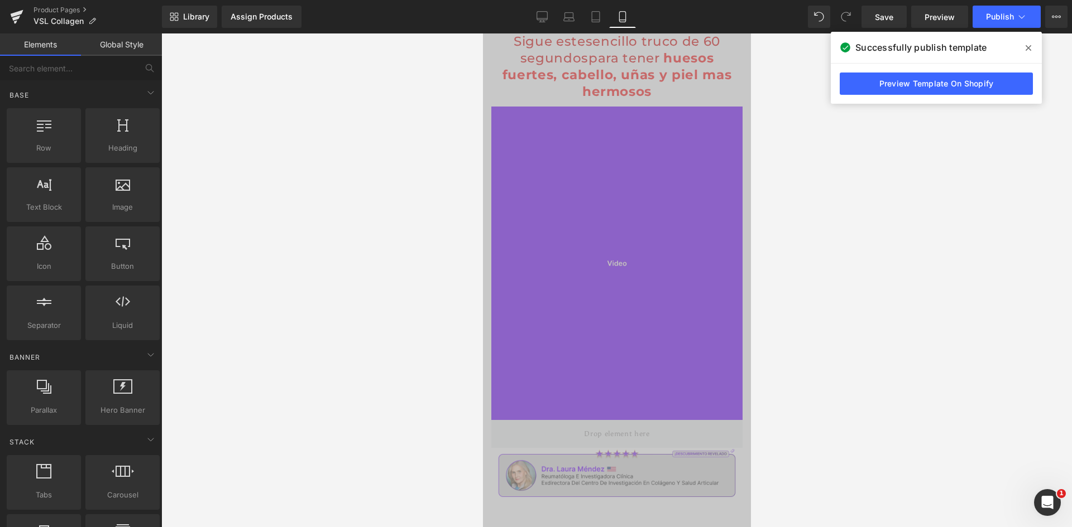
click at [493, 52] on h1 "Sigue este sencillo truco de 60 segundos para tener huesos fuertes, cabello, uñ…" at bounding box center [616, 66] width 251 height 67
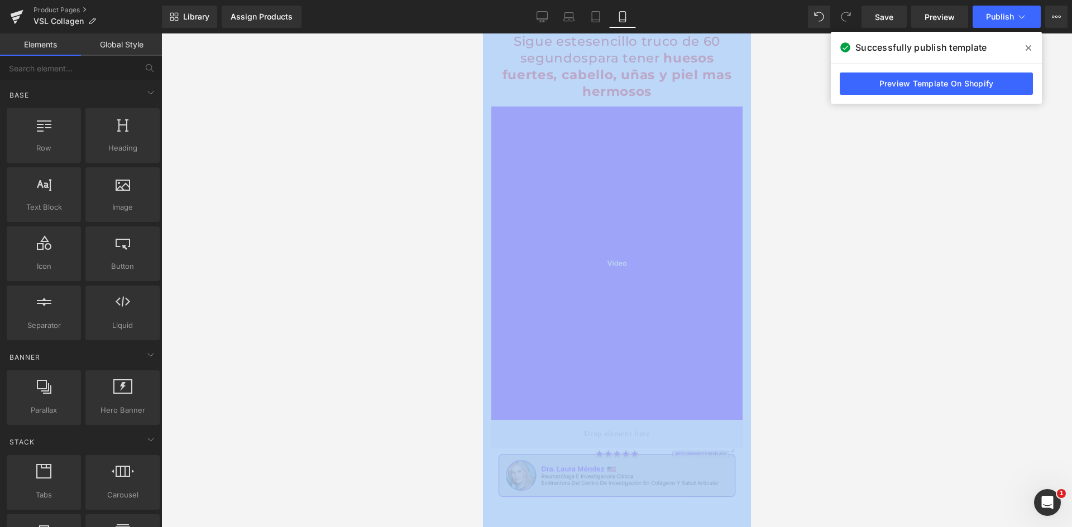
click at [452, 107] on div at bounding box center [616, 280] width 910 height 494
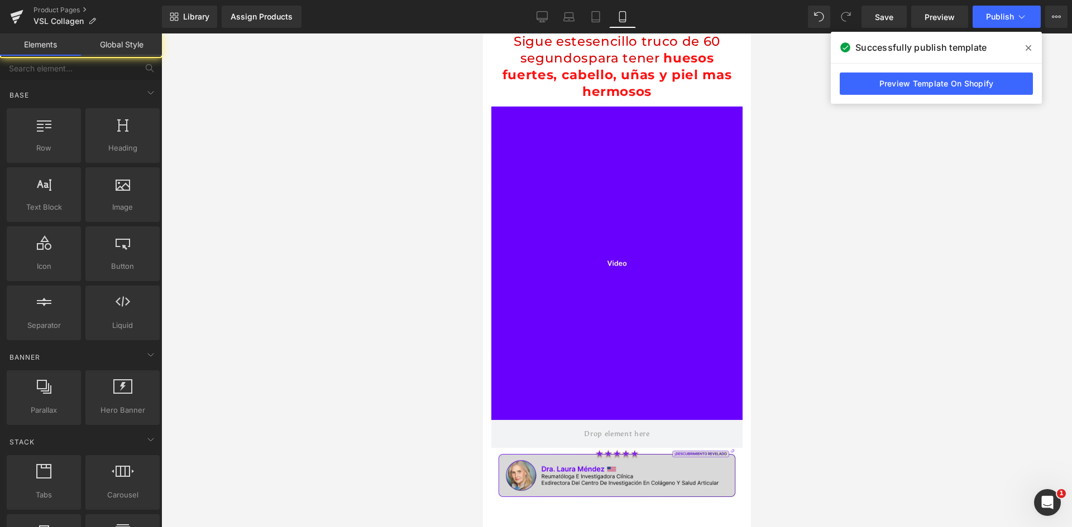
click at [452, 107] on div at bounding box center [616, 280] width 910 height 494
click at [327, 116] on div at bounding box center [616, 280] width 910 height 494
click at [997, 21] on span "Publish" at bounding box center [1000, 16] width 28 height 9
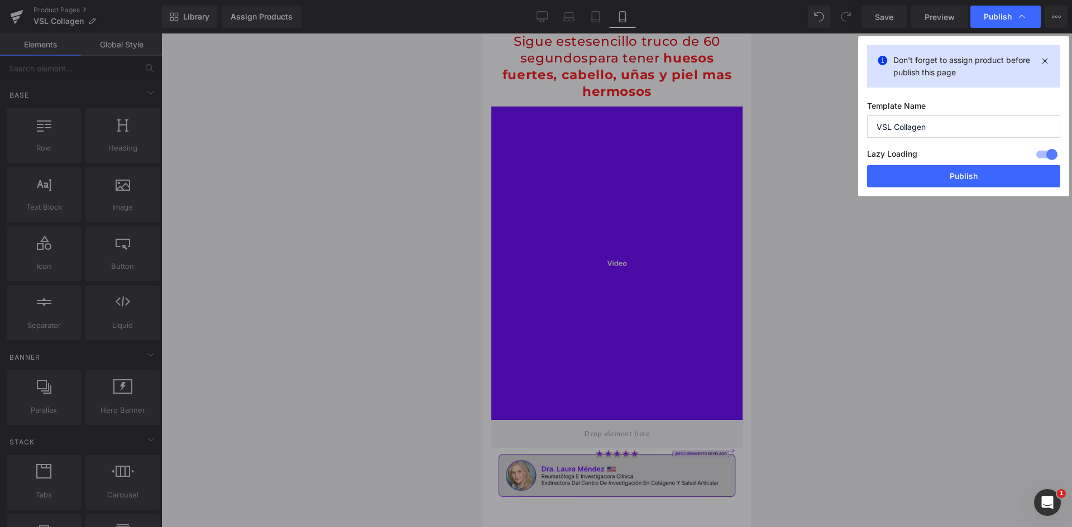
click at [955, 179] on button "Publish" at bounding box center [963, 176] width 193 height 22
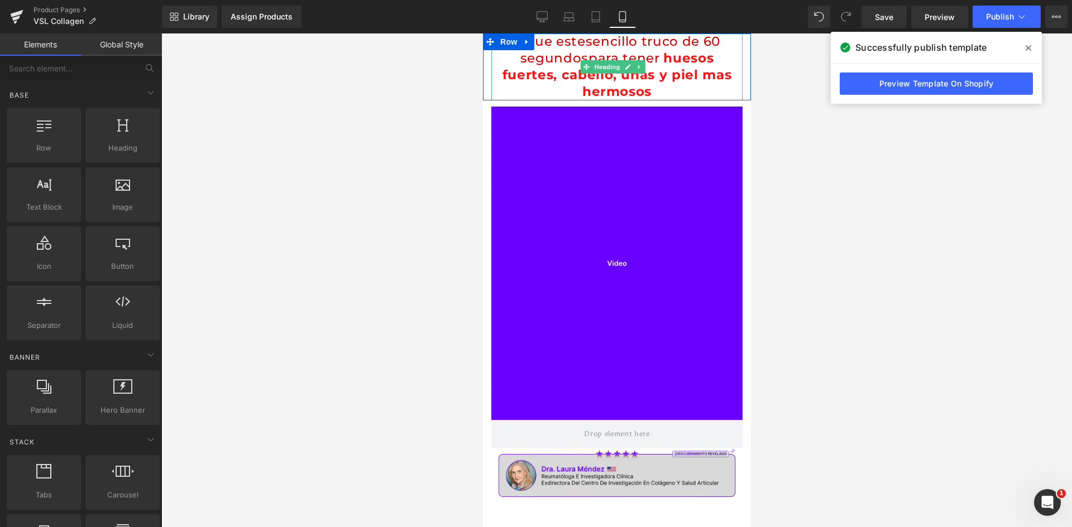
drag, startPoint x: 645, startPoint y: 85, endPoint x: 656, endPoint y: 91, distance: 13.2
click at [645, 85] on span "huesos fuertes, cabello, uñas y piel mas hermosos" at bounding box center [616, 74] width 229 height 49
click at [656, 91] on h1 "Sigue este sencillo truco de 60 segundos para tener huesos fuertes, cabello, uñ…" at bounding box center [616, 66] width 251 height 67
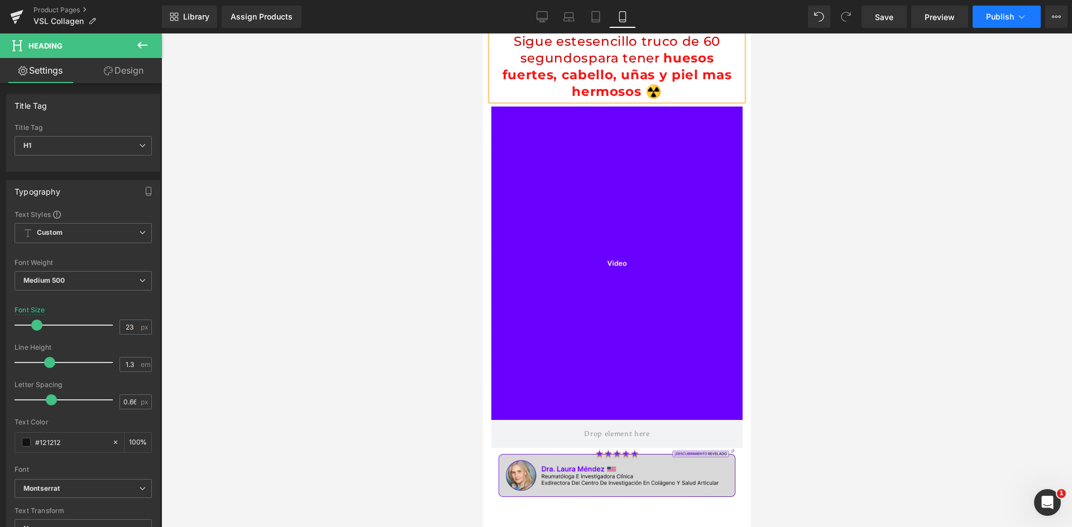
click at [993, 15] on span "Publish" at bounding box center [1000, 16] width 28 height 9
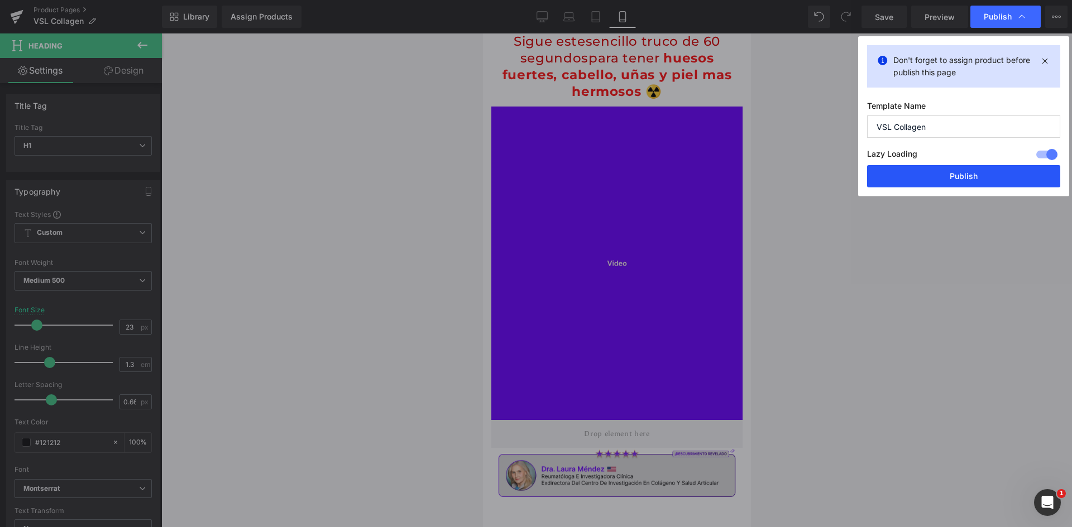
click at [982, 170] on button "Publish" at bounding box center [963, 176] width 193 height 22
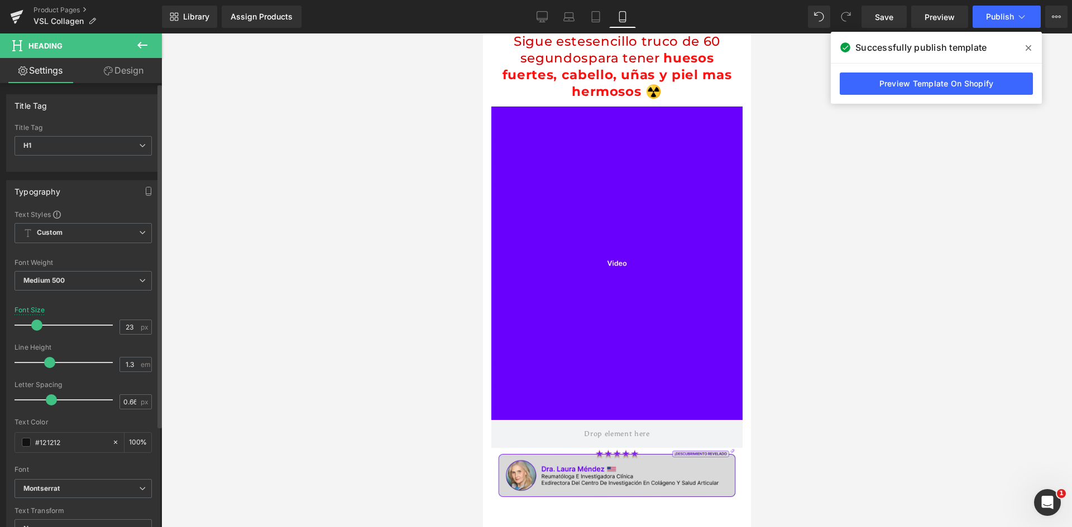
scroll to position [246, 0]
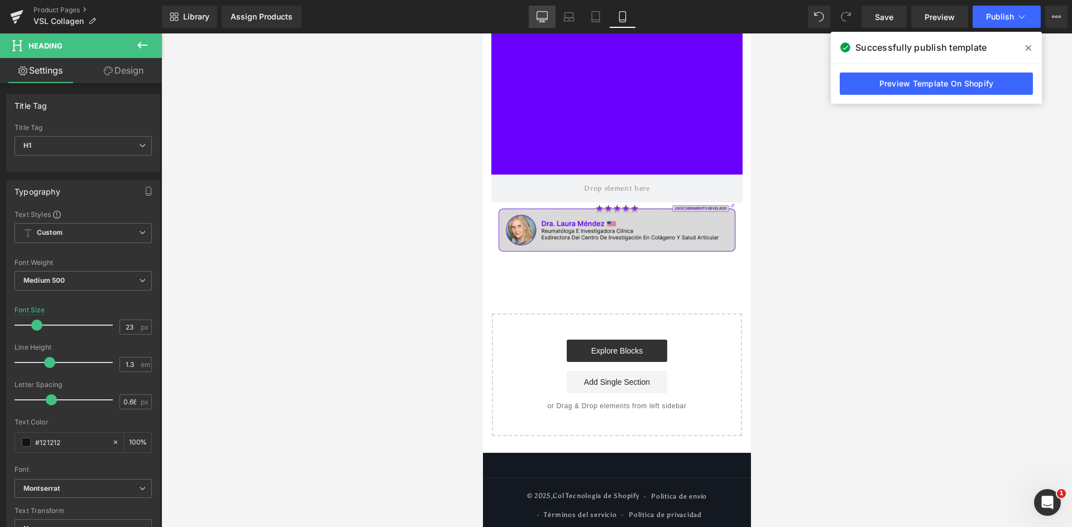
drag, startPoint x: 6, startPoint y: 214, endPoint x: 537, endPoint y: 18, distance: 565.8
click at [537, 18] on icon at bounding box center [542, 16] width 11 height 8
type input "37"
type input "100"
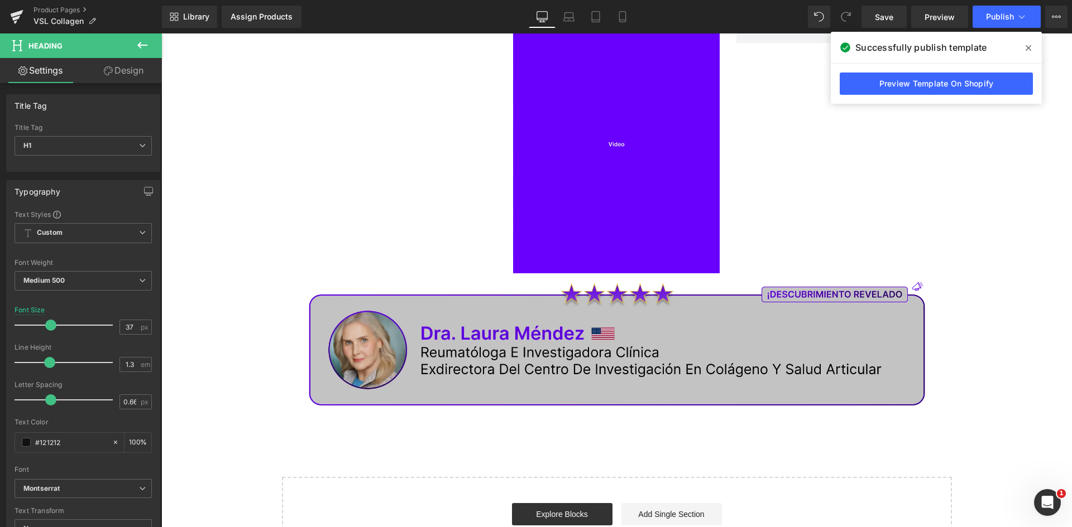
scroll to position [112, 0]
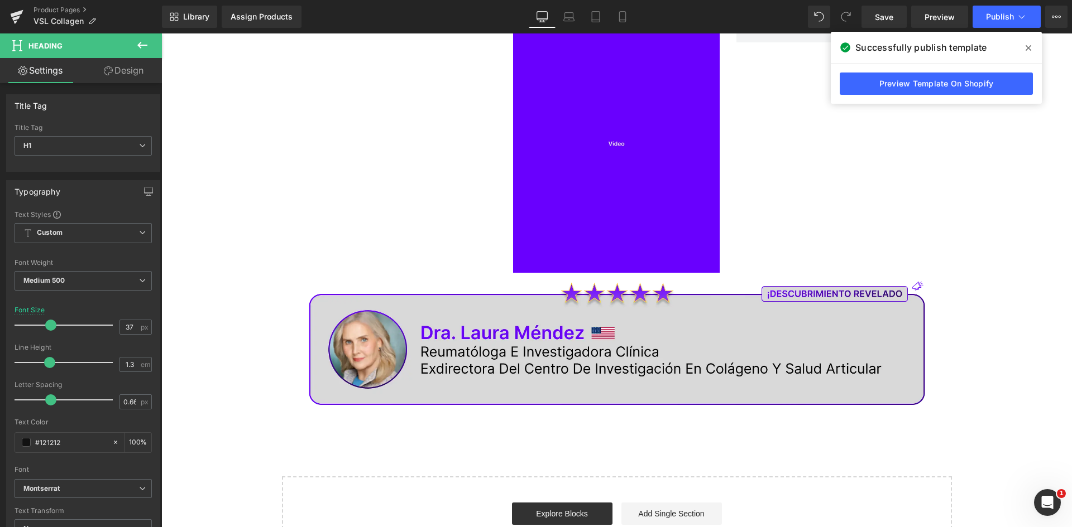
click at [247, 344] on div "Sigue este sencillo truco de 60 segundos para tener huesos fuertes, cabello, uñ…" at bounding box center [616, 245] width 910 height 646
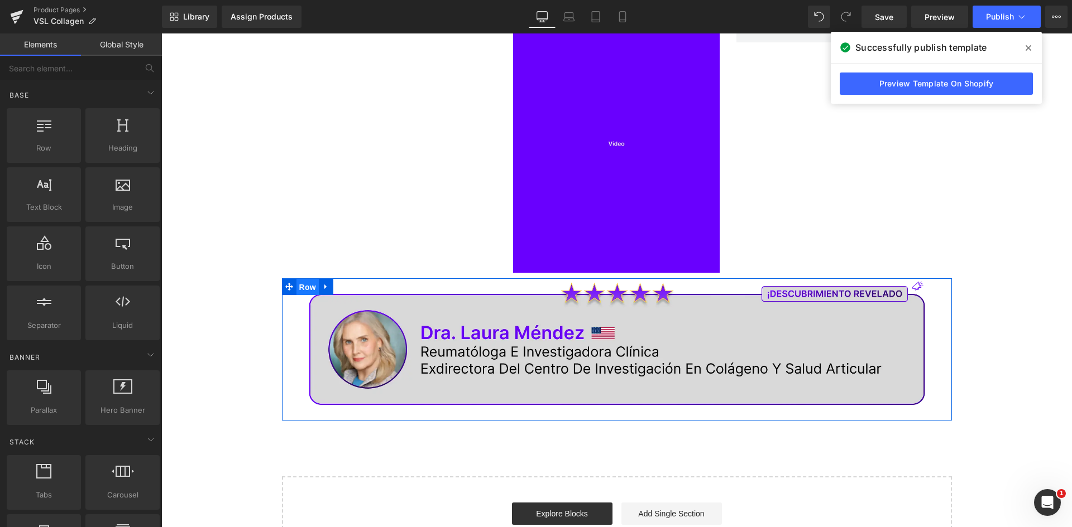
click at [304, 291] on span "Row" at bounding box center [307, 287] width 22 height 17
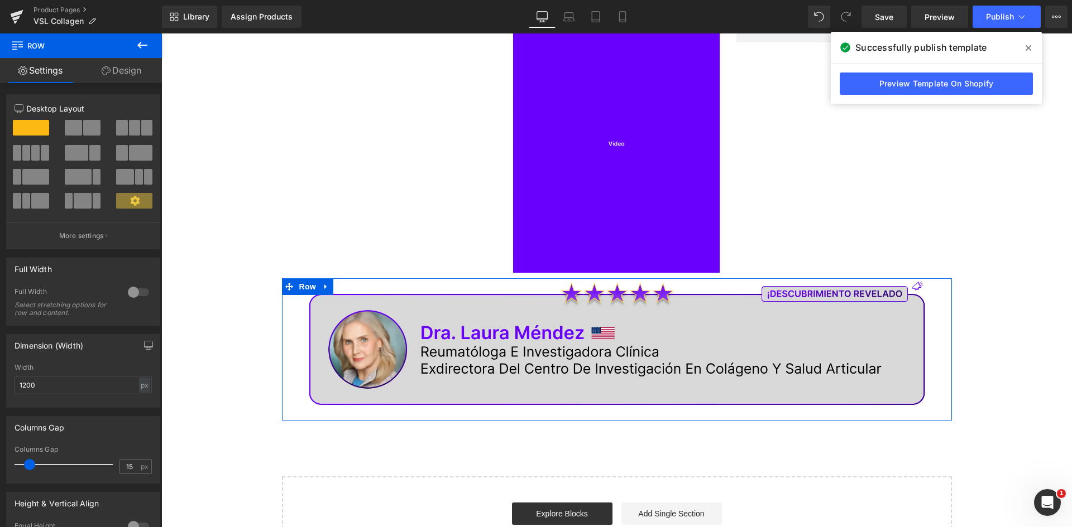
click at [136, 70] on link "Design" at bounding box center [121, 70] width 81 height 25
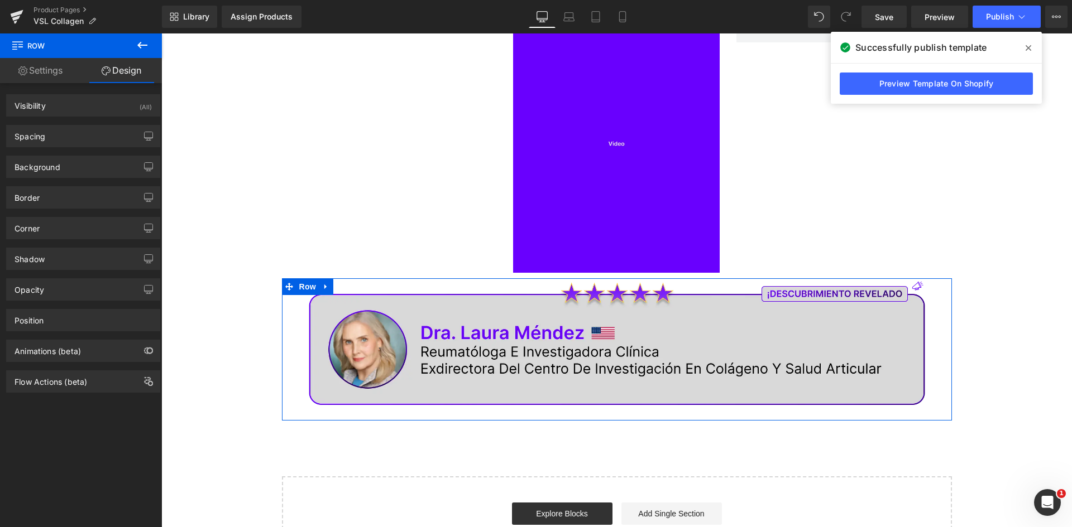
type input "0"
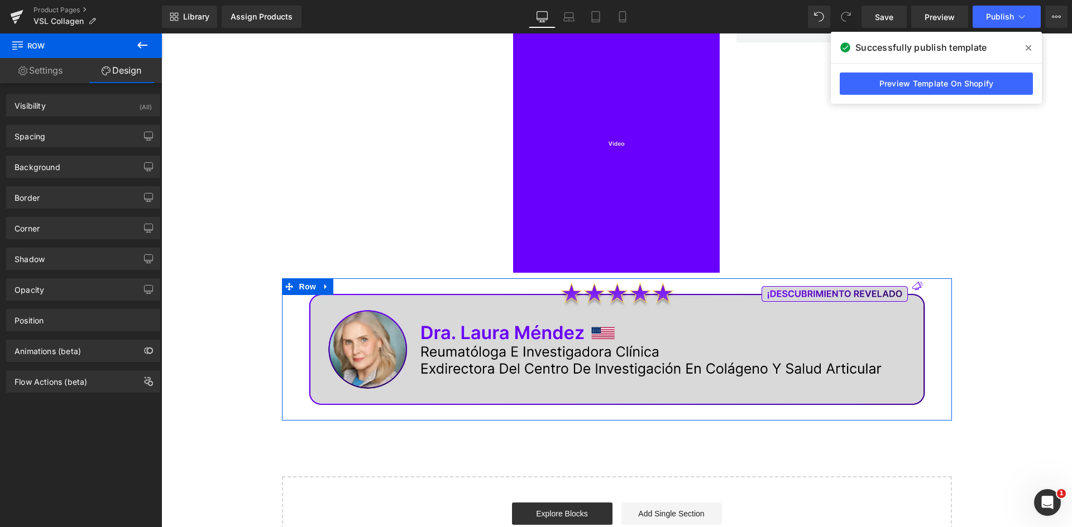
type input "0"
click at [51, 142] on div "Spacing" at bounding box center [83, 136] width 153 height 21
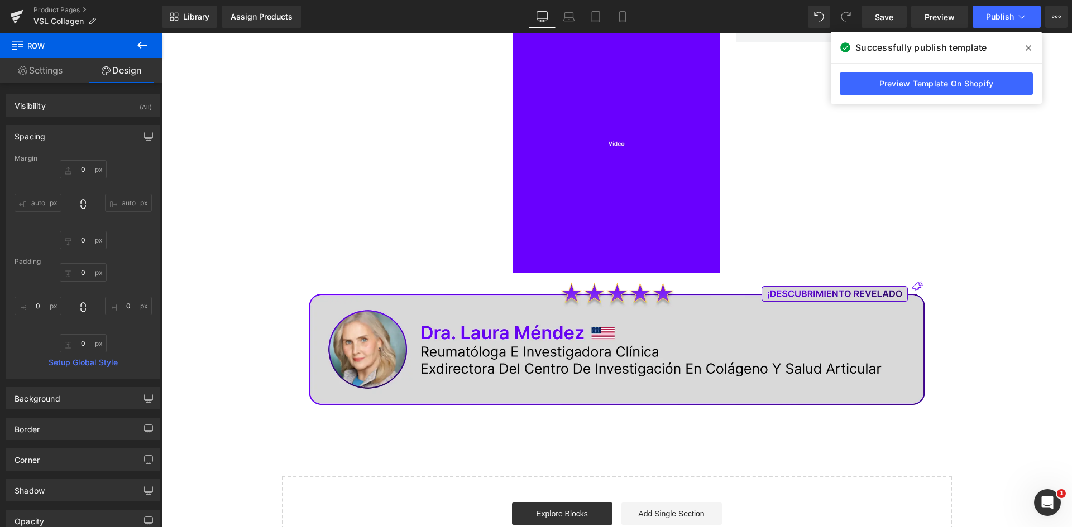
click at [324, 235] on div "Separator Image Row" at bounding box center [617, 138] width 670 height 280
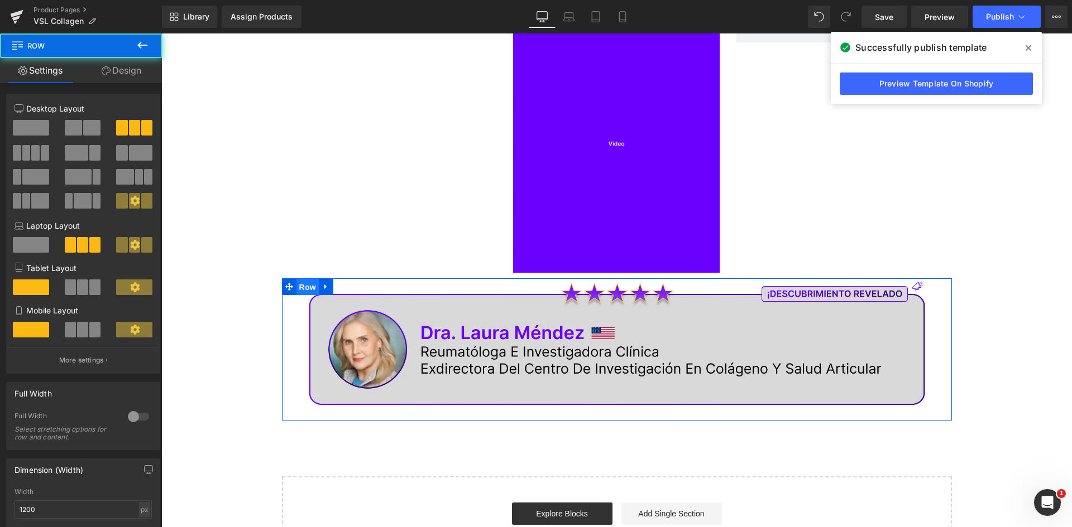
click at [296, 286] on span "Row" at bounding box center [307, 287] width 22 height 17
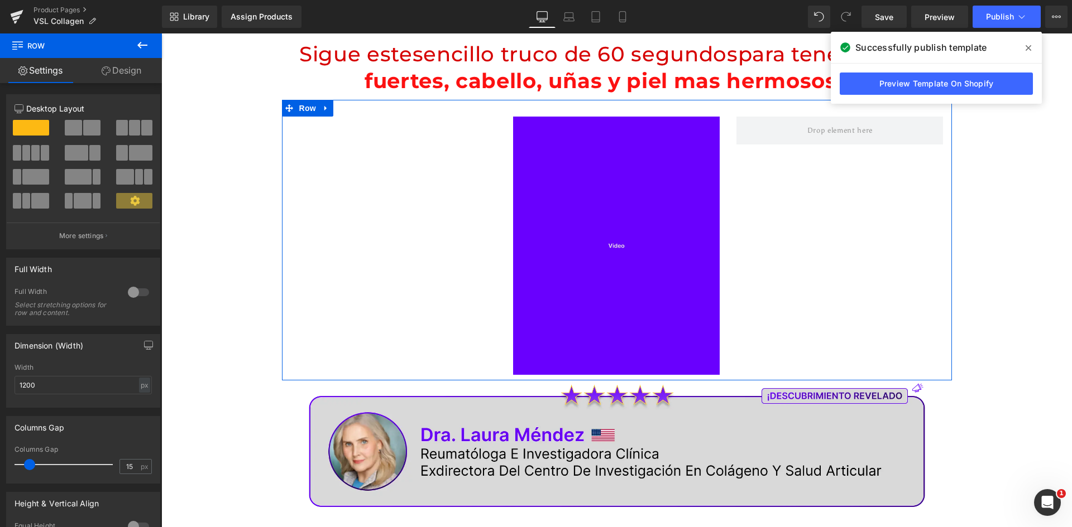
scroll to position [0, 0]
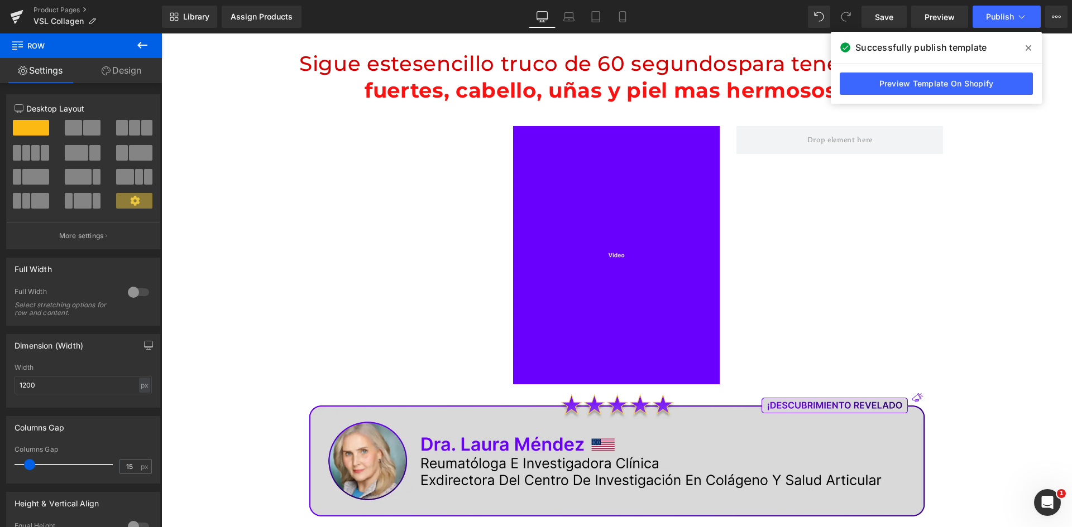
click at [550, 81] on span "huesos fuertes, cabello, uñas y piel mas hermosos ☢️" at bounding box center [648, 77] width 569 height 52
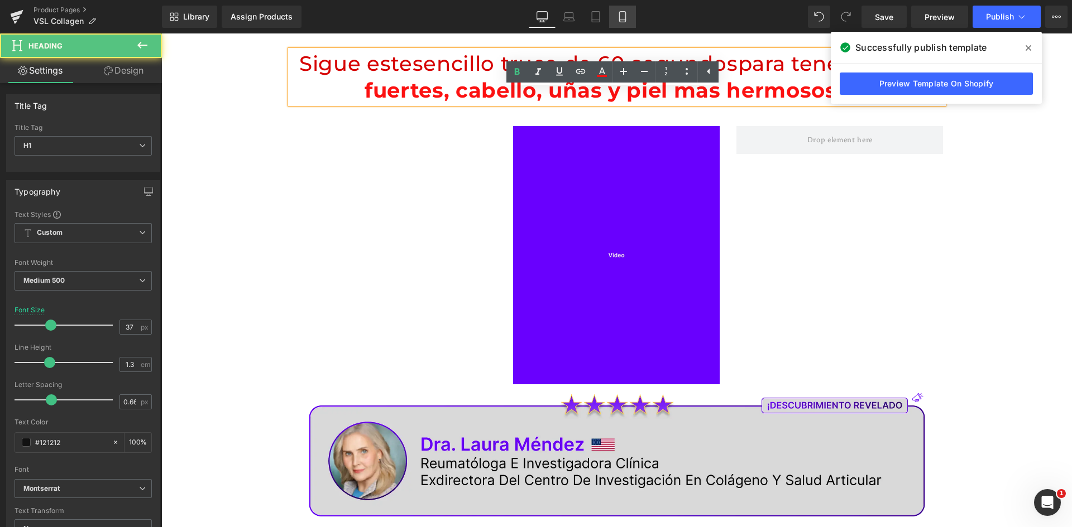
click at [622, 14] on icon at bounding box center [622, 16] width 11 height 11
type input "23"
type input "100"
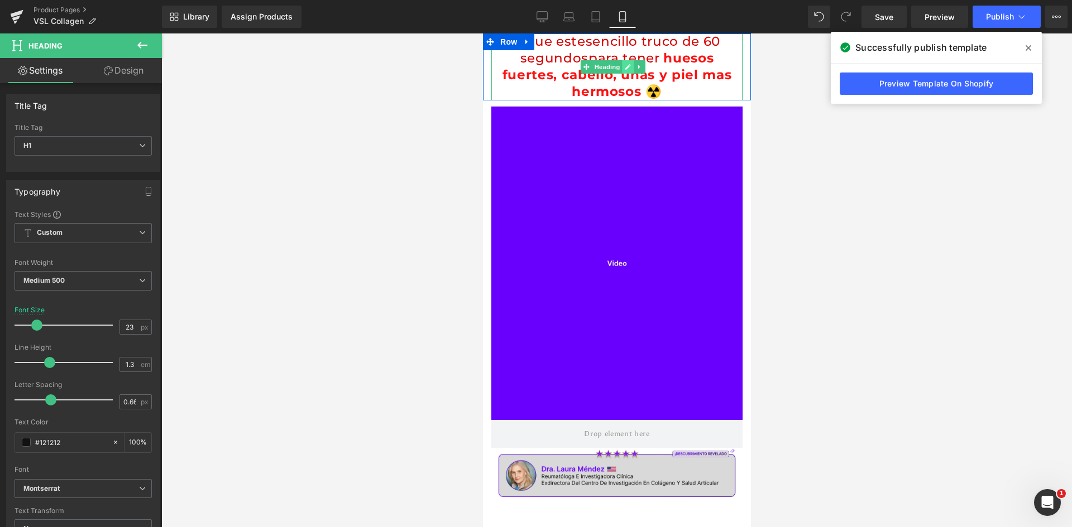
click at [625, 66] on icon at bounding box center [627, 67] width 6 height 7
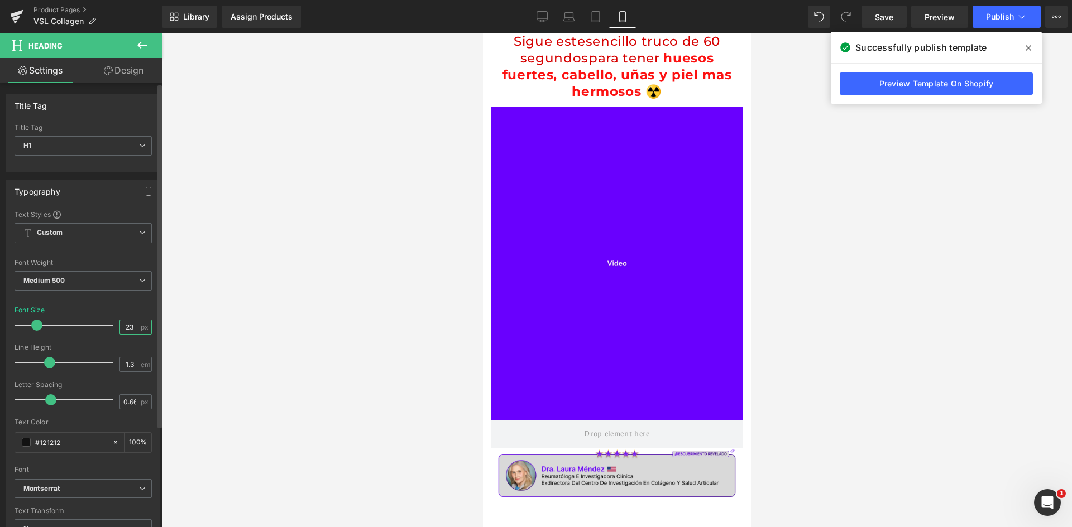
click at [131, 328] on input "23" at bounding box center [130, 327] width 20 height 14
click at [123, 325] on input "23" at bounding box center [130, 327] width 20 height 14
click at [34, 328] on span at bounding box center [36, 325] width 11 height 11
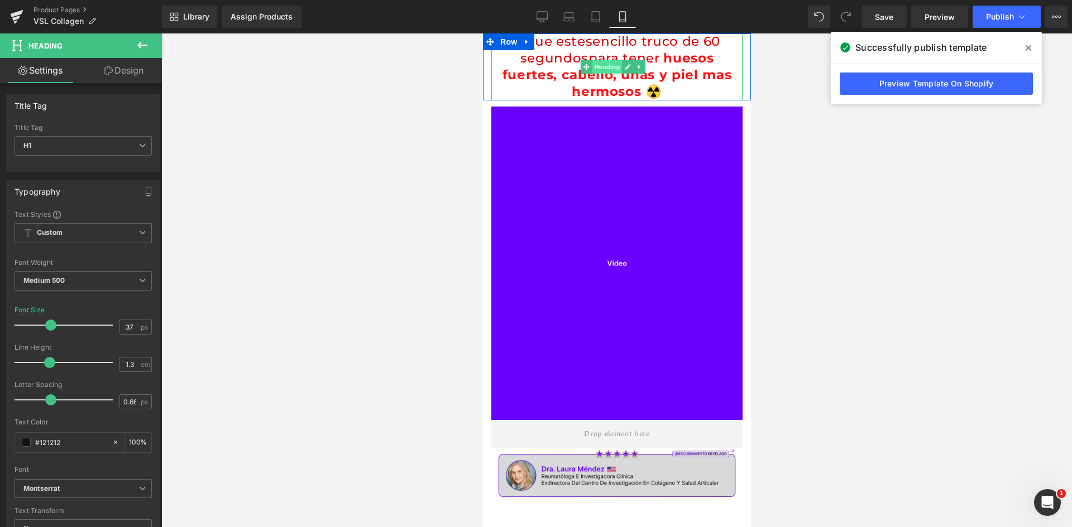
click at [598, 68] on span "Heading" at bounding box center [606, 66] width 30 height 13
drag, startPoint x: 49, startPoint y: 328, endPoint x: 36, endPoint y: 328, distance: 13.4
click at [36, 328] on span at bounding box center [36, 325] width 11 height 11
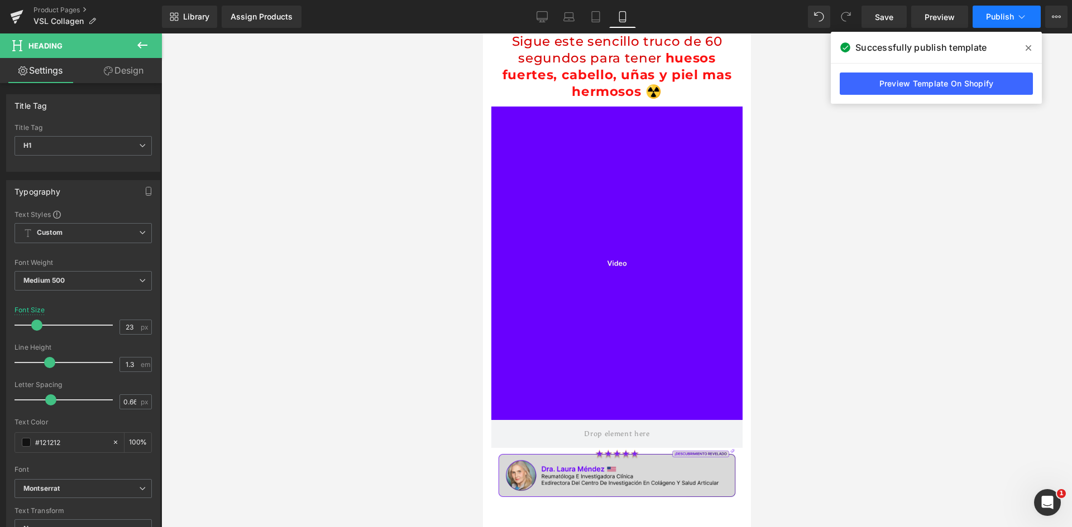
click at [986, 22] on button "Publish" at bounding box center [1006, 17] width 68 height 22
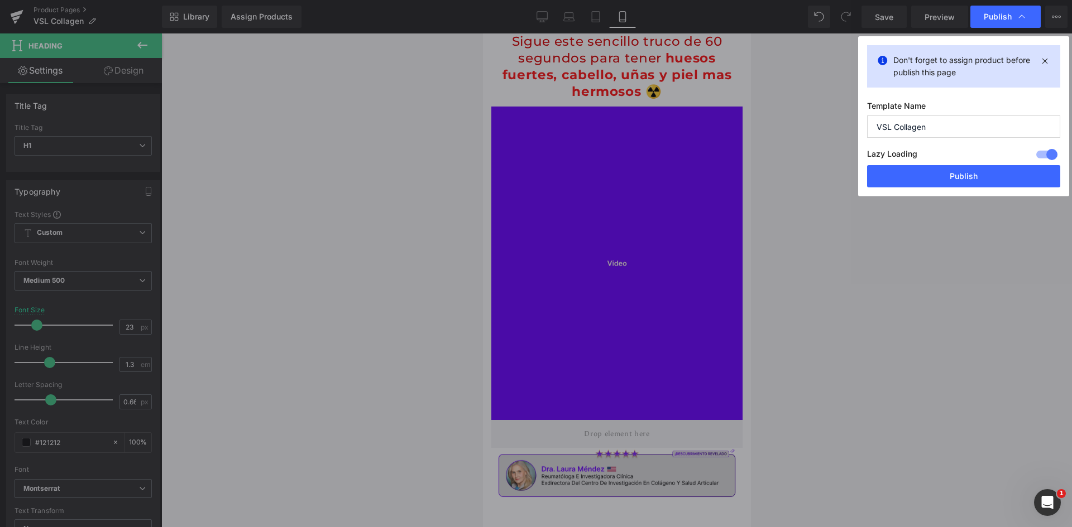
click at [961, 170] on button "Publish" at bounding box center [963, 176] width 193 height 22
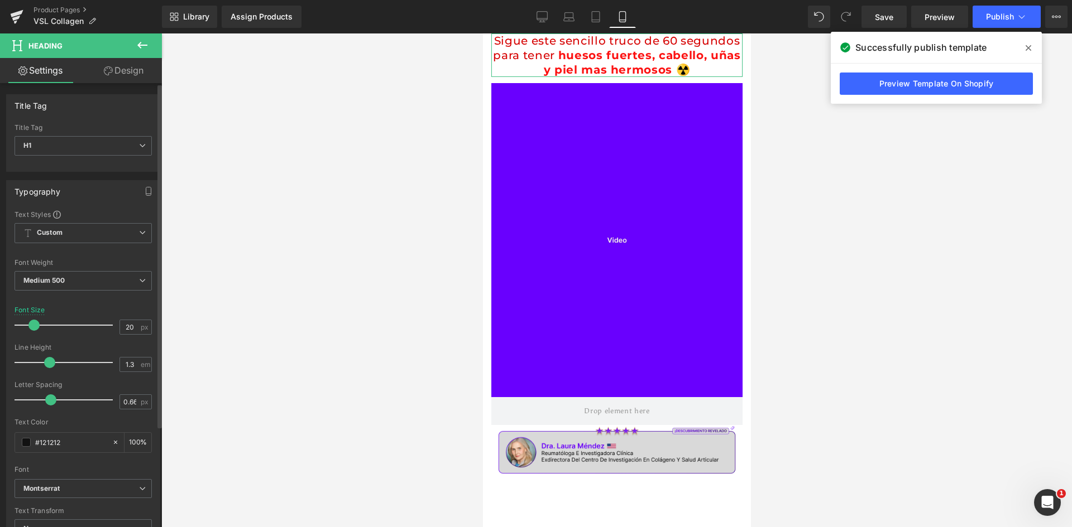
click at [33, 327] on span at bounding box center [33, 325] width 11 height 11
click at [998, 21] on span "Publish" at bounding box center [1000, 16] width 28 height 9
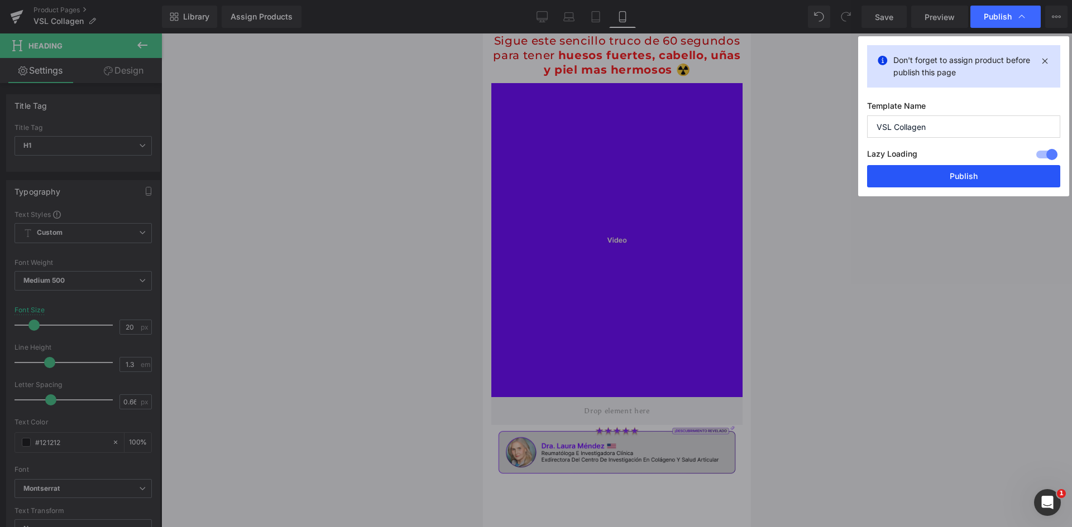
click at [977, 179] on button "Publish" at bounding box center [963, 176] width 193 height 22
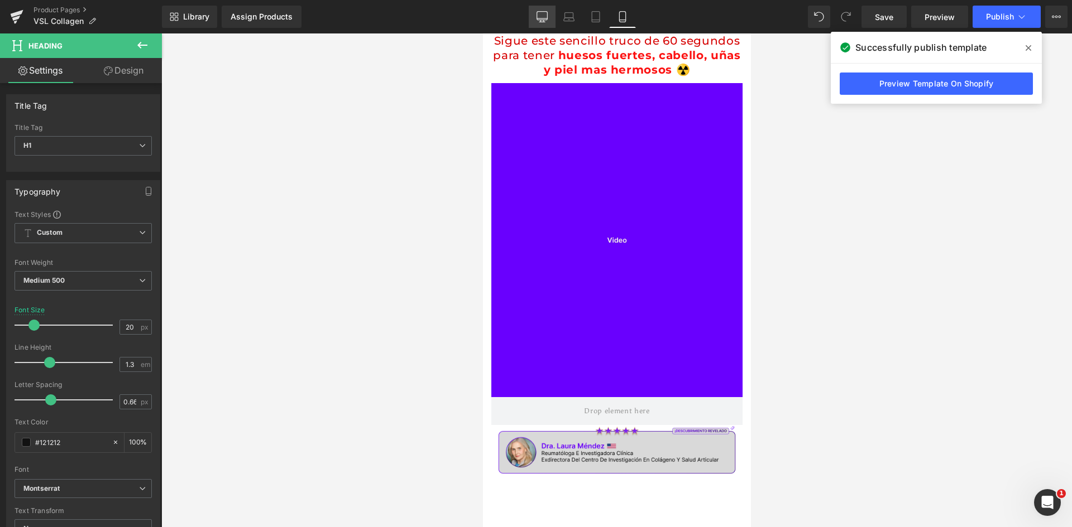
click at [549, 15] on link "Desktop" at bounding box center [542, 17] width 27 height 22
type input "37"
type input "100"
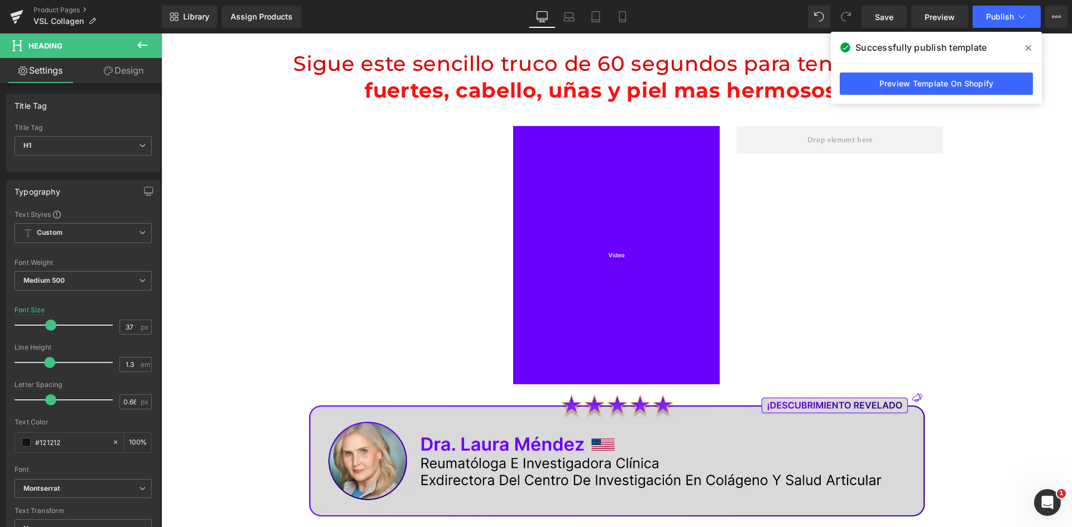
click at [1029, 50] on icon at bounding box center [1028, 48] width 6 height 9
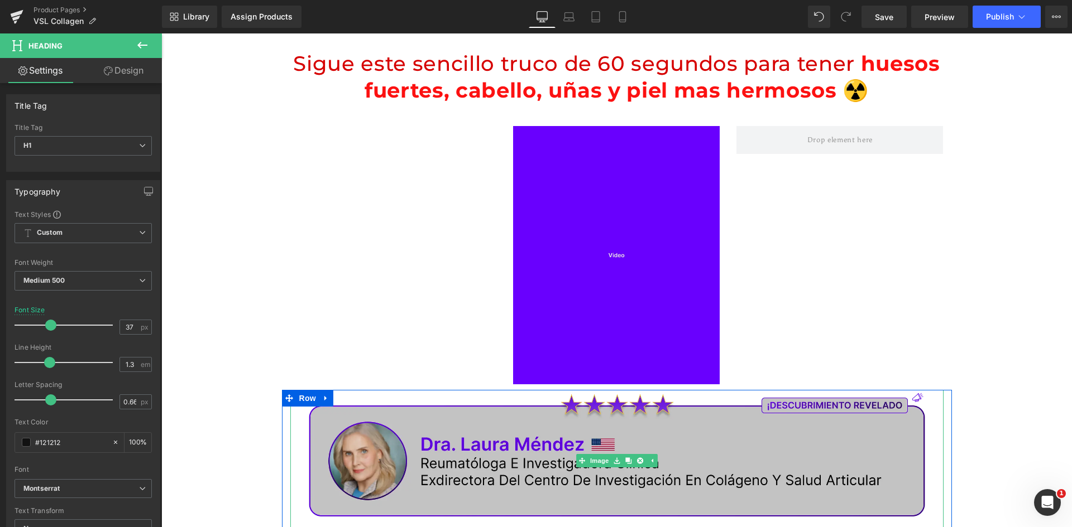
click at [489, 434] on img at bounding box center [616, 461] width 653 height 143
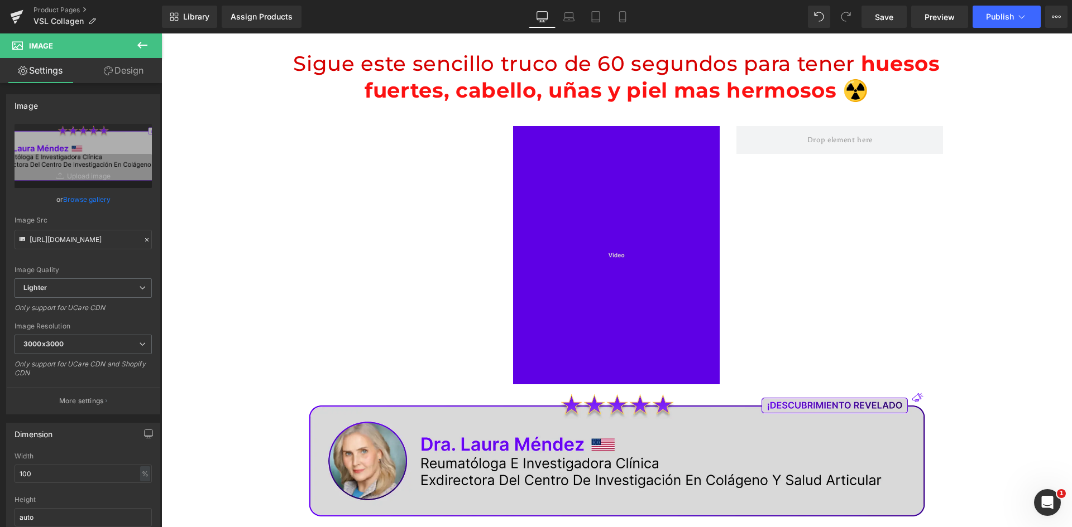
click at [601, 167] on img at bounding box center [616, 255] width 207 height 258
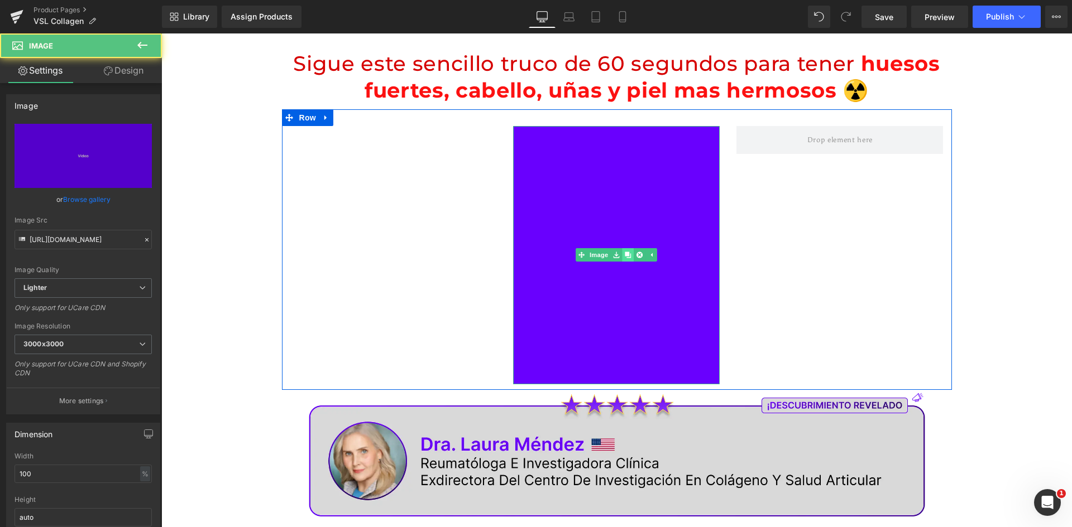
click at [625, 256] on icon at bounding box center [628, 255] width 6 height 6
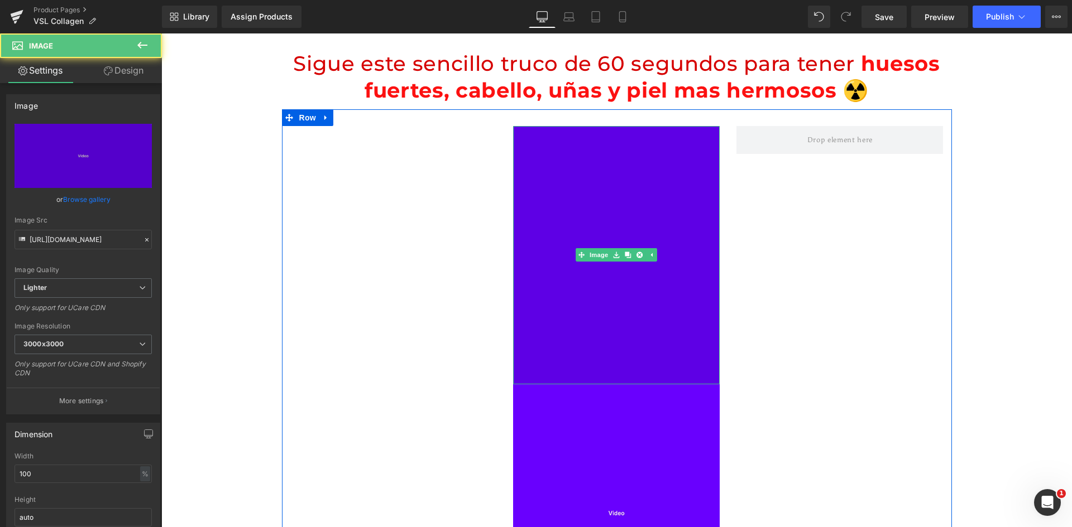
click at [609, 174] on img at bounding box center [616, 255] width 207 height 258
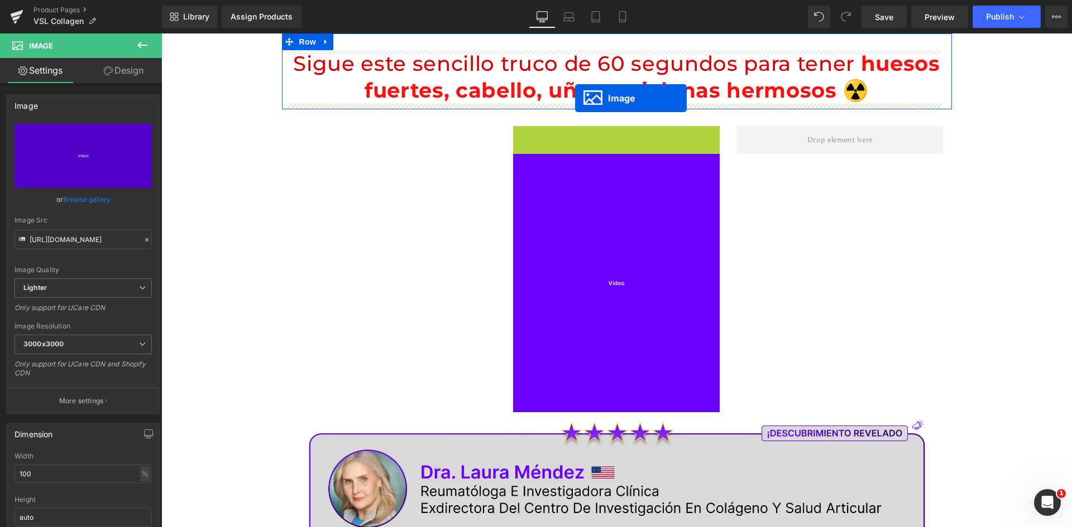
drag, startPoint x: 575, startPoint y: 255, endPoint x: 575, endPoint y: 98, distance: 156.8
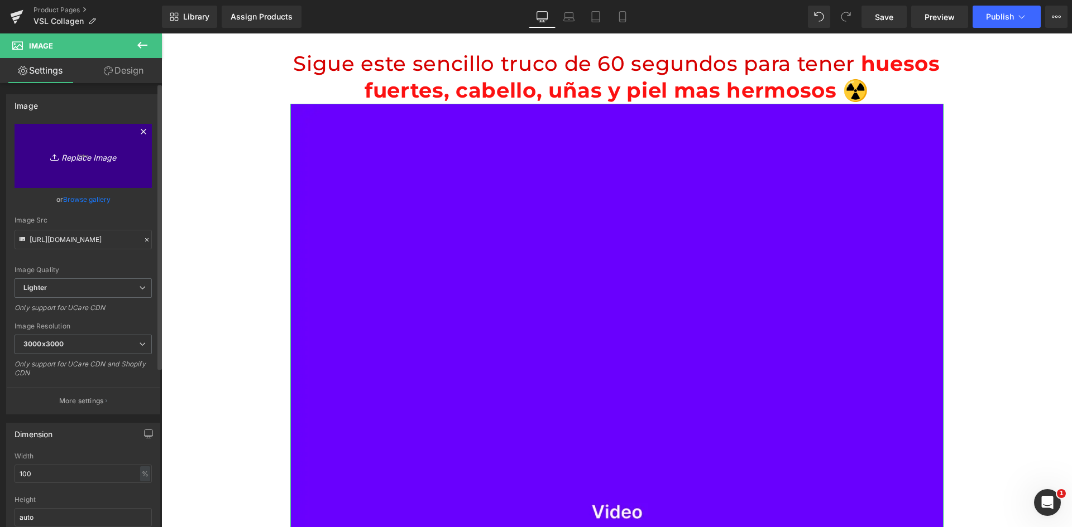
click at [93, 152] on icon "Replace Image" at bounding box center [83, 156] width 89 height 14
type input "C:\fakepath\Doctora (1).webp"
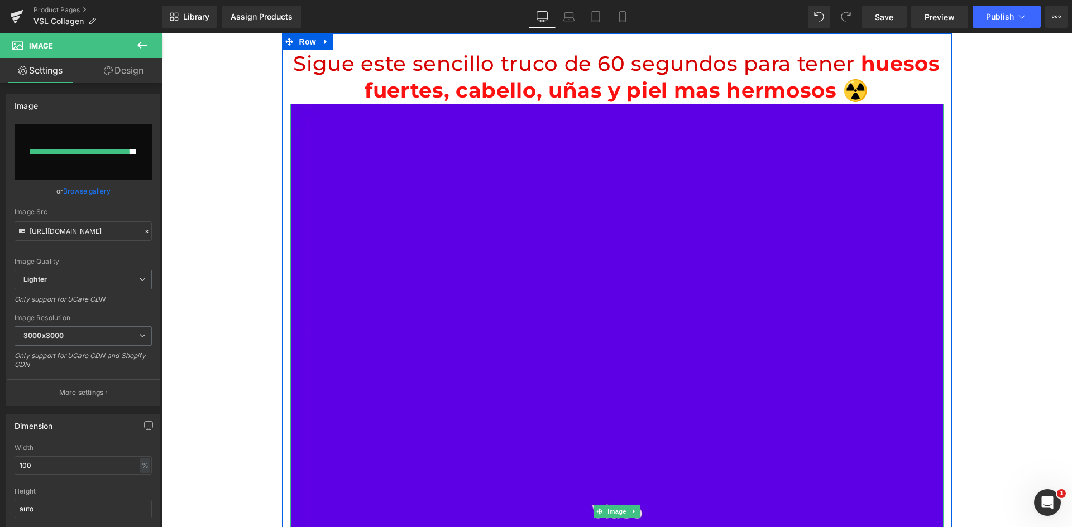
type input "[URL][DOMAIN_NAME]"
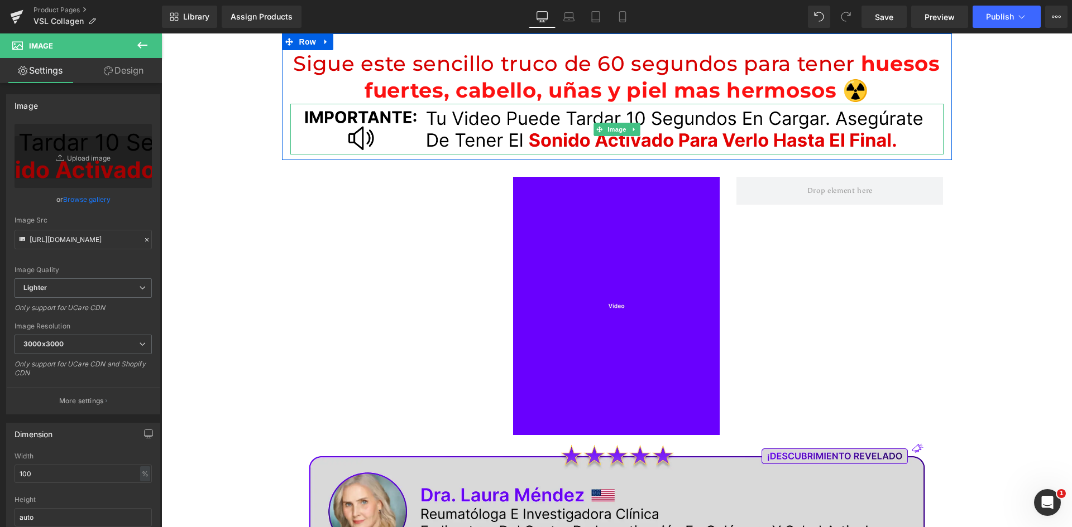
click at [527, 126] on img at bounding box center [616, 129] width 653 height 51
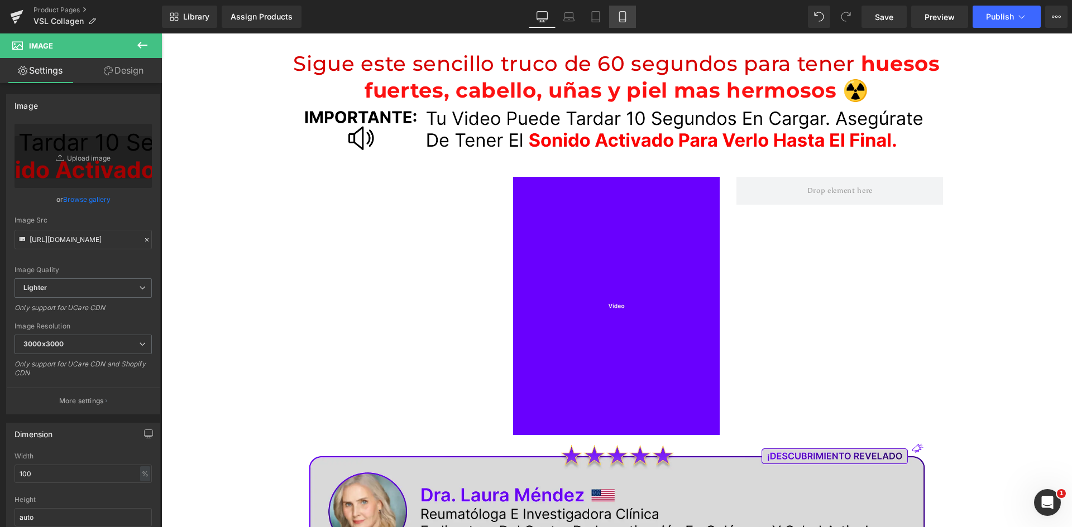
click at [619, 17] on icon at bounding box center [622, 16] width 11 height 11
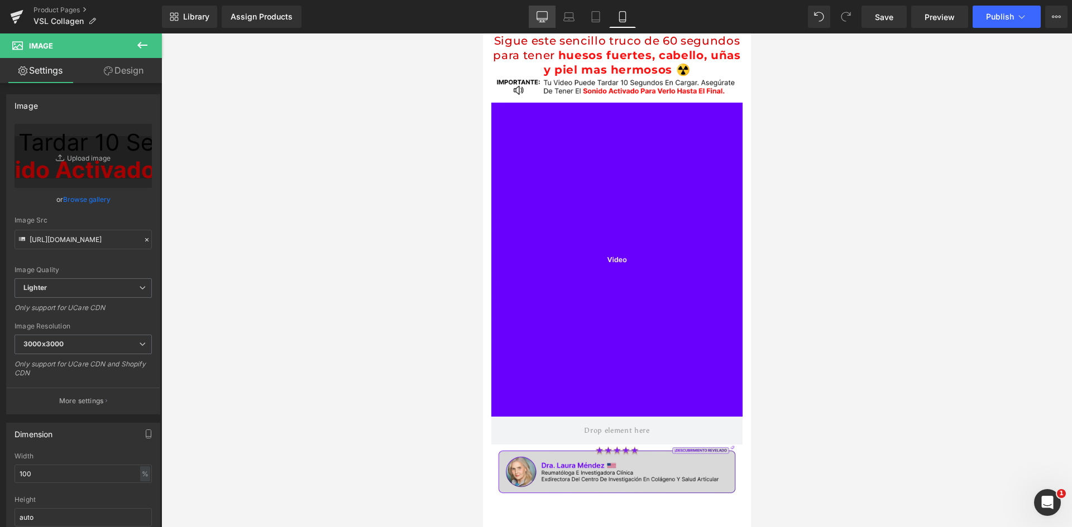
click at [540, 25] on link "Desktop" at bounding box center [542, 17] width 27 height 22
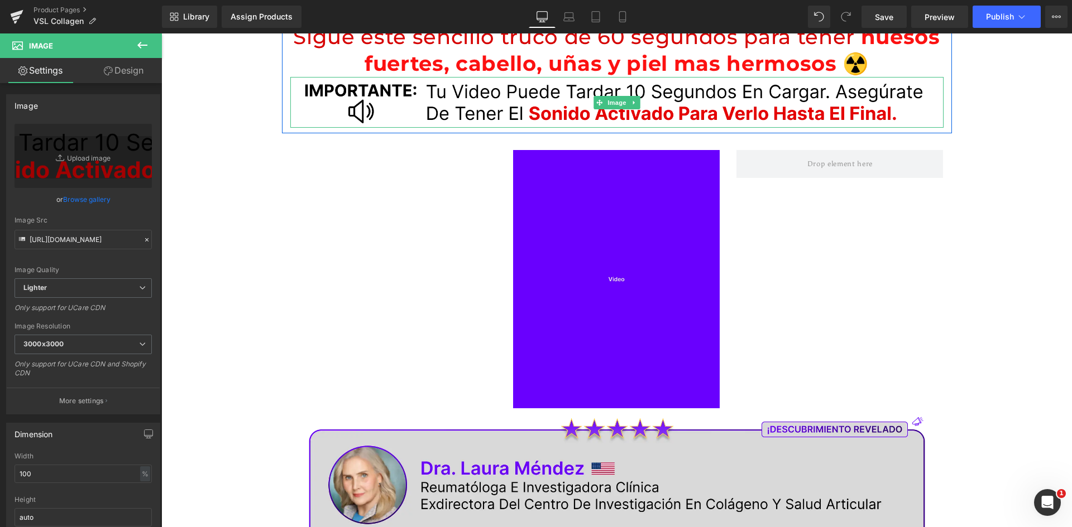
click at [534, 87] on img at bounding box center [616, 102] width 653 height 51
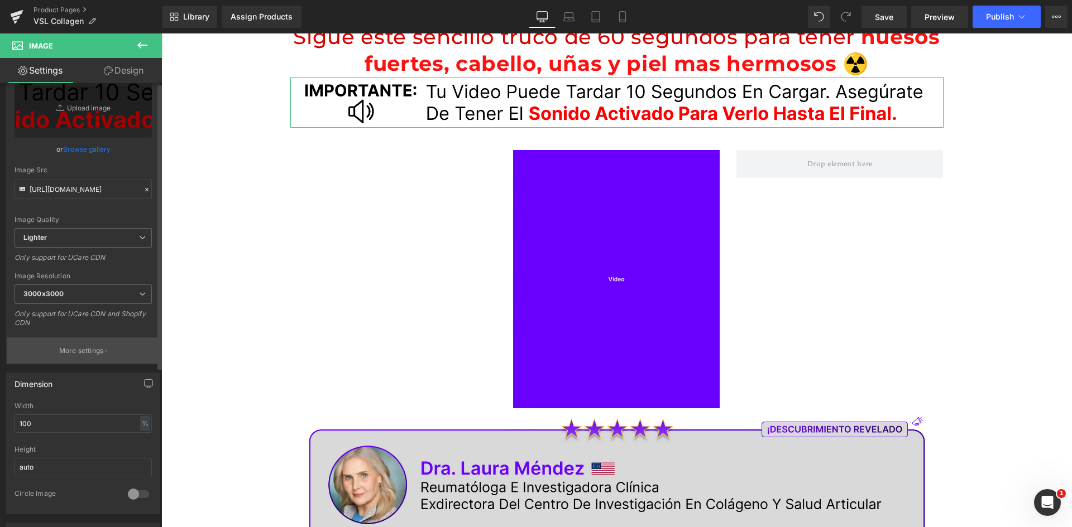
scroll to position [56, 0]
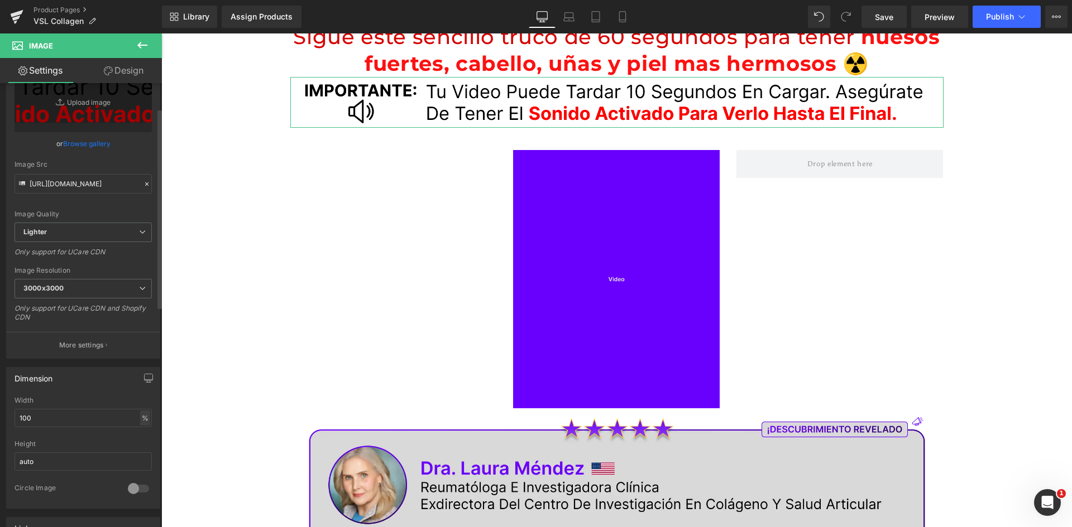
click at [143, 419] on div "%" at bounding box center [145, 418] width 10 height 15
drag, startPoint x: 76, startPoint y: 420, endPoint x: 27, endPoint y: 420, distance: 49.1
click at [76, 420] on input "100" at bounding box center [83, 418] width 137 height 18
click at [26, 420] on input "100" at bounding box center [83, 418] width 137 height 18
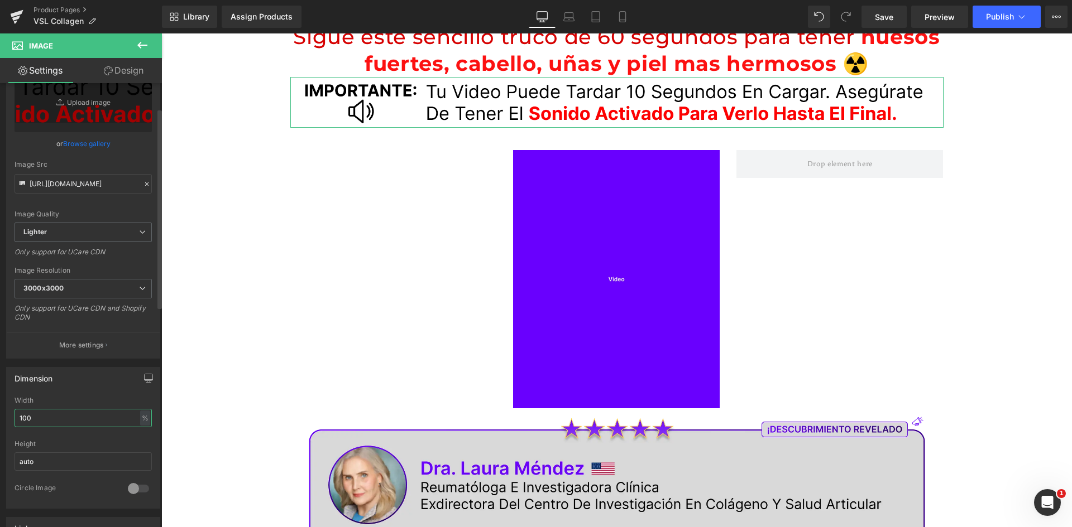
click at [26, 420] on input "100" at bounding box center [83, 418] width 137 height 18
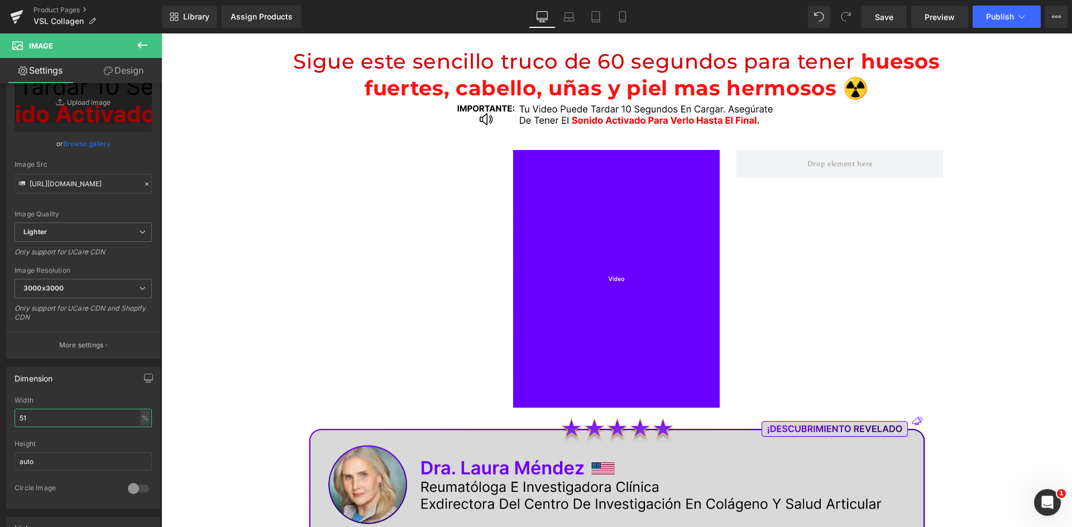
scroll to position [0, 0]
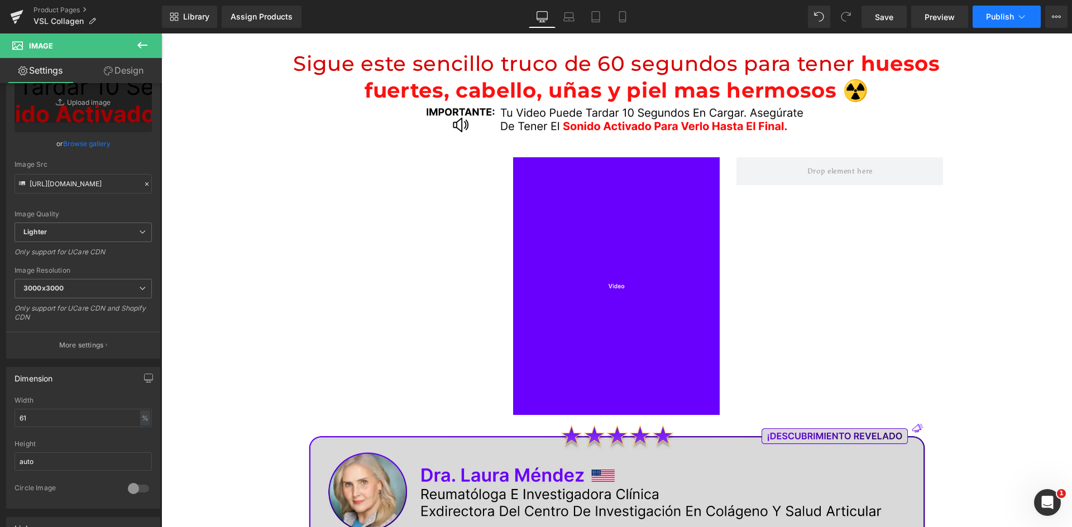
click at [983, 20] on button "Publish" at bounding box center [1006, 17] width 68 height 22
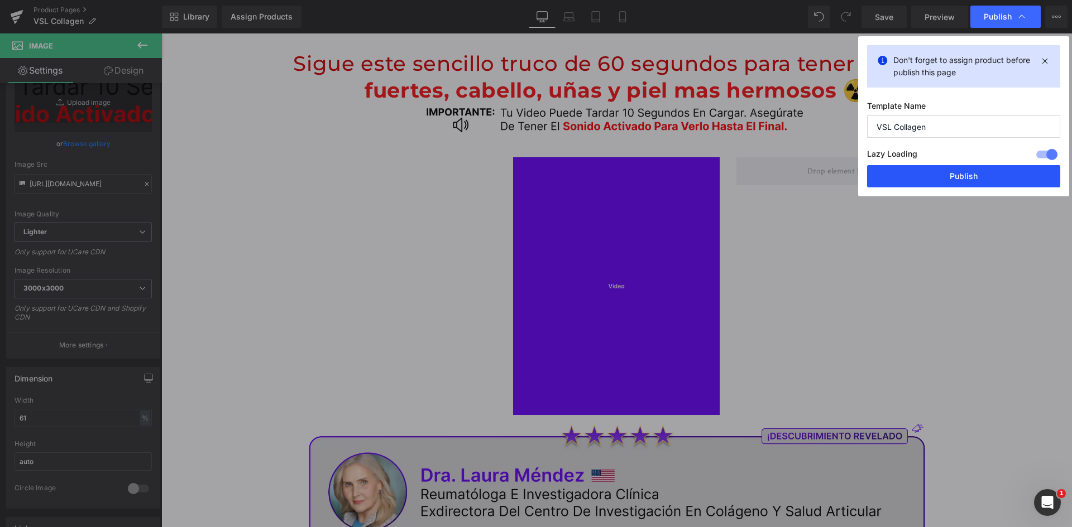
click at [901, 179] on button "Publish" at bounding box center [963, 176] width 193 height 22
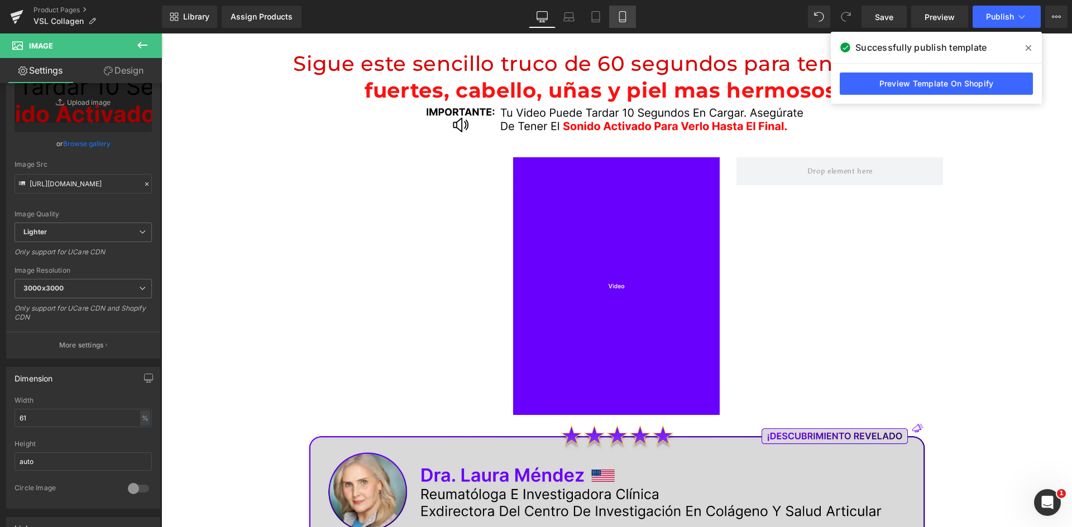
click at [623, 12] on icon at bounding box center [622, 16] width 11 height 11
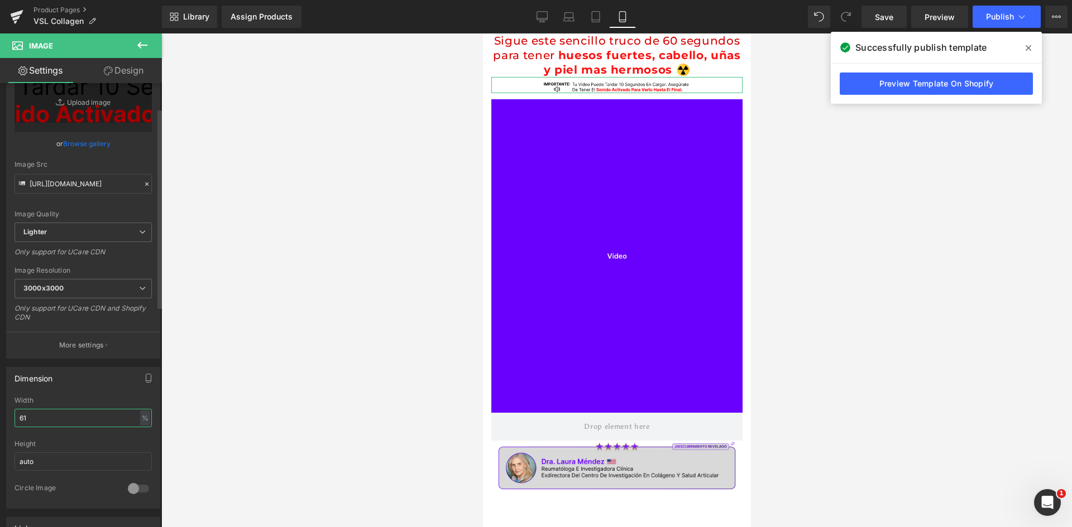
click at [25, 419] on input "61" at bounding box center [83, 418] width 137 height 18
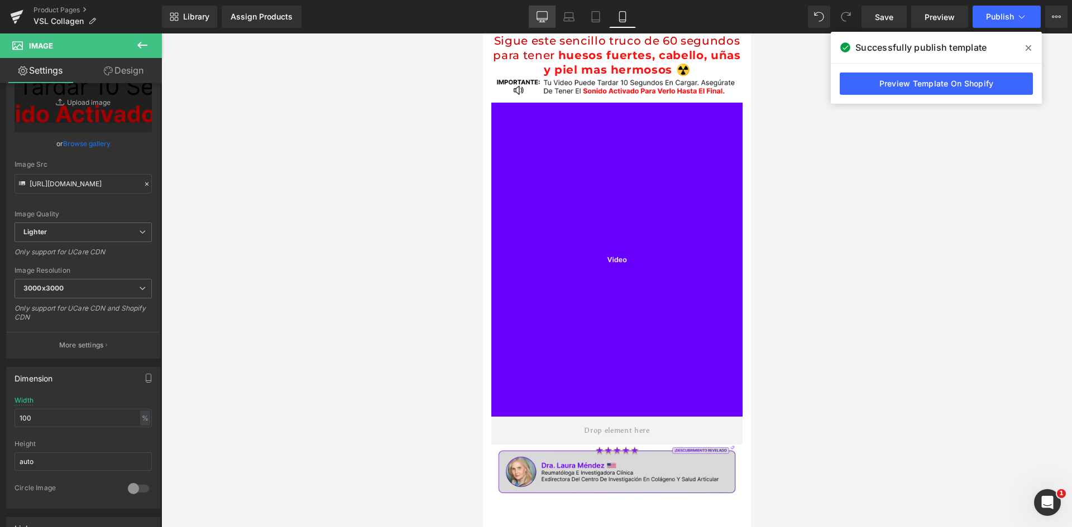
click at [541, 18] on icon at bounding box center [541, 16] width 11 height 11
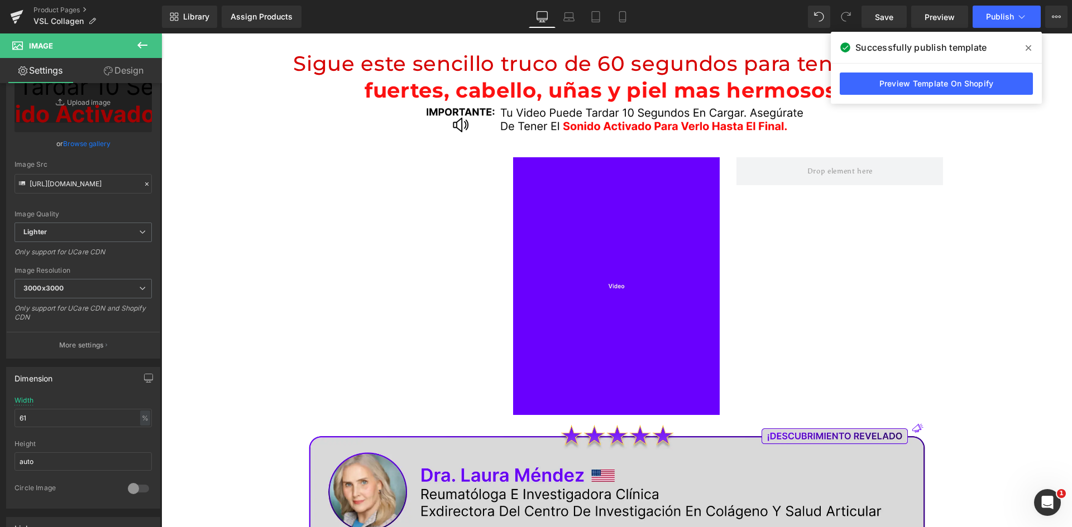
scroll to position [27, 0]
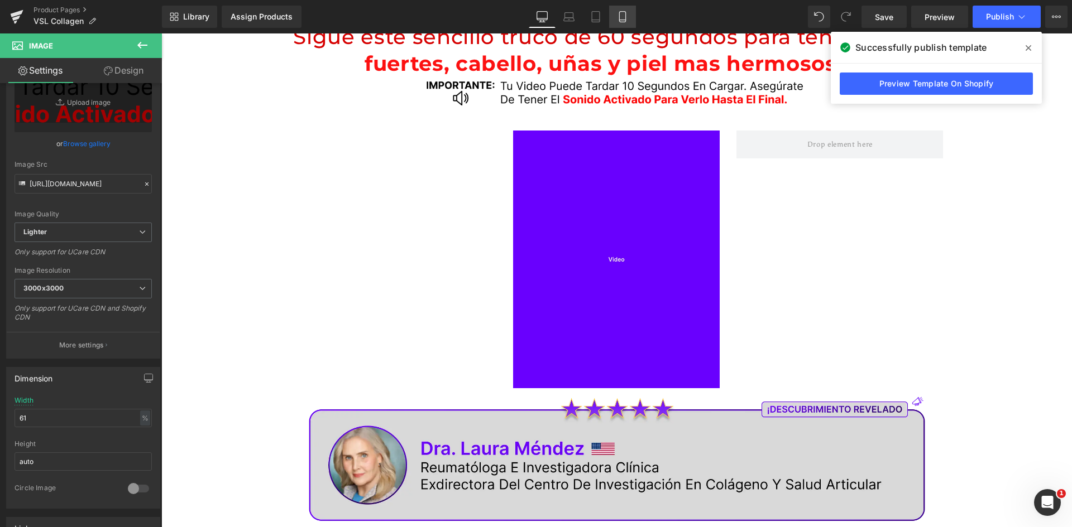
click at [625, 15] on icon at bounding box center [622, 17] width 6 height 11
type input "100"
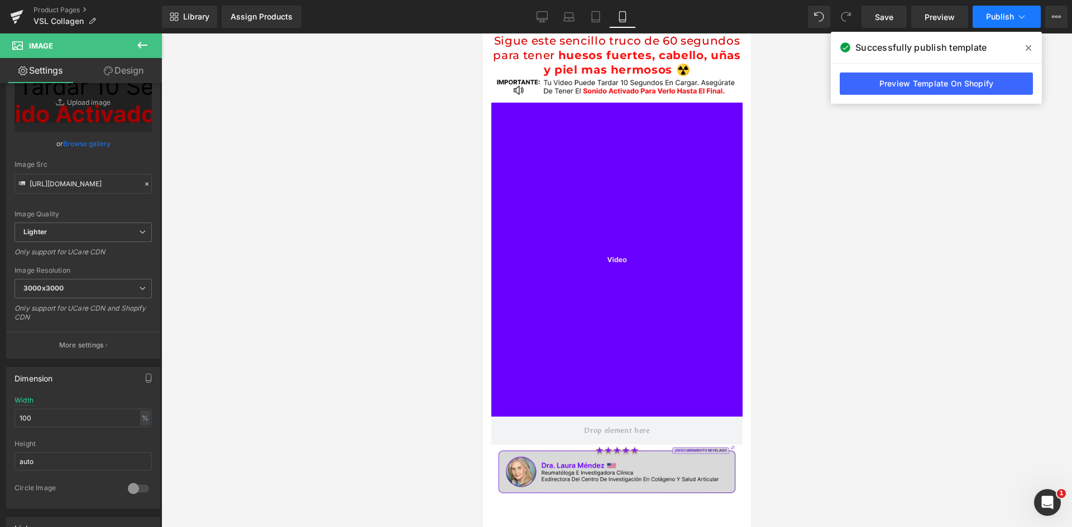
click at [990, 13] on span "Publish" at bounding box center [1000, 16] width 28 height 9
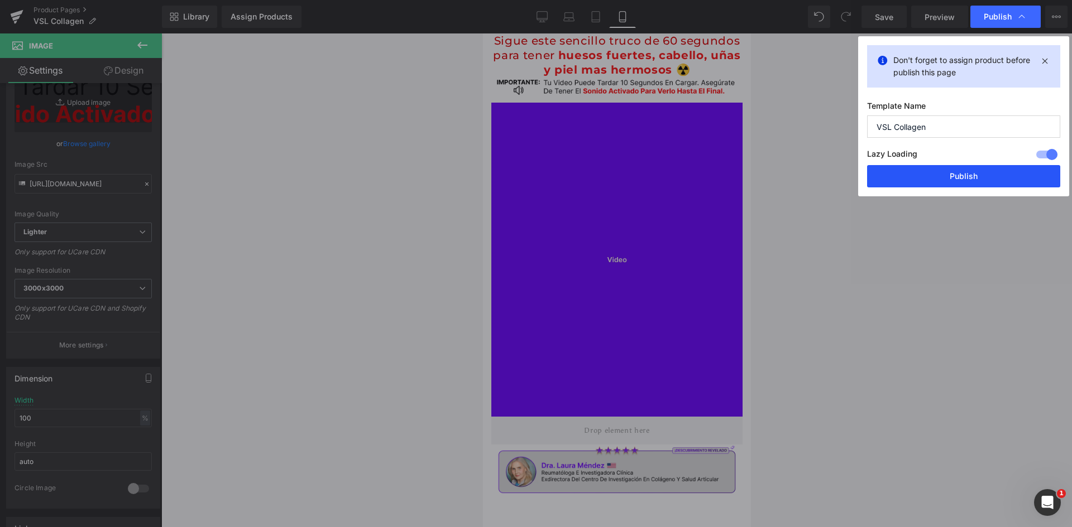
click at [985, 170] on button "Publish" at bounding box center [963, 176] width 193 height 22
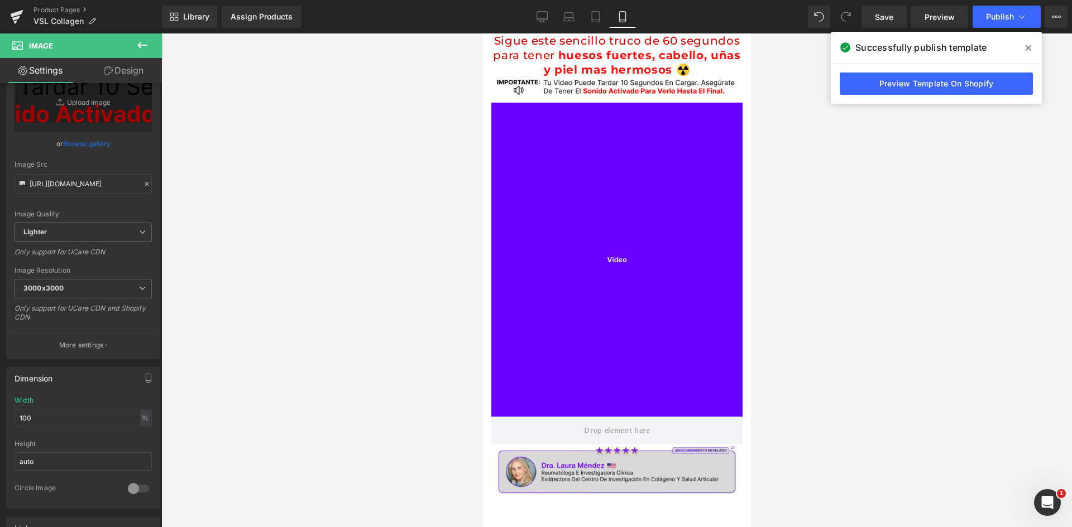
click at [675, 56] on span "huesos fuertes, cabello, uñas y piel mas hermosos ☢️" at bounding box center [641, 63] width 197 height 28
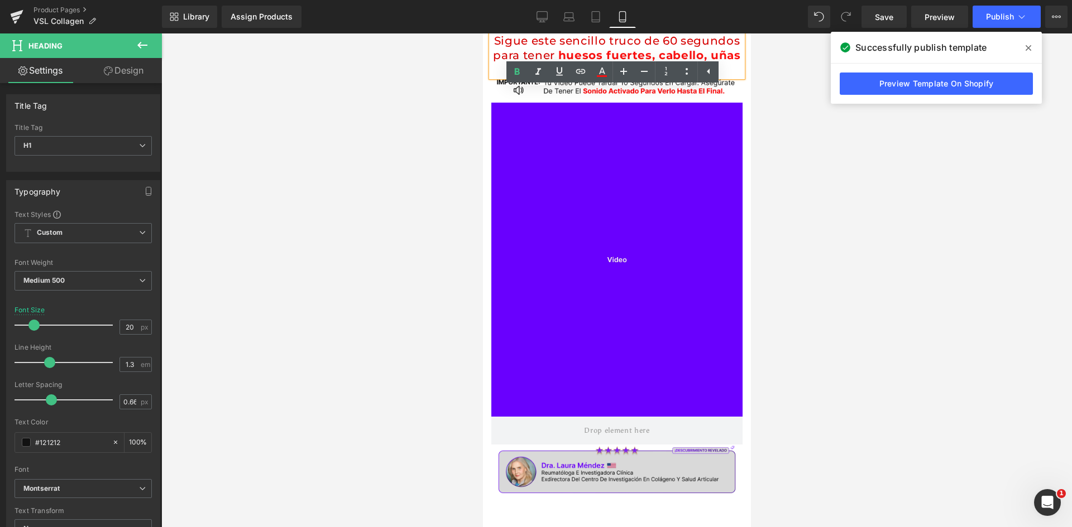
click at [632, 45] on span "Sigue este sencillo truco de 60 segundos para tener" at bounding box center [615, 48] width 247 height 28
drag, startPoint x: 627, startPoint y: 56, endPoint x: 468, endPoint y: 25, distance: 162.6
click at [482, 33] on html "Ir directamente al contenido Sigue este sencillo truco de 60 segundos para tene…" at bounding box center [616, 280] width 268 height 494
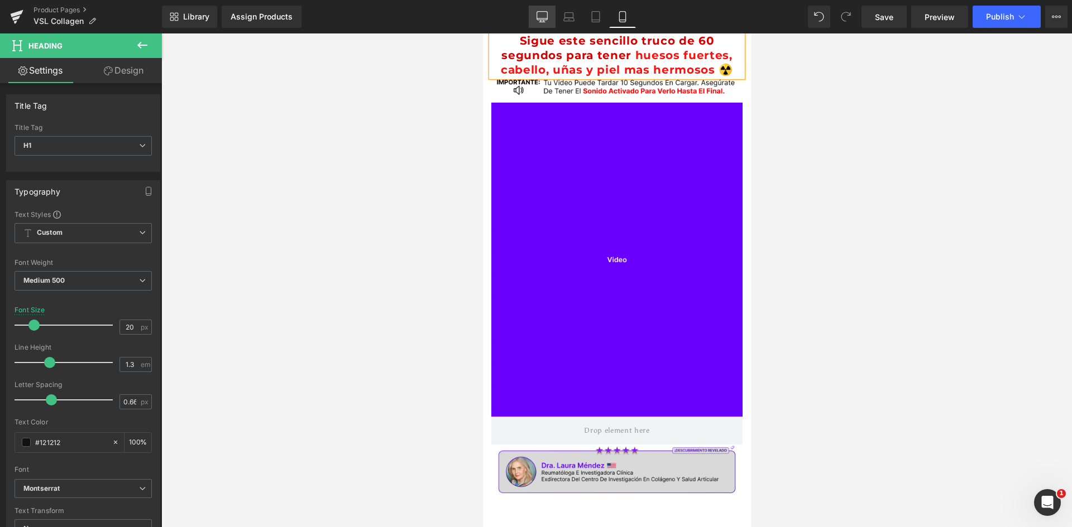
click at [546, 14] on icon at bounding box center [541, 16] width 11 height 11
type input "37"
type input "100"
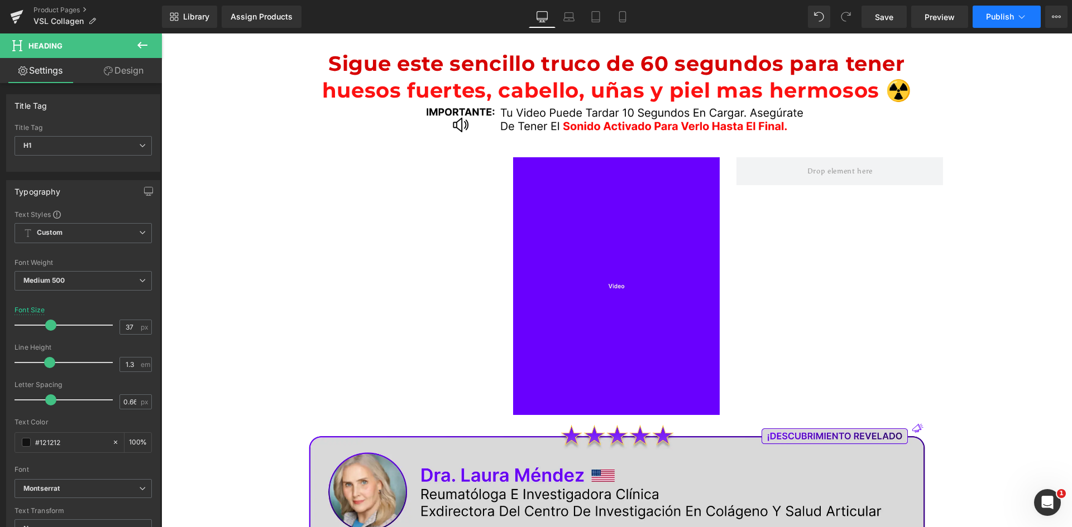
click at [1001, 16] on span "Publish" at bounding box center [1000, 16] width 28 height 9
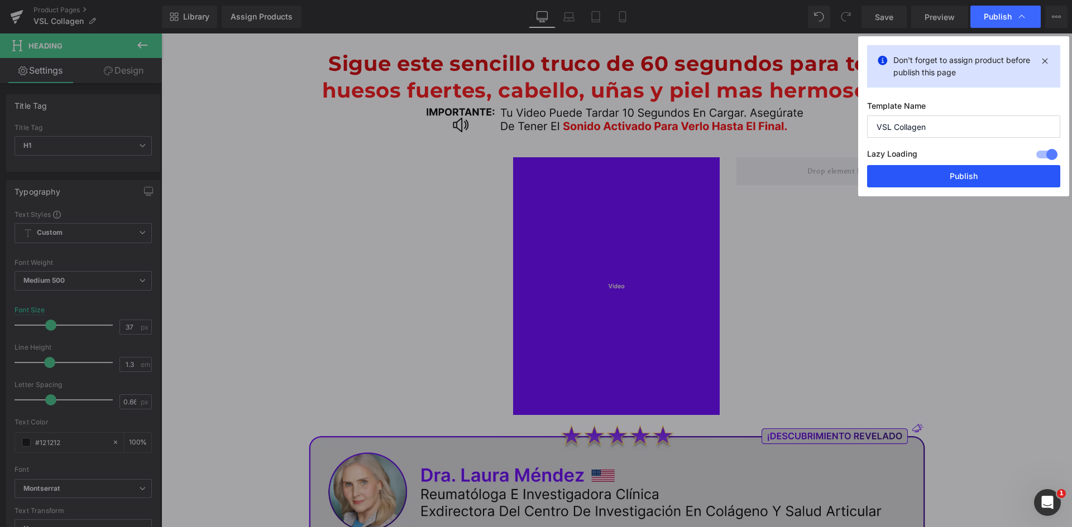
click at [932, 174] on button "Publish" at bounding box center [963, 176] width 193 height 22
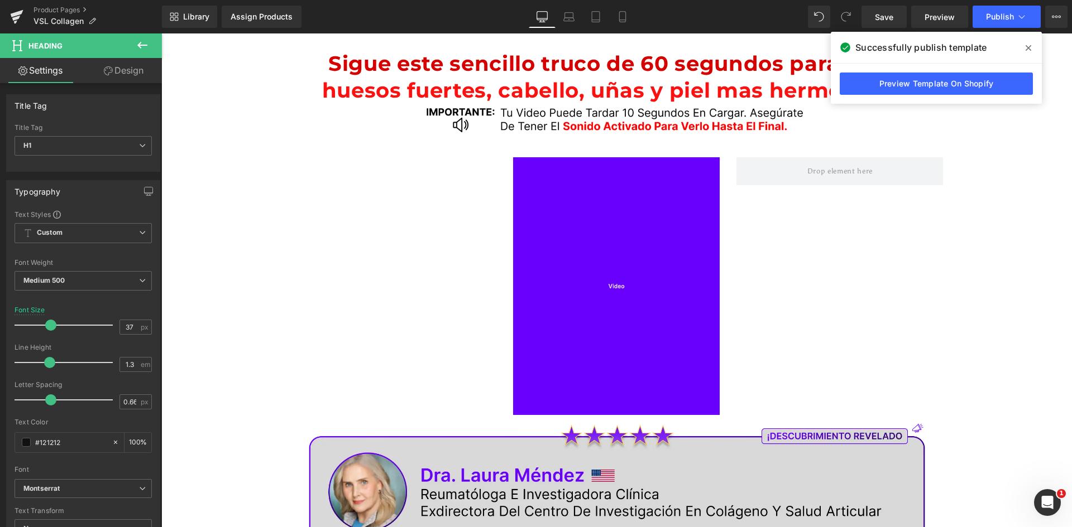
click at [756, 56] on span "Sigue este sencillo truco de 60 segundos para tener" at bounding box center [616, 63] width 577 height 25
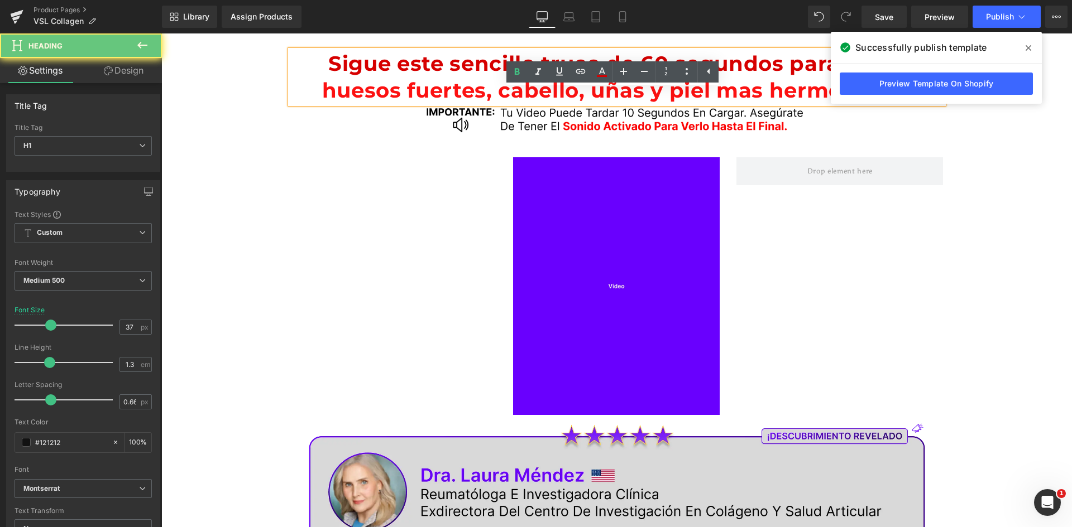
click at [761, 57] on span "Sigue este sencillo truco de 60 segundos para tener" at bounding box center [616, 63] width 577 height 25
click at [578, 59] on span "Sigue este sencillo truco de 60 segundos para tener" at bounding box center [616, 63] width 577 height 25
click at [322, 88] on span "huesos fuertes, cabello, uñas y piel mas hermosos ☢️" at bounding box center [616, 90] width 589 height 25
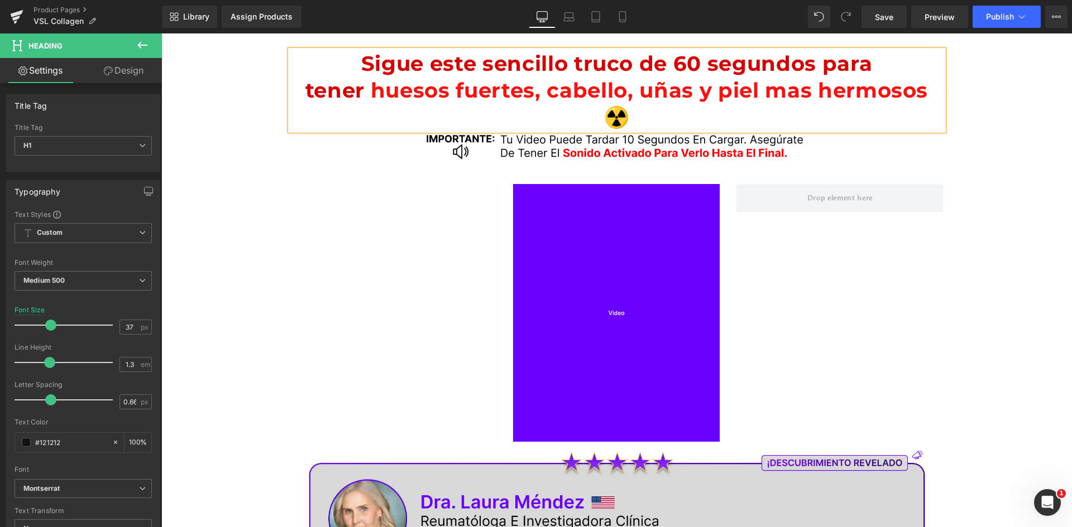
click at [416, 77] on h1 "Sigue este sencillo truco de 60 segundos para tener huesos fuertes, cabello, uñ…" at bounding box center [616, 90] width 653 height 80
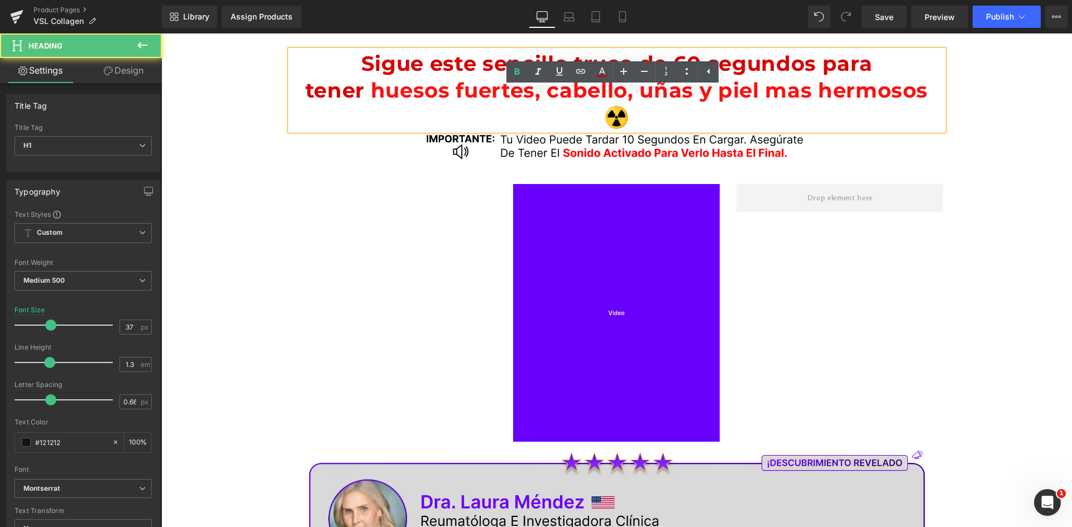
click at [417, 93] on span "huesos fuertes, cabello, uñas y piel mas hermosos ☢️" at bounding box center [649, 104] width 557 height 52
click at [602, 70] on icon at bounding box center [601, 71] width 13 height 13
type input "#fc1111"
type input "100"
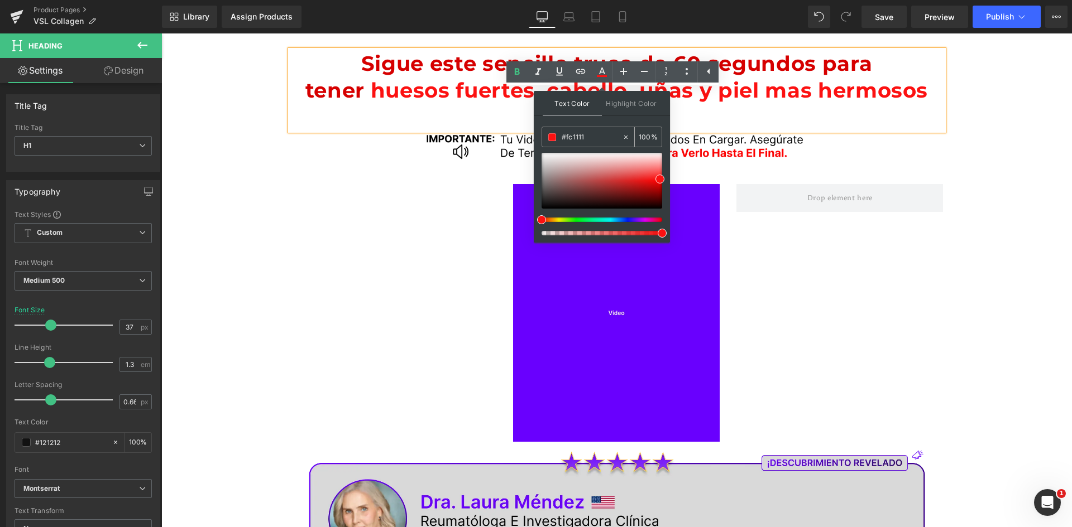
click at [585, 136] on input "#fc1111" at bounding box center [591, 137] width 60 height 12
drag, startPoint x: 376, startPoint y: 94, endPoint x: 359, endPoint y: 89, distance: 17.6
click at [375, 94] on span "huesos fuertes, cabello, uñas y piel mas hermosos ☢️" at bounding box center [649, 104] width 557 height 52
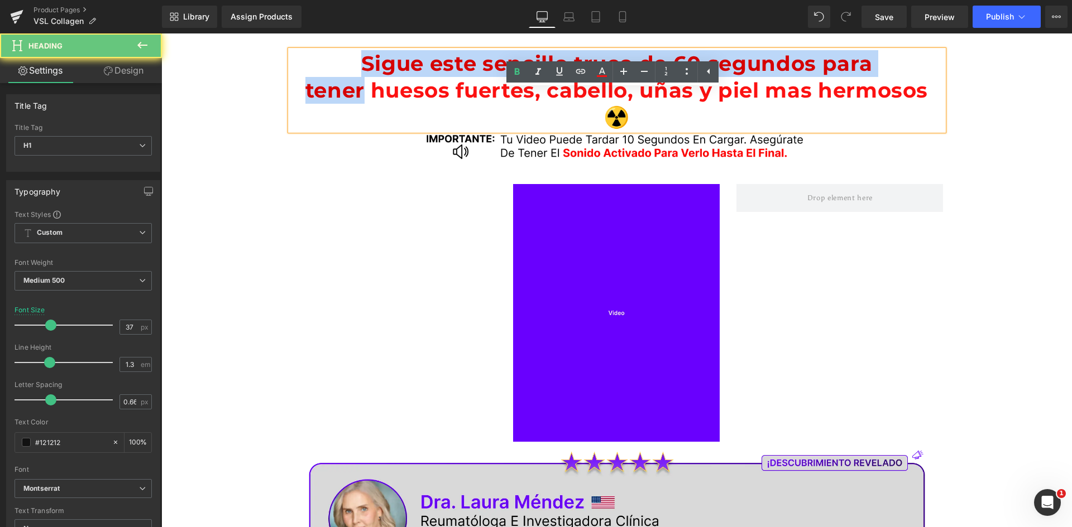
drag, startPoint x: 358, startPoint y: 89, endPoint x: 179, endPoint y: 45, distance: 184.1
click at [179, 45] on div "Sigue este sencillo truco de 60 segundos para tener huesos fuertes, cabello, uñ…" at bounding box center [616, 385] width 910 height 704
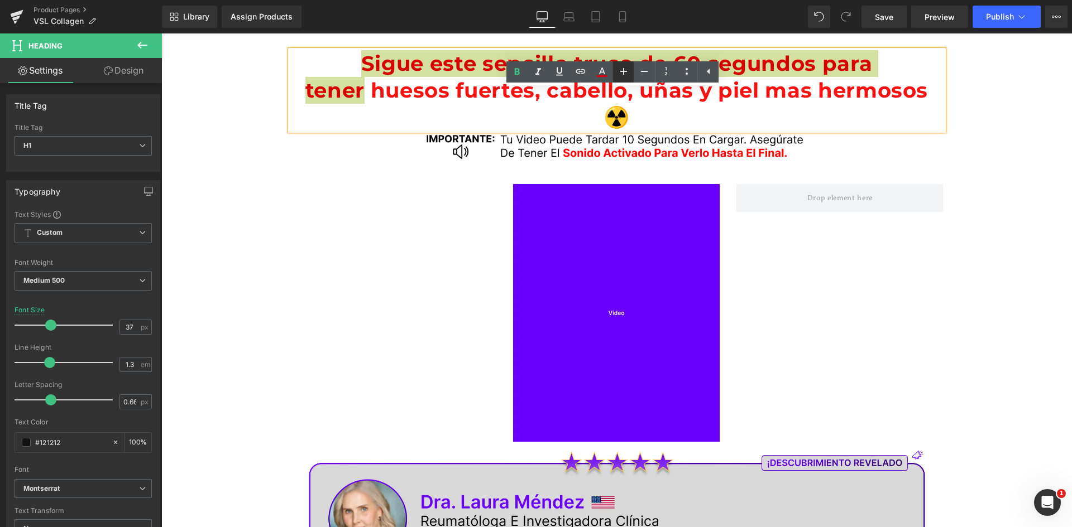
click at [615, 70] on link at bounding box center [622, 71] width 21 height 21
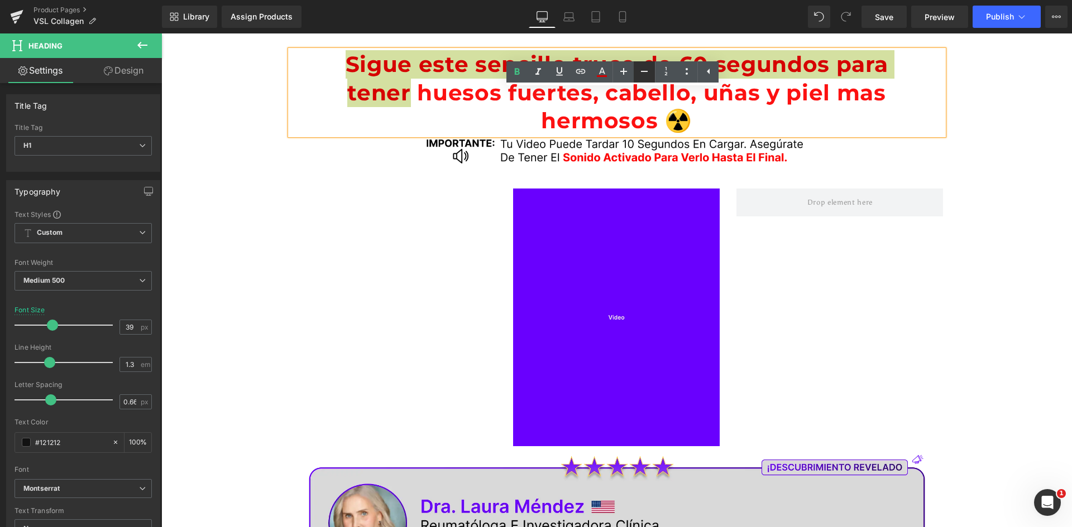
click at [646, 71] on icon at bounding box center [644, 71] width 7 height 1
type input "37"
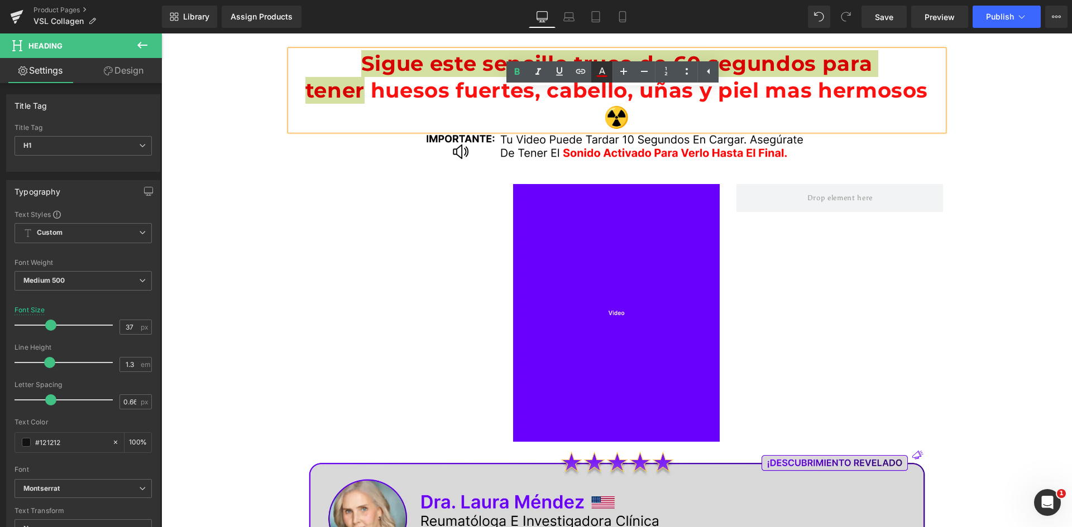
click at [598, 69] on icon at bounding box center [601, 71] width 13 height 13
type input "#121212"
type input "75"
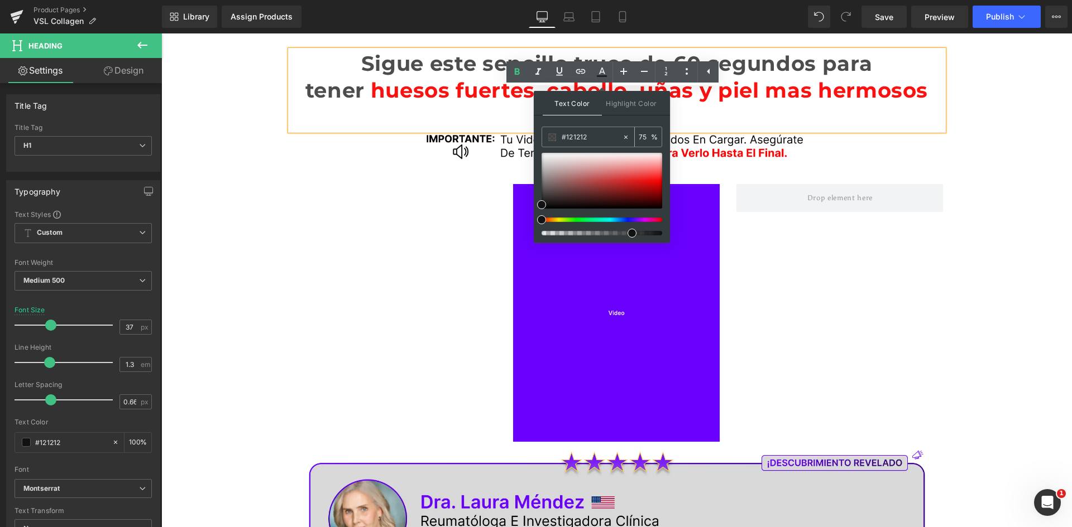
click at [580, 135] on input "#121212" at bounding box center [591, 137] width 60 height 12
paste input "fc1111"
type input "#fc1111"
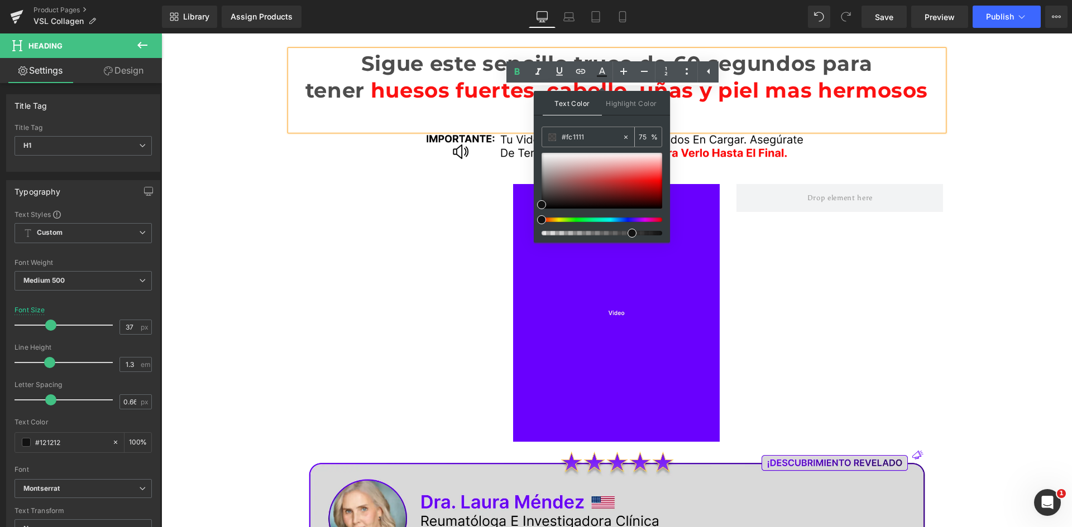
type input "100"
type input "#fc1111"
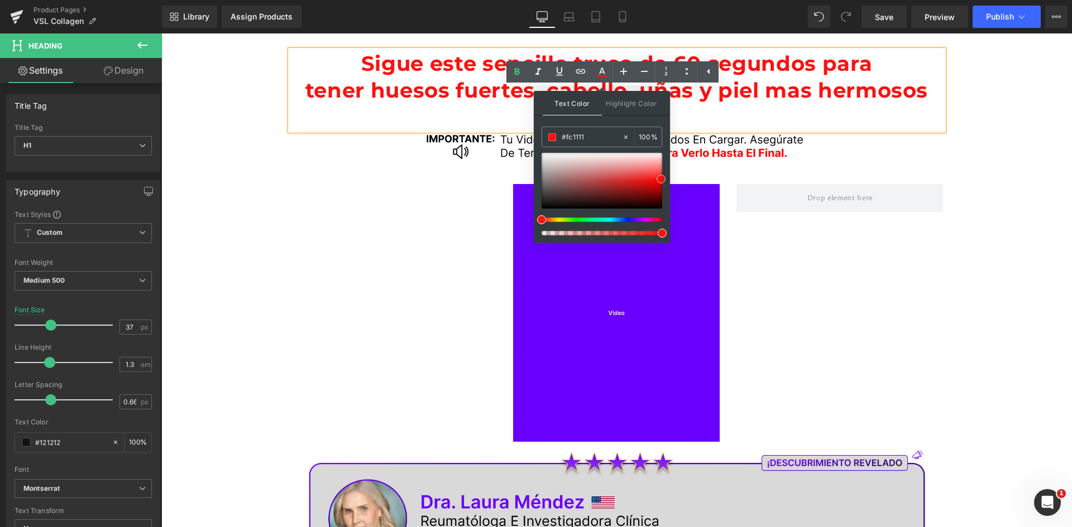
click at [660, 178] on span at bounding box center [660, 179] width 9 height 9
click at [984, 18] on button "Publish" at bounding box center [1006, 17] width 68 height 22
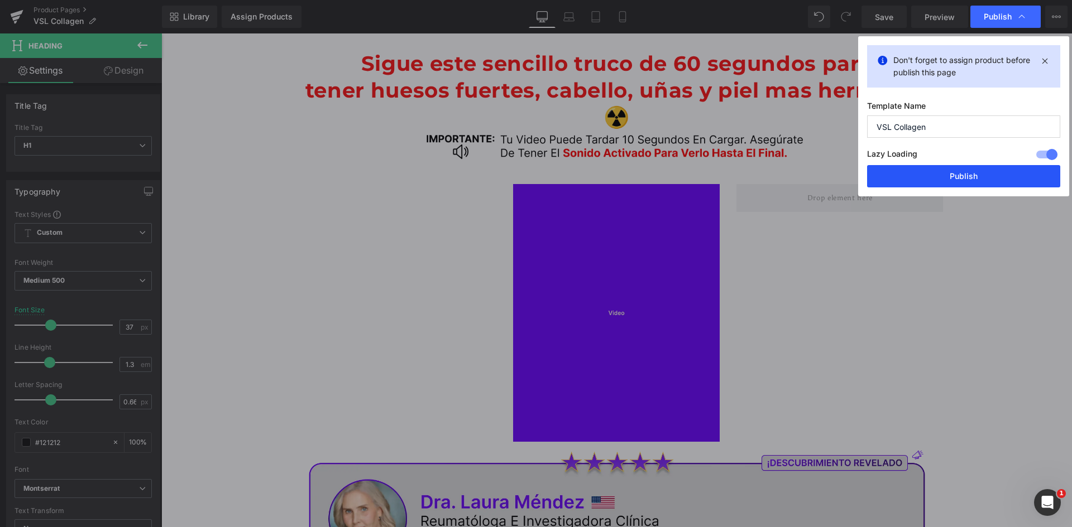
click at [953, 179] on button "Publish" at bounding box center [963, 176] width 193 height 22
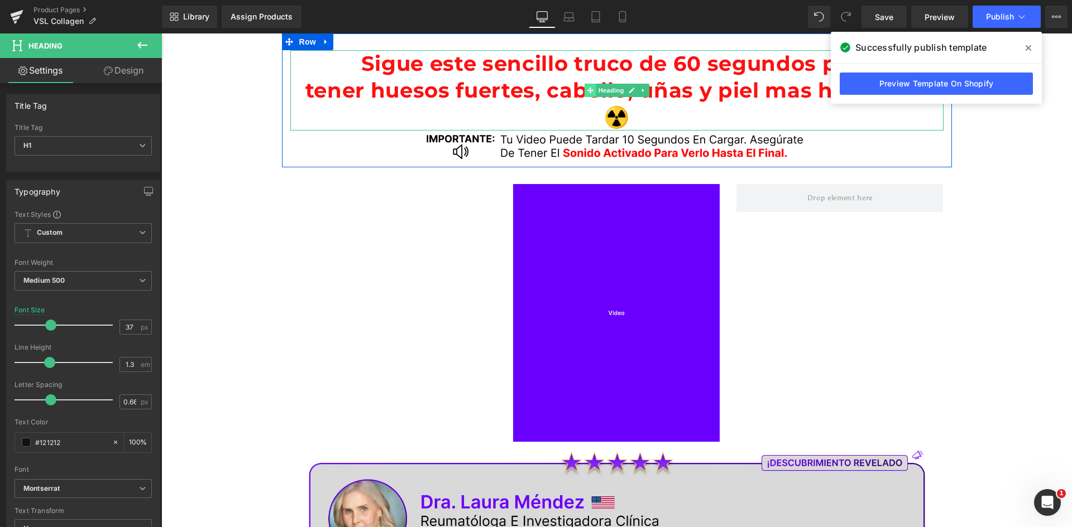
click at [584, 92] on span at bounding box center [590, 90] width 12 height 13
click at [601, 91] on span "Heading" at bounding box center [611, 90] width 30 height 13
click at [395, 267] on div "Separator Image Row" at bounding box center [617, 307] width 670 height 280
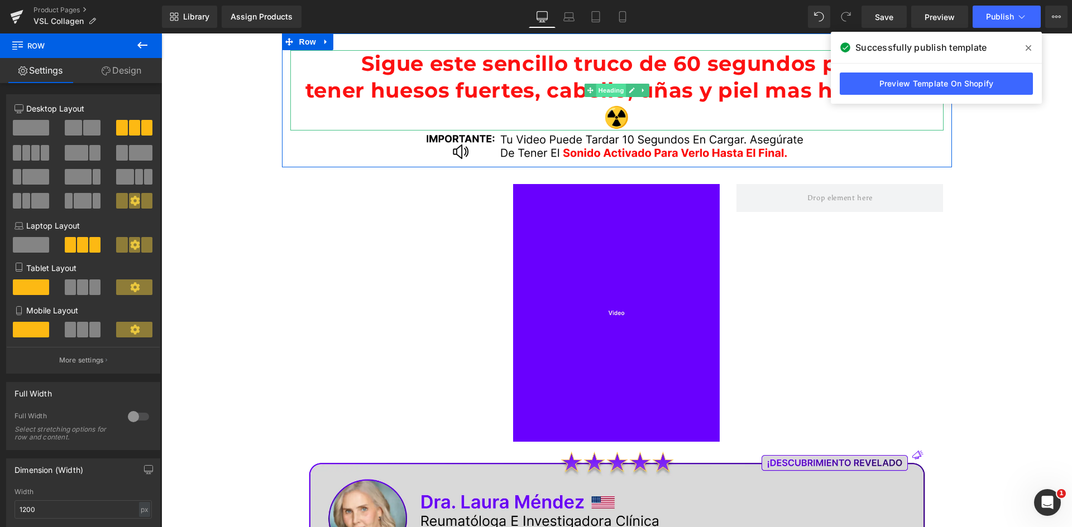
click at [605, 94] on span "Heading" at bounding box center [611, 90] width 30 height 13
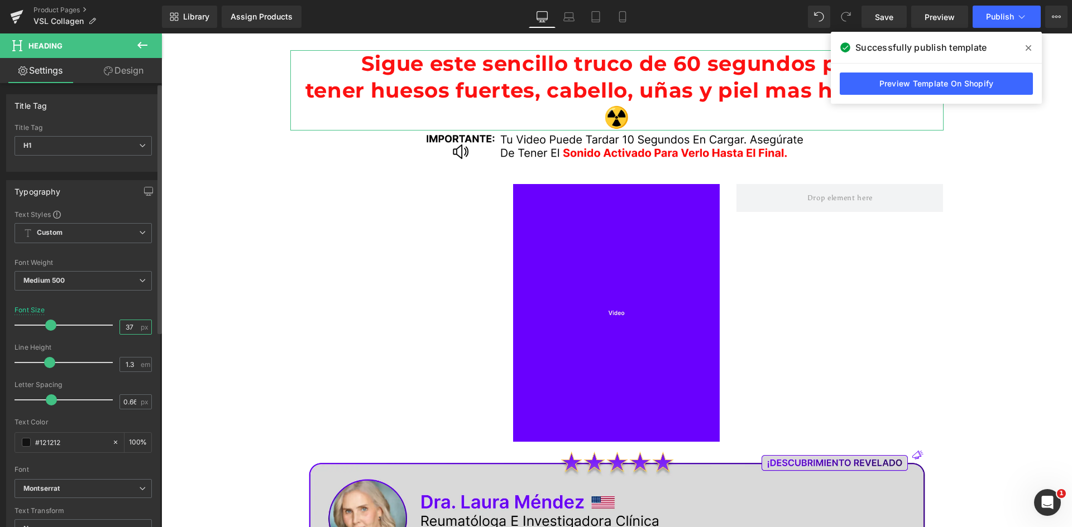
click at [122, 327] on input "37" at bounding box center [130, 327] width 20 height 14
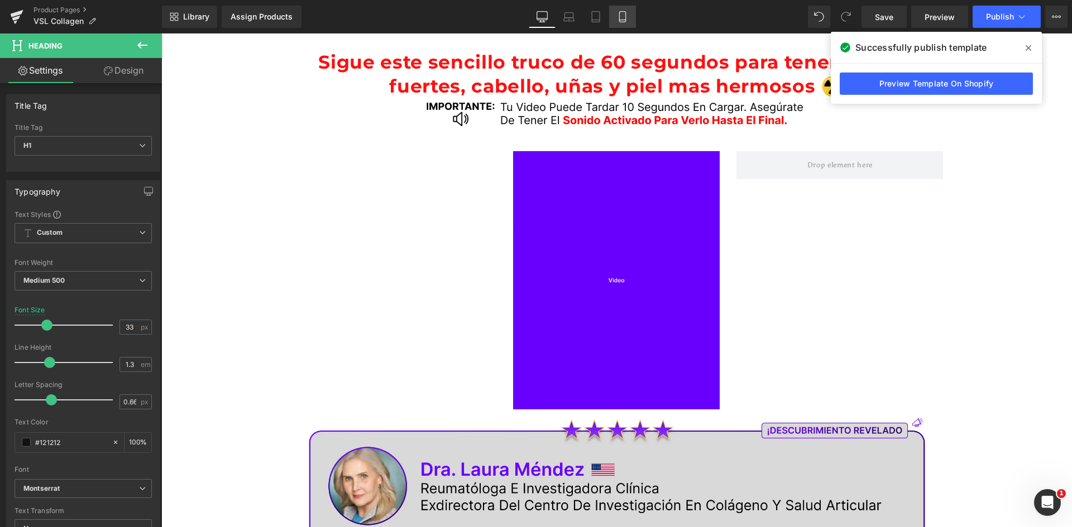
click at [621, 15] on icon at bounding box center [622, 16] width 11 height 11
type input "20"
type input "100"
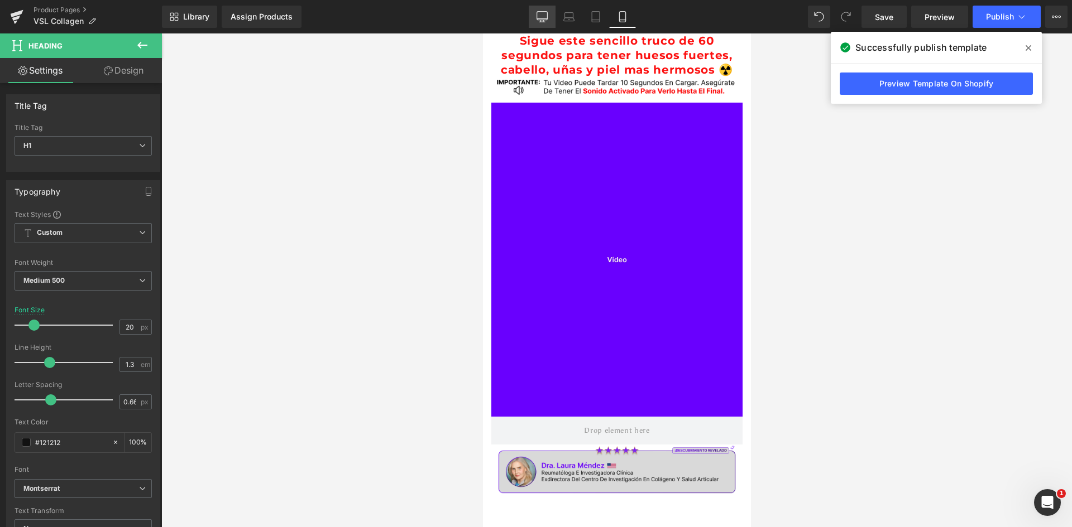
click at [545, 21] on icon at bounding box center [541, 16] width 11 height 11
type input "33"
type input "100"
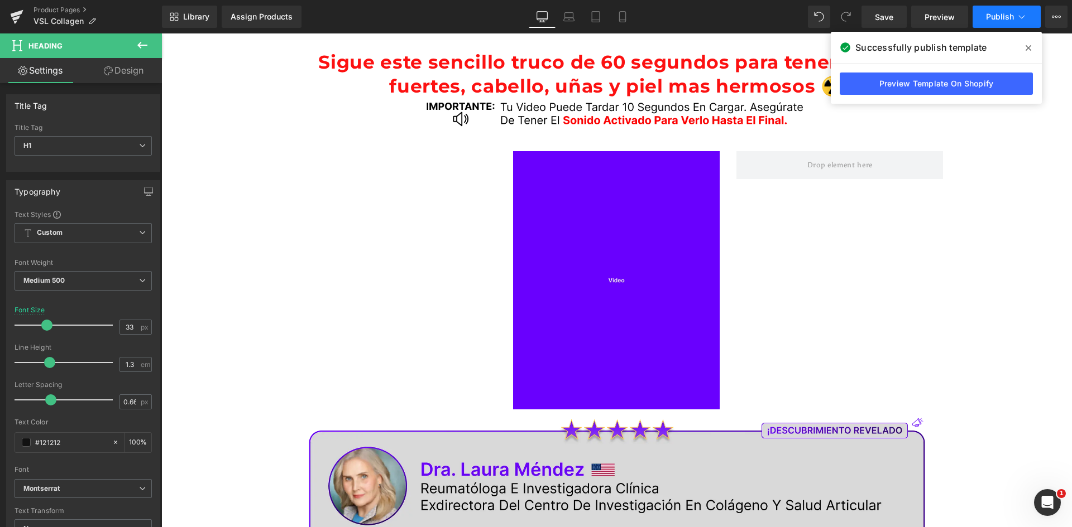
click at [982, 27] on button "Publish" at bounding box center [1006, 17] width 68 height 22
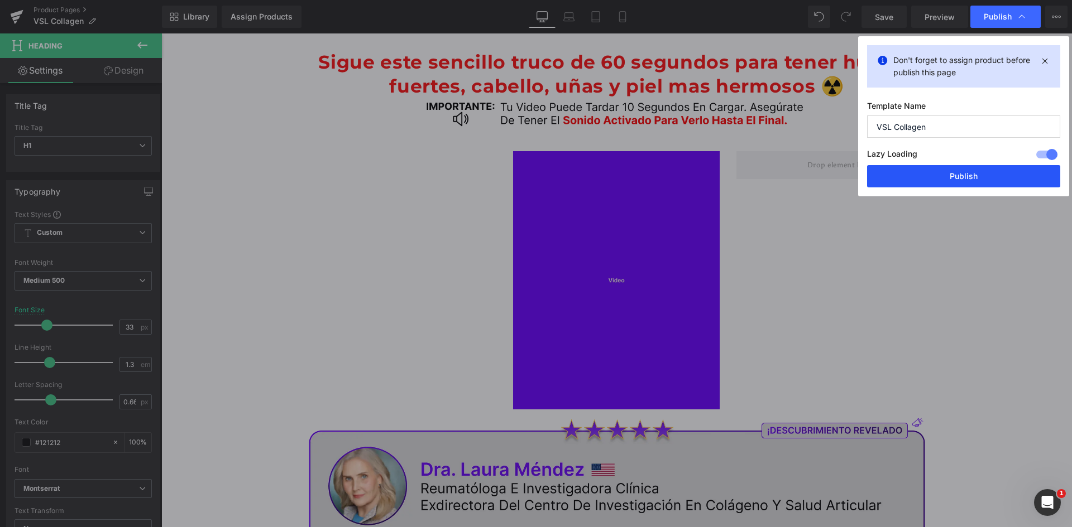
click at [922, 173] on button "Publish" at bounding box center [963, 176] width 193 height 22
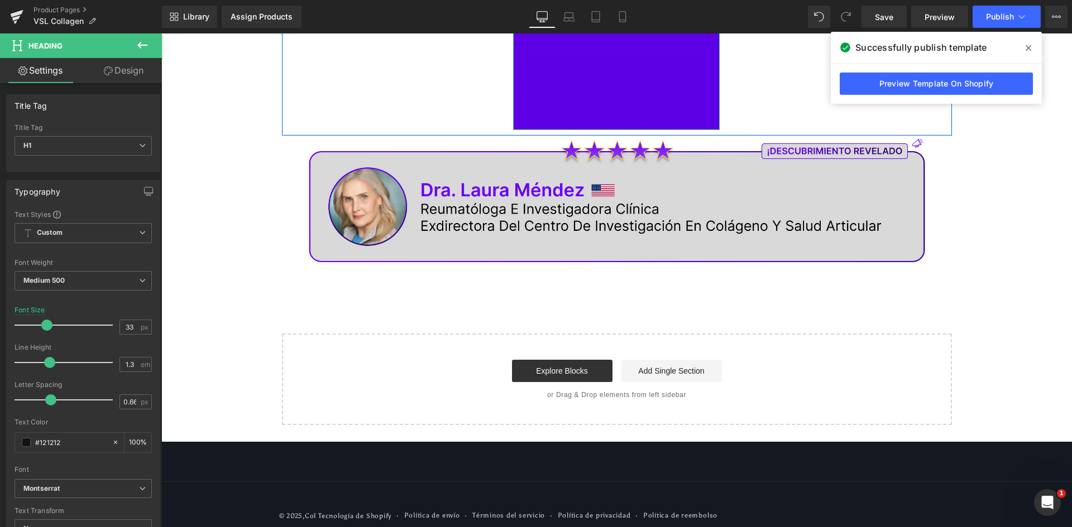
scroll to position [295, 0]
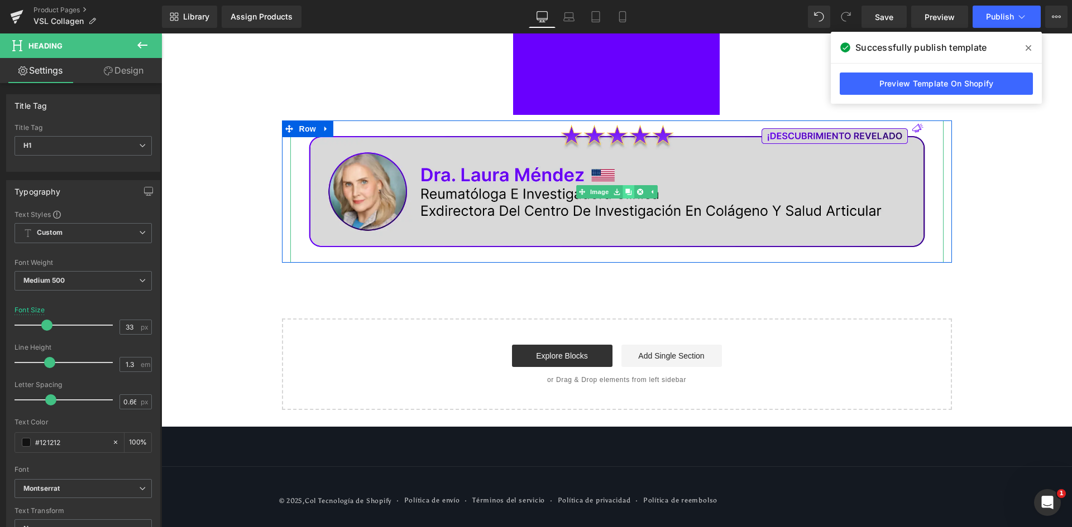
click at [625, 190] on icon at bounding box center [628, 192] width 6 height 6
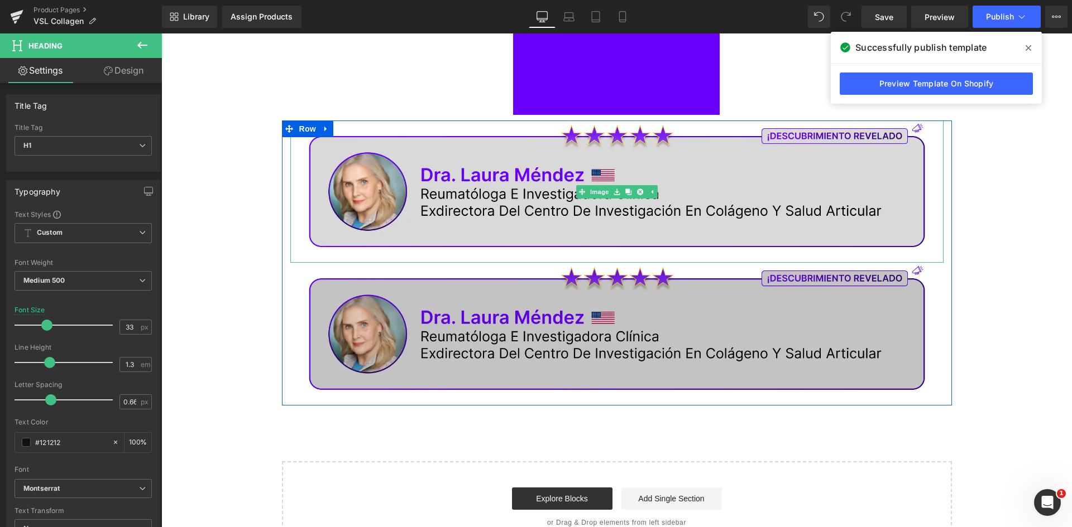
click at [507, 292] on img at bounding box center [616, 334] width 653 height 143
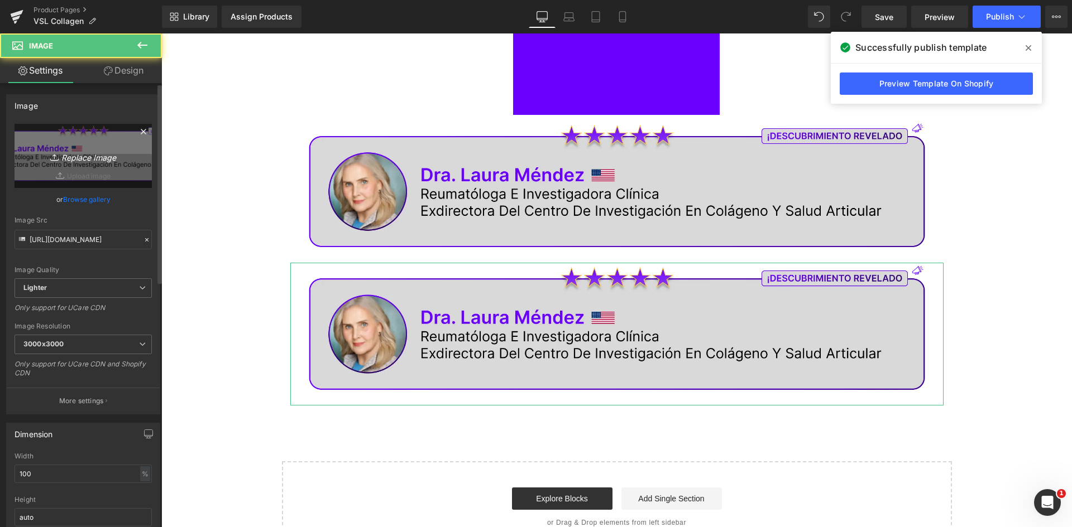
click at [83, 162] on icon "Replace Image" at bounding box center [83, 156] width 89 height 14
type input "C:\fakepath\Beneficios.webp"
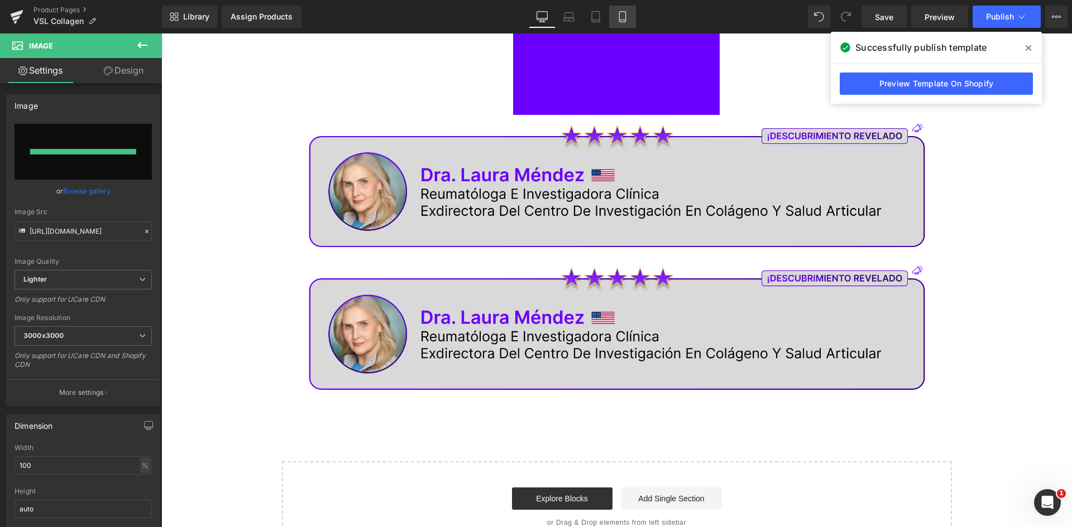
type input "[URL][DOMAIN_NAME]"
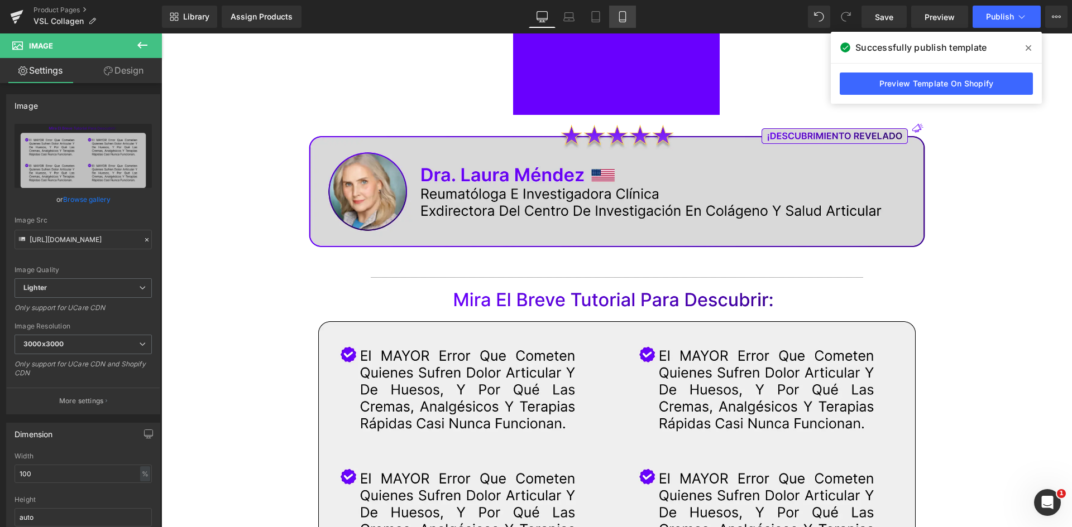
click at [629, 21] on link "Mobile" at bounding box center [622, 17] width 27 height 22
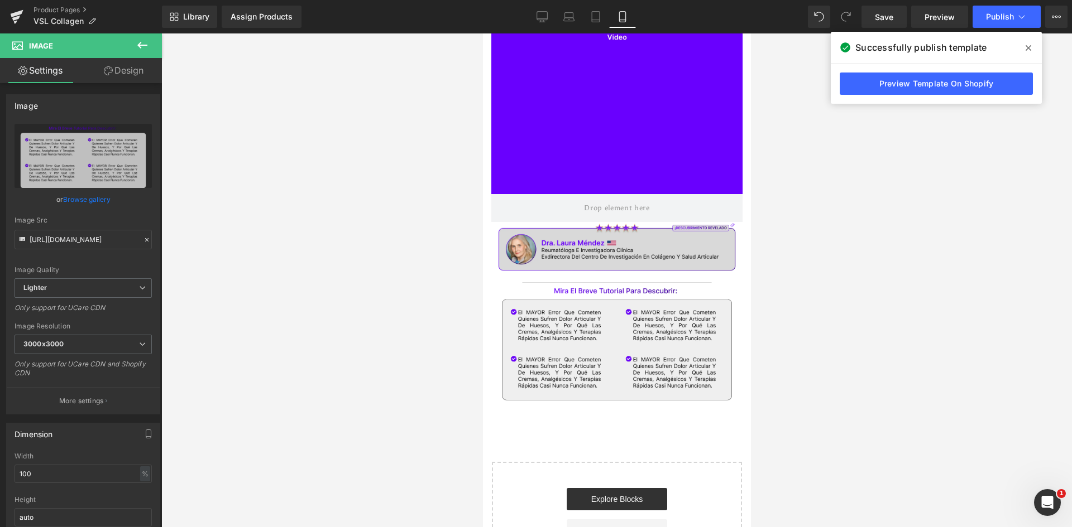
scroll to position [223, 0]
click at [533, 13] on link "Desktop" at bounding box center [542, 17] width 27 height 22
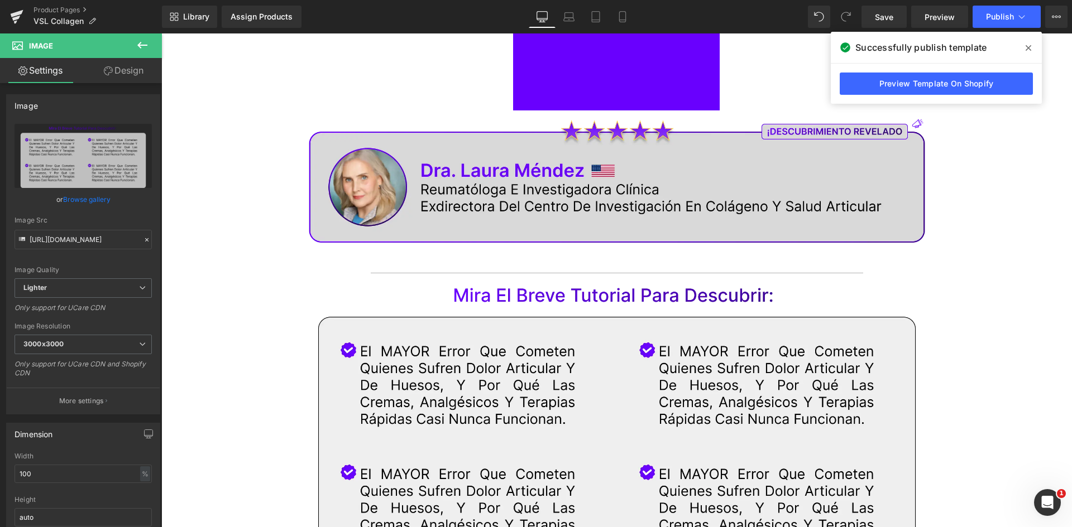
scroll to position [294, 0]
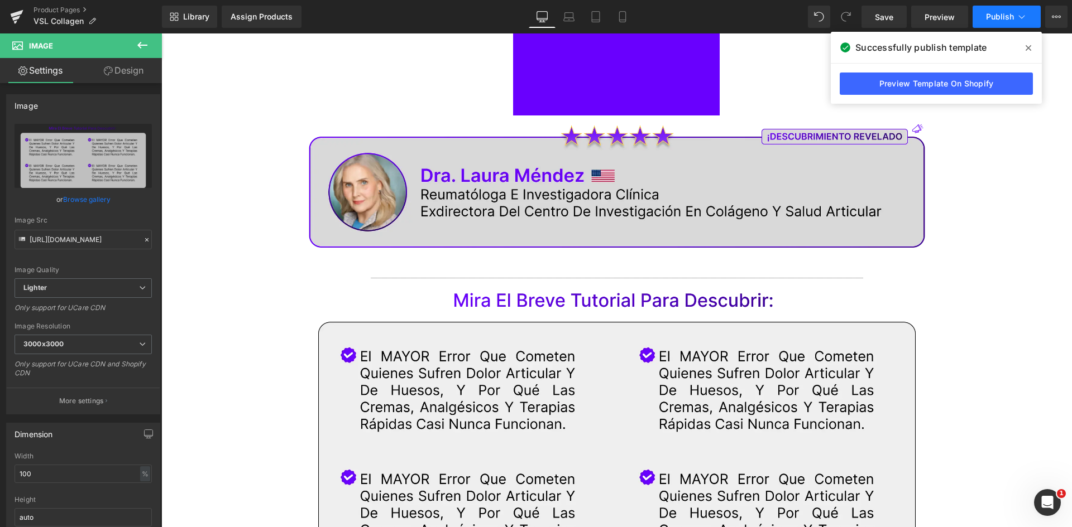
click at [1000, 17] on span "Publish" at bounding box center [1000, 16] width 28 height 9
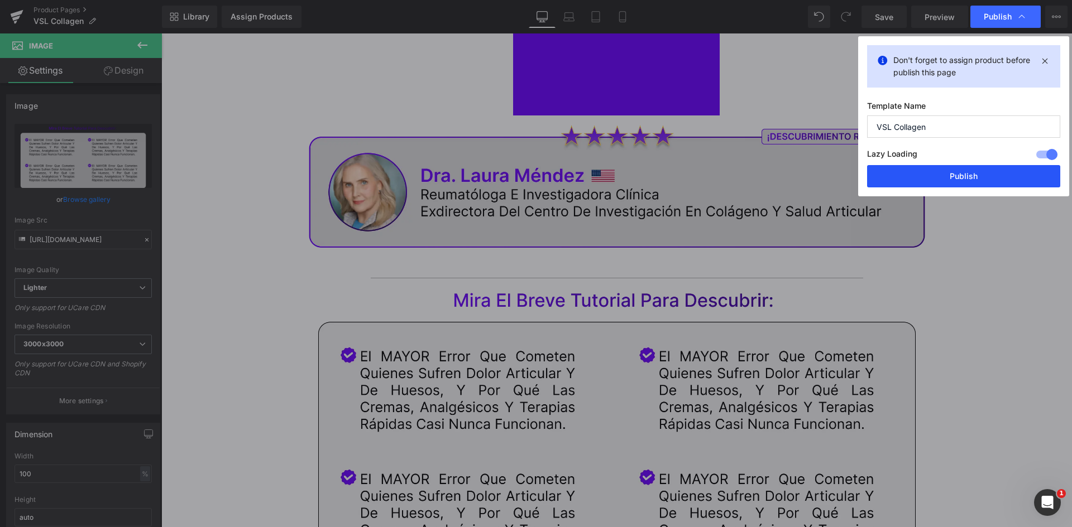
click at [975, 181] on button "Publish" at bounding box center [963, 176] width 193 height 22
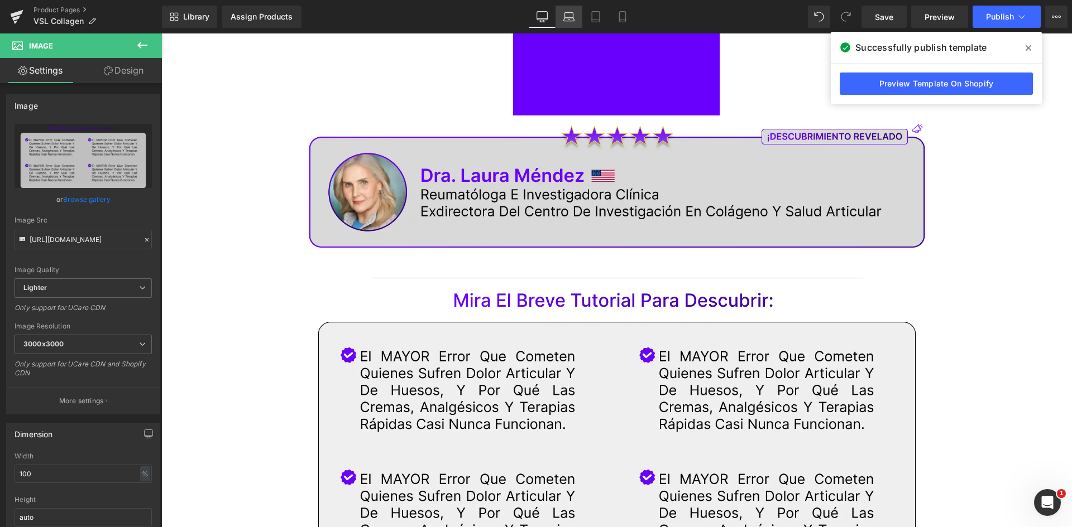
click at [572, 20] on icon at bounding box center [568, 16] width 11 height 11
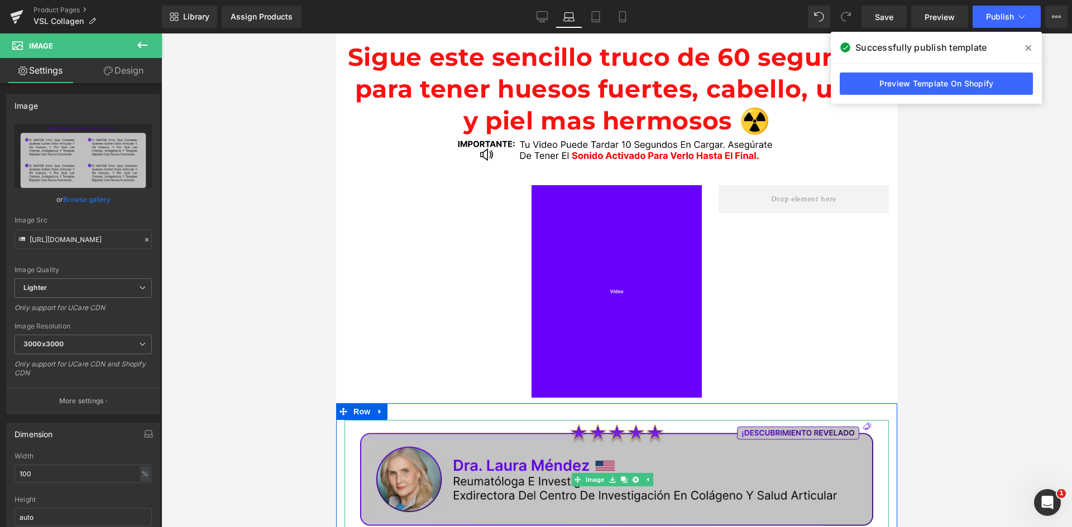
scroll to position [0, 0]
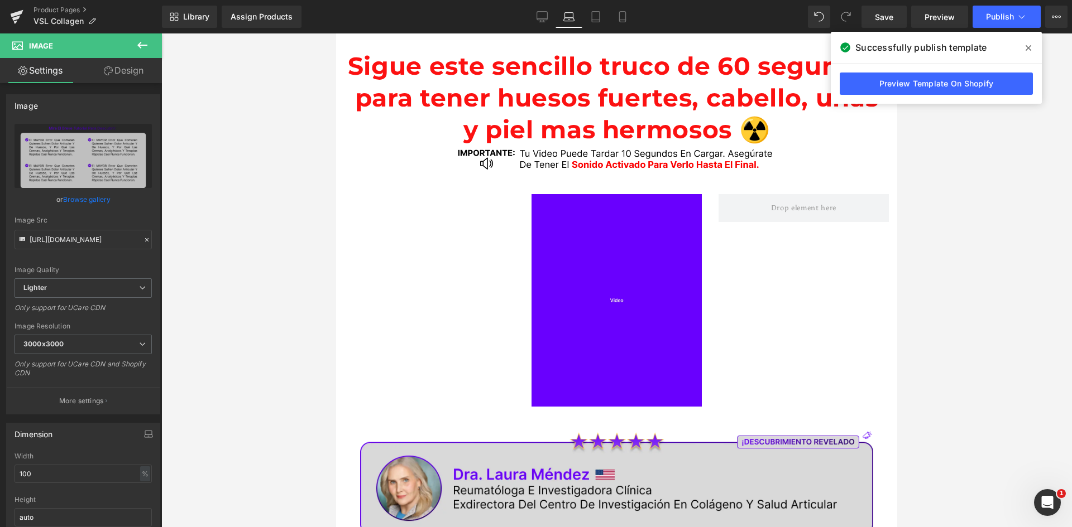
click at [1029, 46] on icon at bounding box center [1028, 48] width 6 height 6
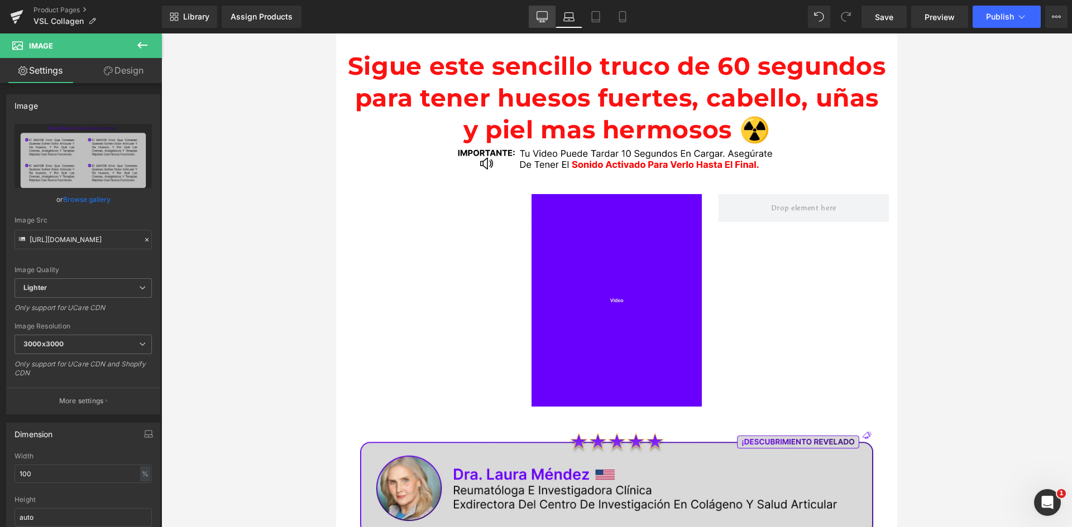
click at [538, 18] on icon at bounding box center [542, 18] width 11 height 0
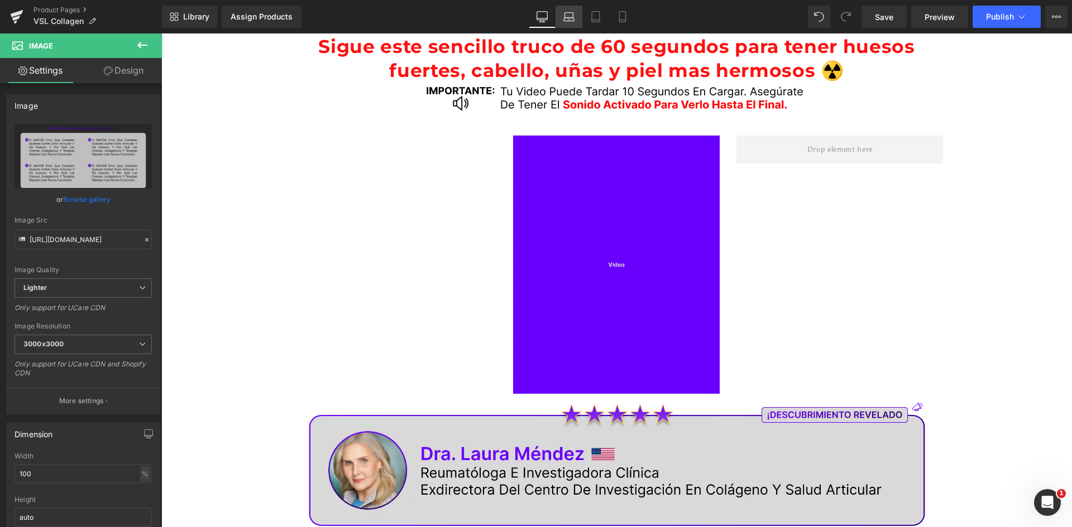
click at [573, 15] on icon at bounding box center [568, 16] width 11 height 11
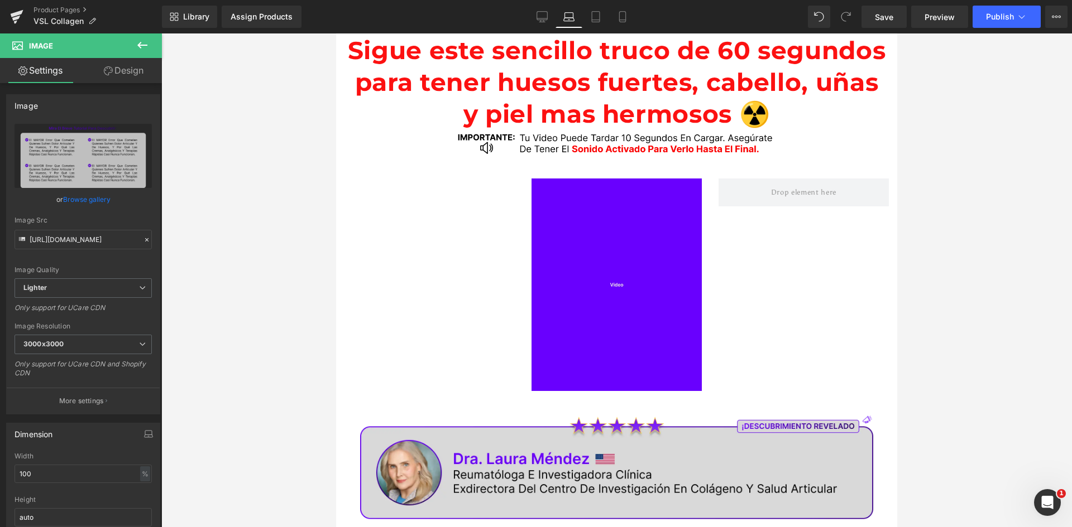
scroll to position [0, 0]
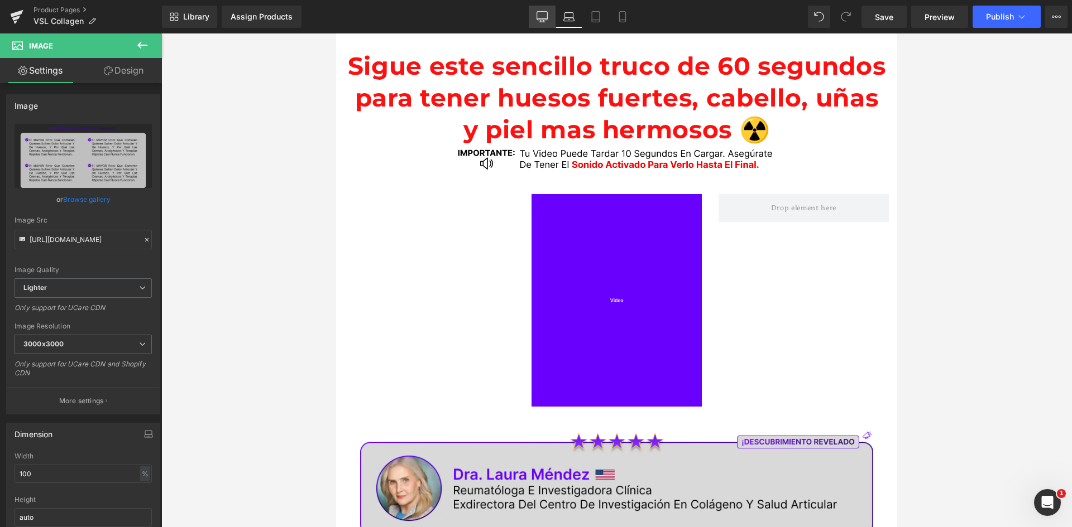
click at [544, 13] on icon at bounding box center [541, 16] width 11 height 11
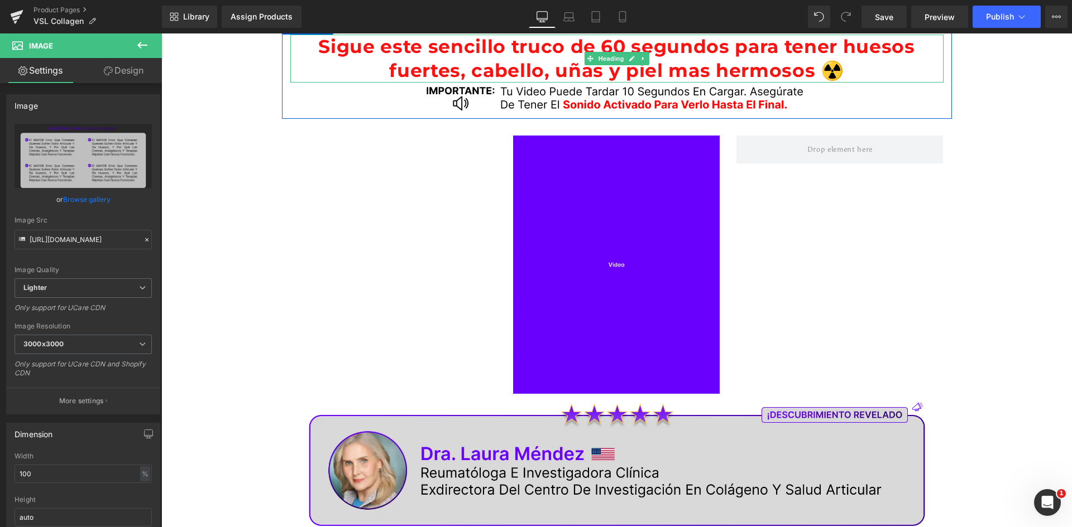
click at [548, 74] on span "huesos fuertes, cabello, uñas y piel mas hermosos ☢️" at bounding box center [651, 58] width 525 height 46
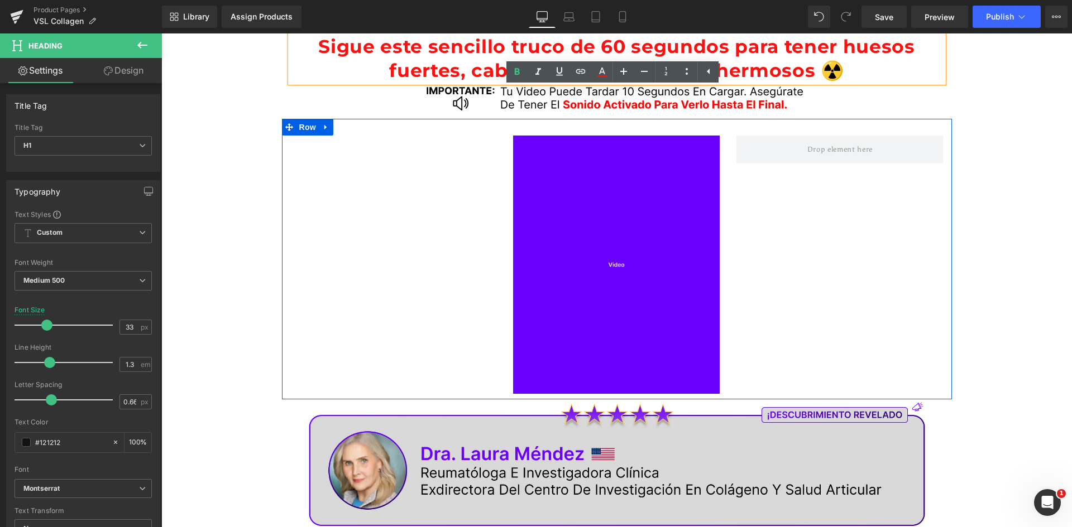
click at [364, 186] on div "Separator Image Row" at bounding box center [617, 259] width 670 height 280
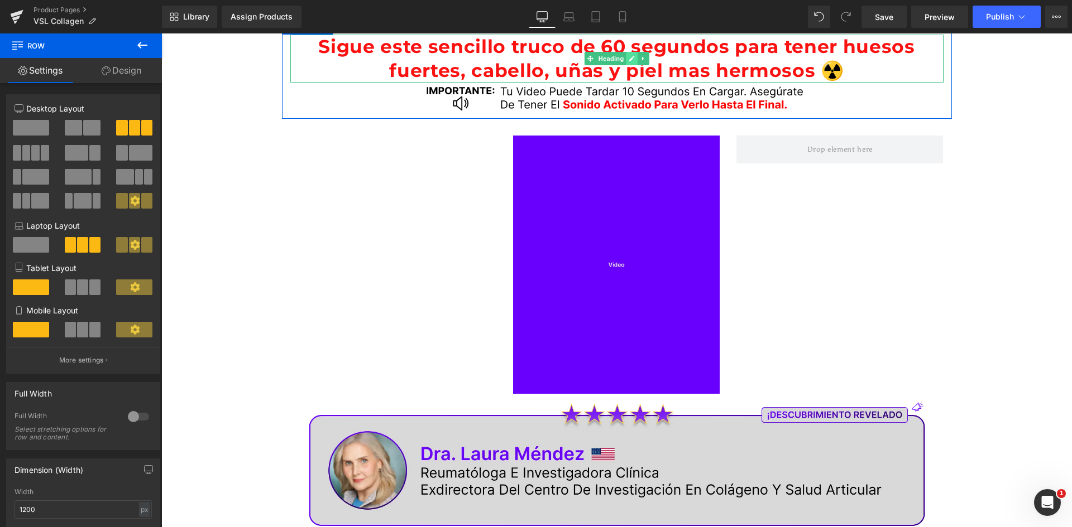
click at [626, 57] on link at bounding box center [632, 58] width 12 height 13
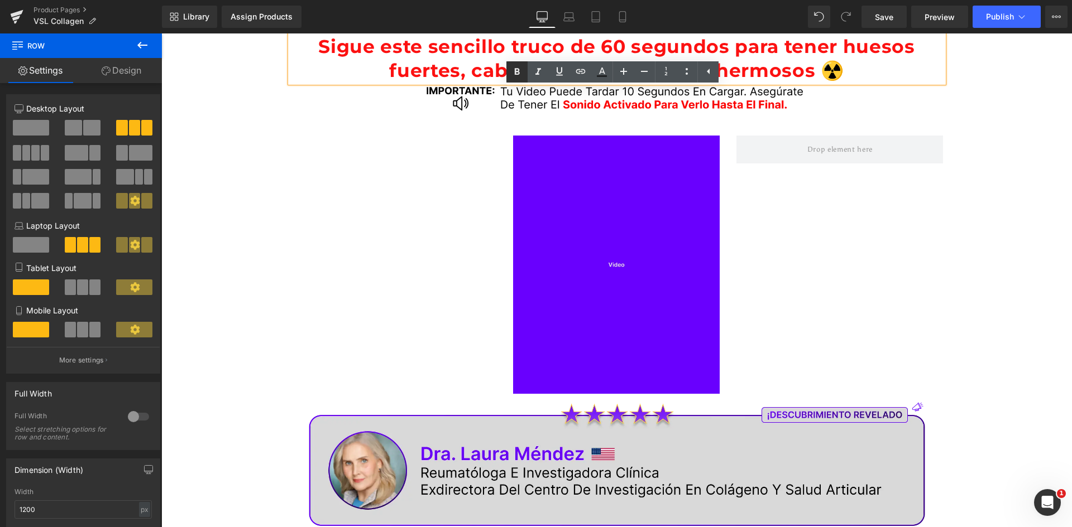
click at [282, 148] on div "Separator Image Row" at bounding box center [617, 259] width 670 height 280
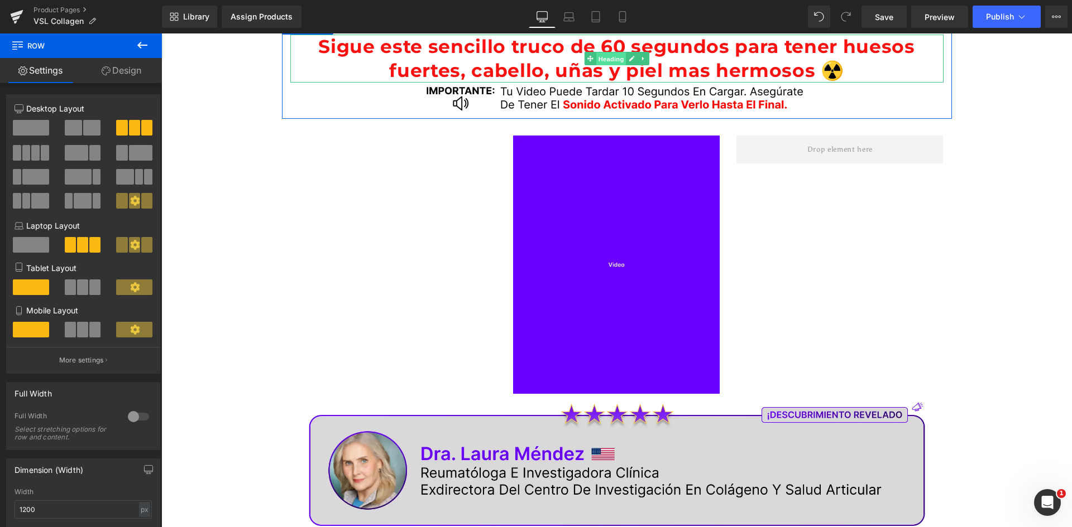
click at [603, 59] on span "Heading" at bounding box center [611, 58] width 30 height 13
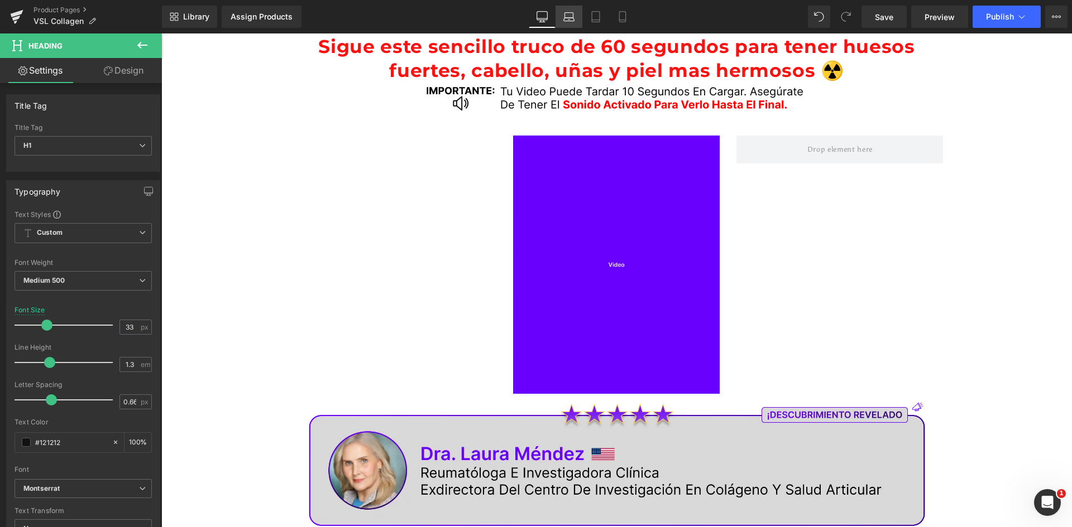
click at [572, 13] on icon at bounding box center [569, 15] width 8 height 5
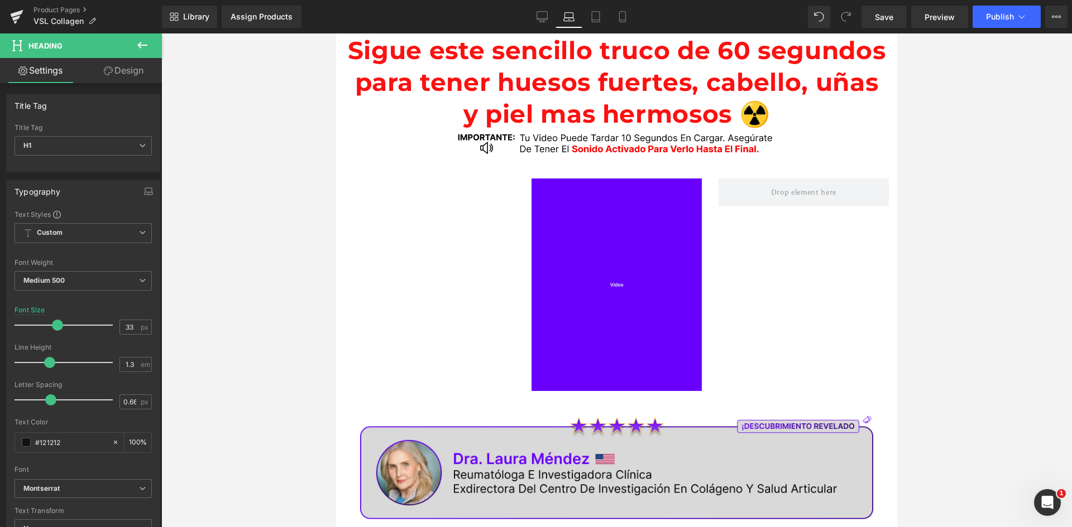
type input "44"
type input "100"
click at [123, 330] on input "44" at bounding box center [130, 327] width 20 height 14
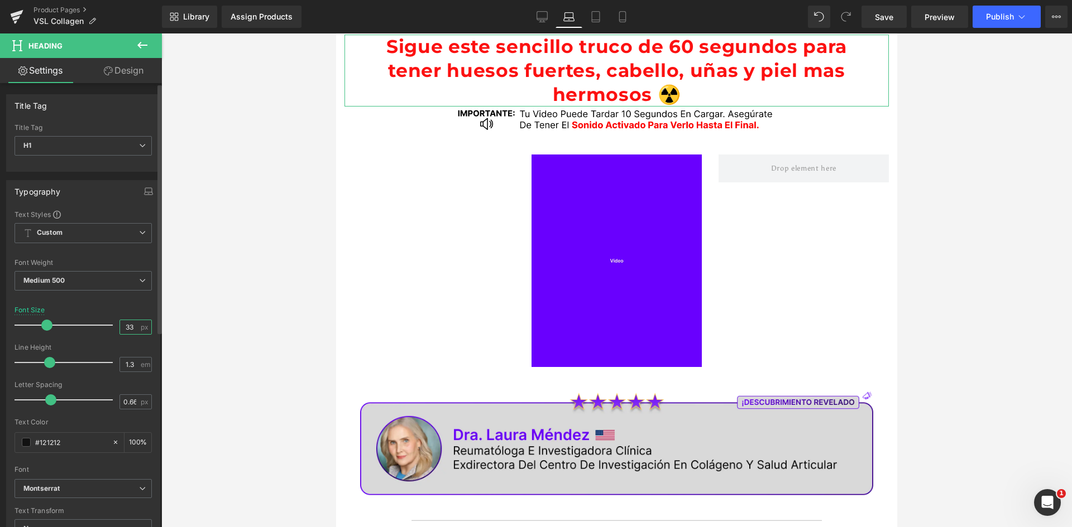
click at [121, 325] on input "33" at bounding box center [130, 327] width 20 height 14
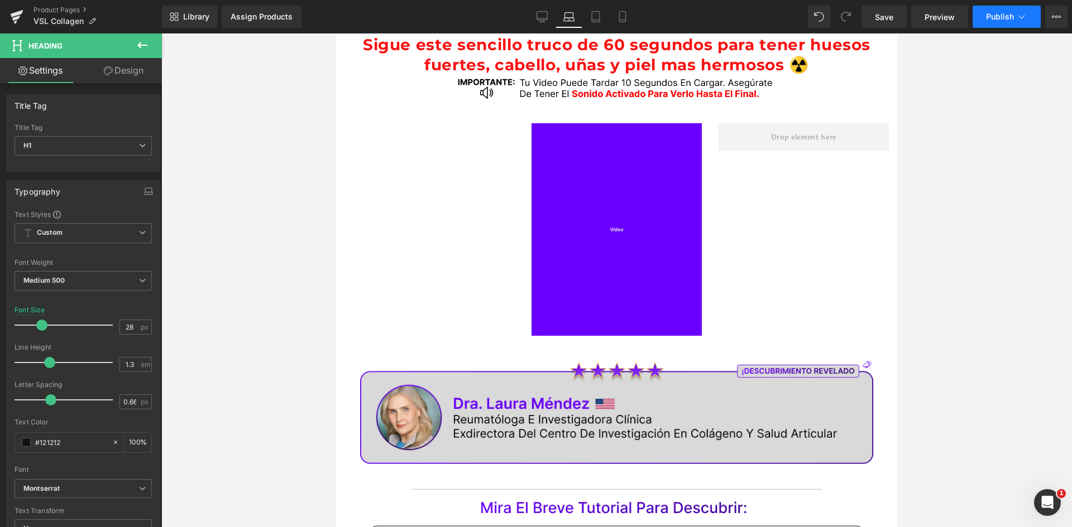
click at [996, 15] on span "Publish" at bounding box center [1000, 16] width 28 height 9
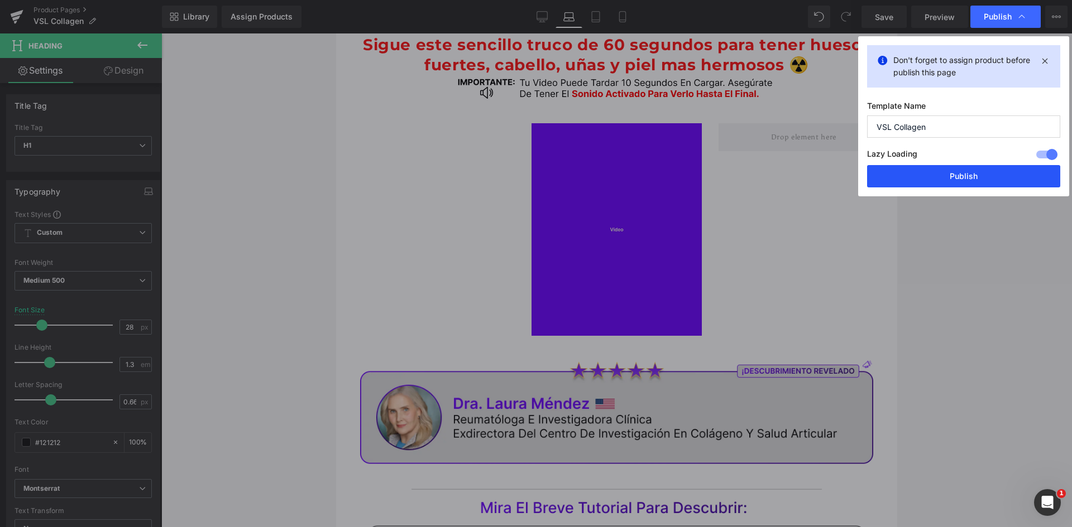
click at [972, 171] on button "Publish" at bounding box center [963, 176] width 193 height 22
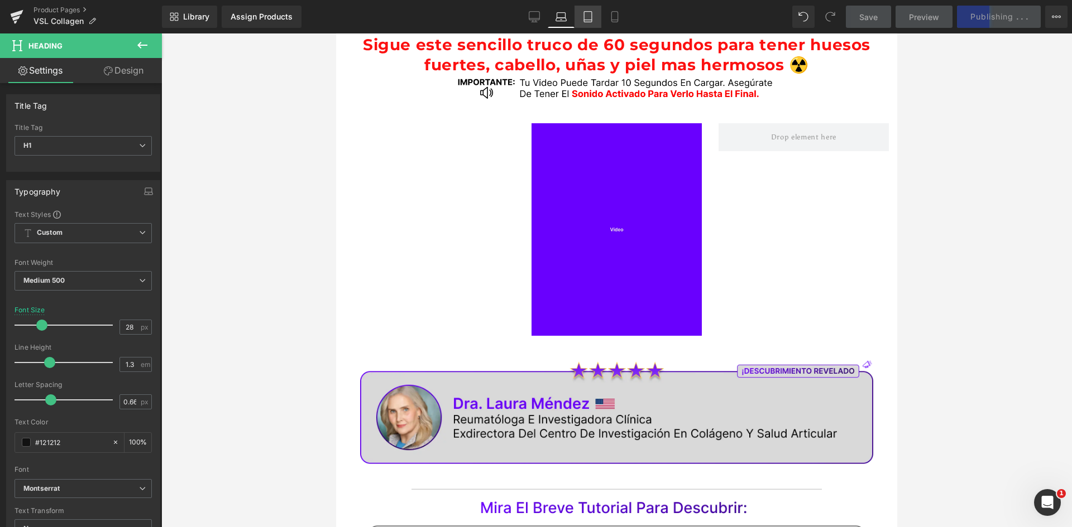
click at [588, 20] on icon at bounding box center [588, 20] width 8 height 0
type input "44"
type input "100"
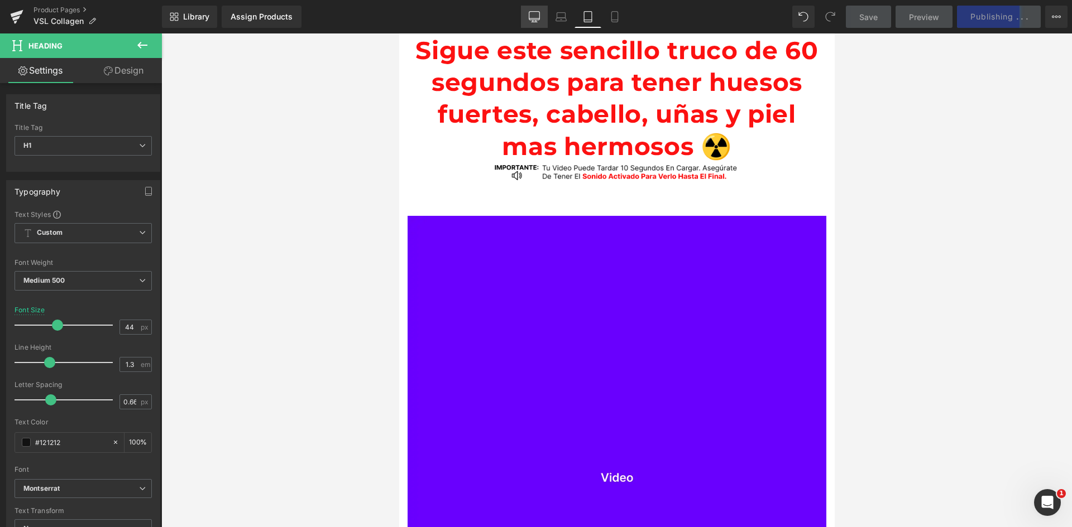
click at [524, 14] on link "Desktop" at bounding box center [534, 17] width 27 height 22
type input "33"
type input "100"
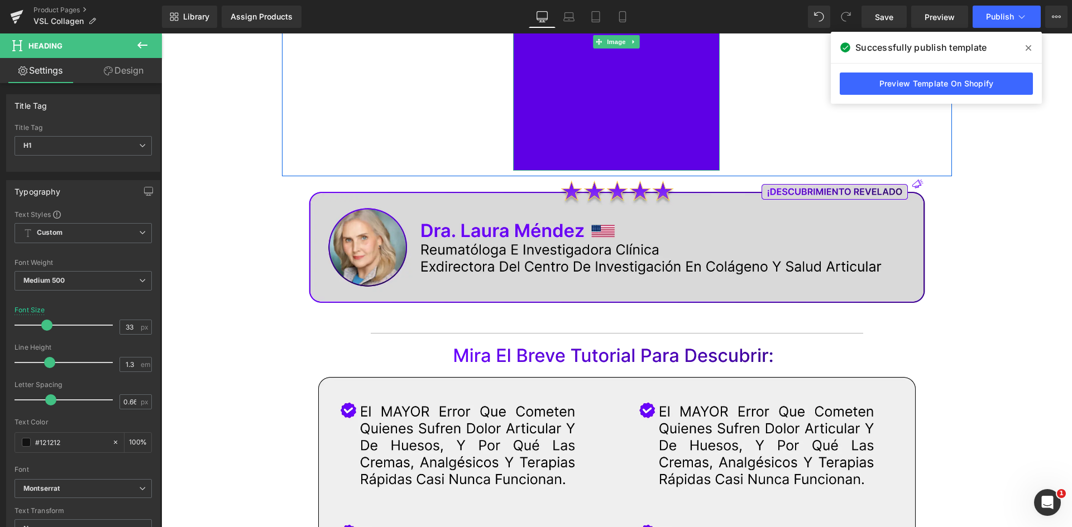
scroll to position [518, 0]
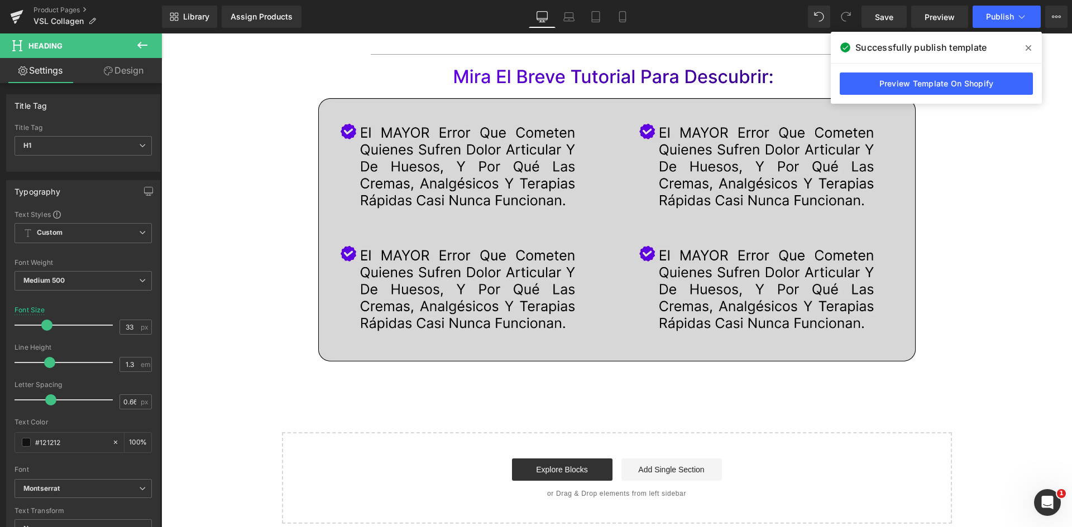
click at [483, 217] on img at bounding box center [616, 208] width 653 height 337
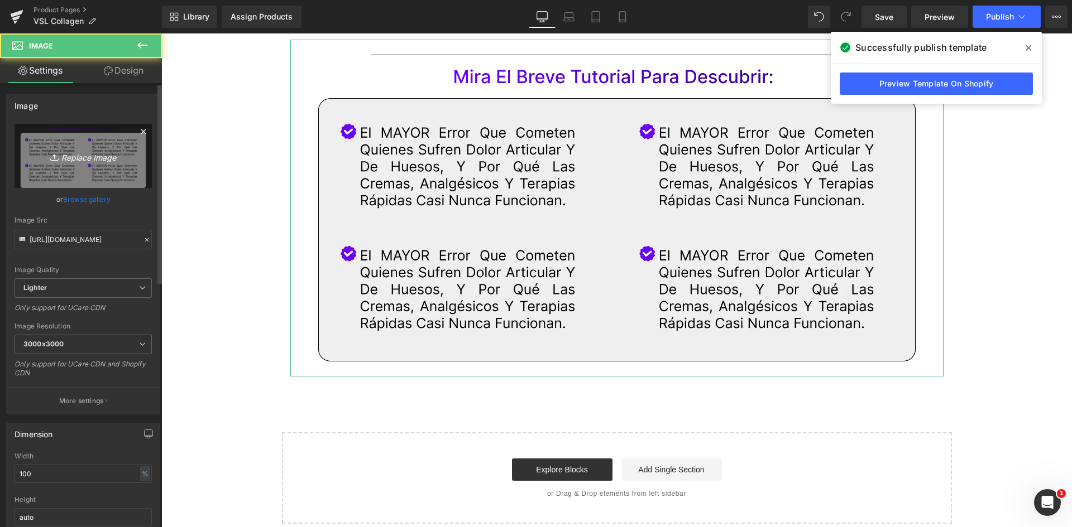
click at [90, 169] on link "Replace Image" at bounding box center [83, 156] width 137 height 64
type input "C:\fakepath\Beneficios (1).webp"
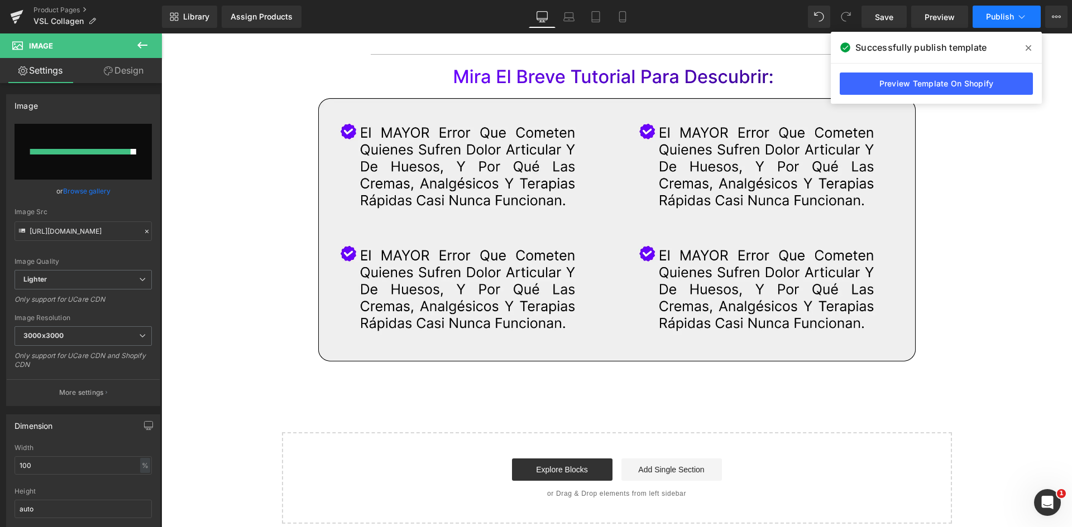
type input "[URL][DOMAIN_NAME]"
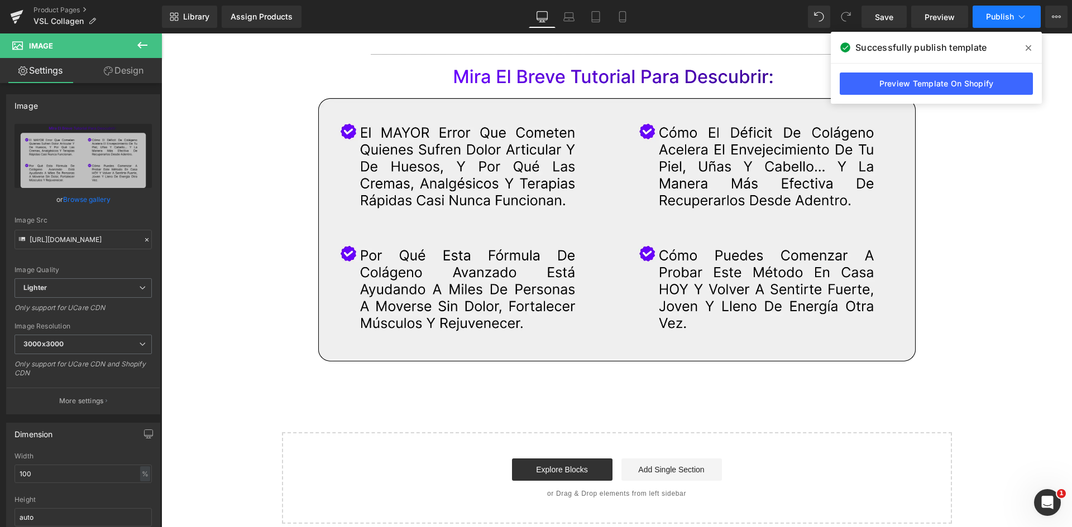
click at [985, 16] on button "Publish" at bounding box center [1006, 17] width 68 height 22
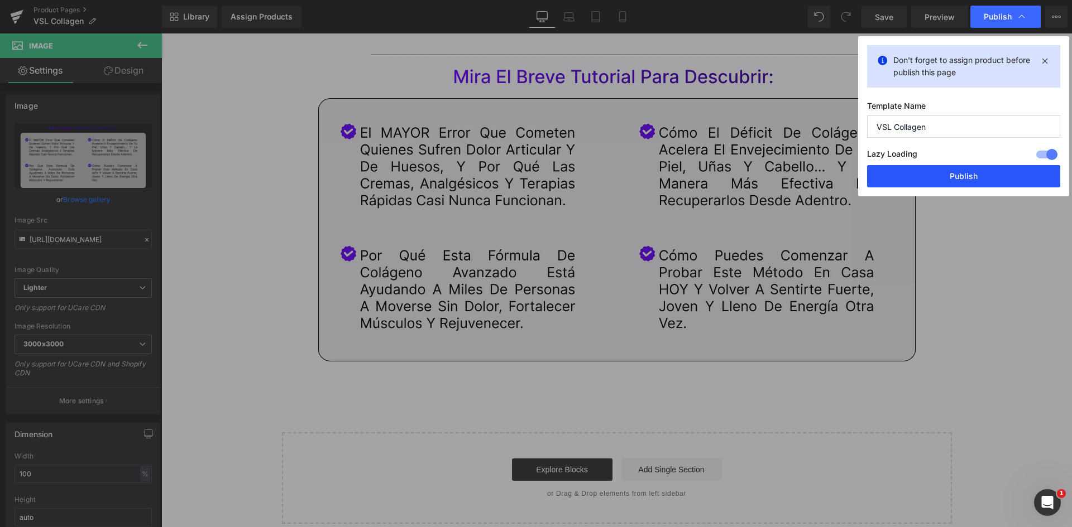
click at [983, 181] on button "Publish" at bounding box center [963, 176] width 193 height 22
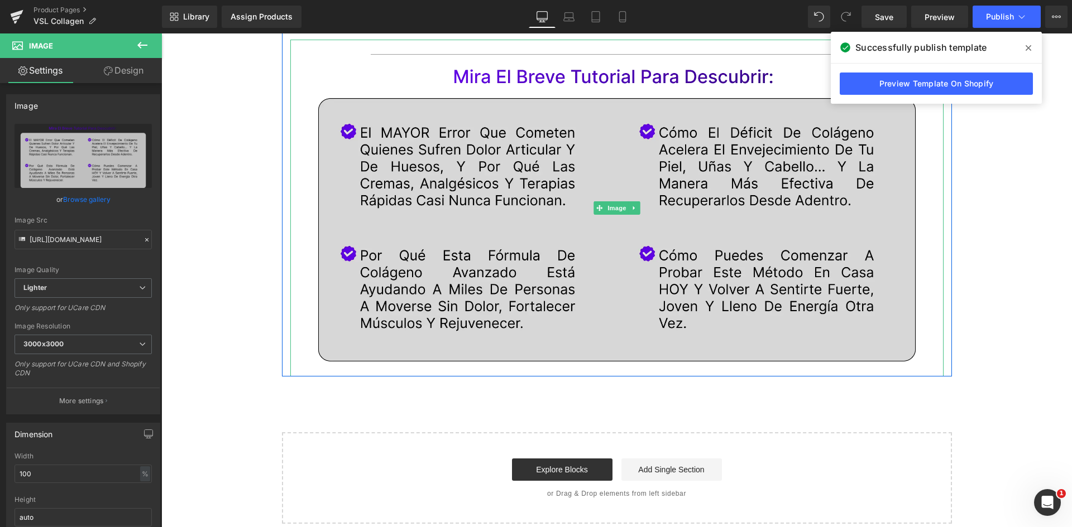
click at [514, 200] on img at bounding box center [616, 208] width 653 height 337
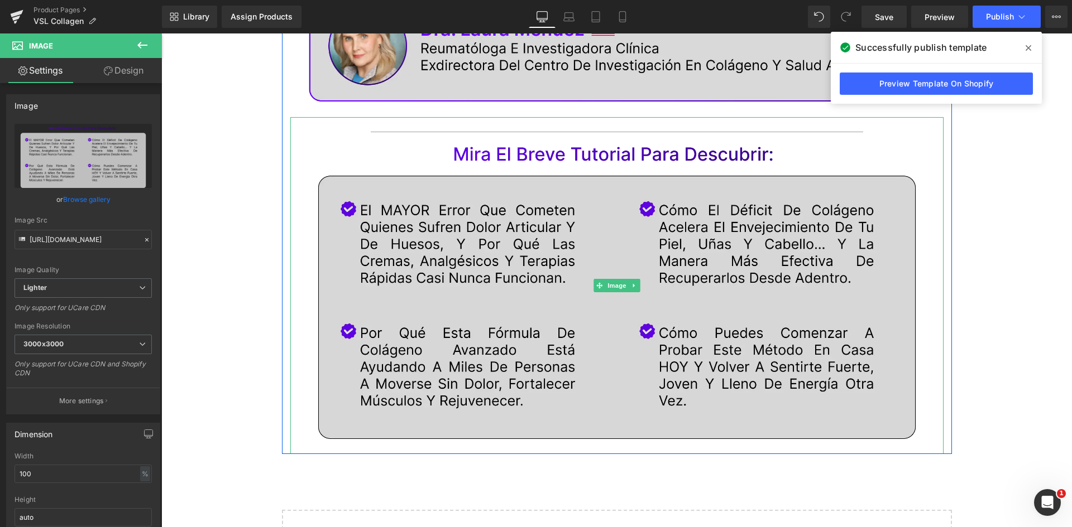
scroll to position [406, 0]
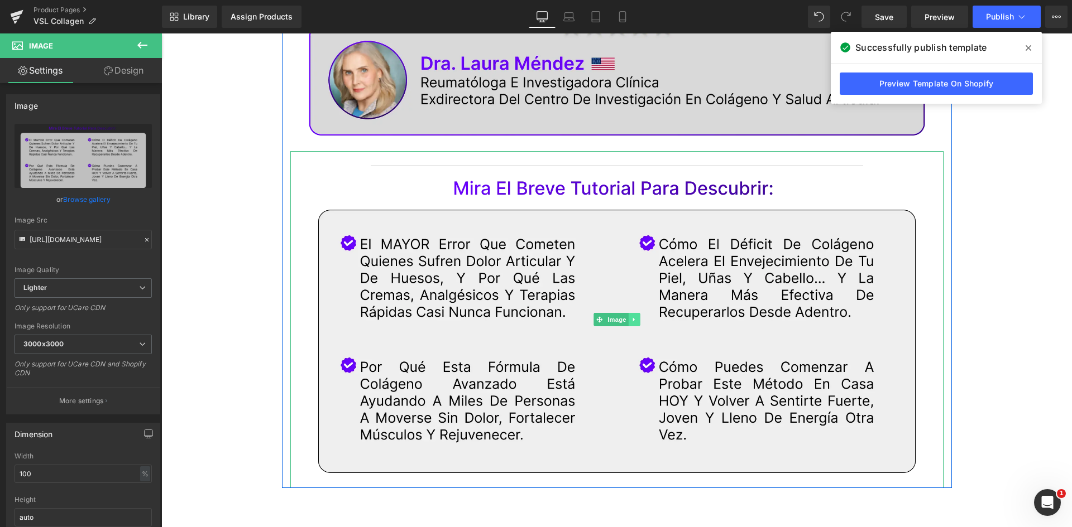
click at [632, 316] on link at bounding box center [634, 319] width 12 height 13
click at [625, 319] on icon at bounding box center [628, 320] width 6 height 6
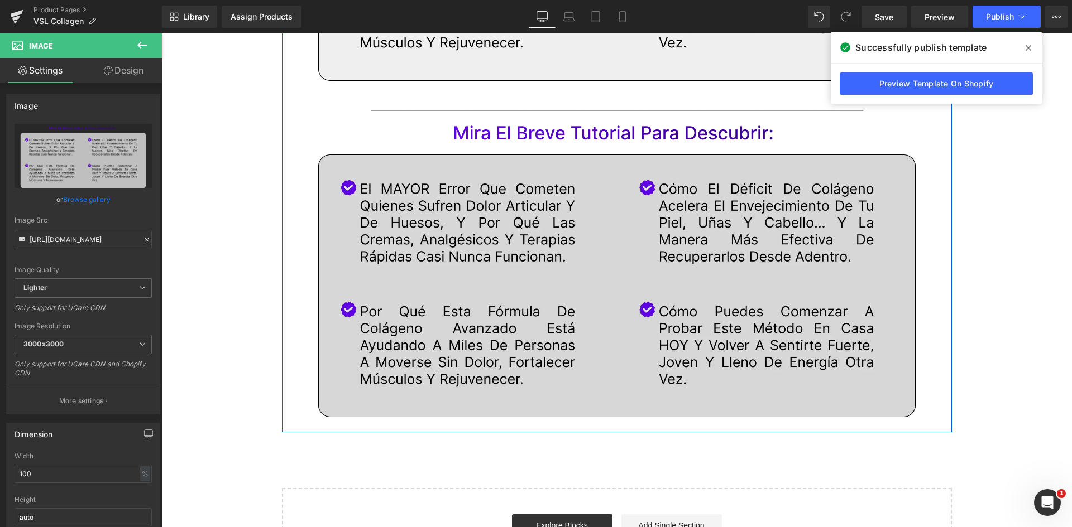
click at [563, 224] on img at bounding box center [616, 264] width 653 height 337
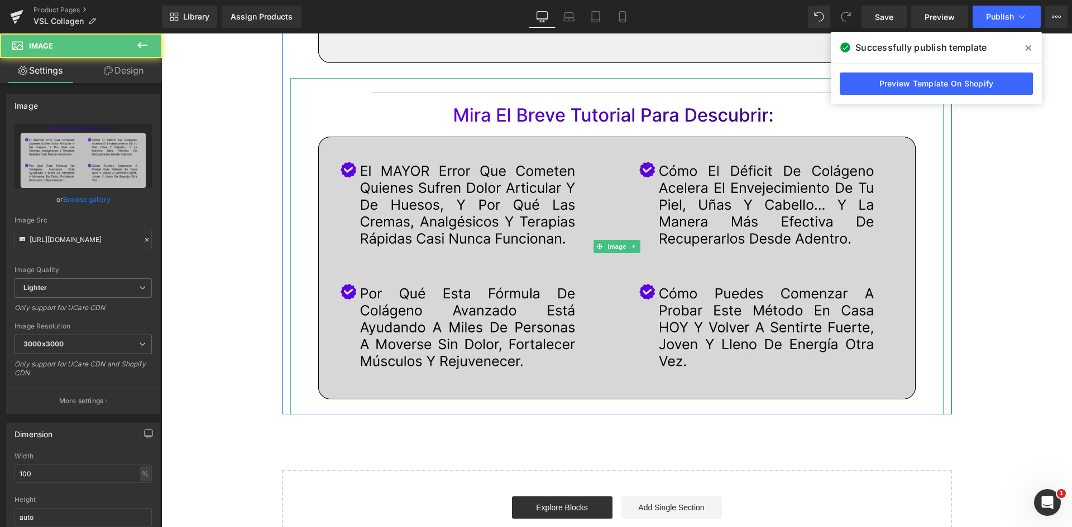
click at [390, 232] on img at bounding box center [616, 246] width 653 height 337
click at [552, 215] on img at bounding box center [616, 246] width 653 height 337
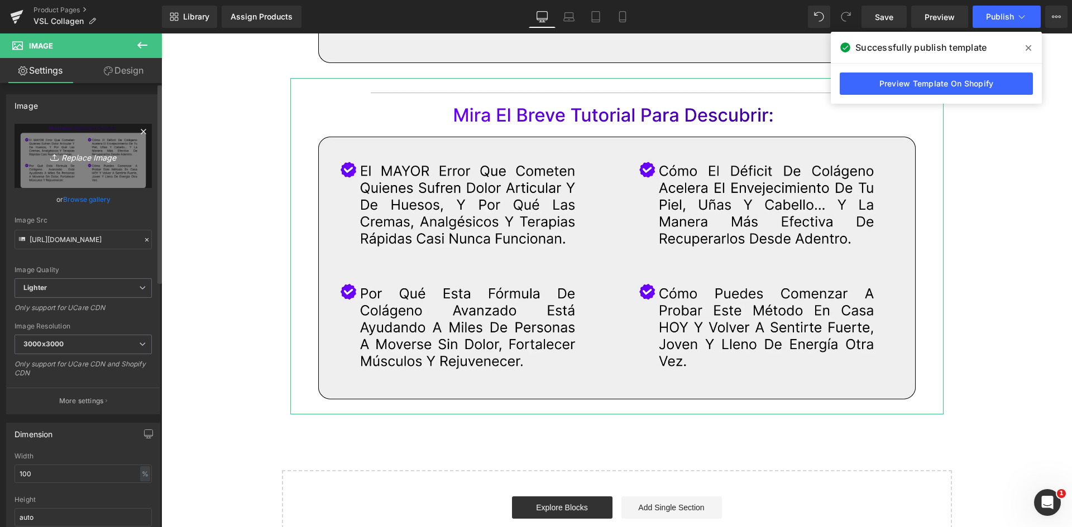
click at [74, 140] on link "Replace Image" at bounding box center [83, 156] width 137 height 64
type input "C:\fakepath\Comentarios (1).webp"
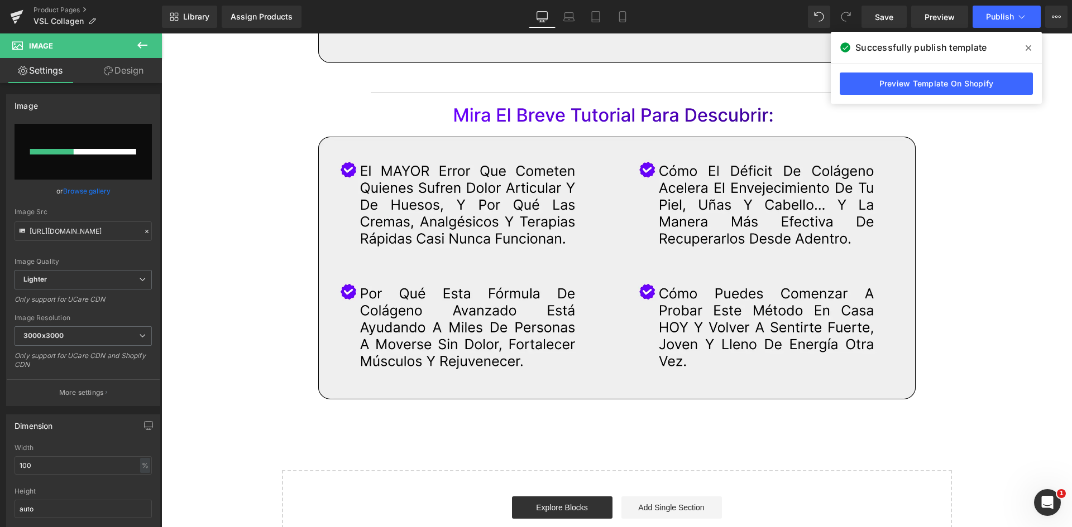
click at [1034, 49] on span at bounding box center [1028, 48] width 18 height 18
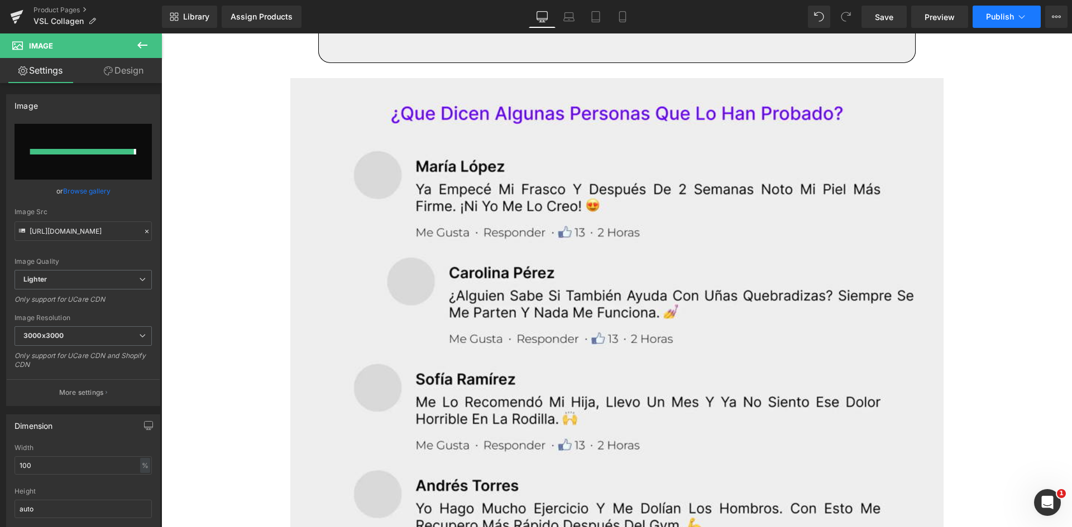
type input "[URL][DOMAIN_NAME]"
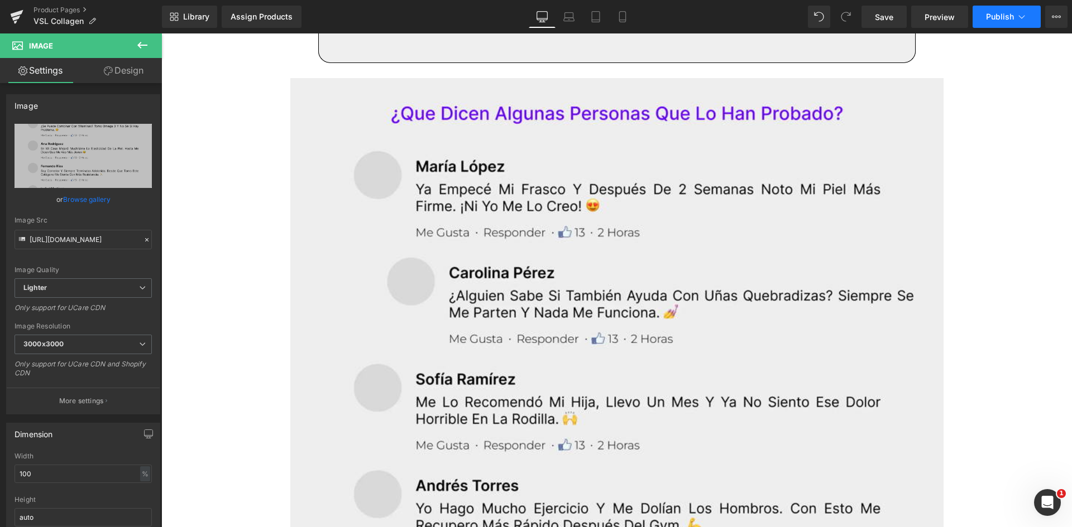
click at [997, 16] on span "Publish" at bounding box center [1000, 16] width 28 height 9
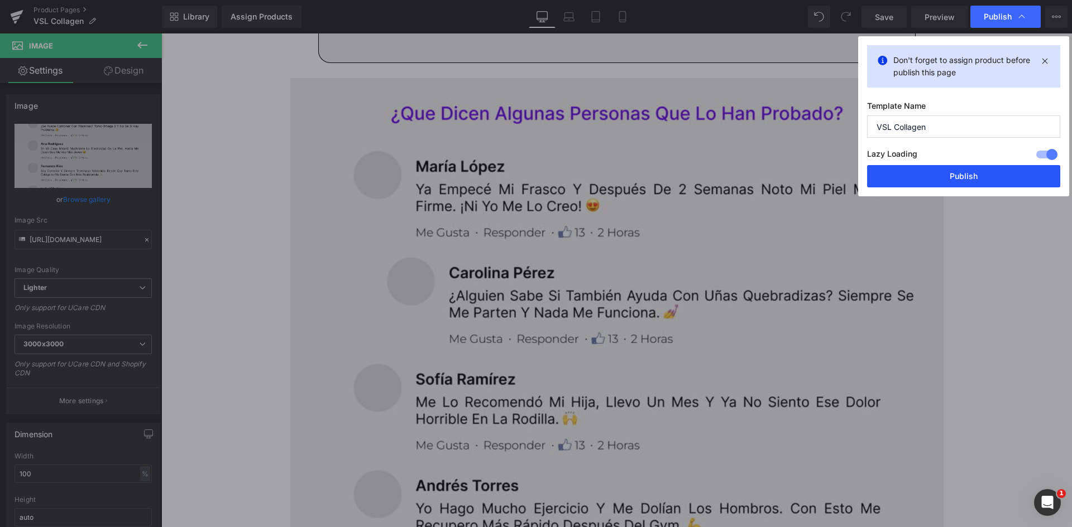
click at [953, 180] on button "Publish" at bounding box center [963, 176] width 193 height 22
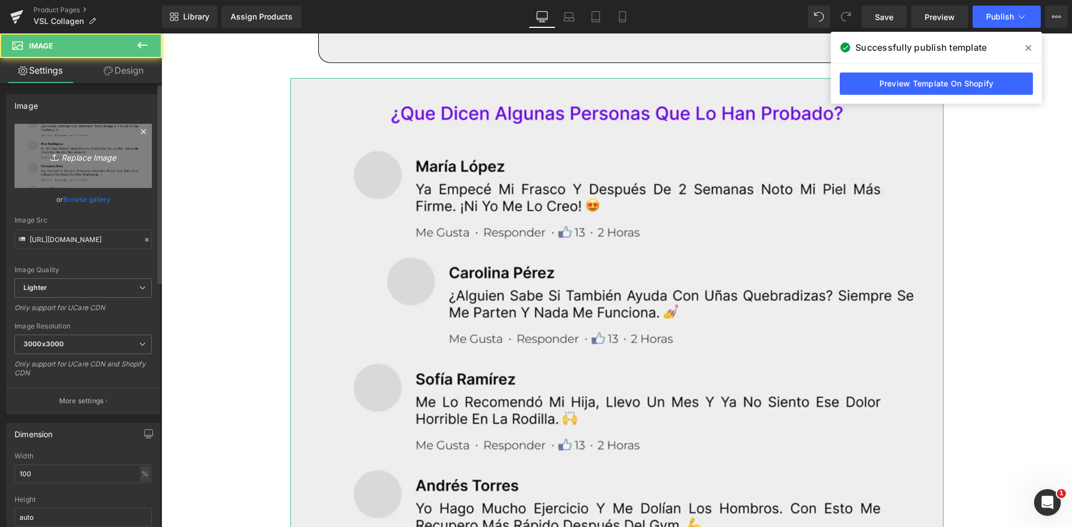
click at [76, 165] on link "Replace Image" at bounding box center [83, 156] width 137 height 64
type input "C:\fakepath\Comentarios (3).webp"
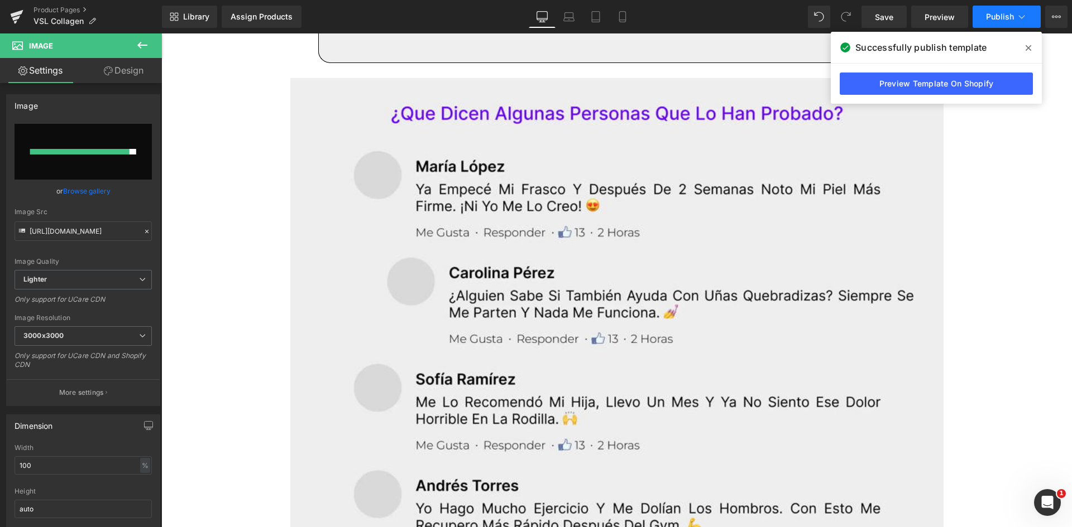
type input "[URL][DOMAIN_NAME]"
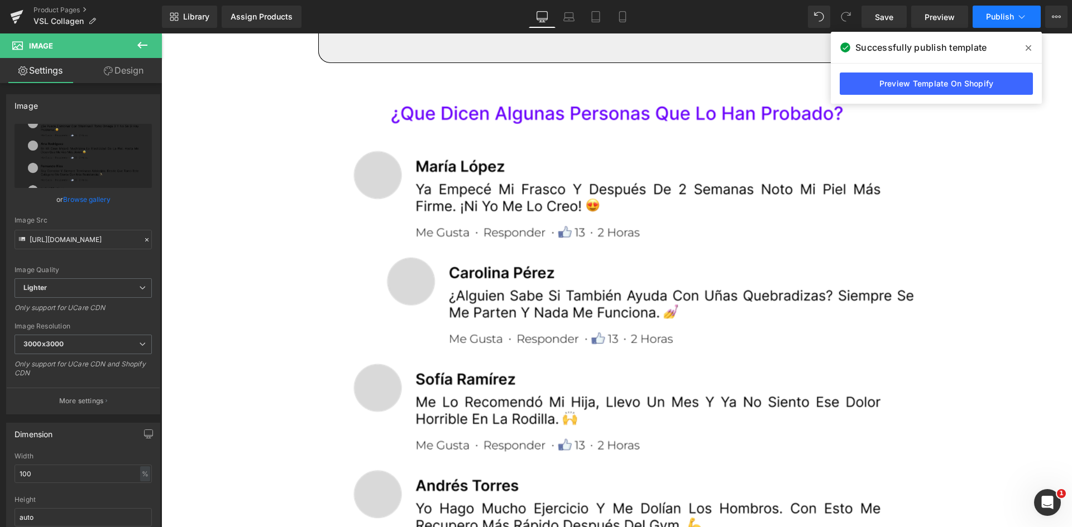
click at [1007, 19] on span "Publish" at bounding box center [1000, 16] width 28 height 9
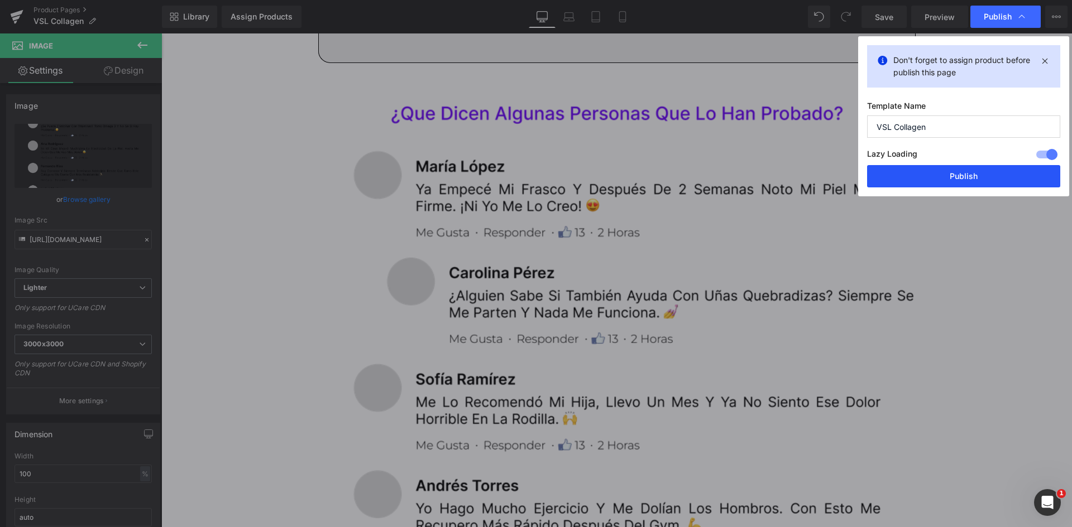
click at [963, 179] on button "Publish" at bounding box center [963, 176] width 193 height 22
